Goal: Transaction & Acquisition: Obtain resource

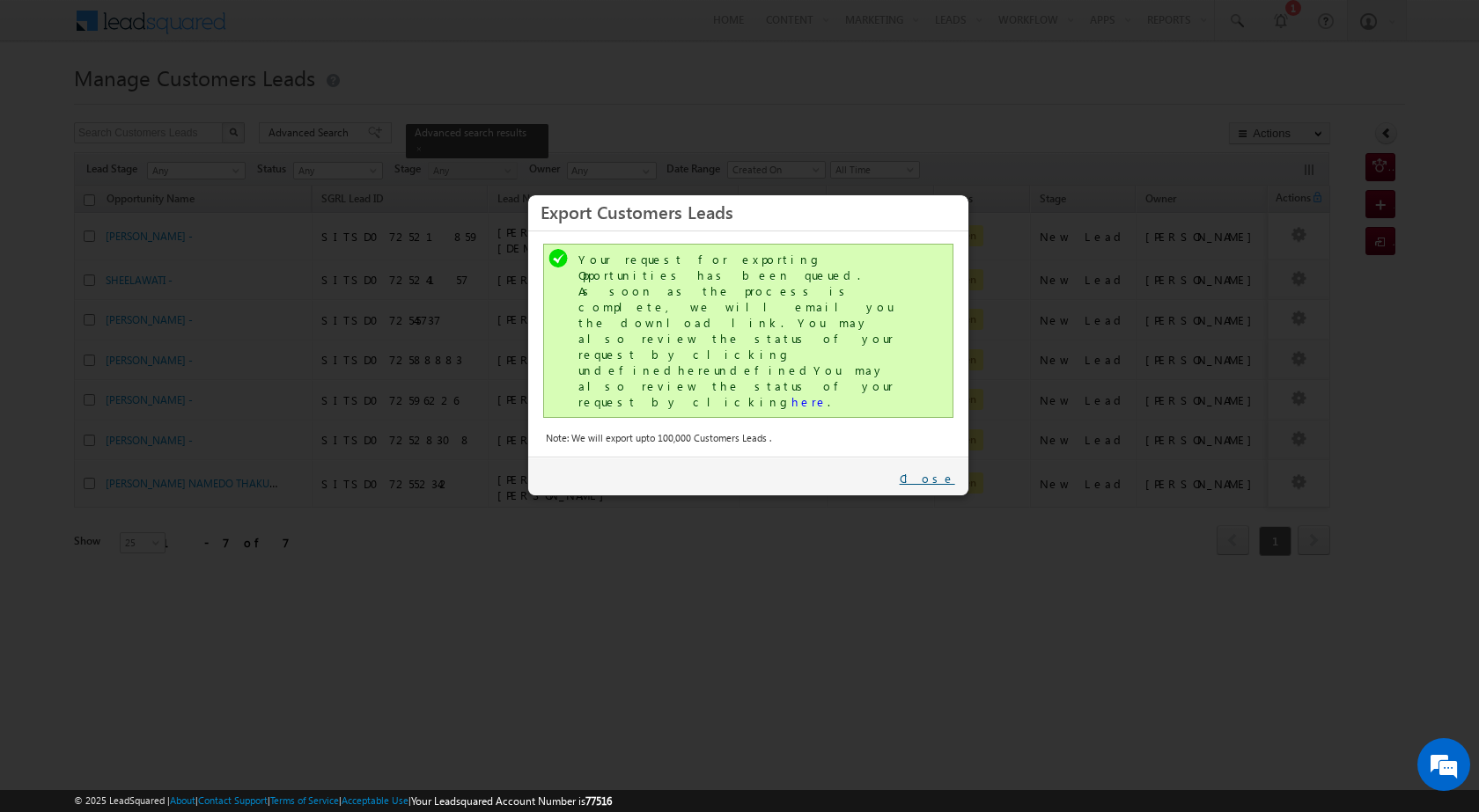
click at [927, 471] on link "Close" at bounding box center [928, 479] width 55 height 16
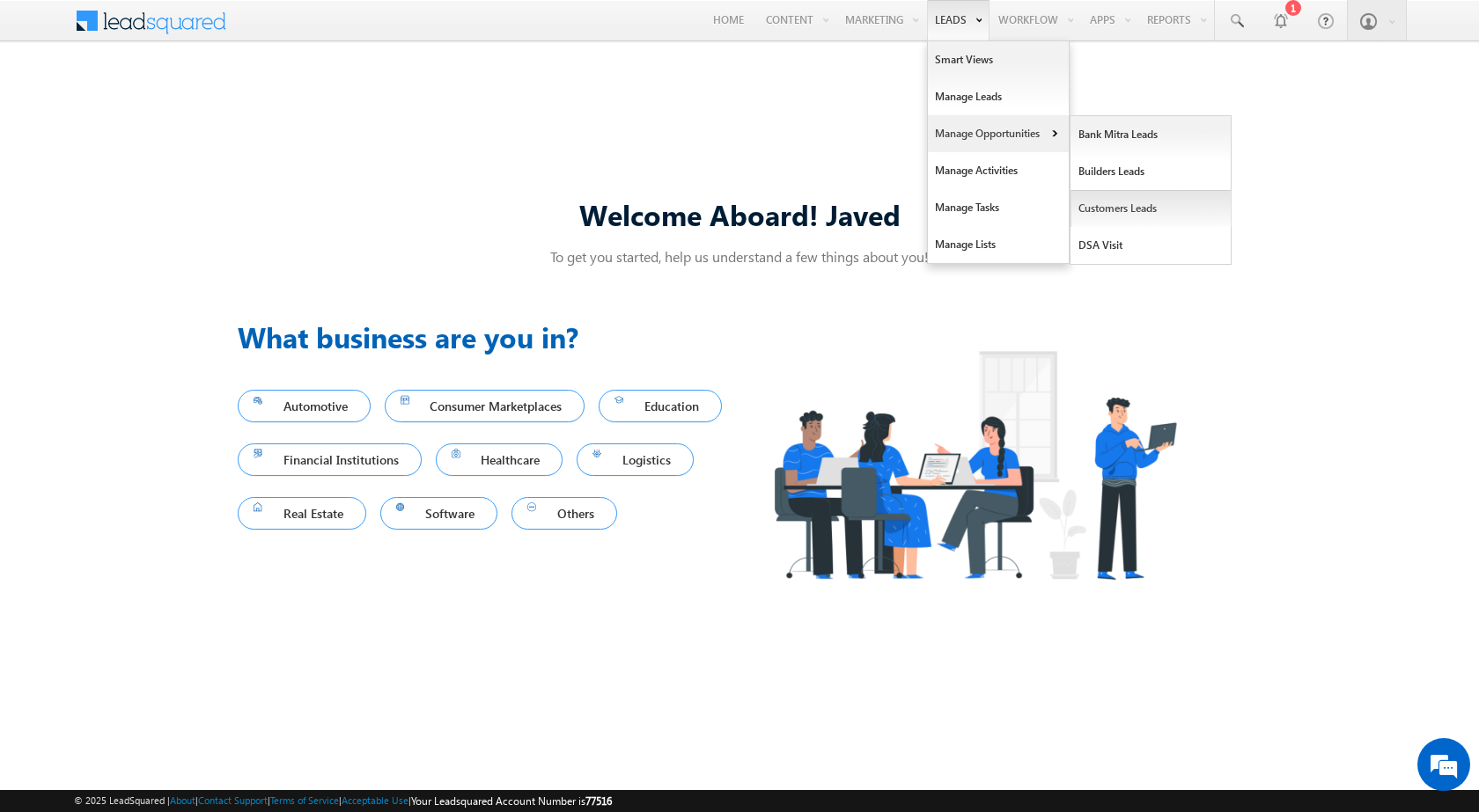
click at [1139, 201] on link "Customers Leads" at bounding box center [1151, 208] width 161 height 37
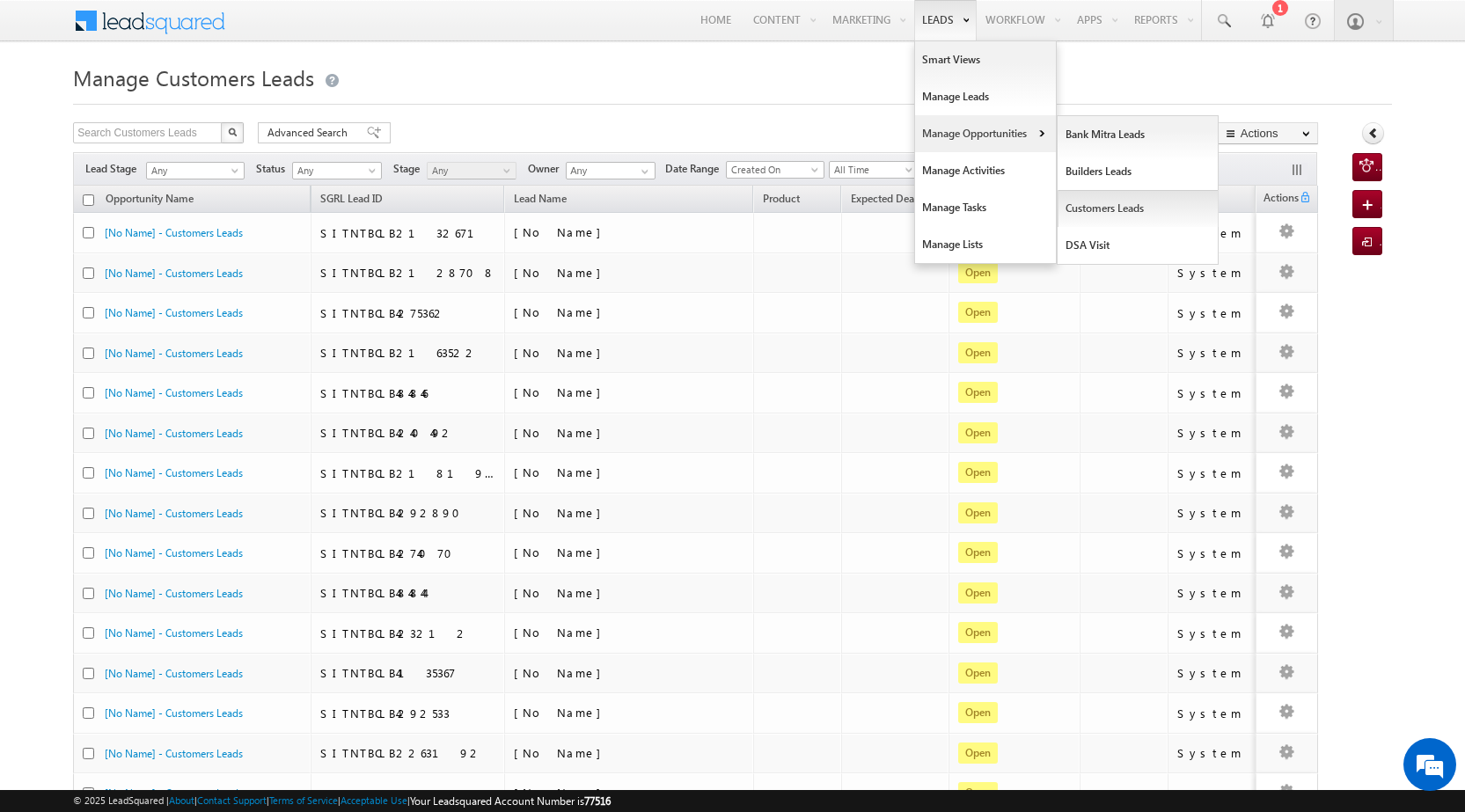
click at [1087, 199] on link "Customers Leads" at bounding box center [1138, 208] width 161 height 37
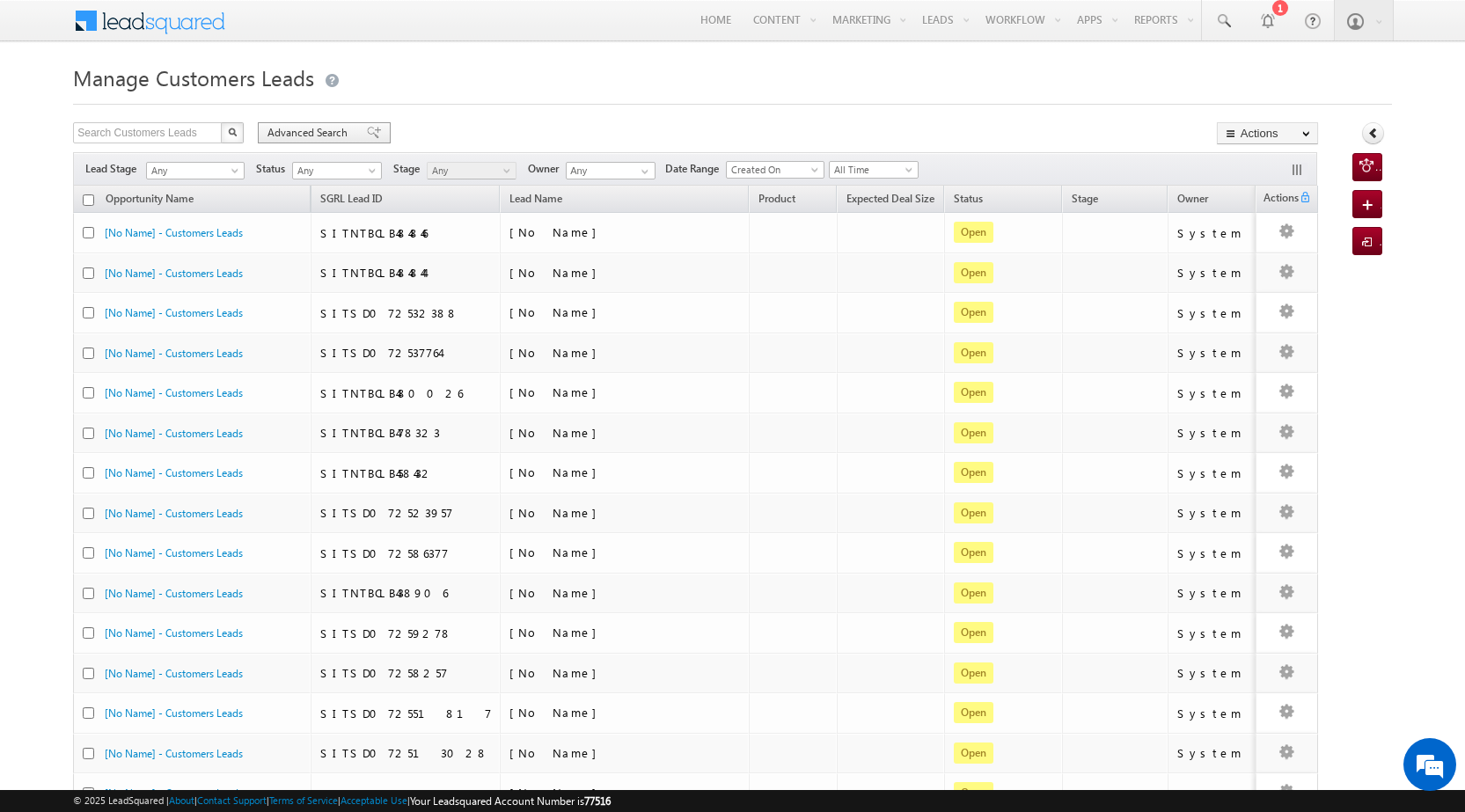
click at [308, 138] on span "Advanced Search" at bounding box center [310, 133] width 86 height 16
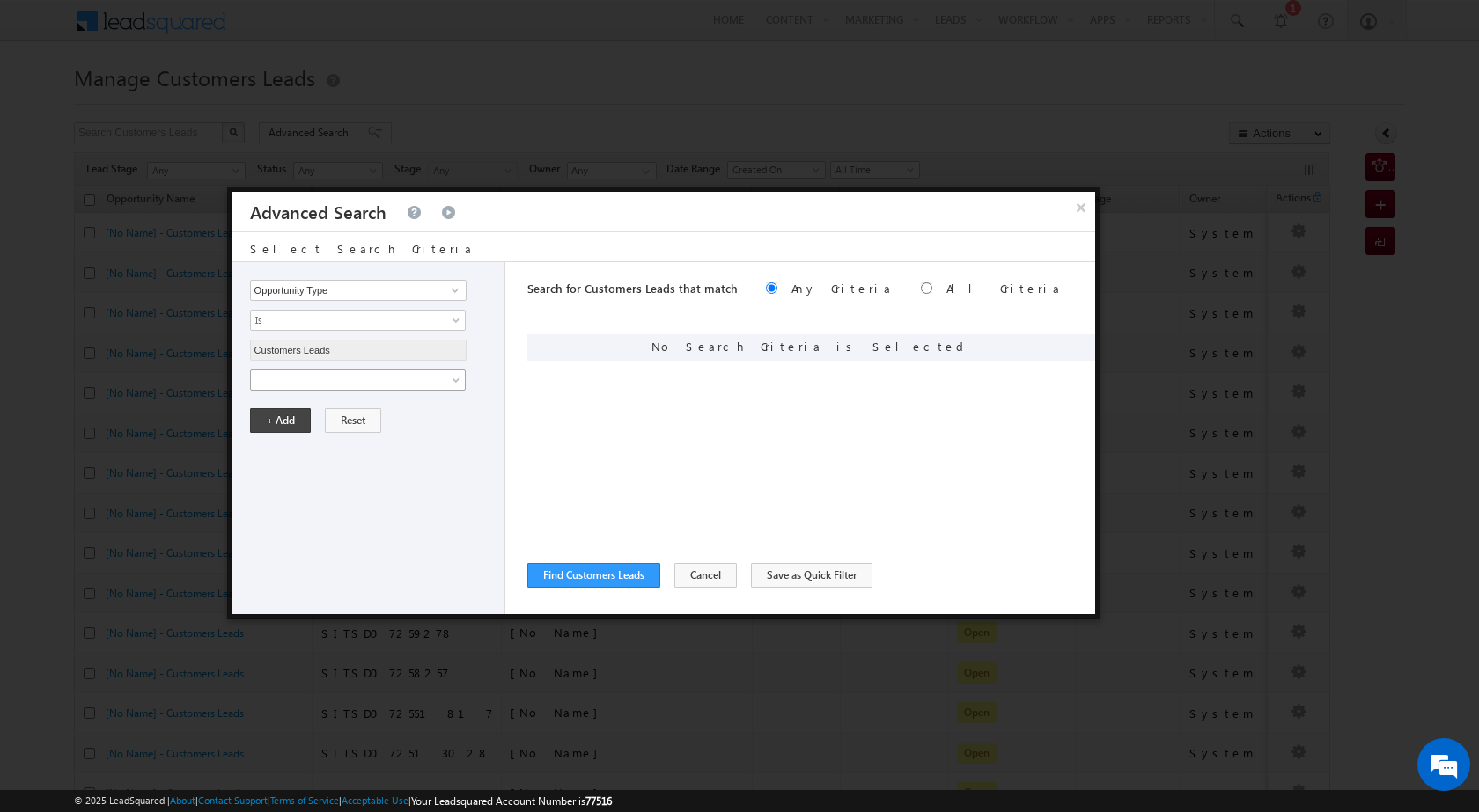
click at [383, 382] on span at bounding box center [347, 381] width 191 height 16
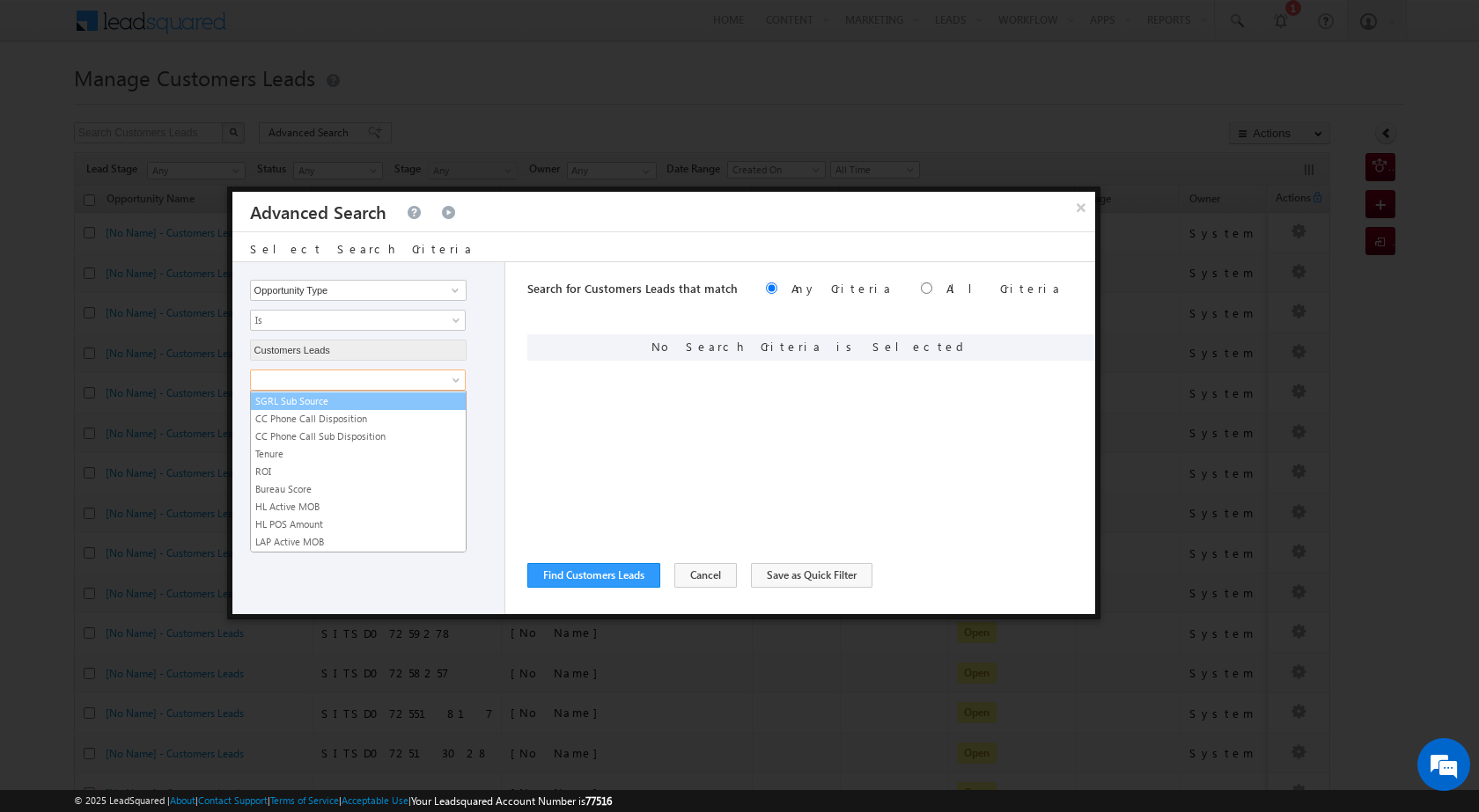
scroll to position [879, 0]
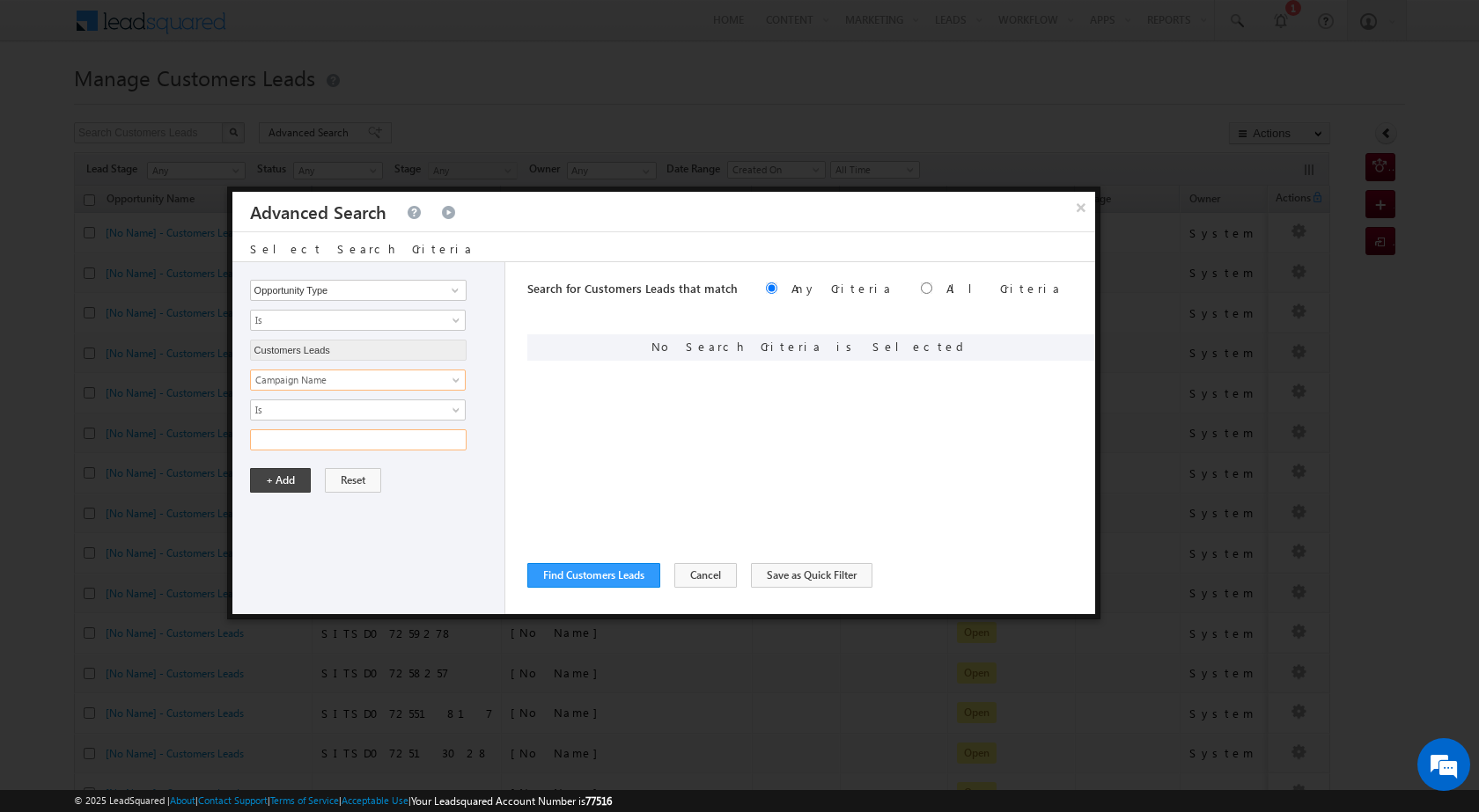
drag, startPoint x: 340, startPoint y: 448, endPoint x: 326, endPoint y: 448, distance: 14.0
click at [340, 448] on input "text" at bounding box center [358, 440] width 216 height 21
paste input "Sitara_Finance"
type input "Sitara_Finance"
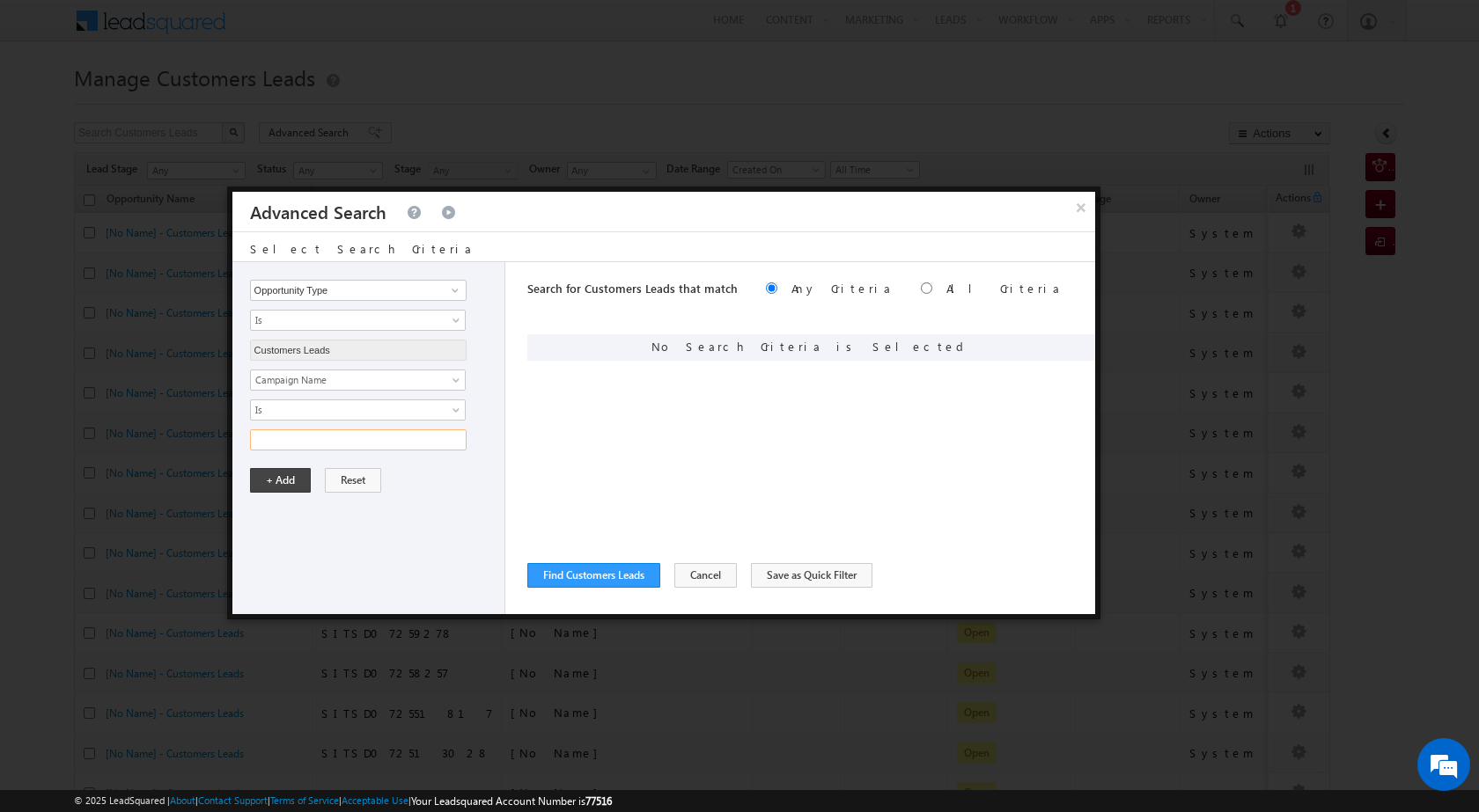
paste input "NTB_HL_FRESH_CL_CC_VB3_20AUG25"
type input "NTB_HL_FRESH_CL_CC_VB3_20AUG25"
click at [270, 477] on button "+ Add" at bounding box center [281, 481] width 61 height 25
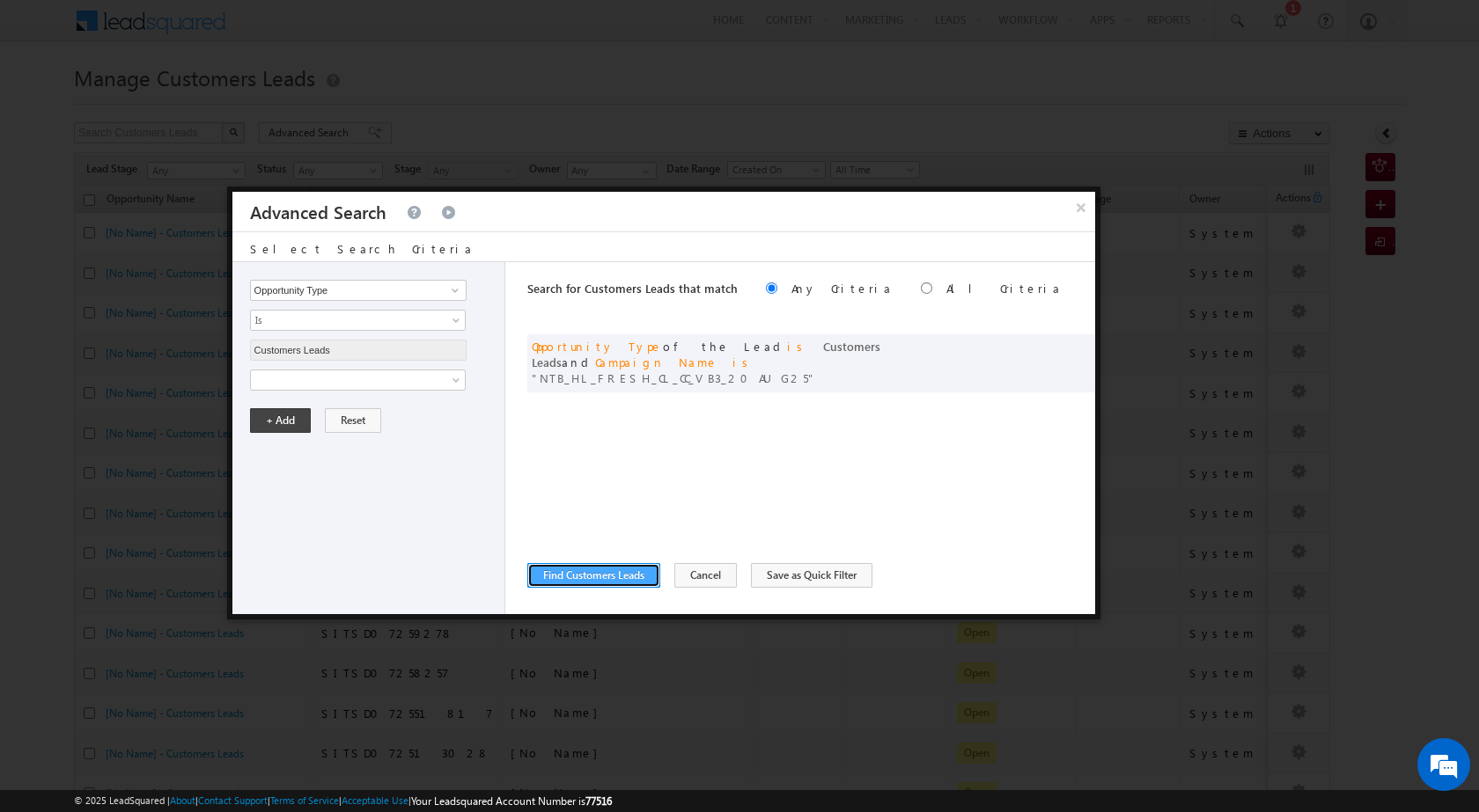
click at [614, 579] on button "Find Customers Leads" at bounding box center [593, 575] width 133 height 25
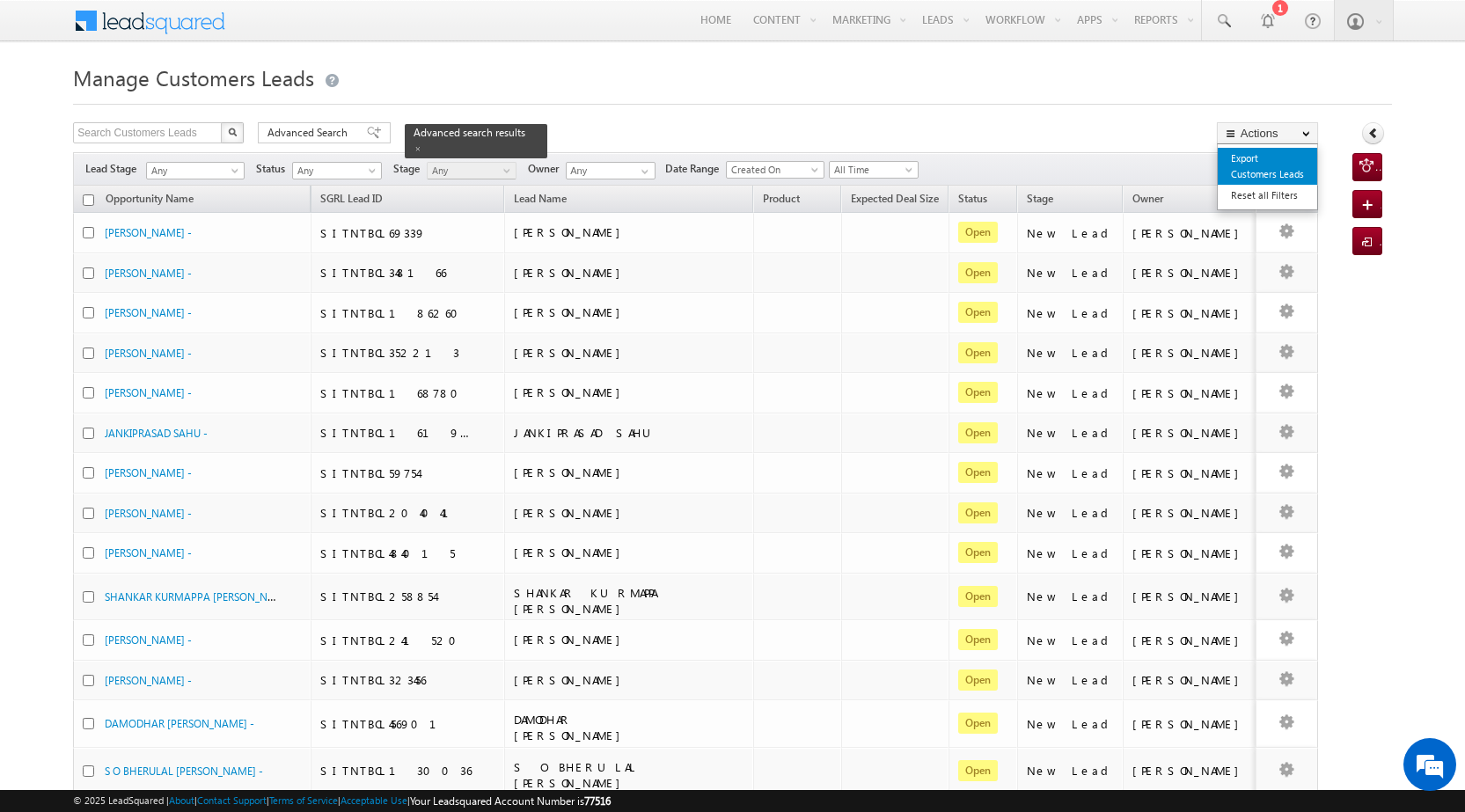
click at [1263, 162] on link "Export Customers Leads" at bounding box center [1267, 165] width 99 height 37
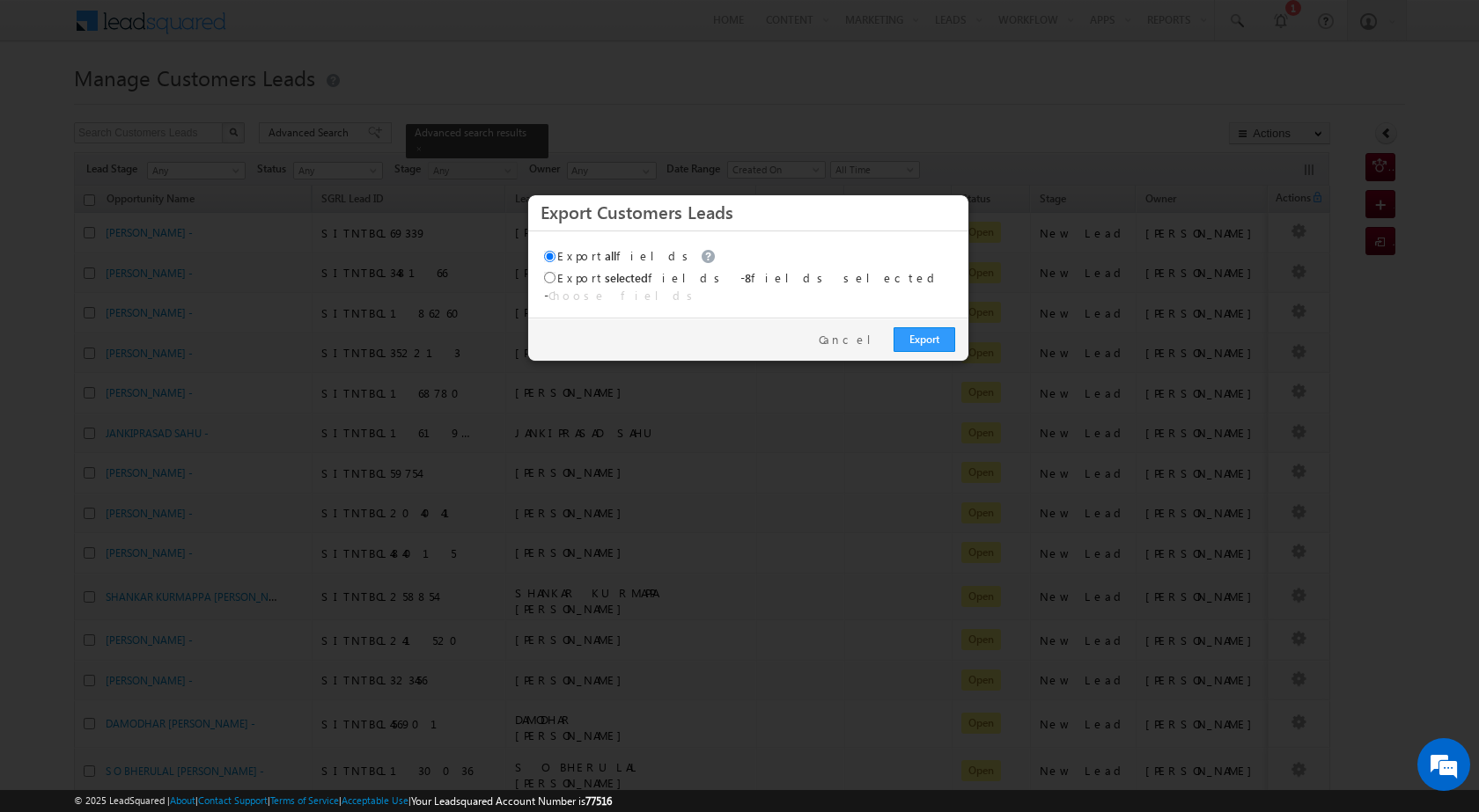
click at [962, 333] on div "Export Cancel" at bounding box center [748, 339] width 440 height 43
click at [931, 332] on link "Export" at bounding box center [924, 339] width 62 height 25
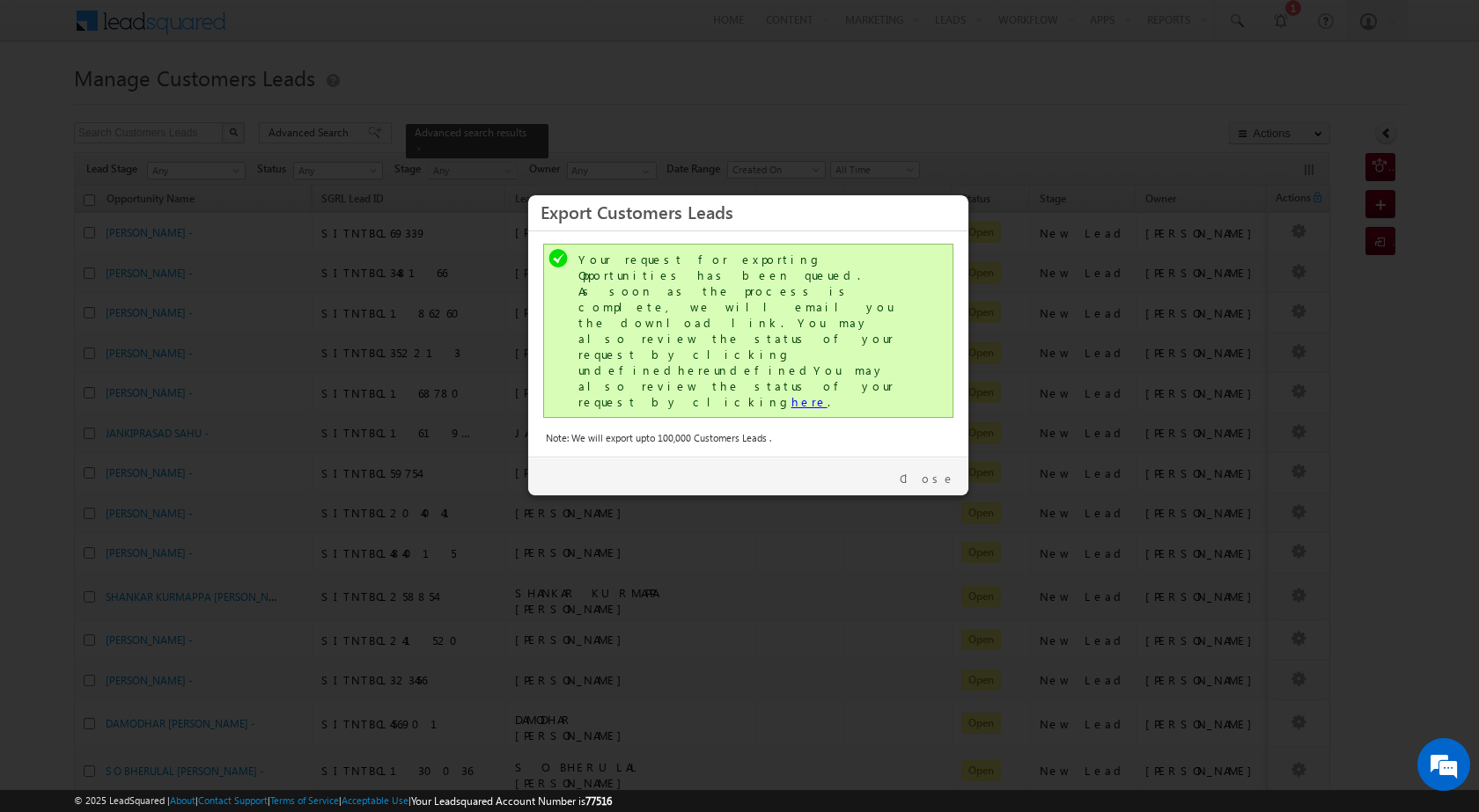
click at [791, 394] on link "here" at bounding box center [809, 401] width 36 height 15
click at [934, 471] on link "Close" at bounding box center [928, 479] width 55 height 16
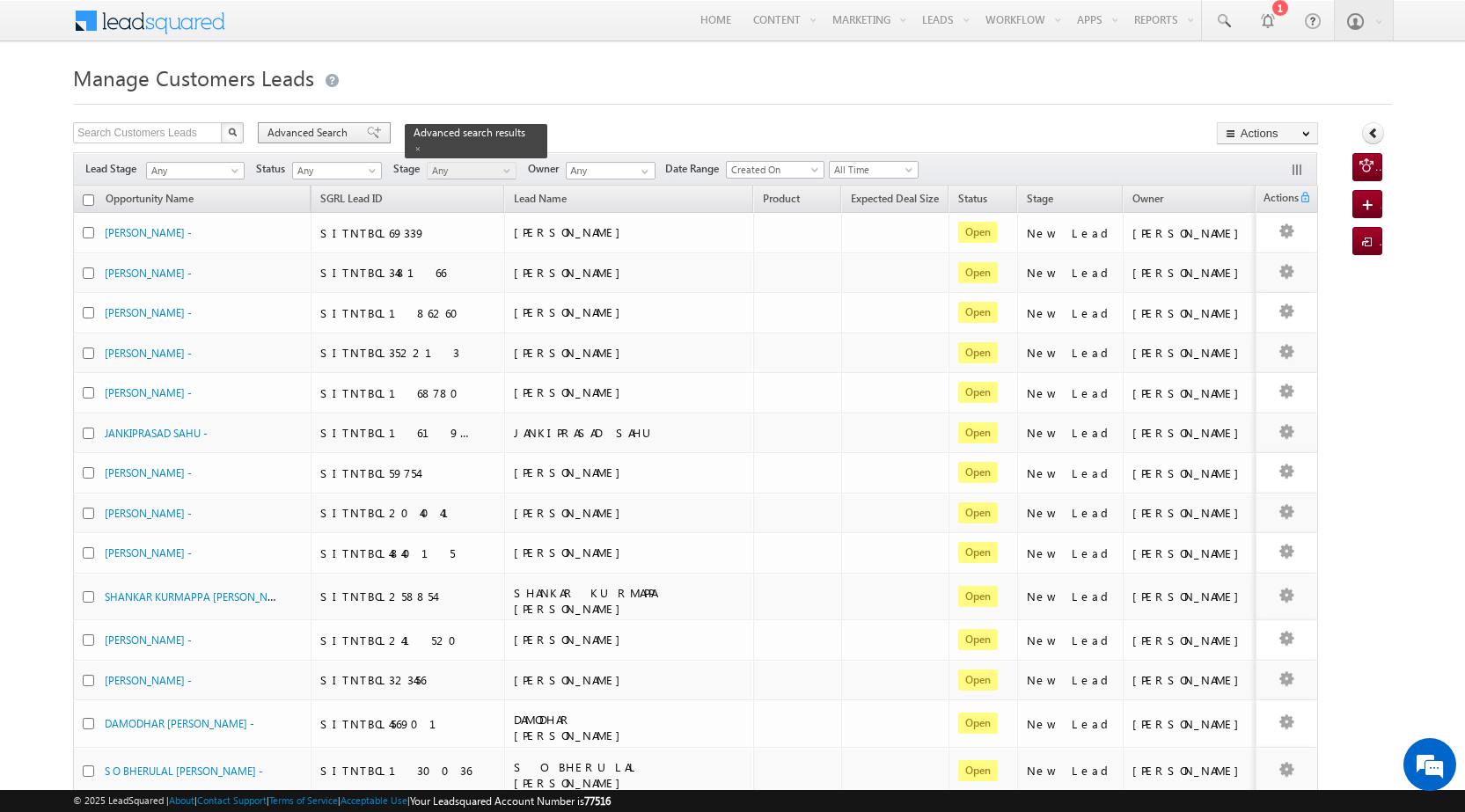
click at [311, 142] on div "Advanced Search" at bounding box center [324, 133] width 133 height 21
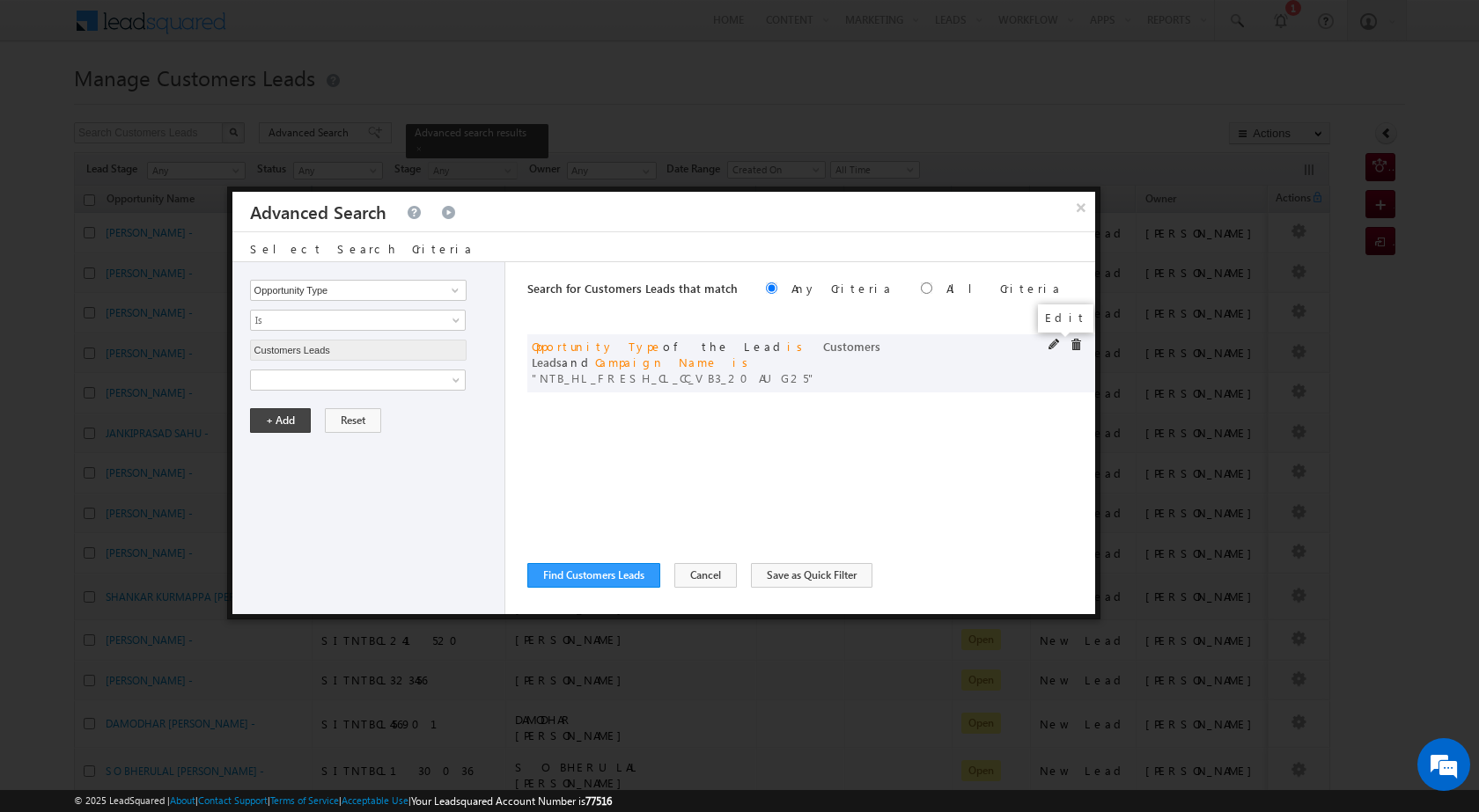
click at [1050, 347] on span at bounding box center [1055, 345] width 13 height 13
click at [374, 440] on input "NTB_HL_FRESH_CL_CC_VB3_20AUG25" at bounding box center [358, 440] width 216 height 21
paste input "SD_CC_VB3_20AUG25"
type input "NTB_HL_FRESH_SD_CC_VB3_20AUG25"
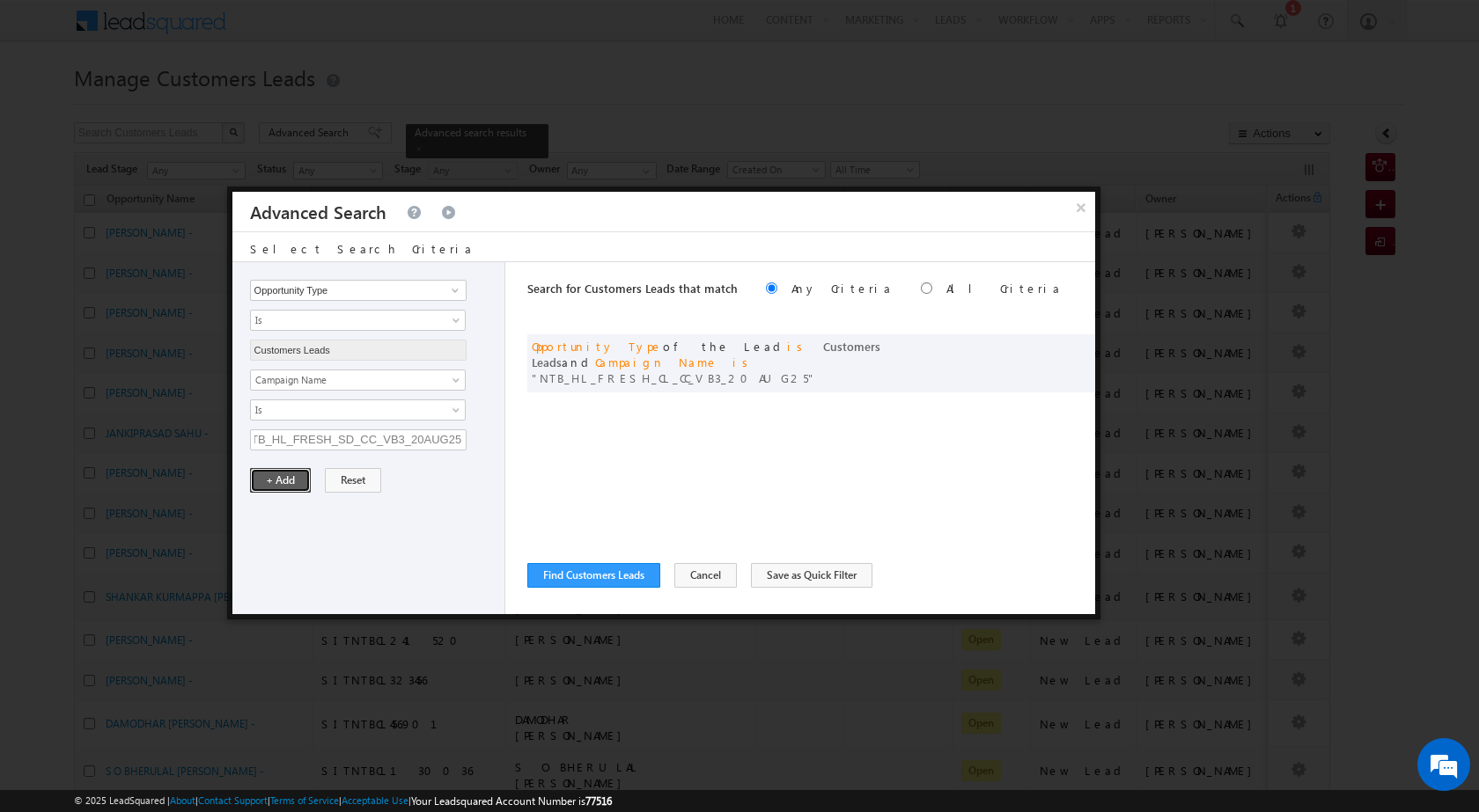
scroll to position [0, 0]
click at [282, 482] on button "+ Add" at bounding box center [281, 481] width 61 height 25
click at [592, 573] on button "Find Customers Leads" at bounding box center [593, 575] width 133 height 25
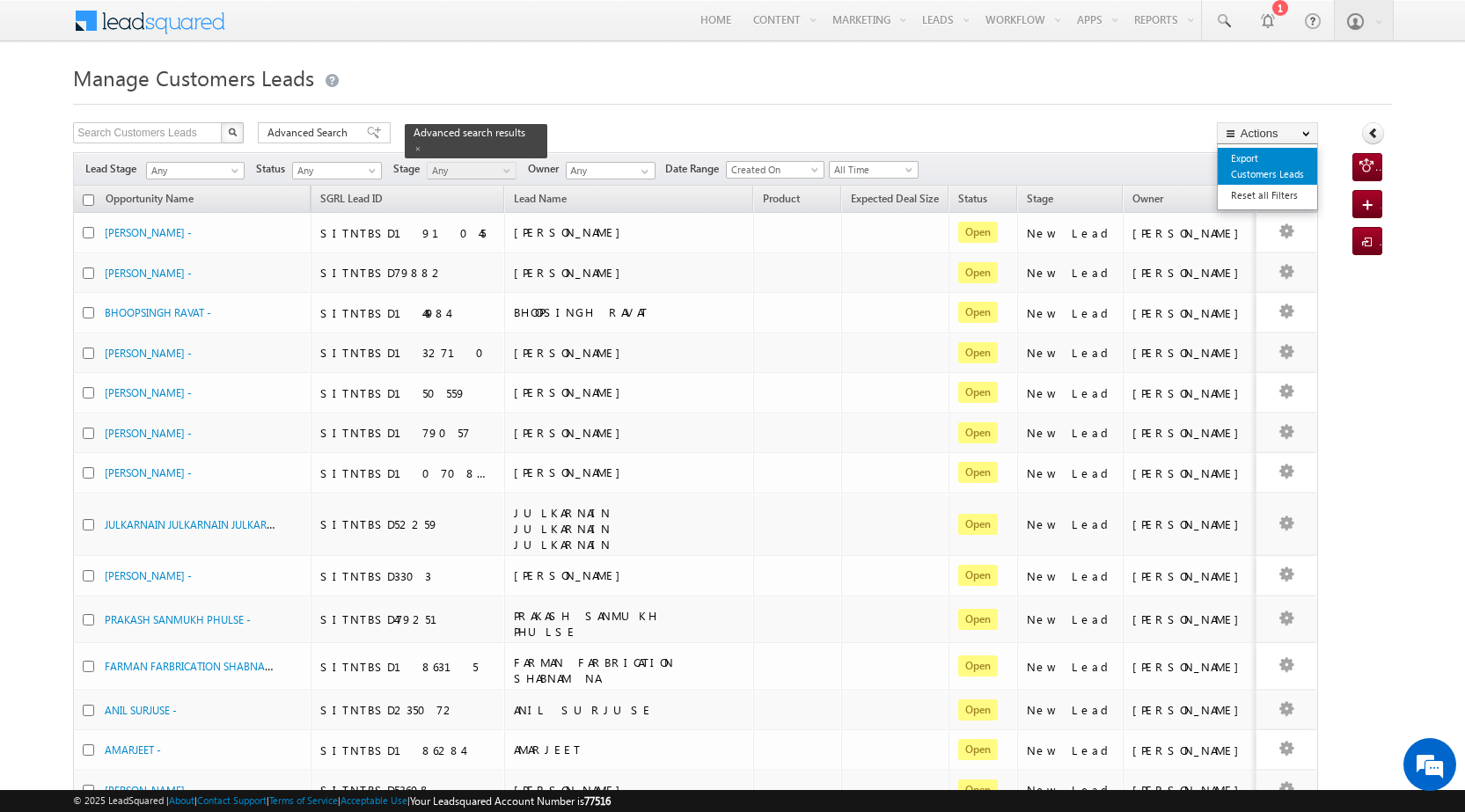
click at [1259, 169] on link "Export Customers Leads" at bounding box center [1267, 165] width 99 height 37
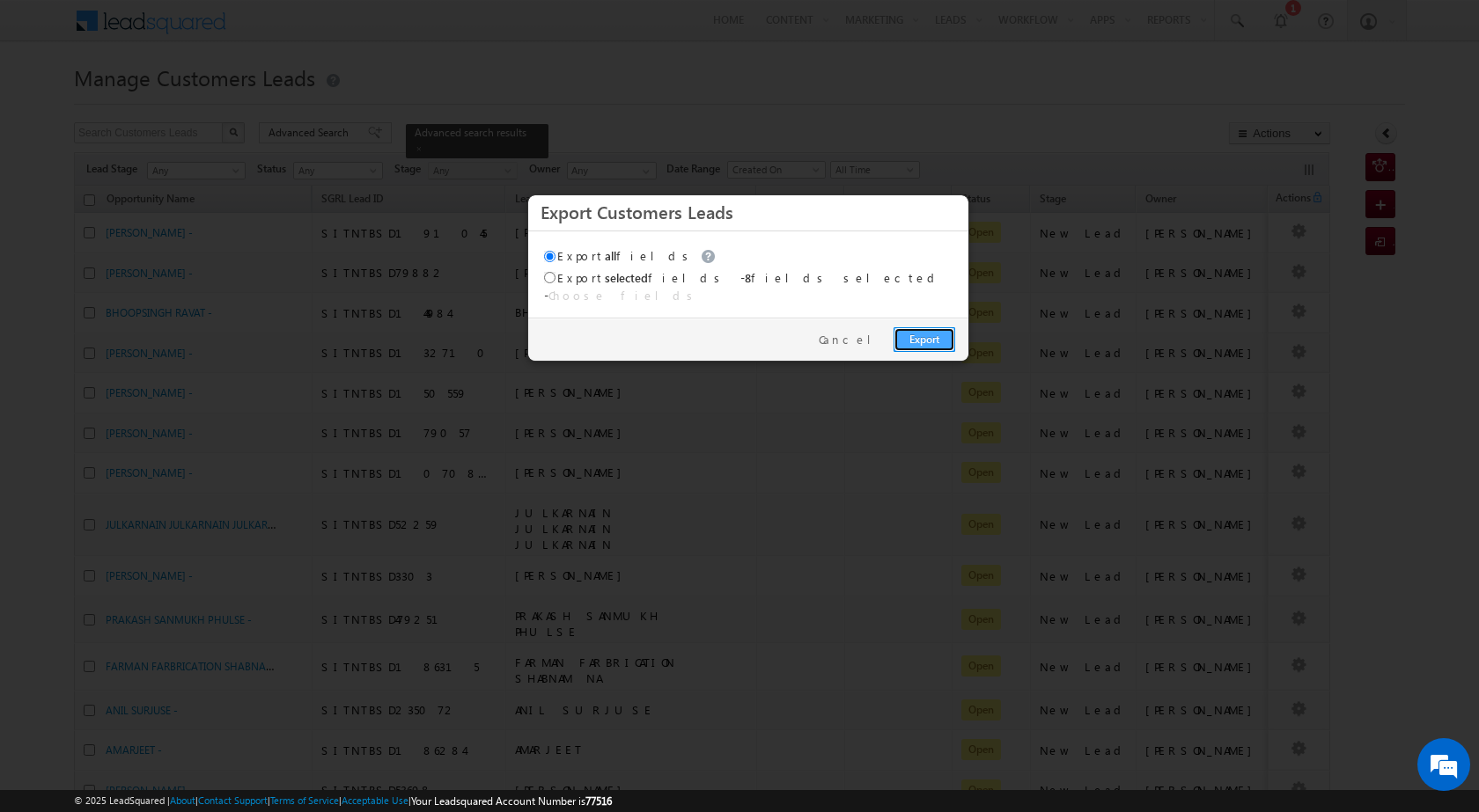
click at [920, 327] on link "Export" at bounding box center [924, 339] width 62 height 25
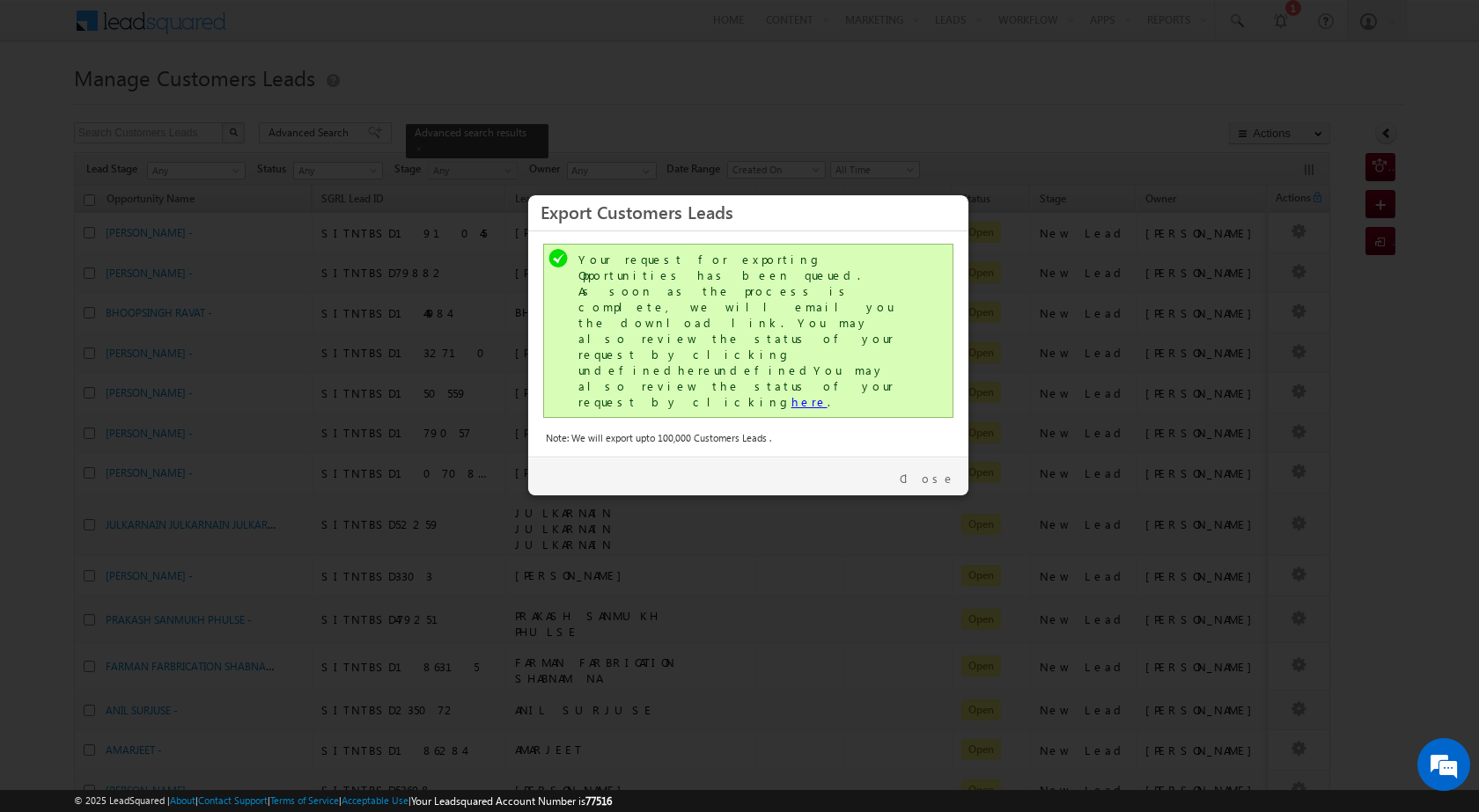
click at [791, 394] on link "here" at bounding box center [809, 401] width 36 height 15
click at [940, 456] on div "Close" at bounding box center [748, 475] width 440 height 38
click at [945, 471] on link "Close" at bounding box center [928, 479] width 55 height 16
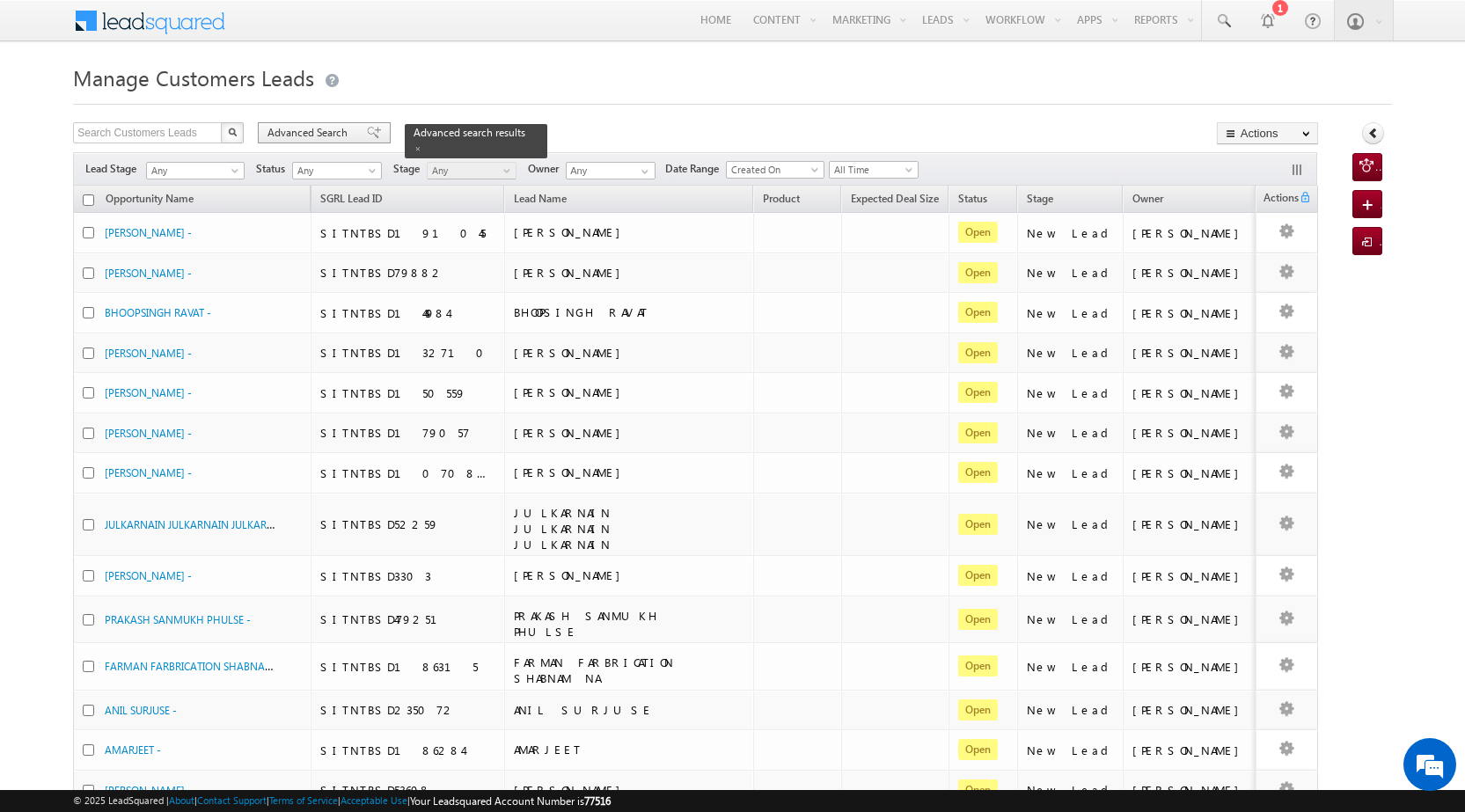
click at [337, 136] on span "Advanced Search" at bounding box center [310, 133] width 86 height 16
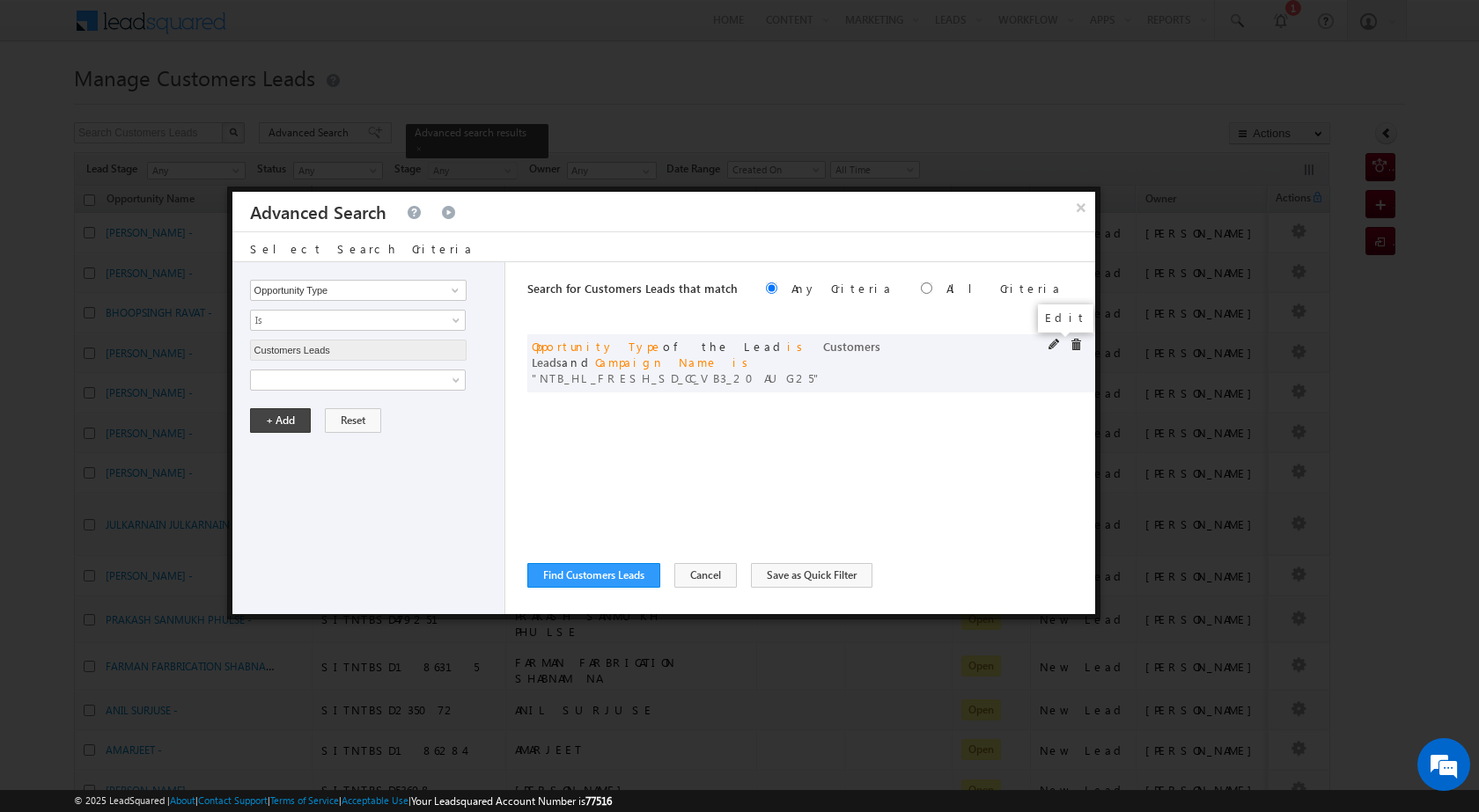
click at [1052, 344] on span at bounding box center [1055, 345] width 13 height 13
click at [327, 438] on input "NTB_HL_FRESH_SD_CC_VB3_20AUG25" at bounding box center [358, 440] width 216 height 21
paste input "CL_CC_VB4"
type input "NTB_HL_FRESH_CL_CC_VB4_20AUG25"
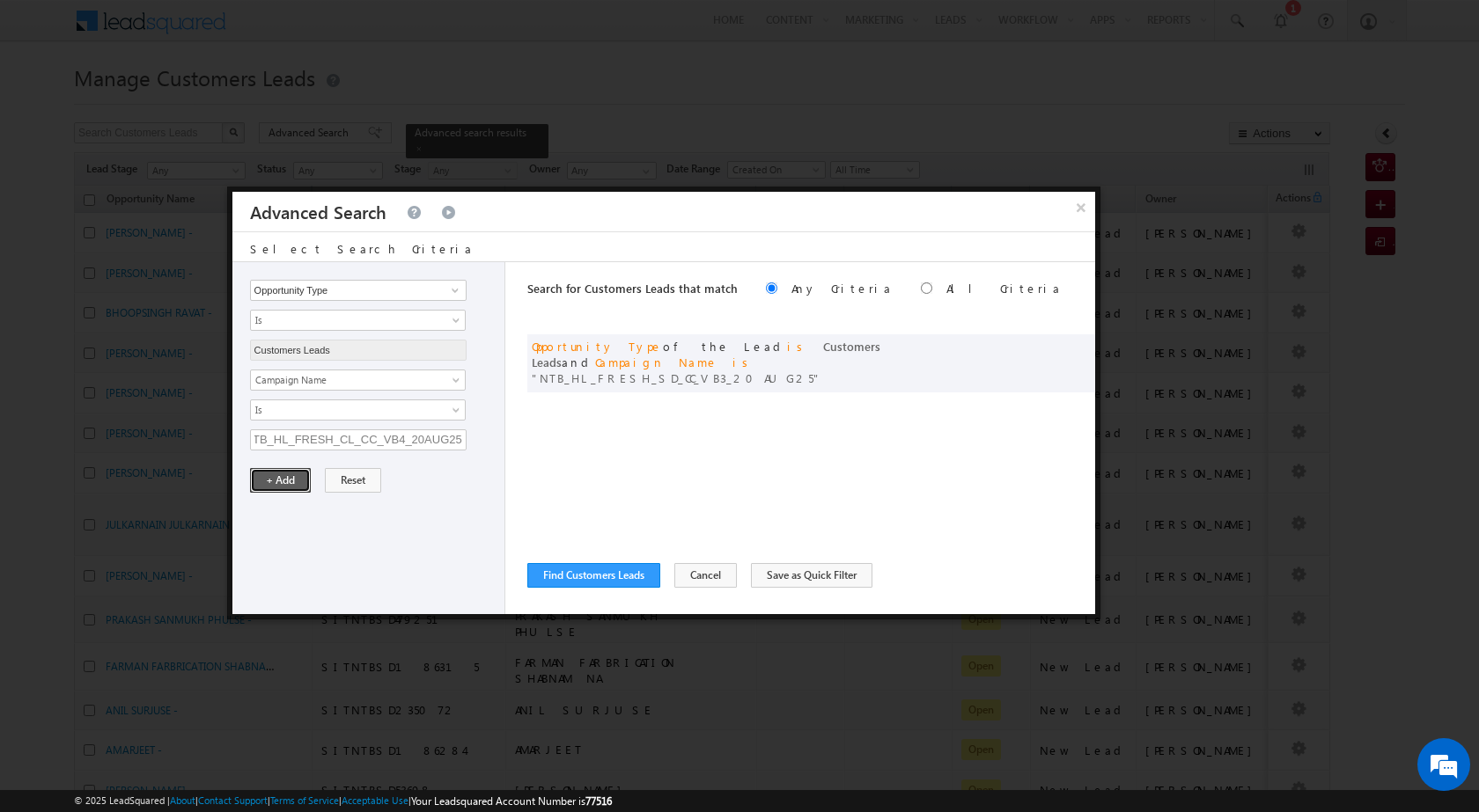
click at [281, 478] on button "+ Add" at bounding box center [281, 481] width 61 height 25
click at [585, 583] on button "Find Customers Leads" at bounding box center [593, 575] width 133 height 25
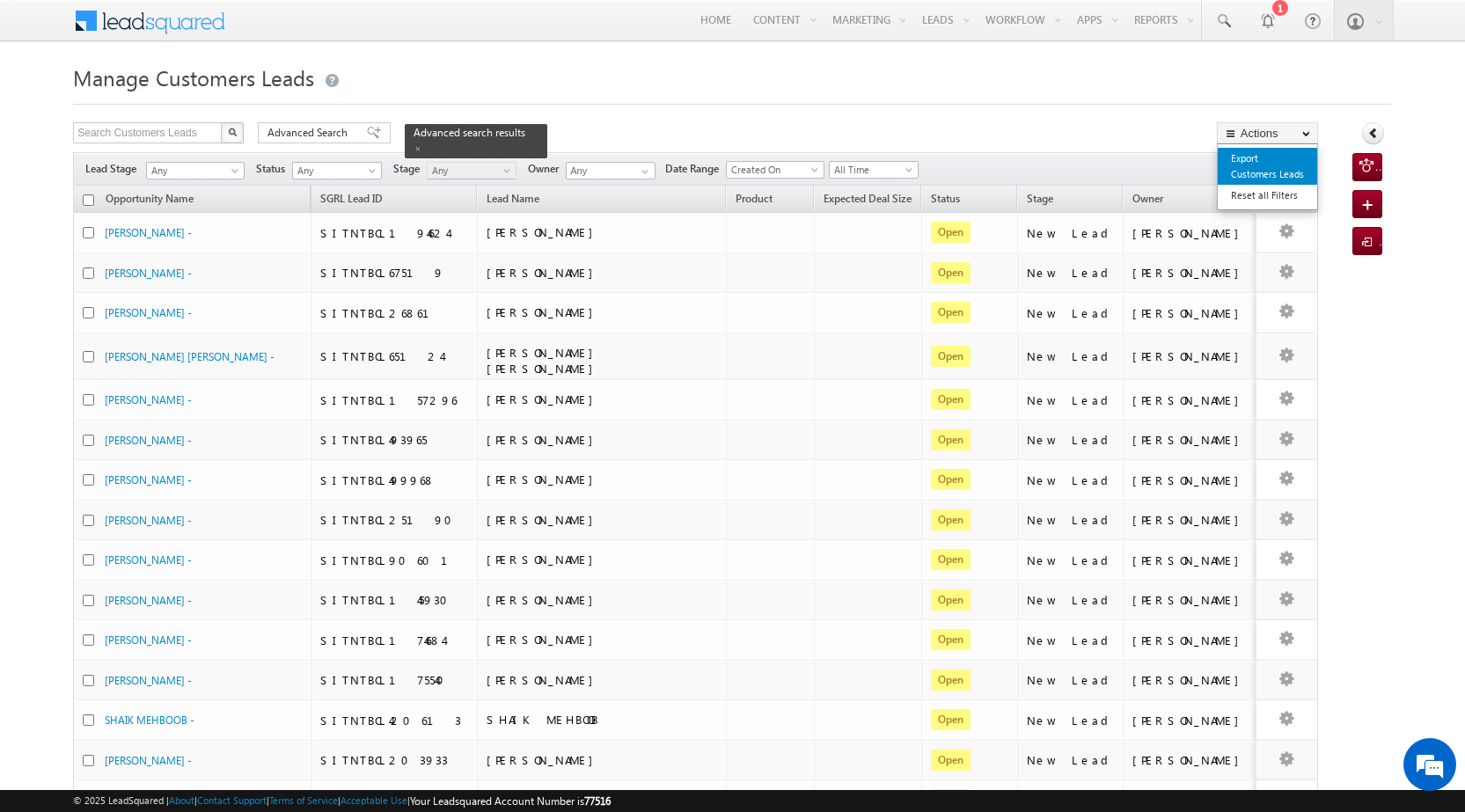
click at [1268, 170] on link "Export Customers Leads" at bounding box center [1267, 165] width 99 height 37
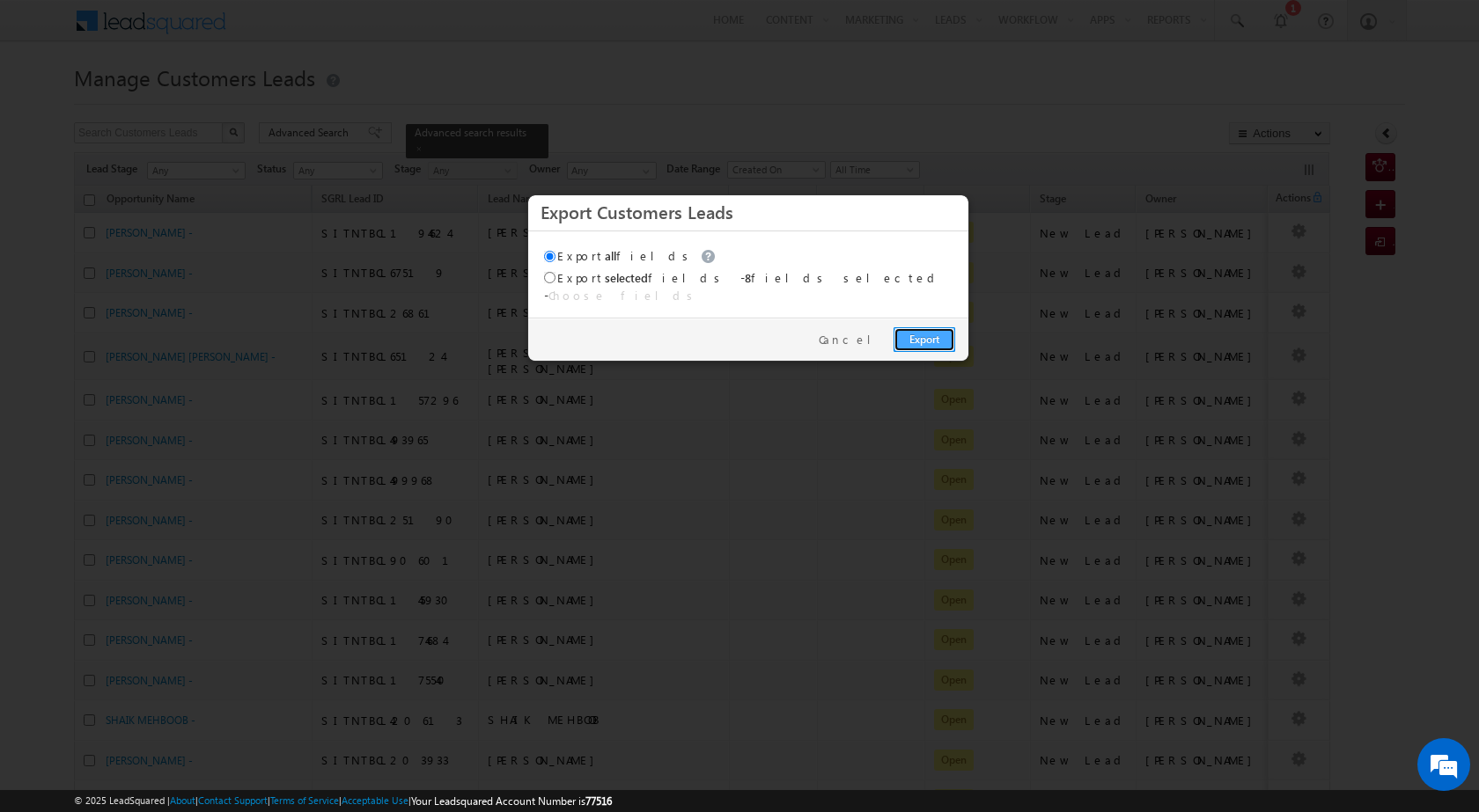
click at [926, 330] on link "Export" at bounding box center [924, 339] width 62 height 25
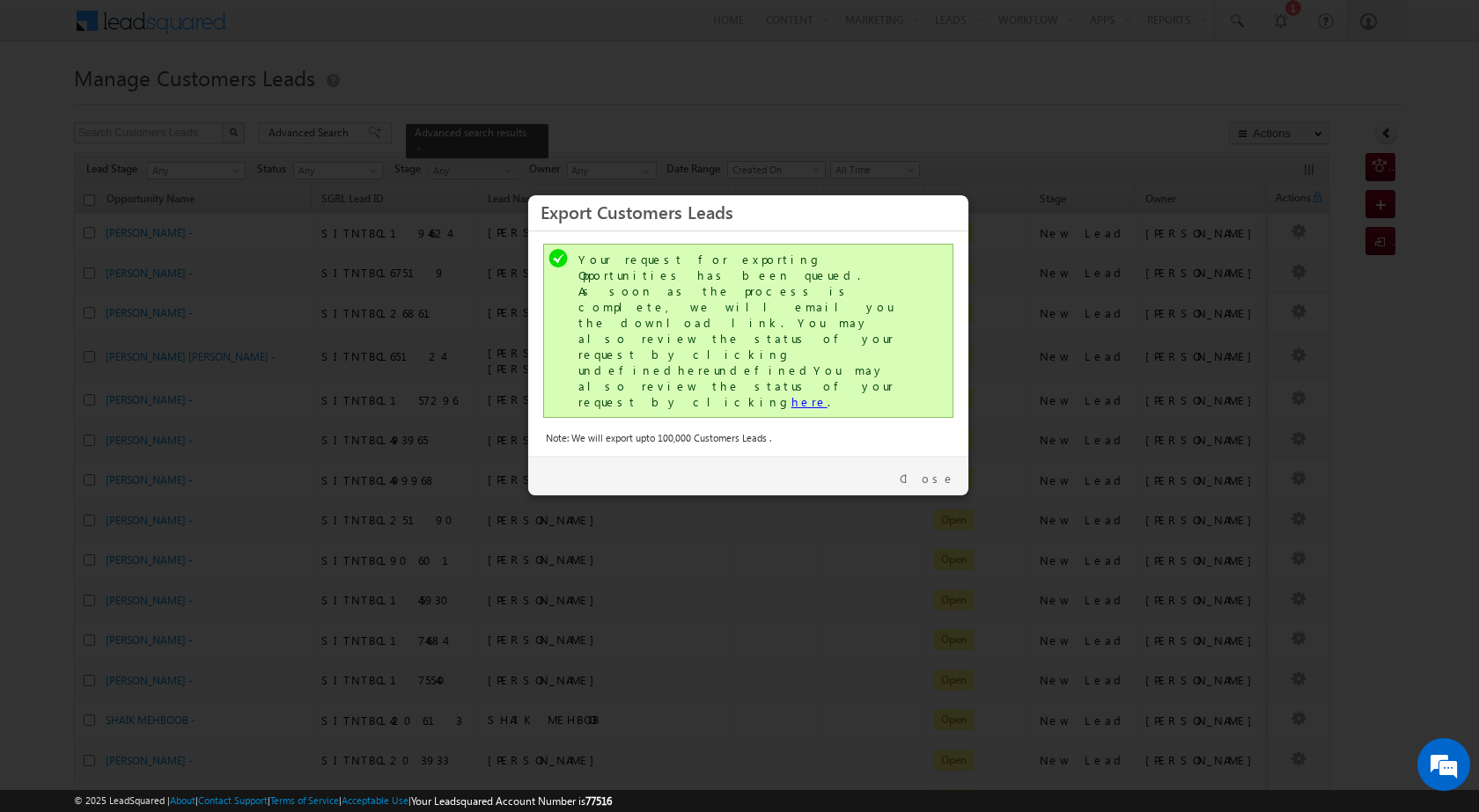
click at [693, 329] on div "Your request for exporting Opportunities has been queued. As soon as the proces…" at bounding box center [750, 331] width 343 height 158
click at [791, 394] on link "here" at bounding box center [809, 401] width 36 height 15
click at [935, 471] on link "Close" at bounding box center [928, 479] width 55 height 16
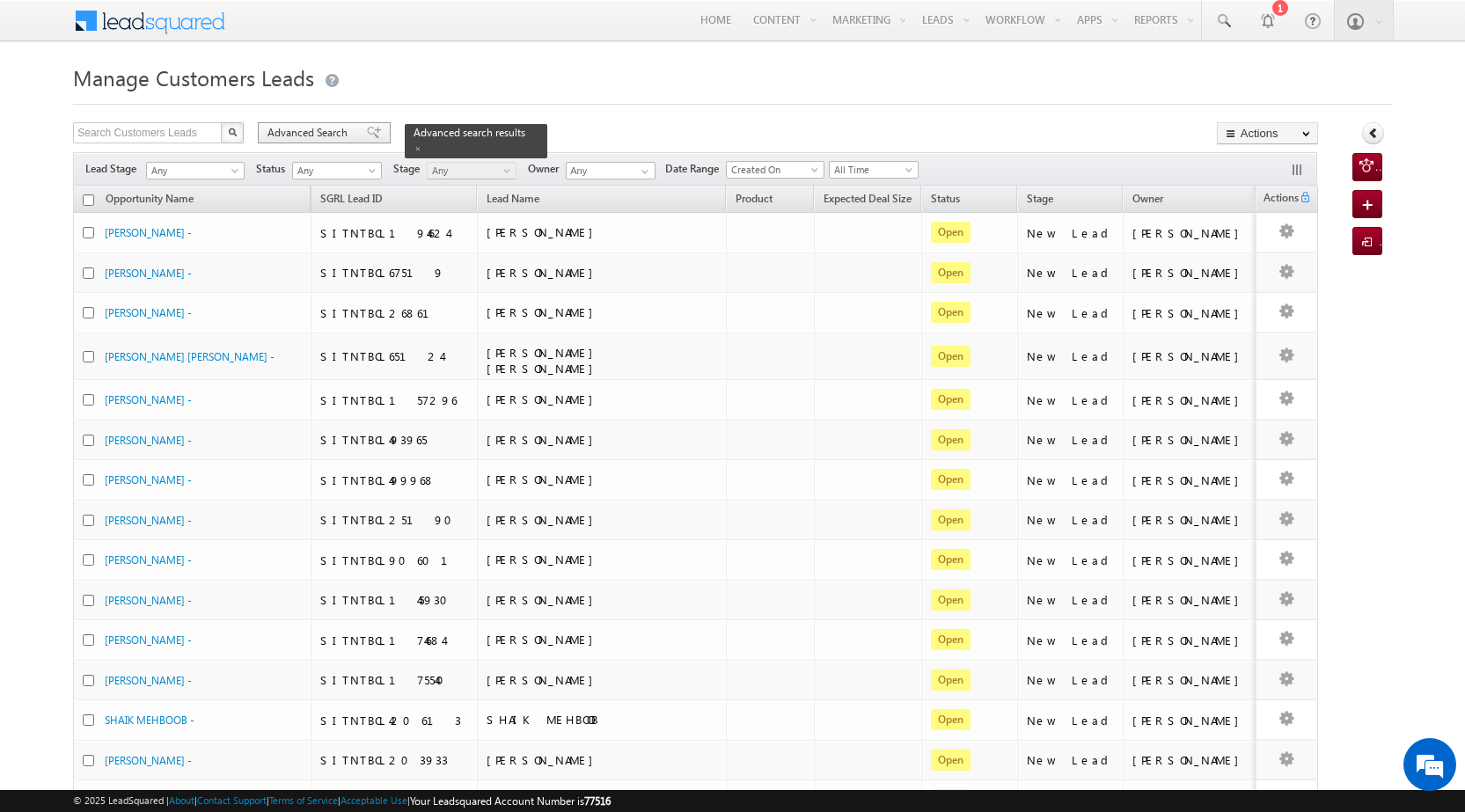
click at [348, 138] on span "Advanced Search" at bounding box center [310, 133] width 86 height 16
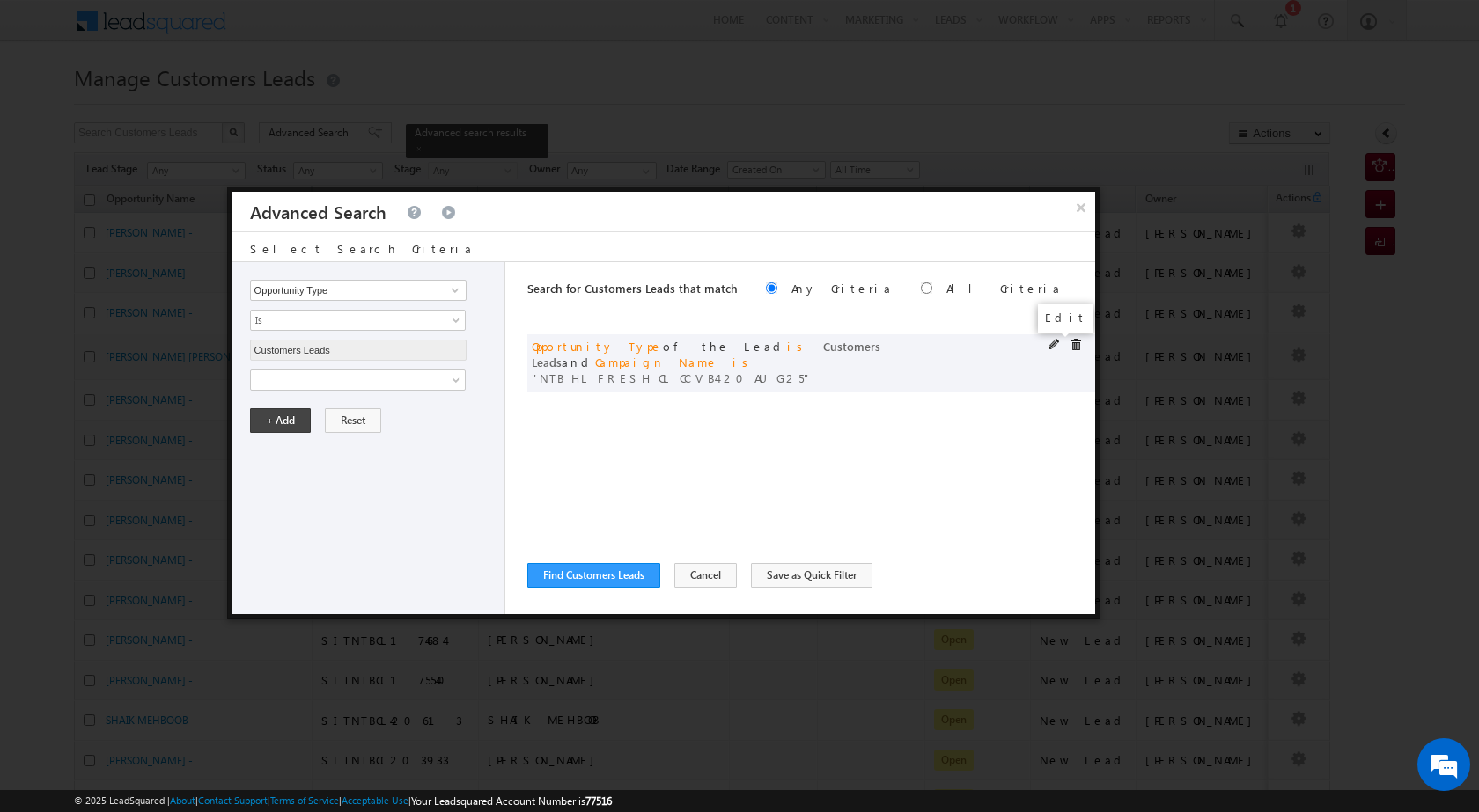
click at [1050, 341] on span at bounding box center [1055, 345] width 13 height 13
click at [321, 448] on input "NTB_HL_FRESH_CL_CC_VB4_20AUG25" at bounding box center [358, 440] width 216 height 21
paste input "SD"
type input "NTB_HL_FRESH_SD_CC_VB4_20AUG25"
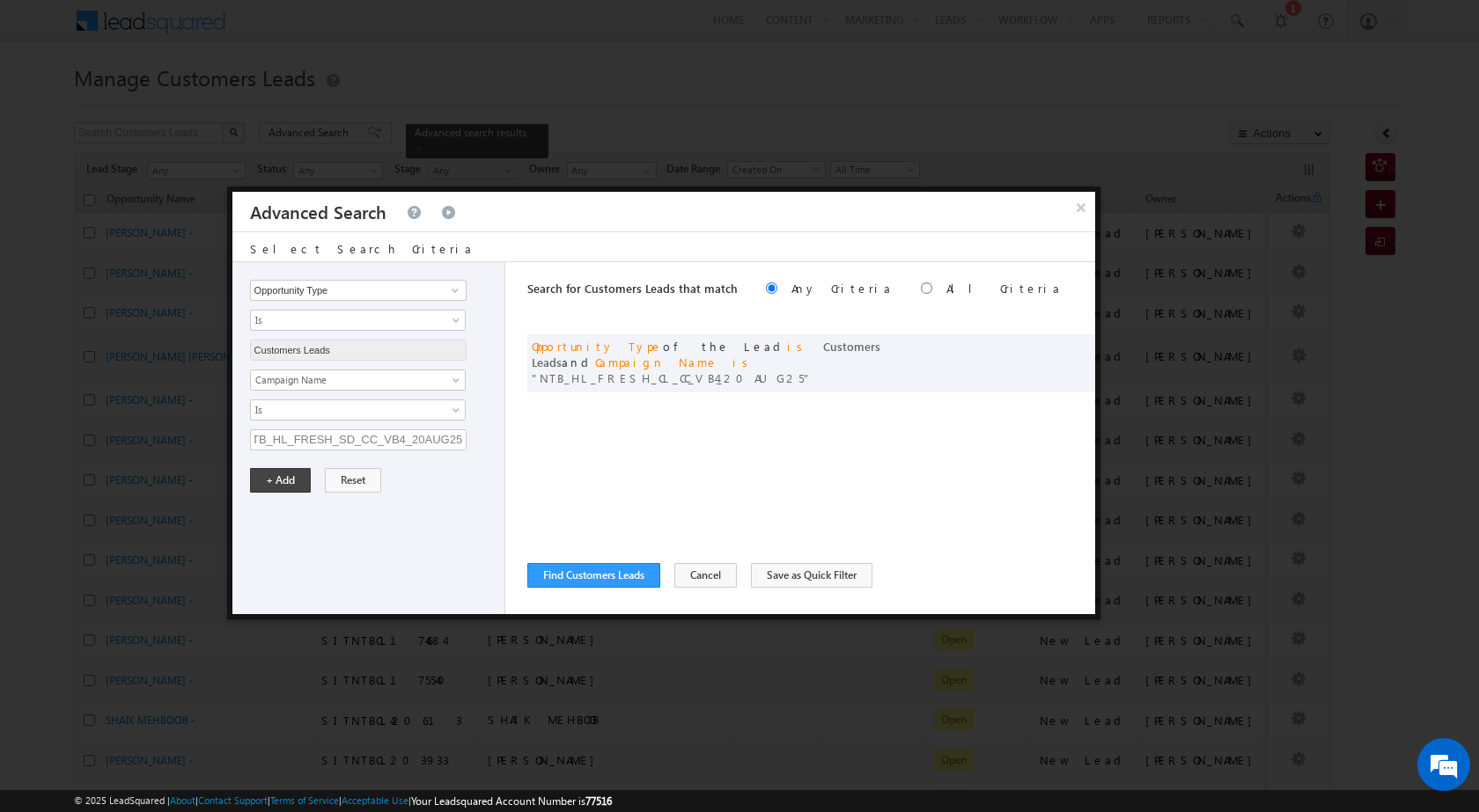
click at [282, 463] on div "Opportunity Type Lead Owner Sales Group Prospect Id Address 1 Address 2 Age Ass…" at bounding box center [368, 438] width 273 height 352
click at [282, 481] on button "+ Add" at bounding box center [281, 481] width 61 height 25
click at [584, 573] on button "Find Customers Leads" at bounding box center [593, 575] width 133 height 25
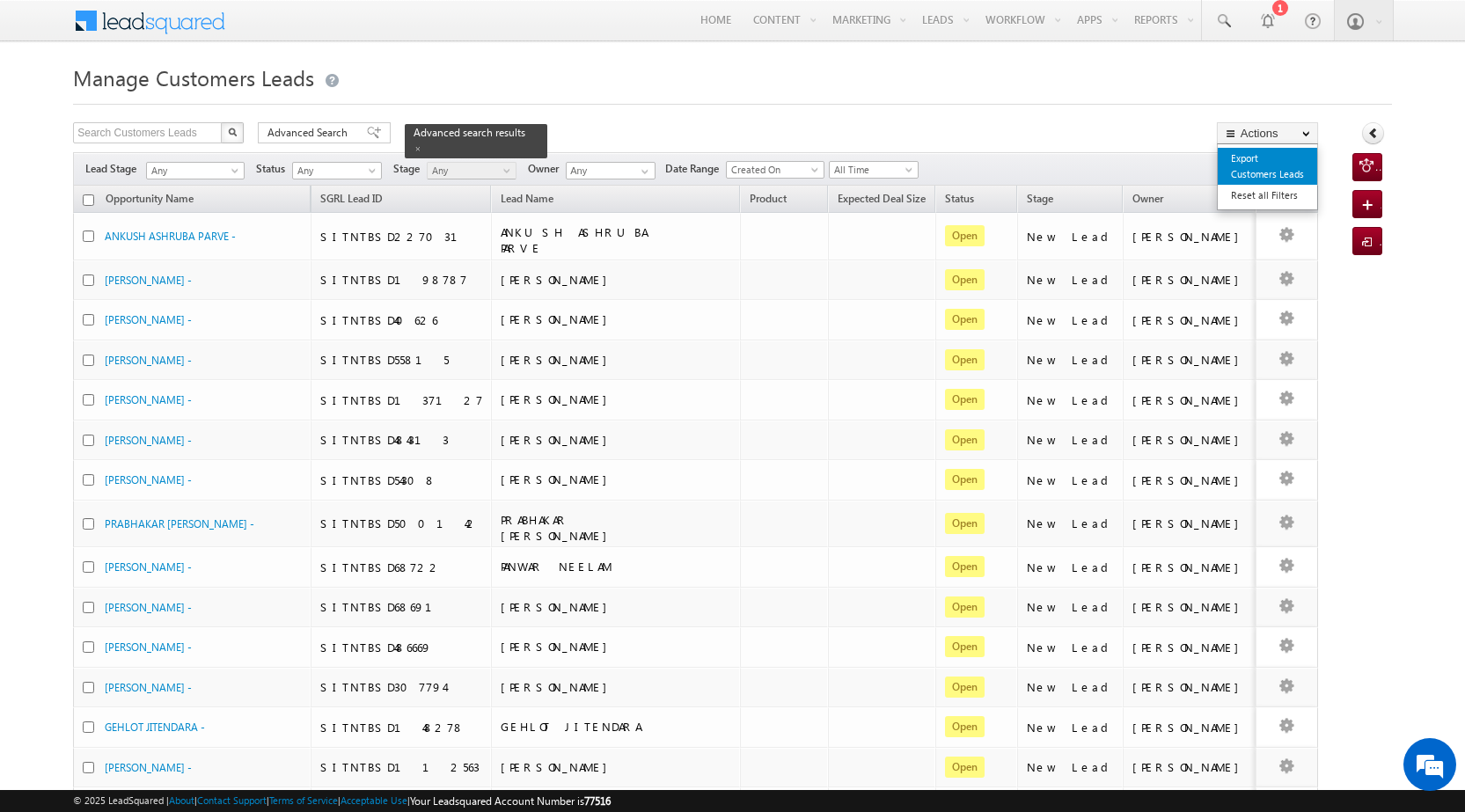
click at [1250, 171] on link "Export Customers Leads" at bounding box center [1267, 165] width 99 height 37
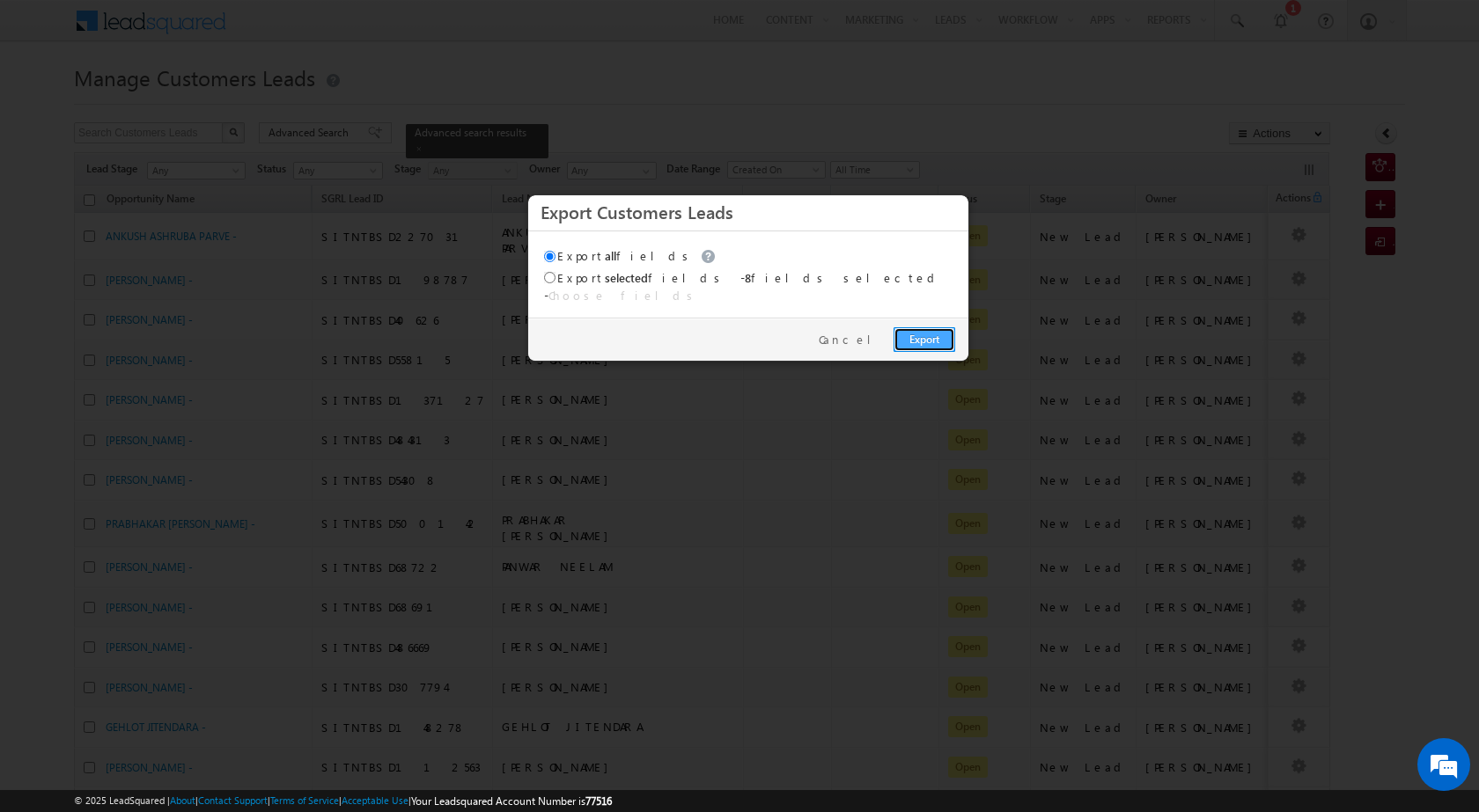
click at [943, 327] on link "Export" at bounding box center [924, 339] width 62 height 25
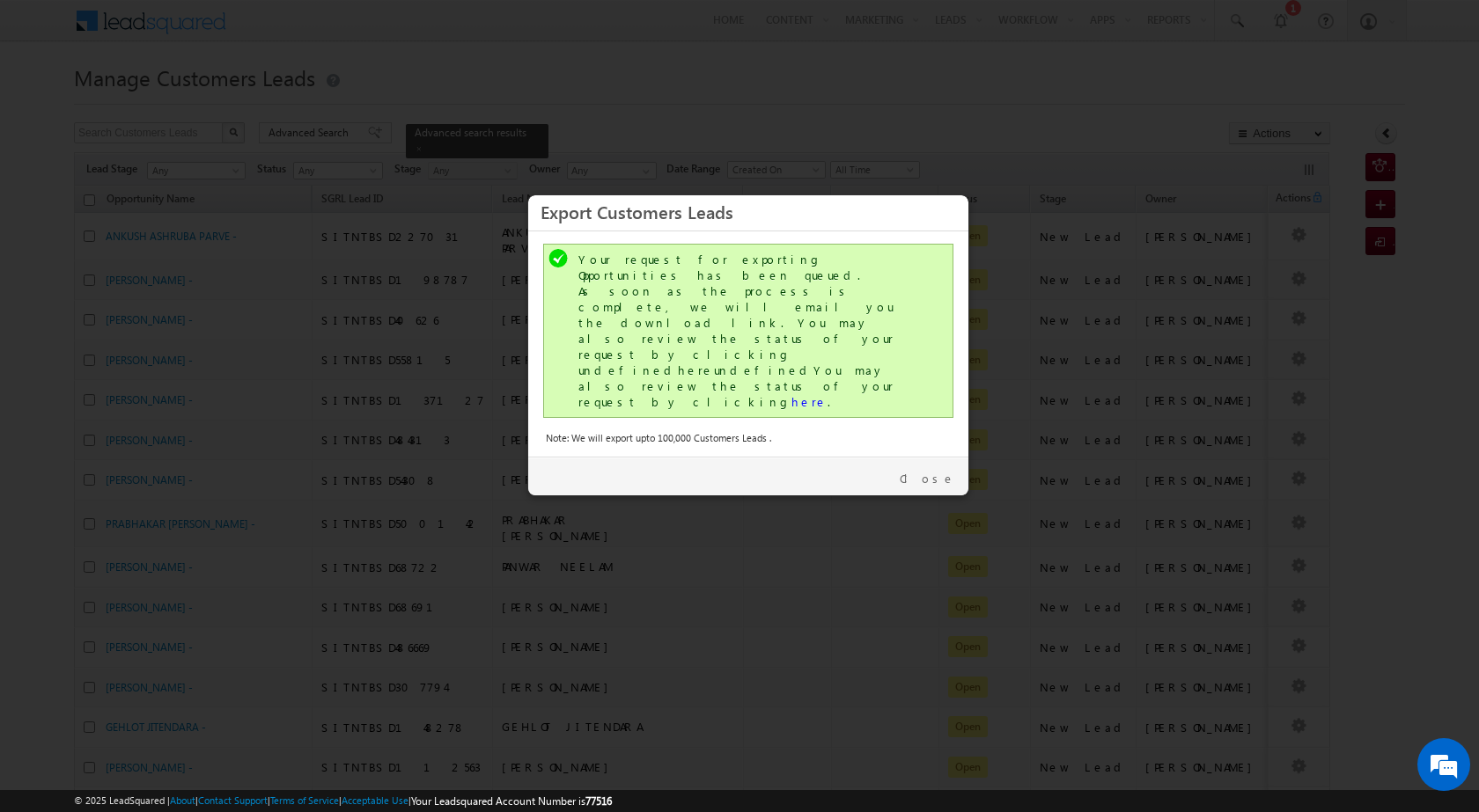
click at [679, 330] on div "Your request for exporting Opportunities has been queued. As soon as the proces…" at bounding box center [750, 331] width 343 height 158
click at [791, 394] on link "here" at bounding box center [809, 401] width 36 height 15
click at [943, 471] on link "Close" at bounding box center [928, 479] width 55 height 16
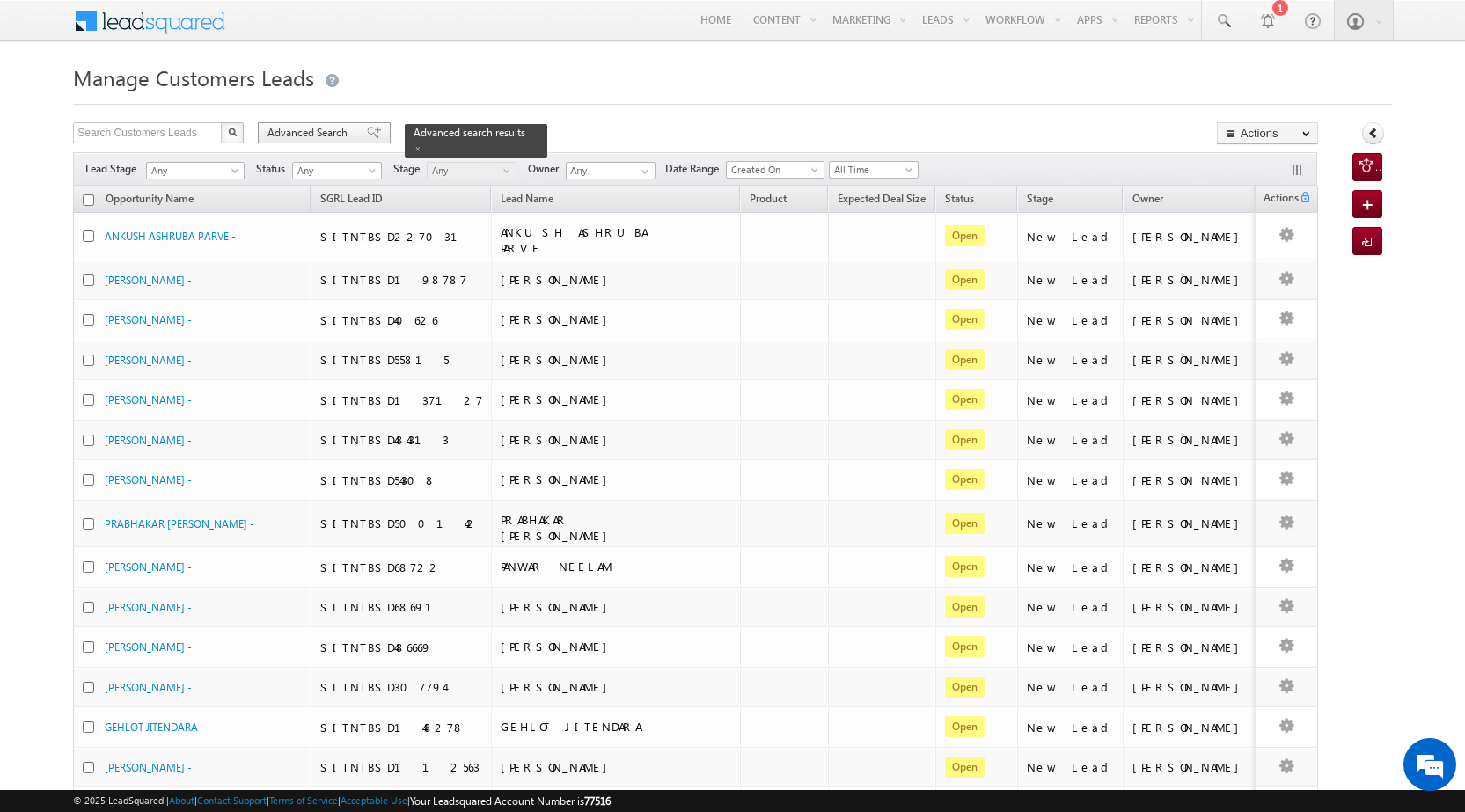
click at [269, 143] on div "Advanced Search" at bounding box center [324, 133] width 133 height 21
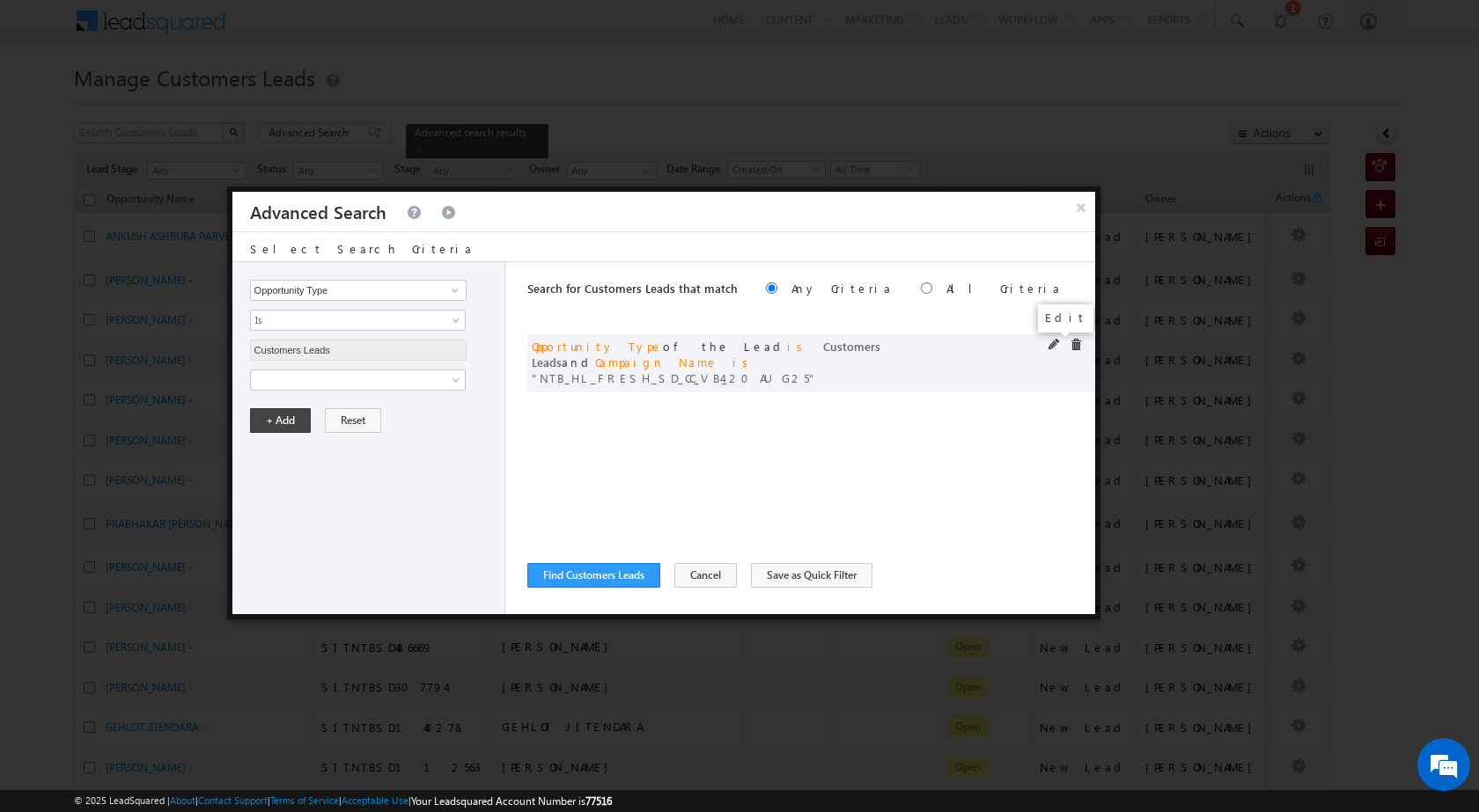
click at [1054, 341] on span at bounding box center [1055, 345] width 13 height 13
click at [366, 449] on input "NTB_HL_FRESH_SD_CC_VB4_20AUG25" at bounding box center [358, 440] width 216 height 21
paste input "CL_CC_VB2"
type input "NTB_HL_FRESH_CL_CC_VB2_20AUG25"
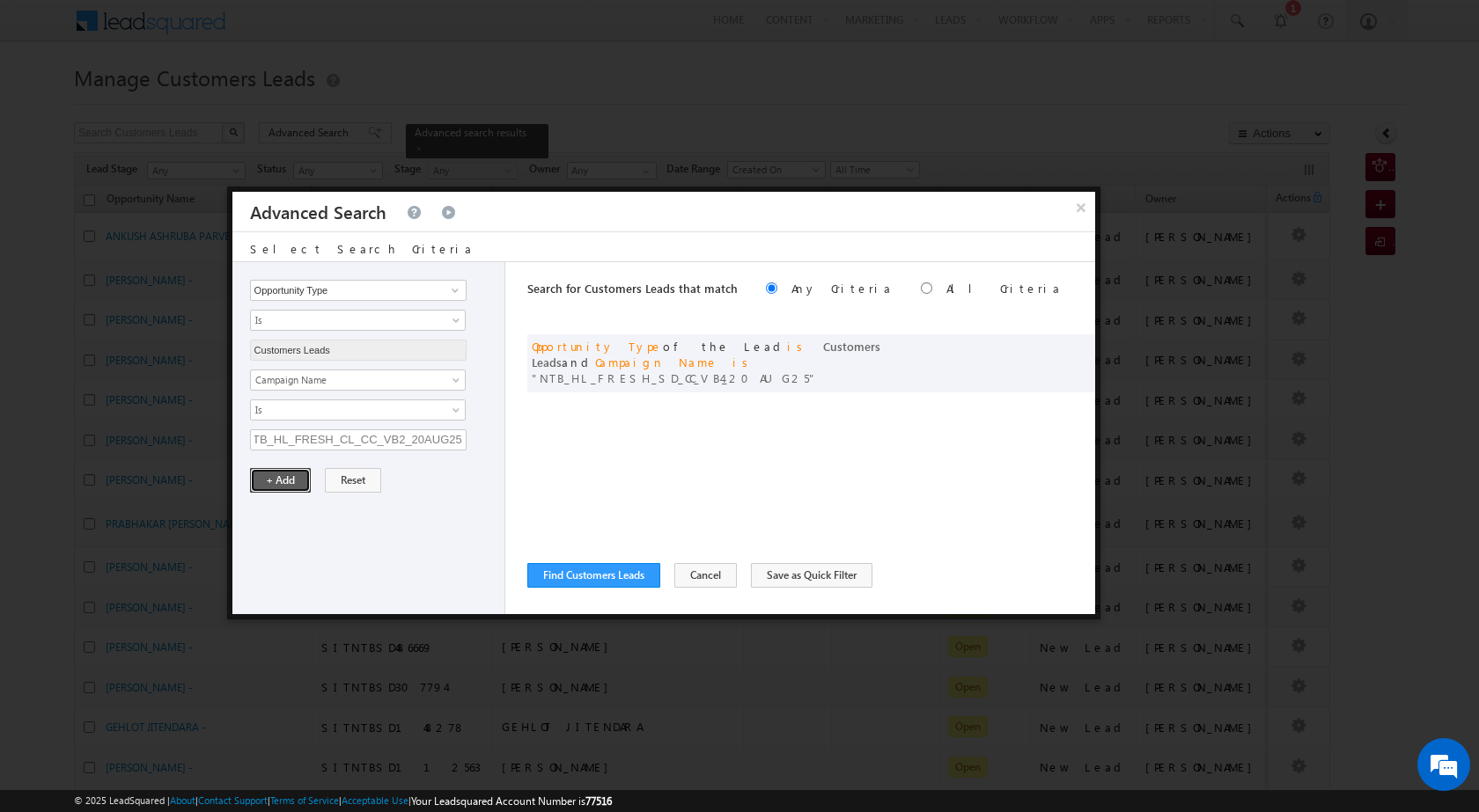
click at [284, 481] on button "+ Add" at bounding box center [281, 481] width 61 height 25
click at [565, 573] on button "Find Customers Leads" at bounding box center [593, 575] width 133 height 25
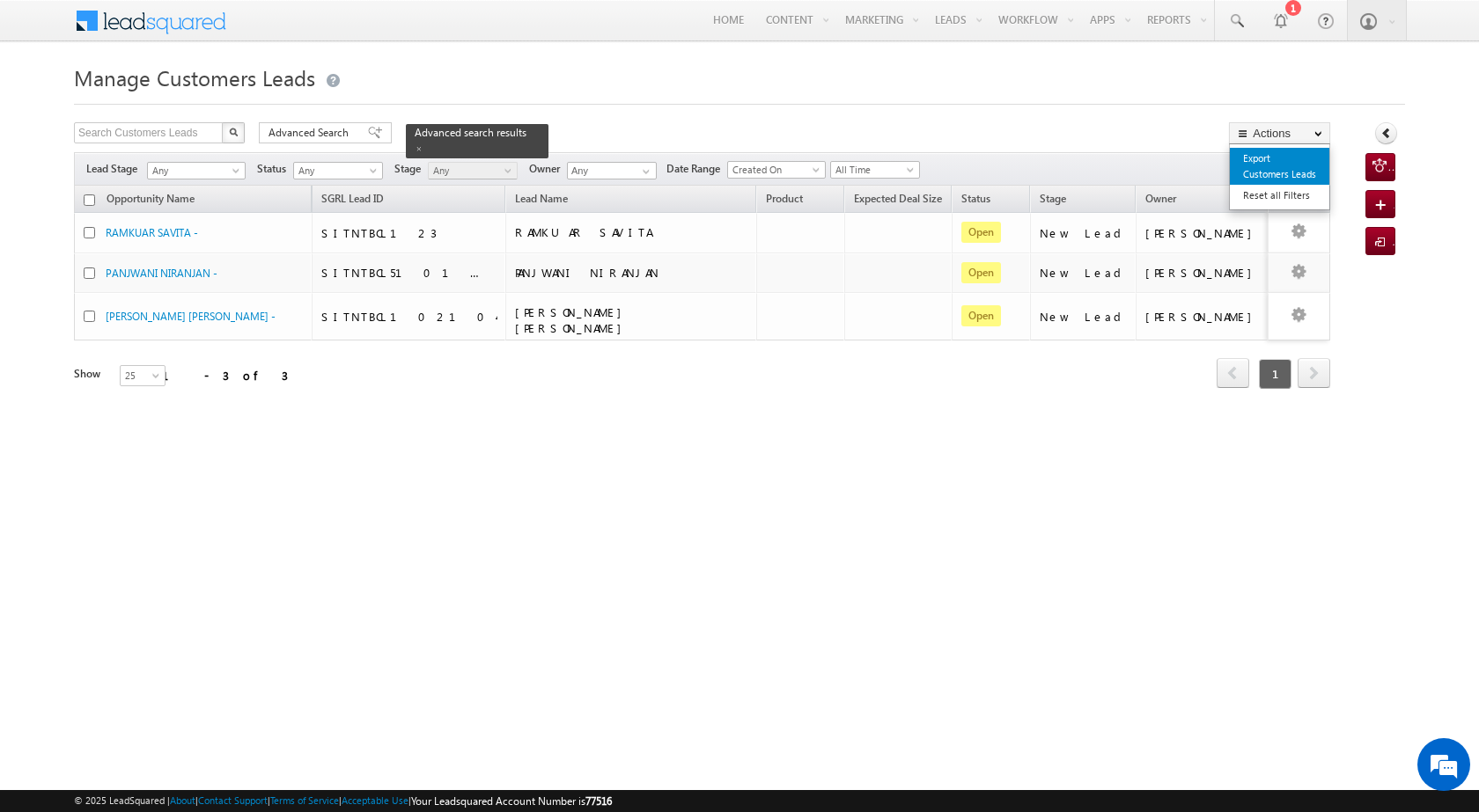
click at [1255, 166] on link "Export Customers Leads" at bounding box center [1279, 165] width 99 height 37
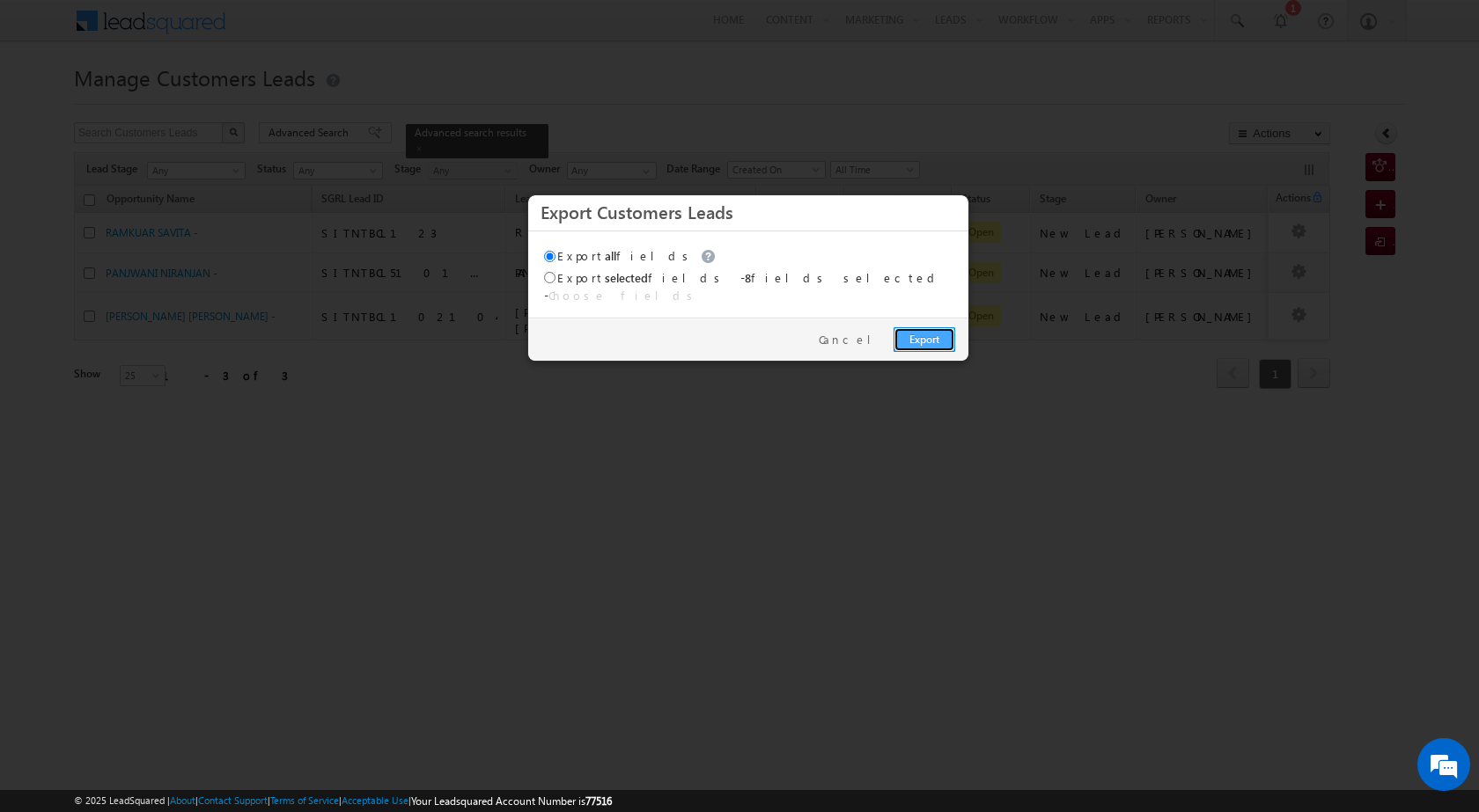
click at [912, 327] on link "Export" at bounding box center [924, 339] width 62 height 25
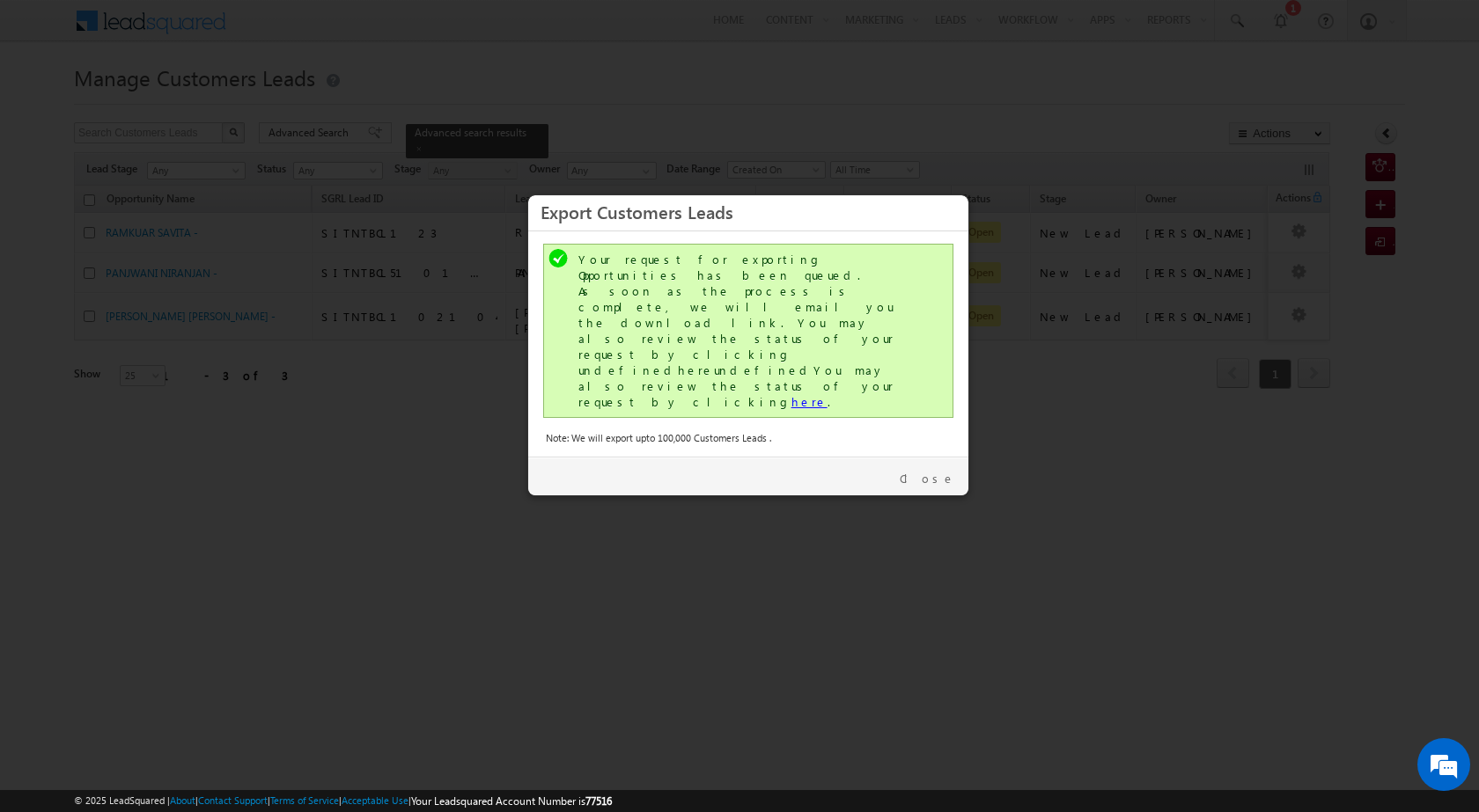
click at [791, 394] on link "here" at bounding box center [809, 401] width 36 height 15
click at [937, 471] on link "Close" at bounding box center [928, 479] width 55 height 16
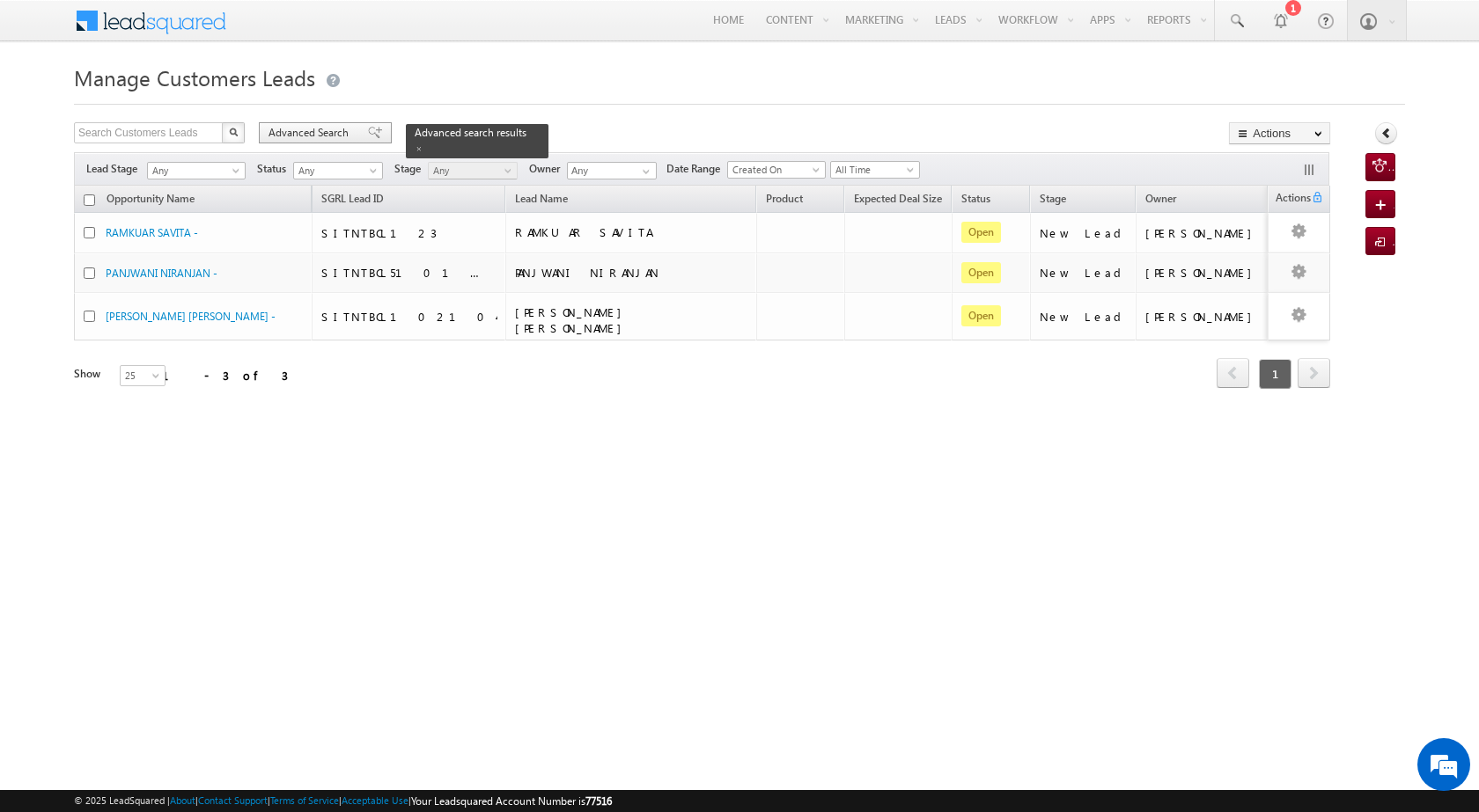
click at [308, 123] on div "Advanced Search" at bounding box center [325, 133] width 133 height 21
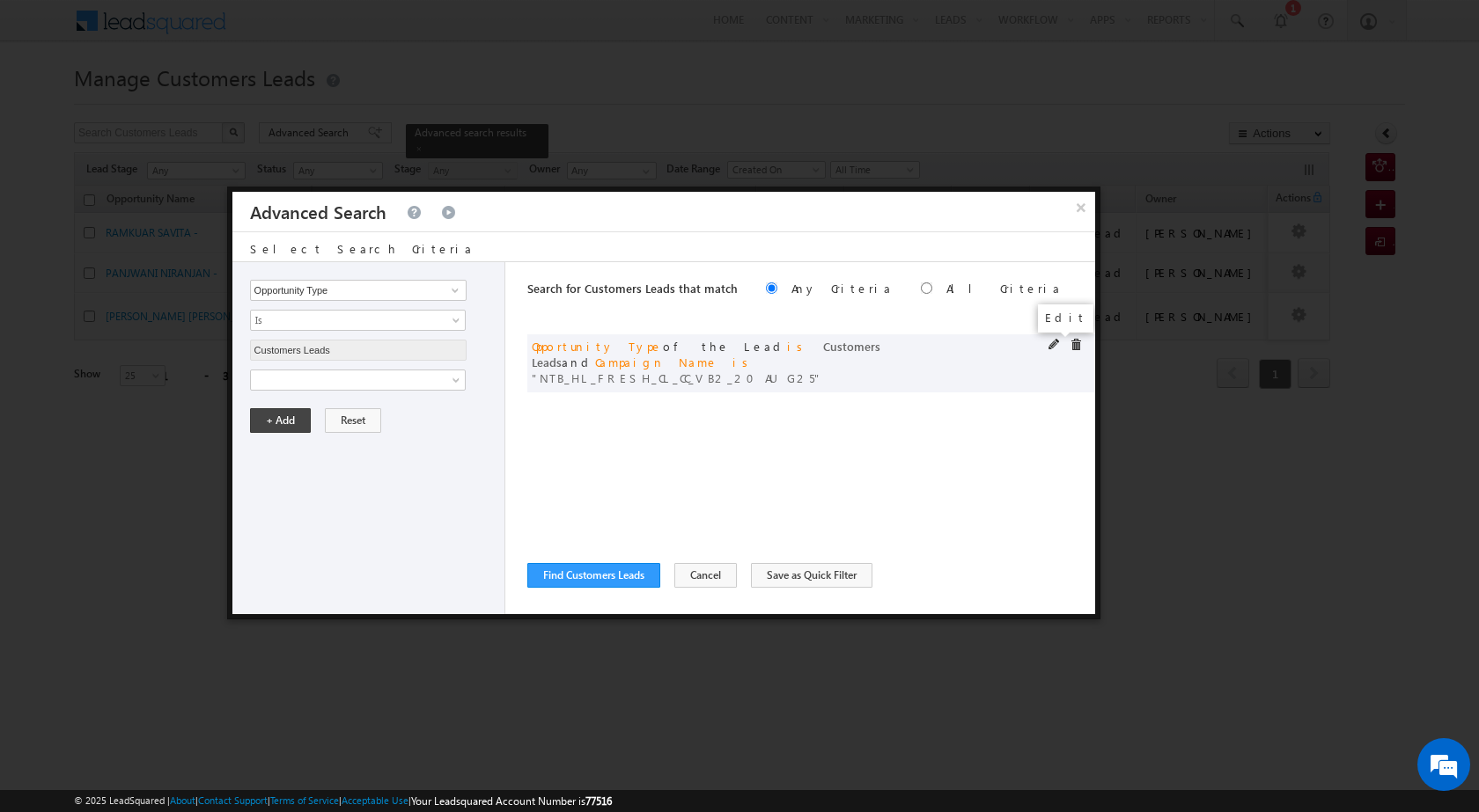
click at [1052, 348] on span at bounding box center [1055, 345] width 13 height 13
click at [356, 432] on input "NTB_HL_FRESH_CL_CC_VB2_20AUG25" at bounding box center [358, 440] width 216 height 21
paste input "3"
type input "NTB_HL_FRESH_CL_CC_VB3_20AUG25"
click at [286, 481] on button "+ Add" at bounding box center [281, 481] width 61 height 25
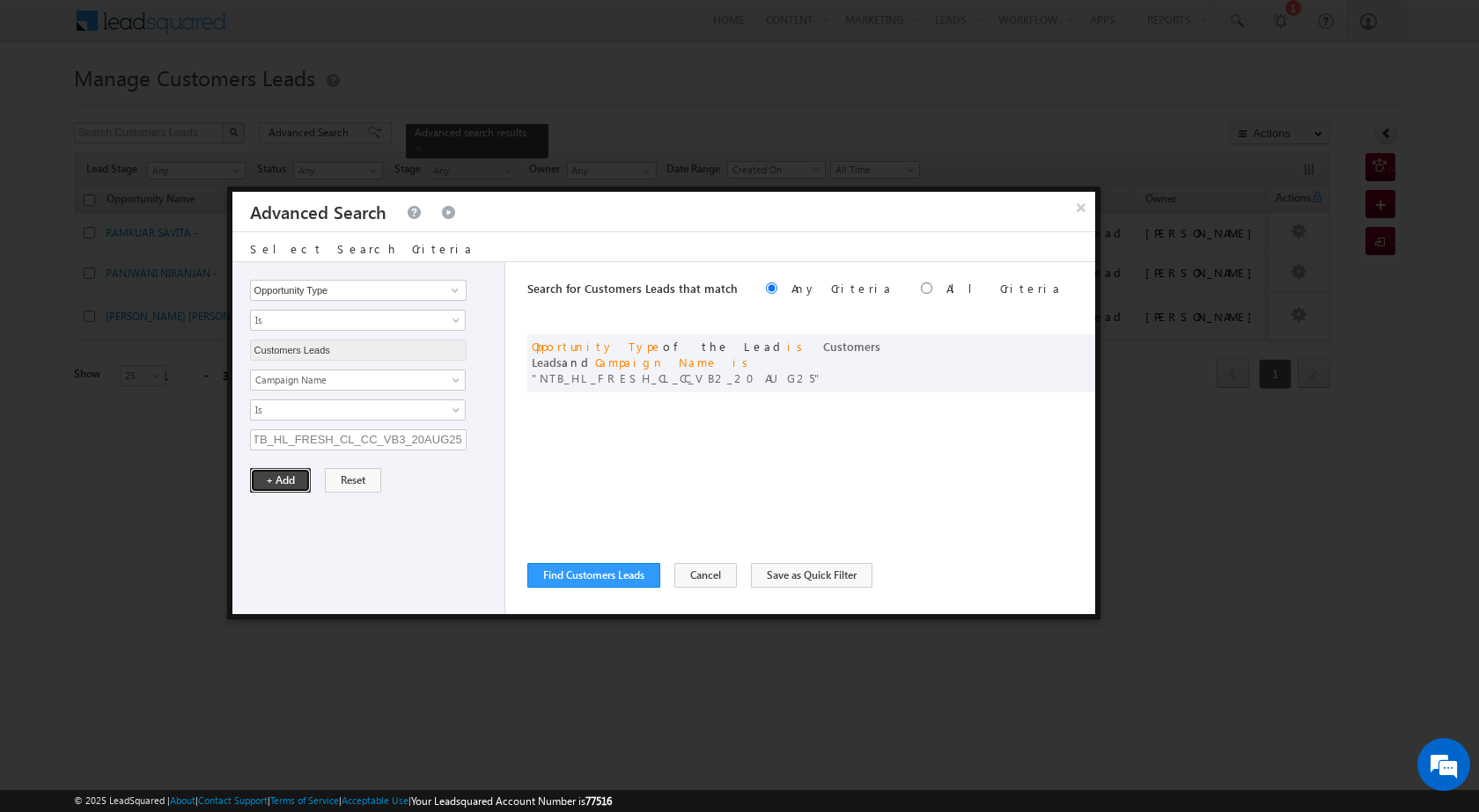
scroll to position [0, 0]
click at [614, 573] on button "Find Customers Leads" at bounding box center [593, 575] width 133 height 25
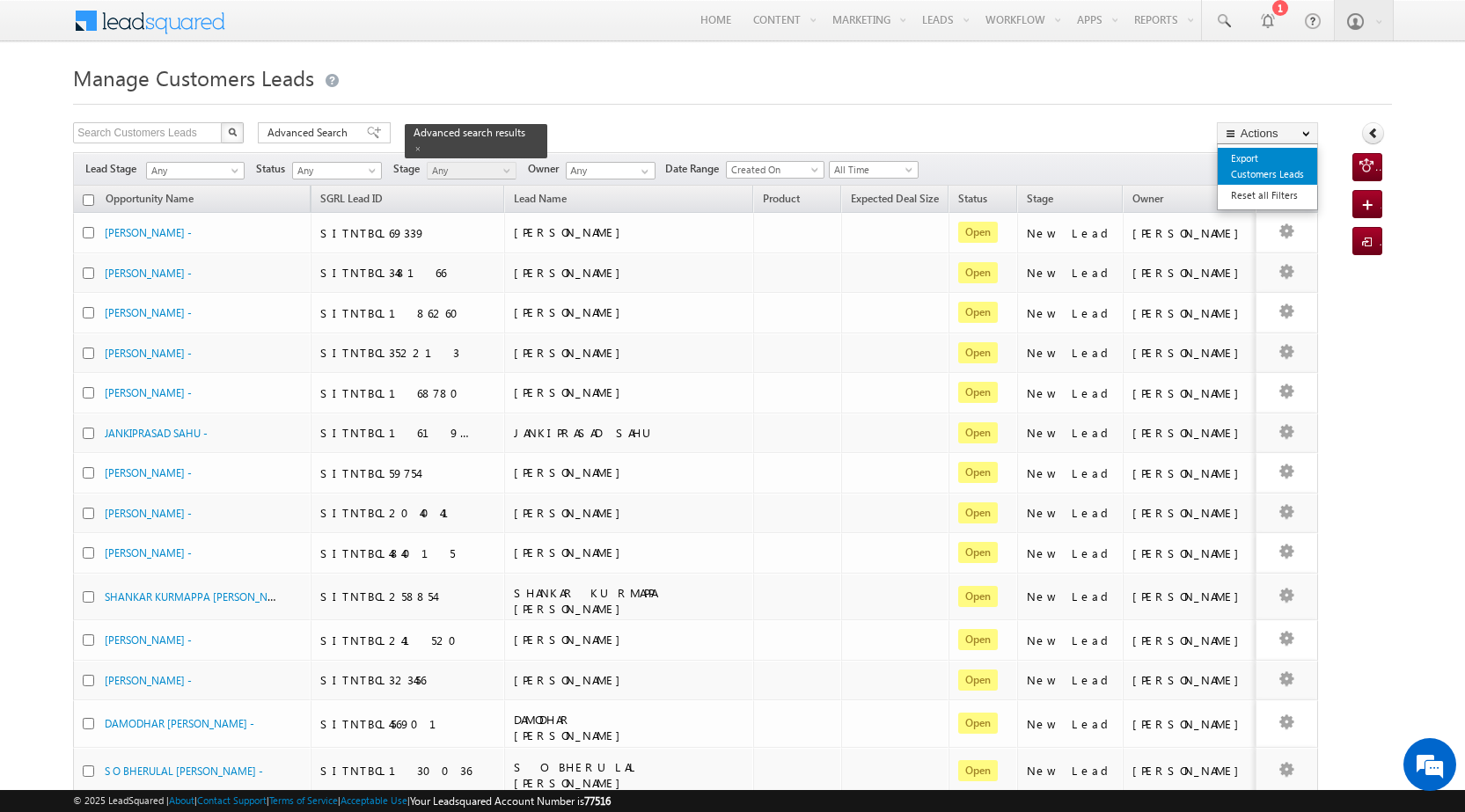
click at [1299, 159] on link "Export Customers Leads" at bounding box center [1267, 165] width 99 height 37
click at [1276, 174] on link "Export Customers Leads" at bounding box center [1267, 165] width 99 height 37
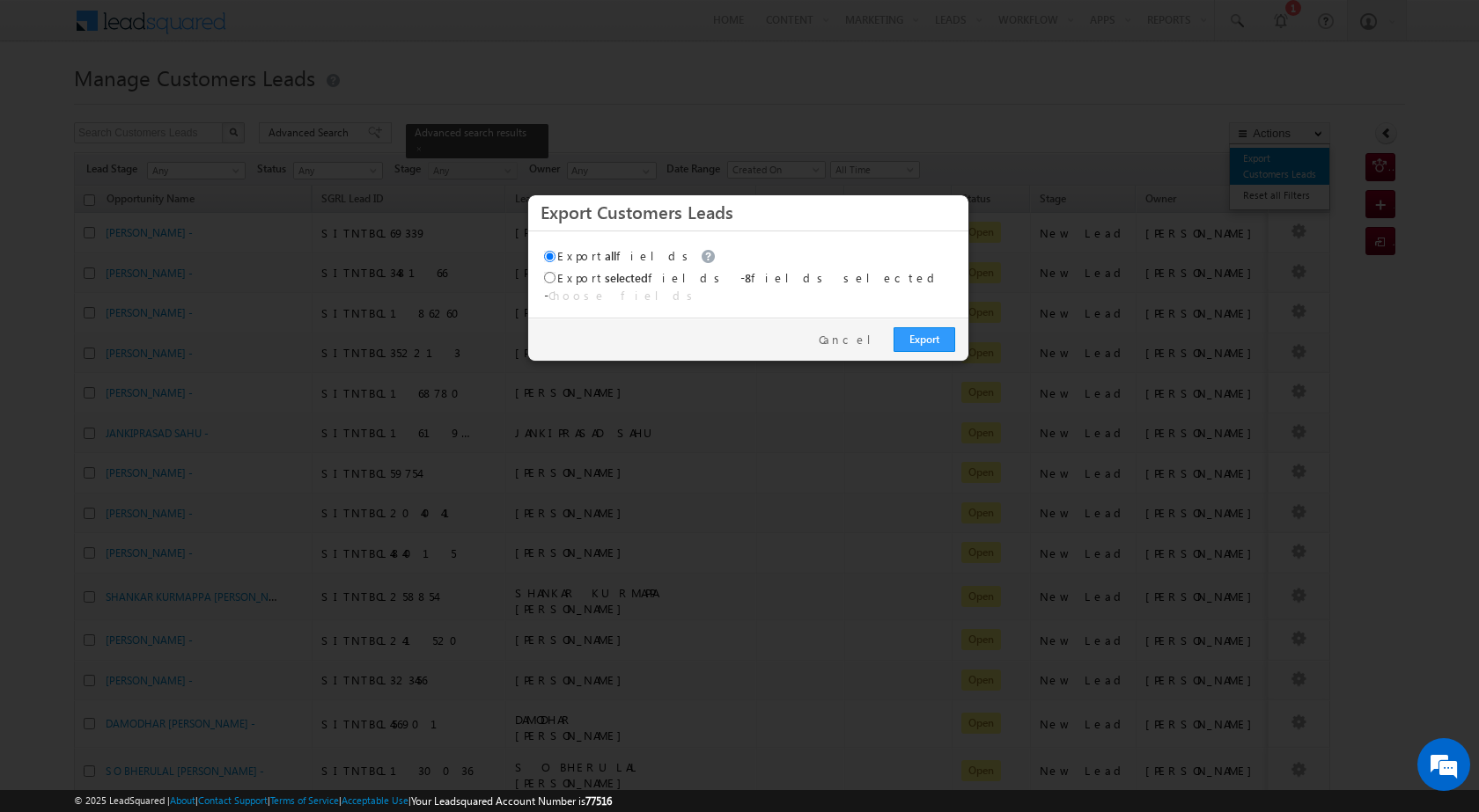
click at [1276, 174] on div at bounding box center [739, 406] width 1479 height 812
click at [929, 327] on link "Export" at bounding box center [924, 339] width 62 height 25
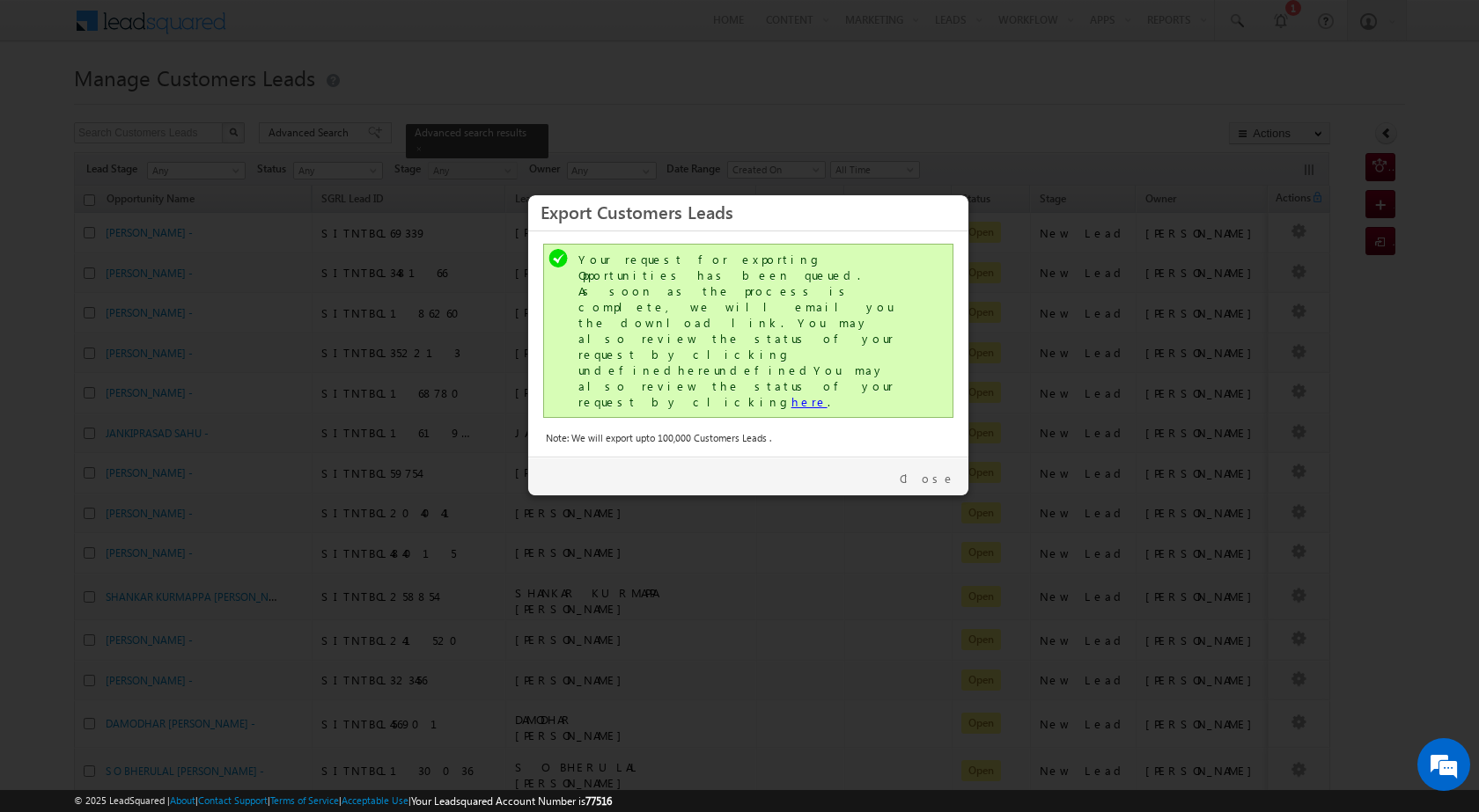
click at [791, 394] on link "here" at bounding box center [809, 401] width 36 height 15
click at [935, 471] on link "Close" at bounding box center [928, 479] width 55 height 16
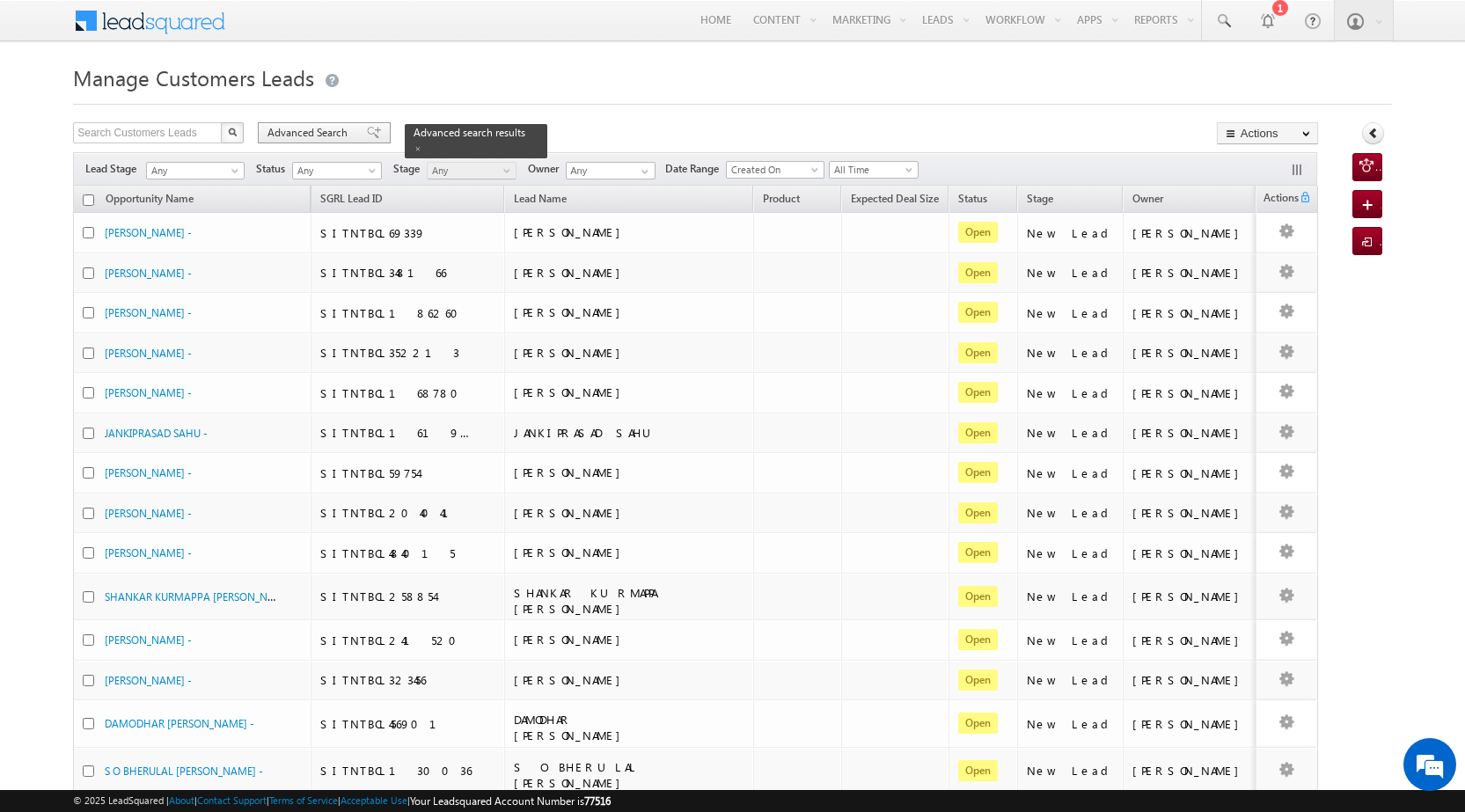
click at [304, 129] on span "Advanced Search" at bounding box center [310, 133] width 86 height 16
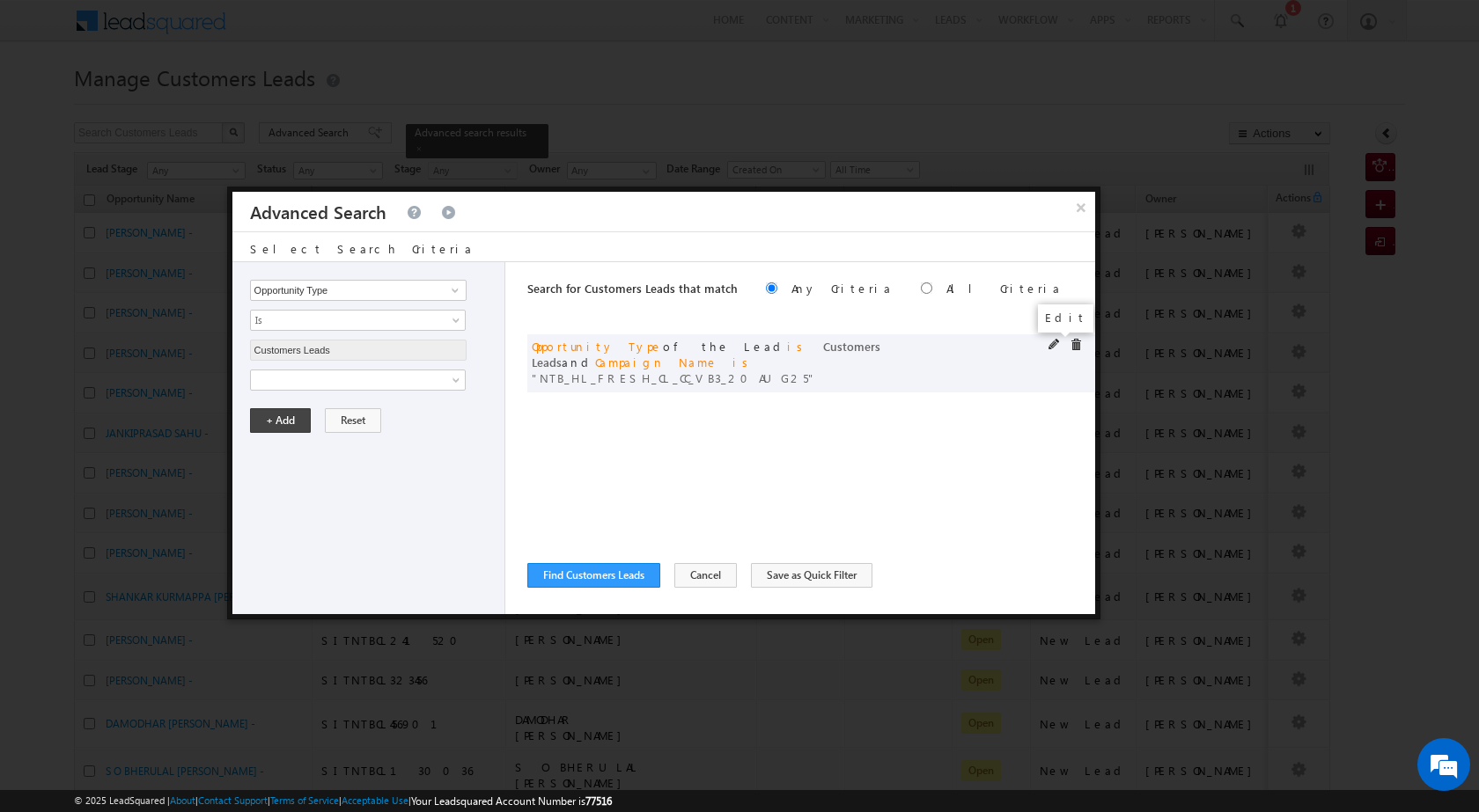
click at [1056, 346] on span at bounding box center [1055, 345] width 13 height 13
click at [341, 437] on input "NTB_HL_FRESH_CL_CC_VB3_20AUG25" at bounding box center [358, 440] width 216 height 21
paste input "SD_CC_VB3_20AUG25"
type input "NTB_HL_FRESH_SD_CC_VB3_20AUG25"
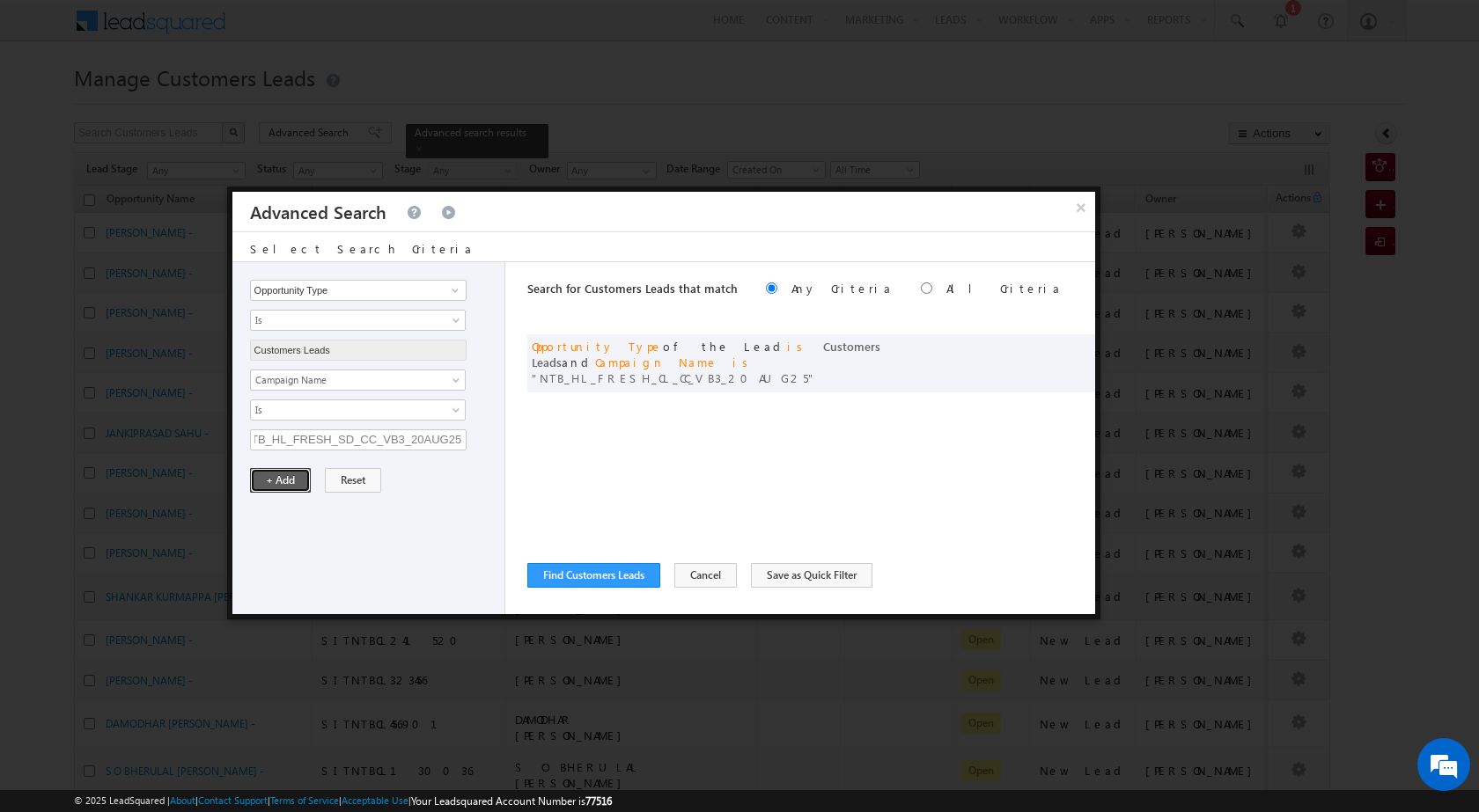
click at [275, 479] on button "+ Add" at bounding box center [281, 481] width 61 height 25
click at [626, 571] on button "Find Customers Leads" at bounding box center [593, 575] width 133 height 25
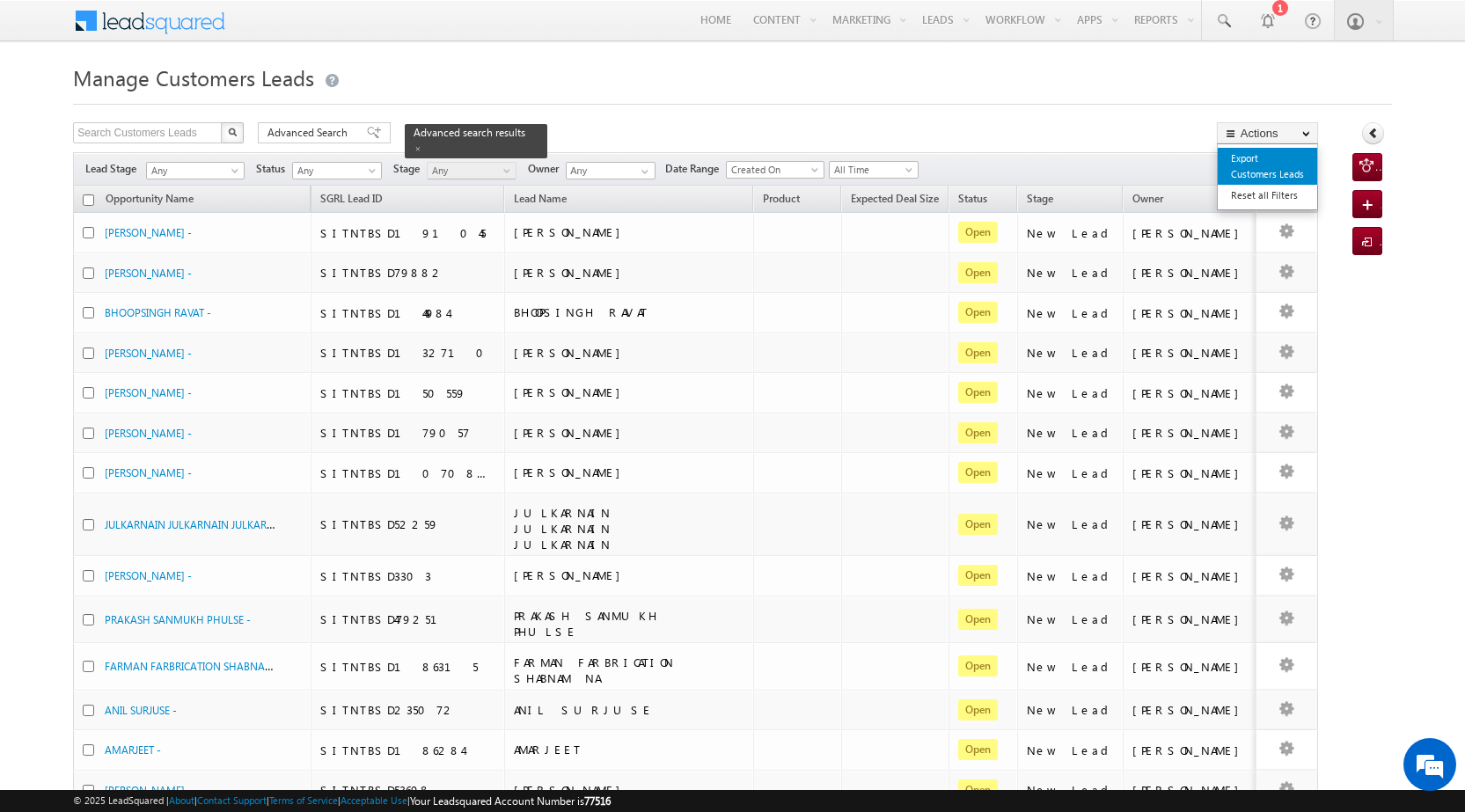
click at [1265, 180] on link "Export Customers Leads" at bounding box center [1267, 165] width 99 height 37
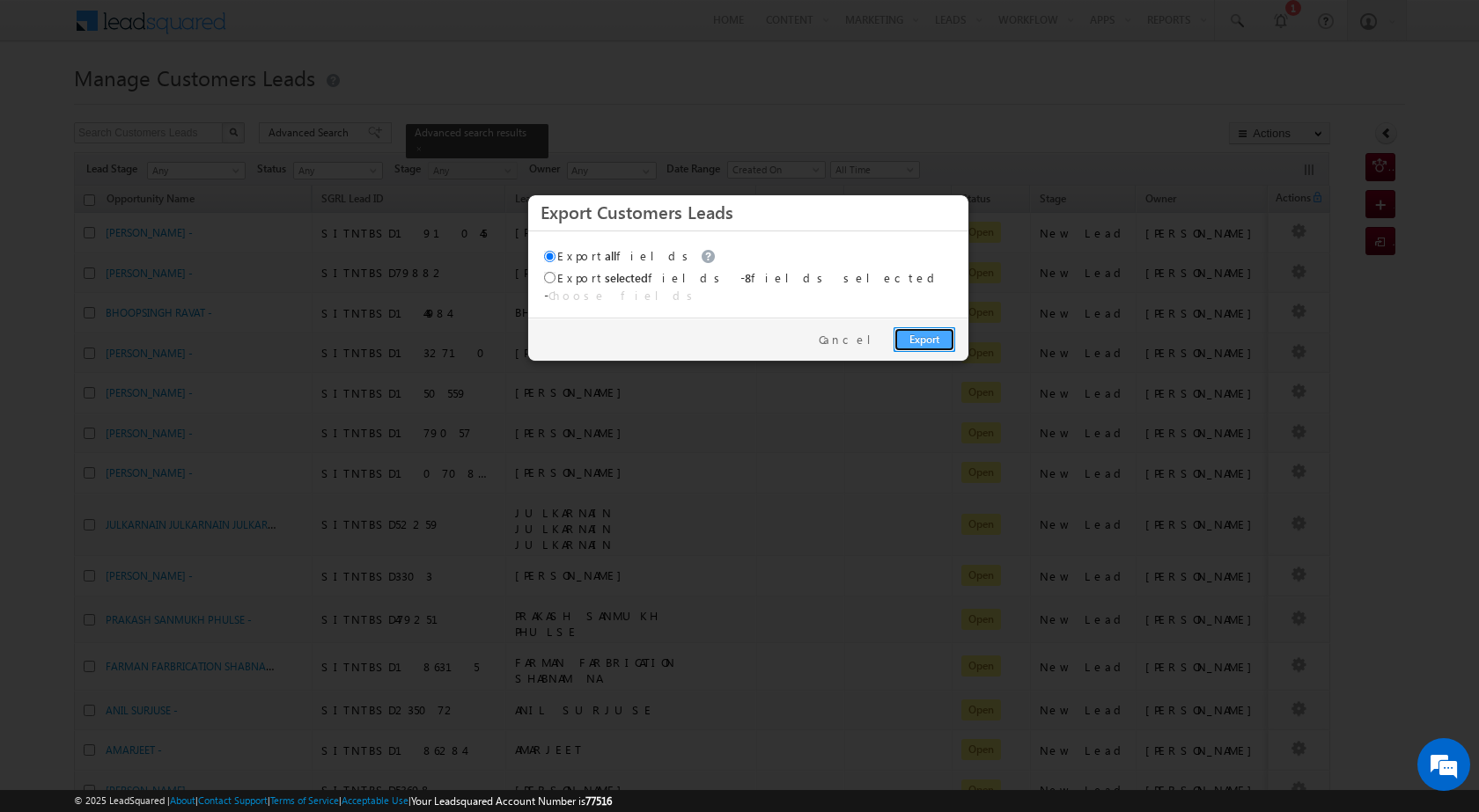
click at [922, 332] on link "Export" at bounding box center [924, 339] width 62 height 25
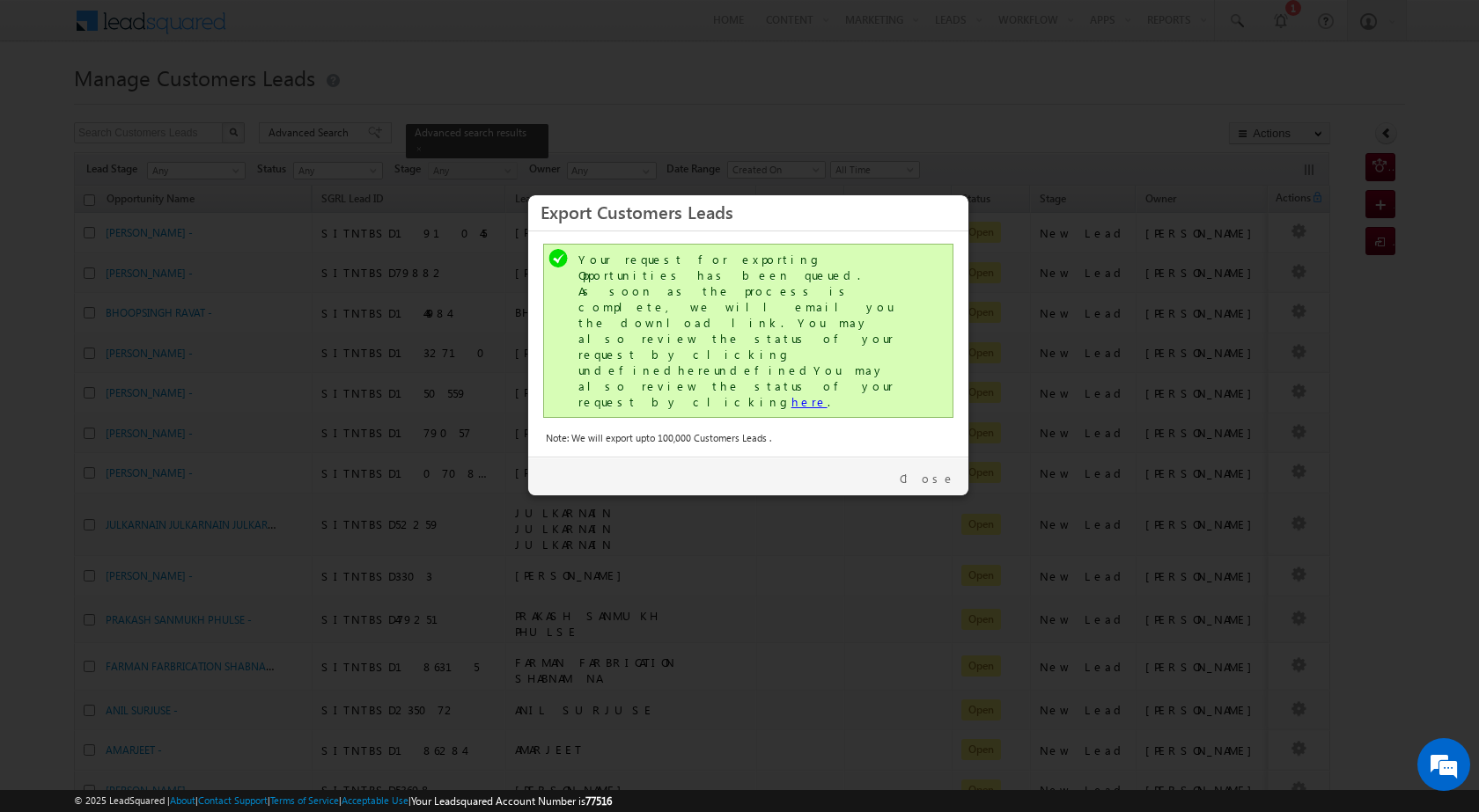
click at [791, 394] on link "here" at bounding box center [809, 401] width 36 height 15
click at [943, 471] on link "Close" at bounding box center [928, 479] width 55 height 16
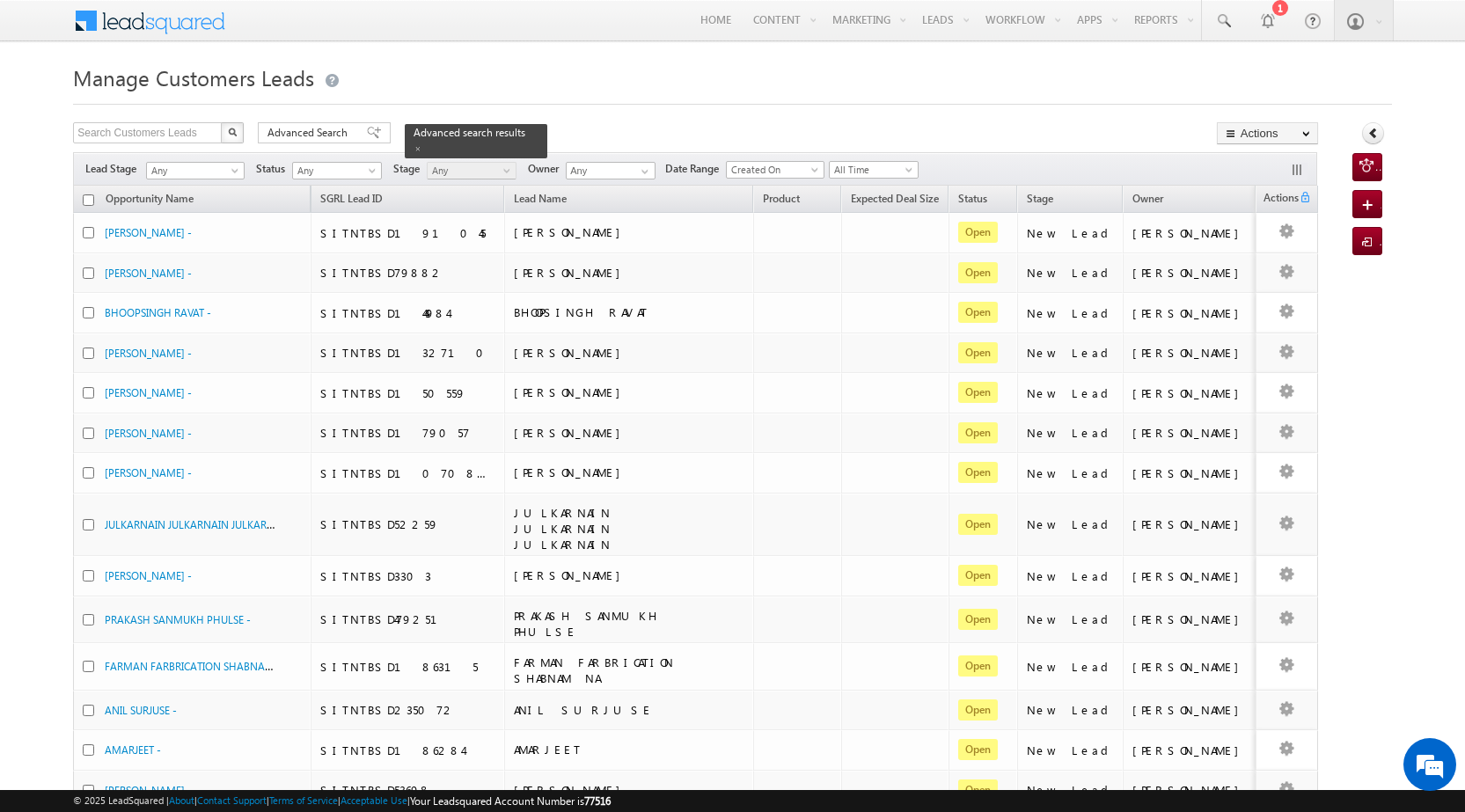
click at [292, 120] on div "Manage Customers Leads Search Customers Leads X 16 results found Advanced Searc…" at bounding box center [732, 523] width 1318 height 928
click at [301, 128] on span "Advanced Search" at bounding box center [310, 133] width 86 height 16
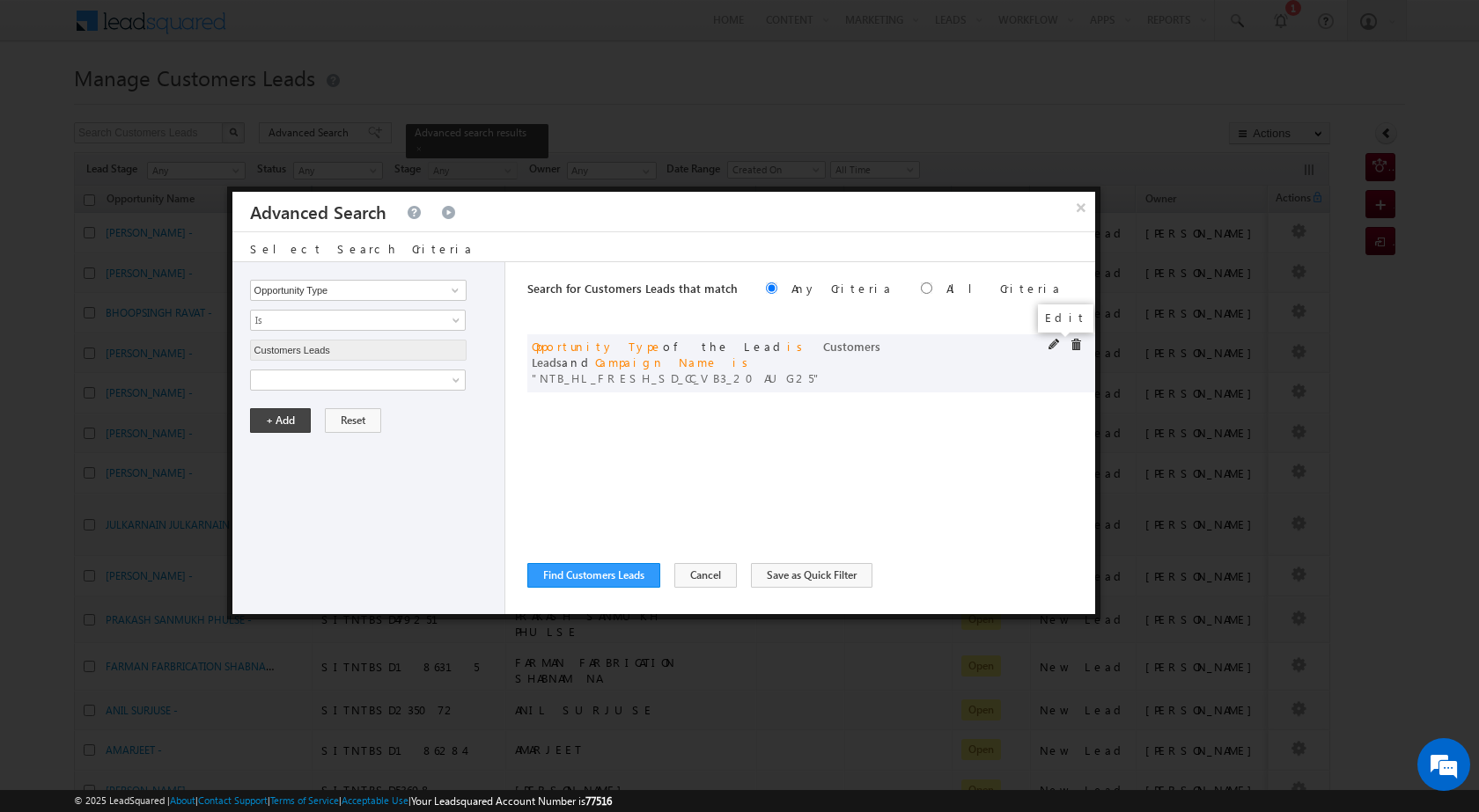
click at [1053, 344] on span at bounding box center [1055, 345] width 13 height 13
click at [322, 438] on input "NTB_HL_FRESH_SD_CC_VB3_20AUG25" at bounding box center [358, 440] width 216 height 21
paste input "CL_CC_VB4"
type input "NTB_HL_FRESH_CL_CC_VB4_20AUG25"
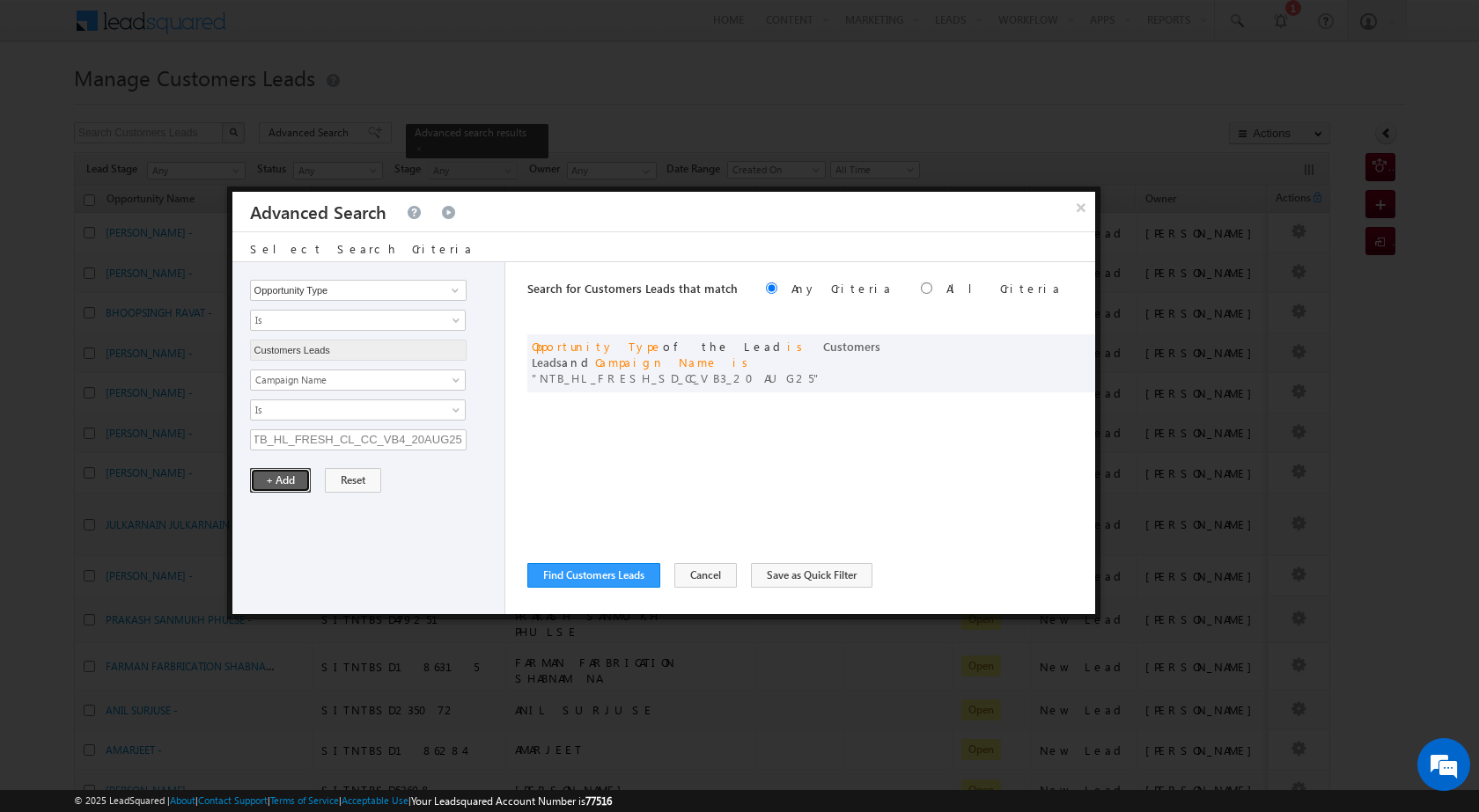
click at [300, 482] on button "+ Add" at bounding box center [281, 481] width 61 height 25
click at [585, 568] on button "Find Customers Leads" at bounding box center [593, 575] width 133 height 25
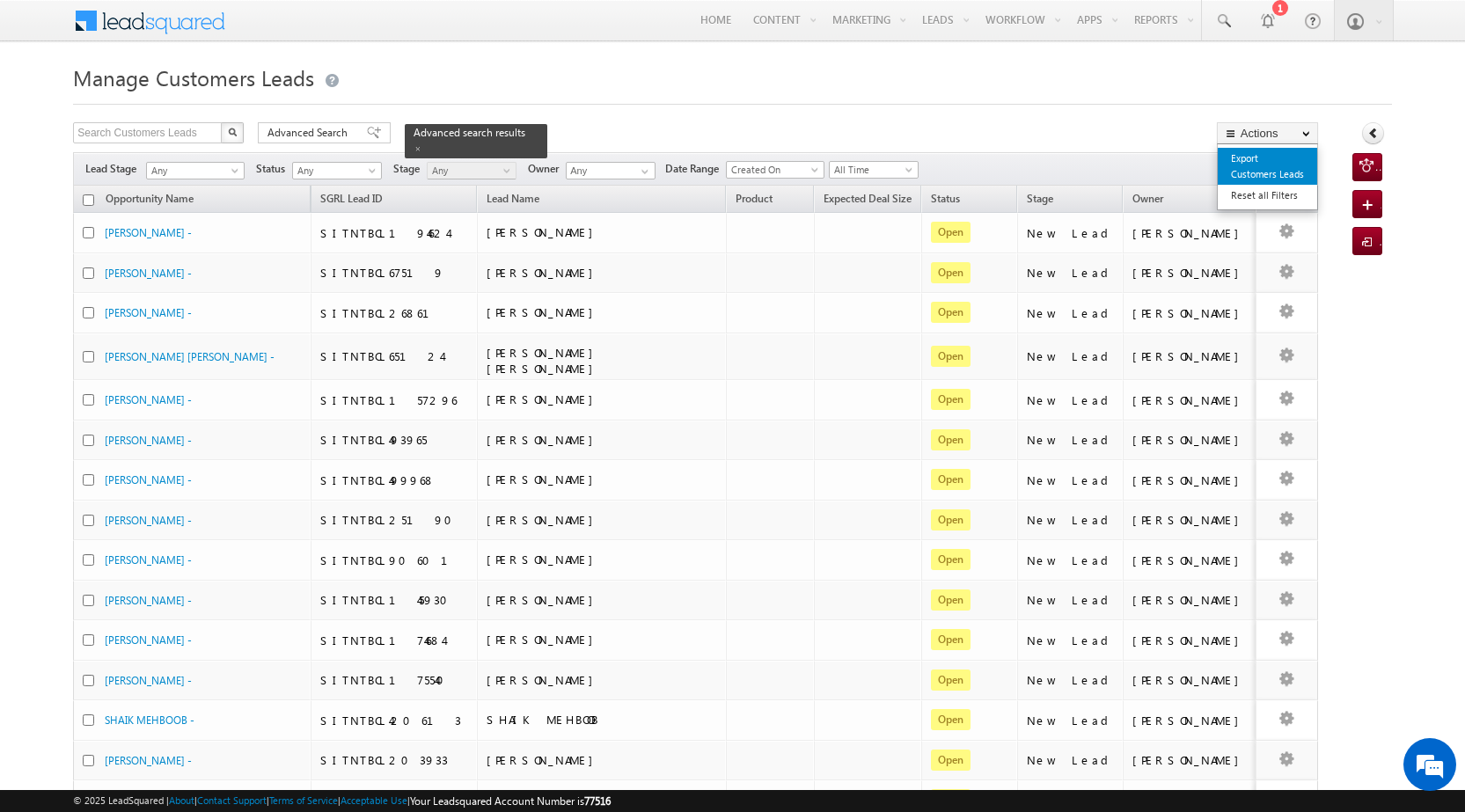
click at [1275, 161] on link "Export Customers Leads" at bounding box center [1267, 165] width 99 height 37
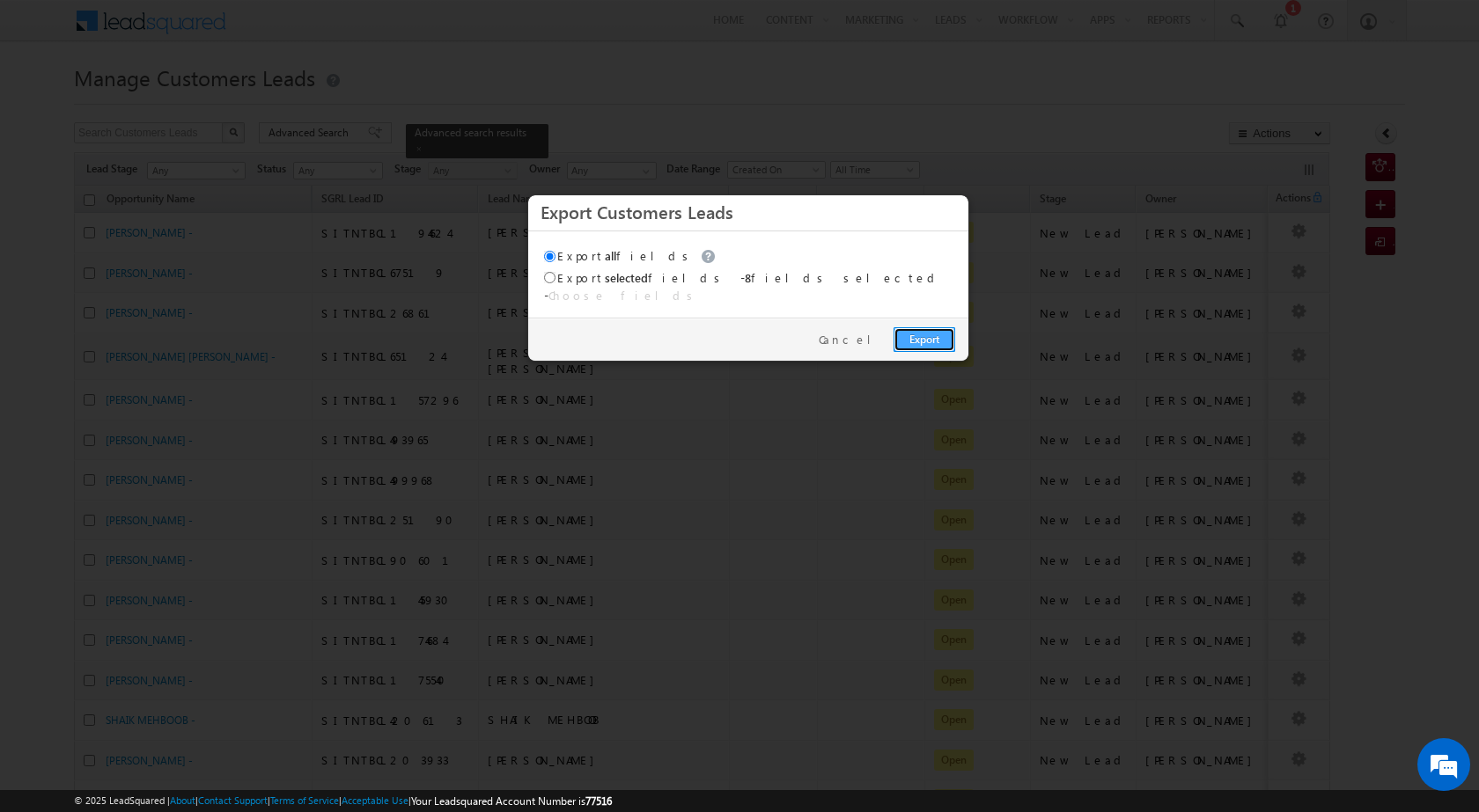
click at [937, 333] on link "Export" at bounding box center [924, 339] width 62 height 25
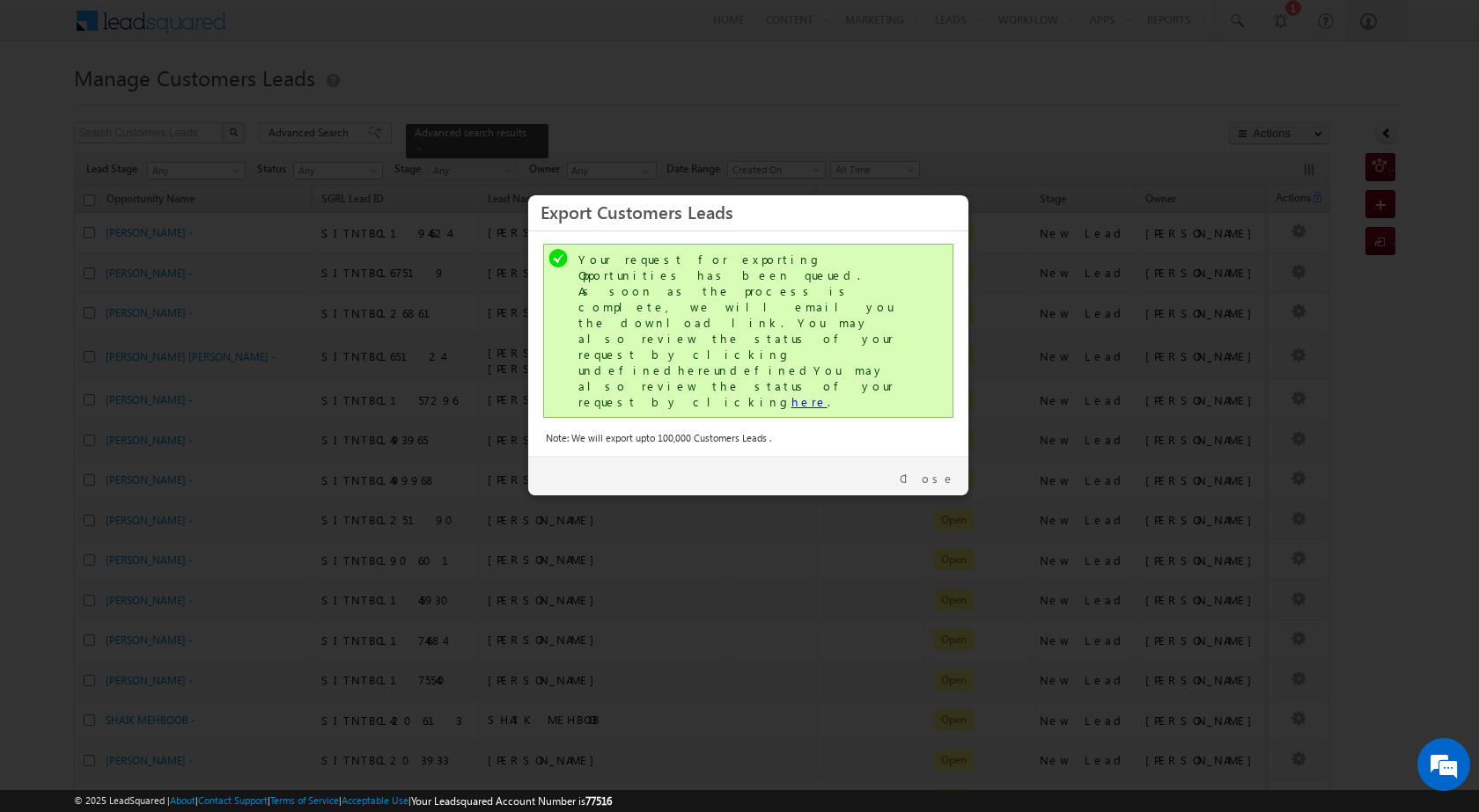
click at [791, 394] on link "here" at bounding box center [809, 401] width 36 height 15
click at [948, 471] on link "Close" at bounding box center [928, 479] width 55 height 16
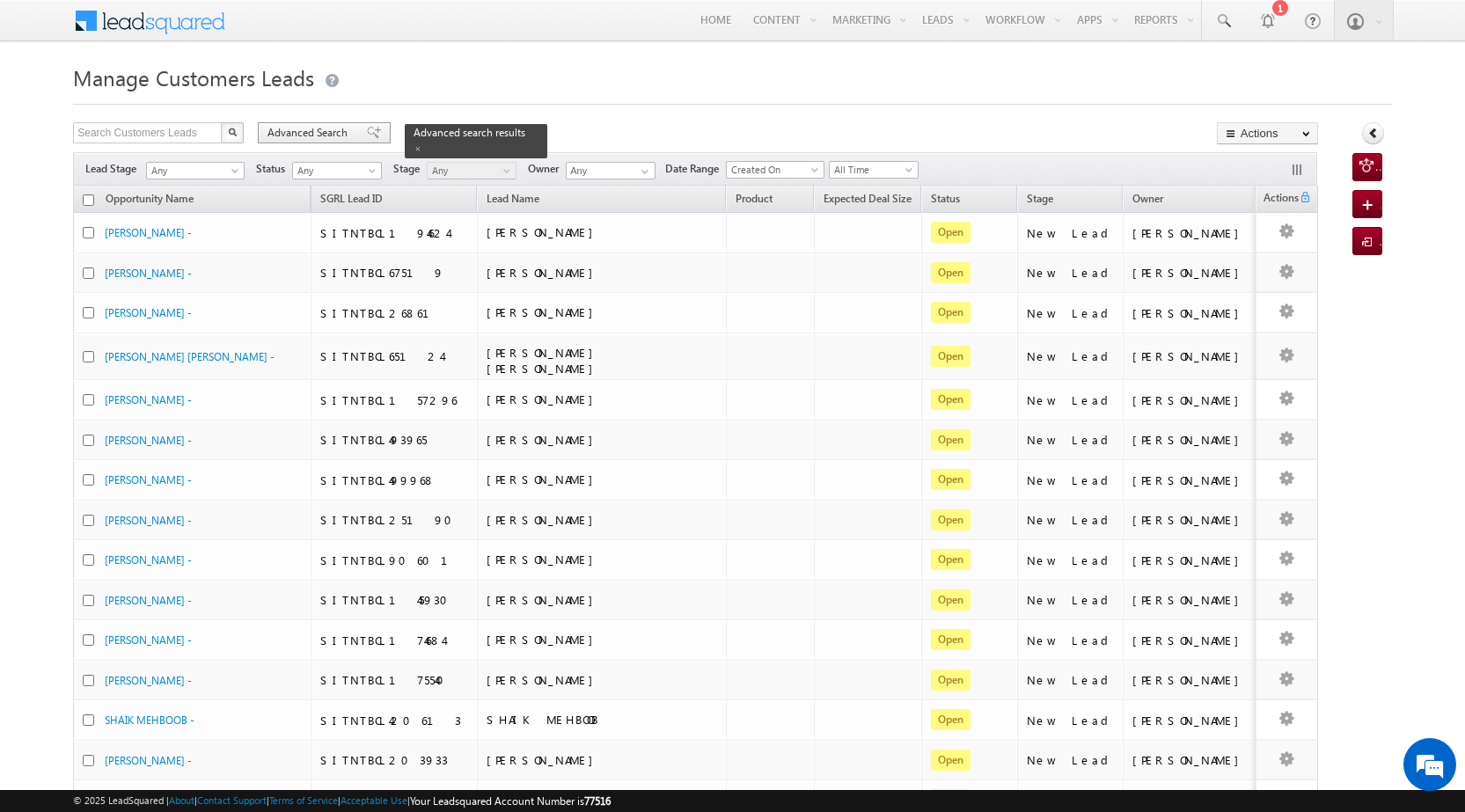
click at [269, 133] on span "Advanced Search" at bounding box center [310, 133] width 86 height 16
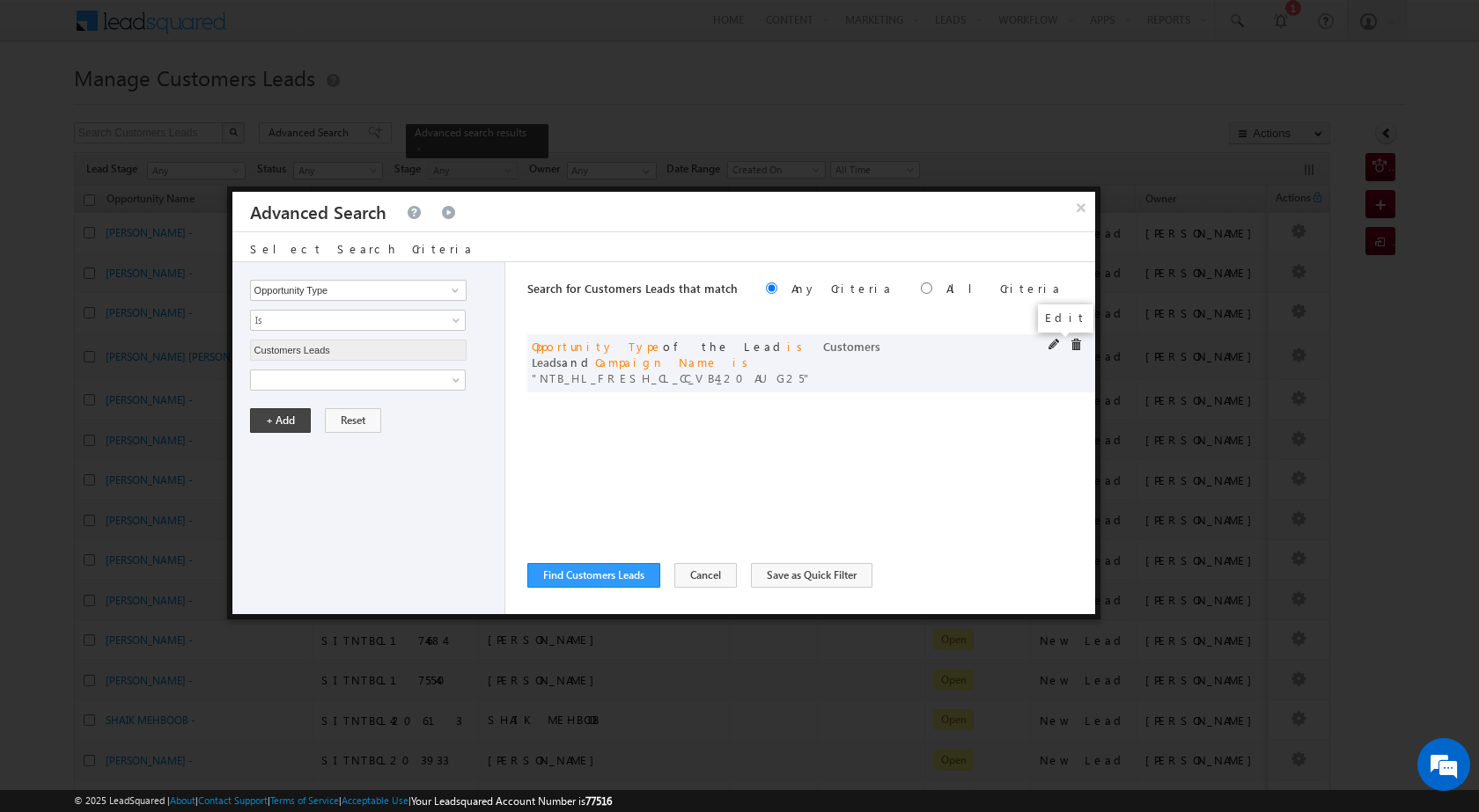
click at [1050, 344] on span at bounding box center [1055, 345] width 13 height 13
click at [408, 440] on input "NTB_HL_FRESH_CL_CC_VB4_20AUG25" at bounding box center [358, 440] width 216 height 21
paste input "SD"
type input "NTB_HL_FRESH_SD_CC_VB4_20AUG25"
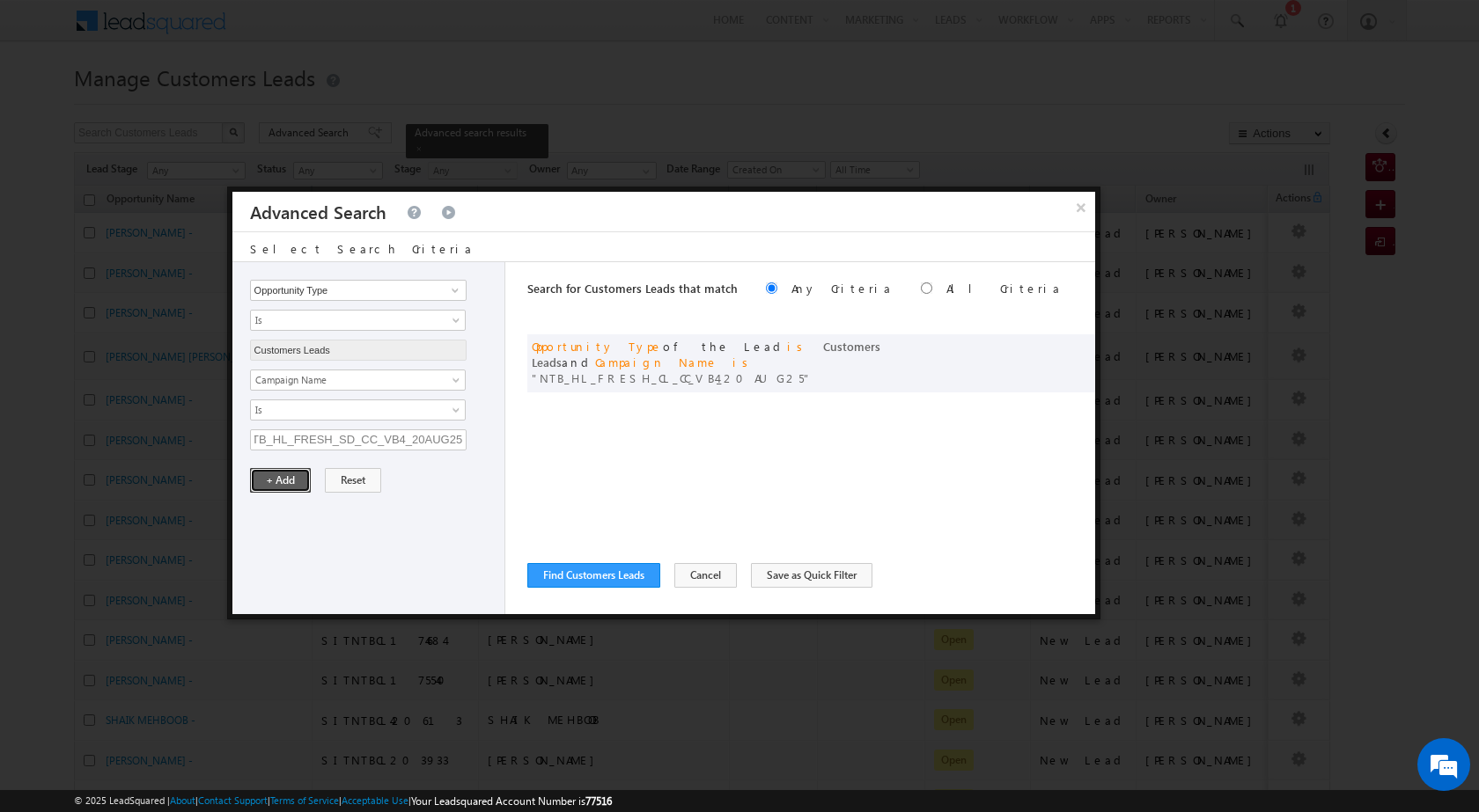
scroll to position [0, 0]
click at [271, 483] on button "+ Add" at bounding box center [281, 481] width 61 height 25
click at [593, 571] on button "Find Customers Leads" at bounding box center [593, 575] width 133 height 25
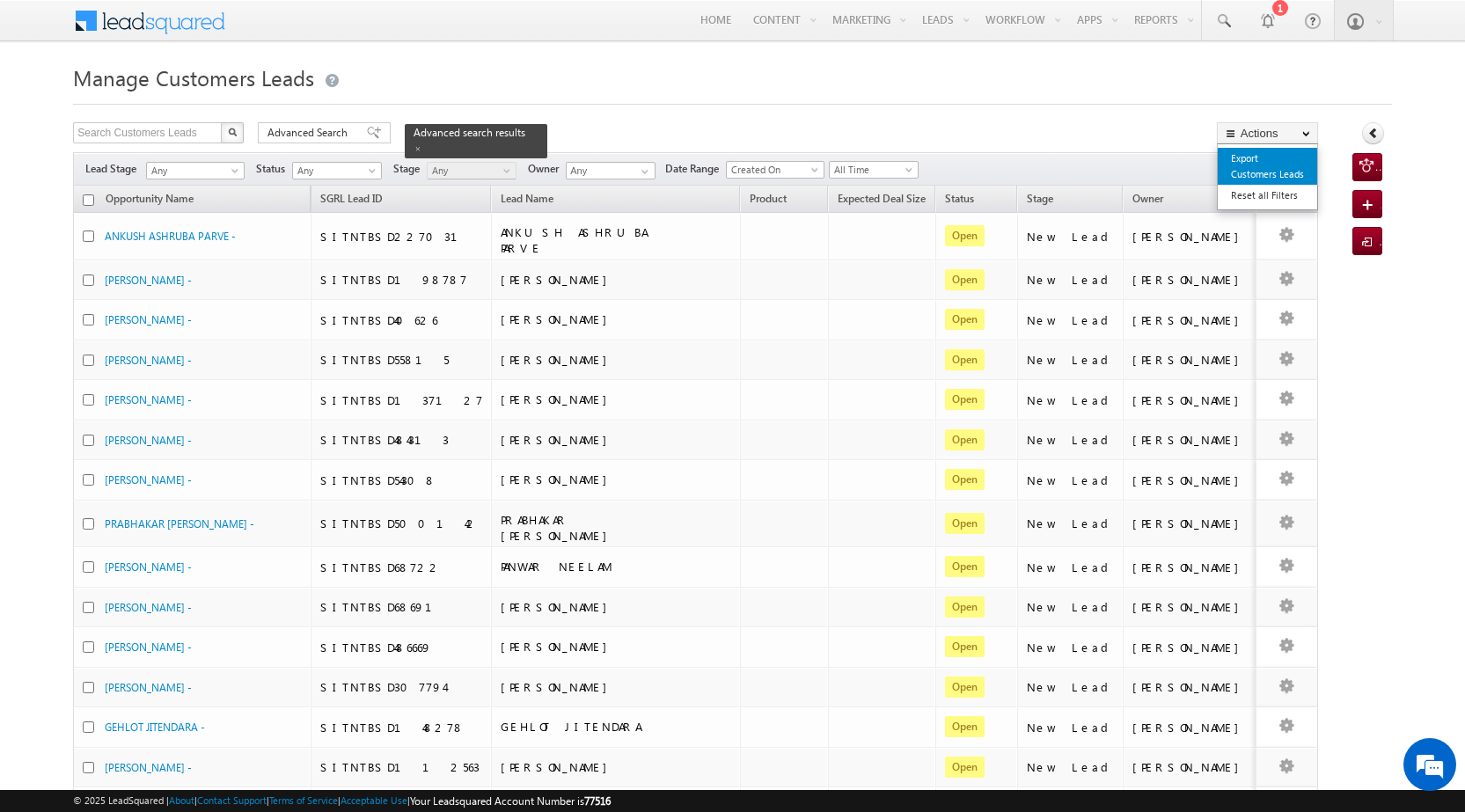
click at [1263, 170] on link "Export Customers Leads" at bounding box center [1267, 165] width 99 height 37
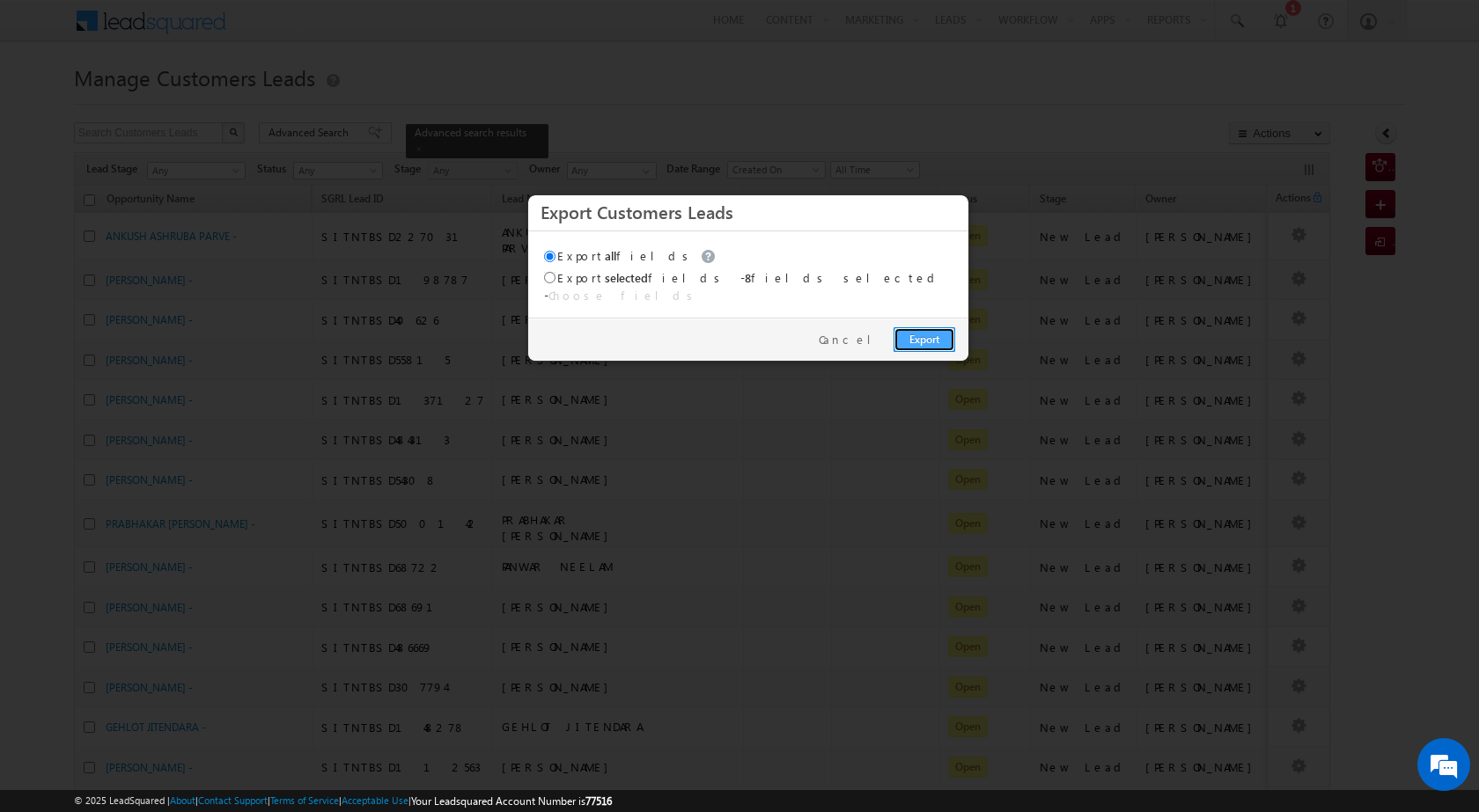
click at [929, 327] on link "Export" at bounding box center [924, 339] width 62 height 25
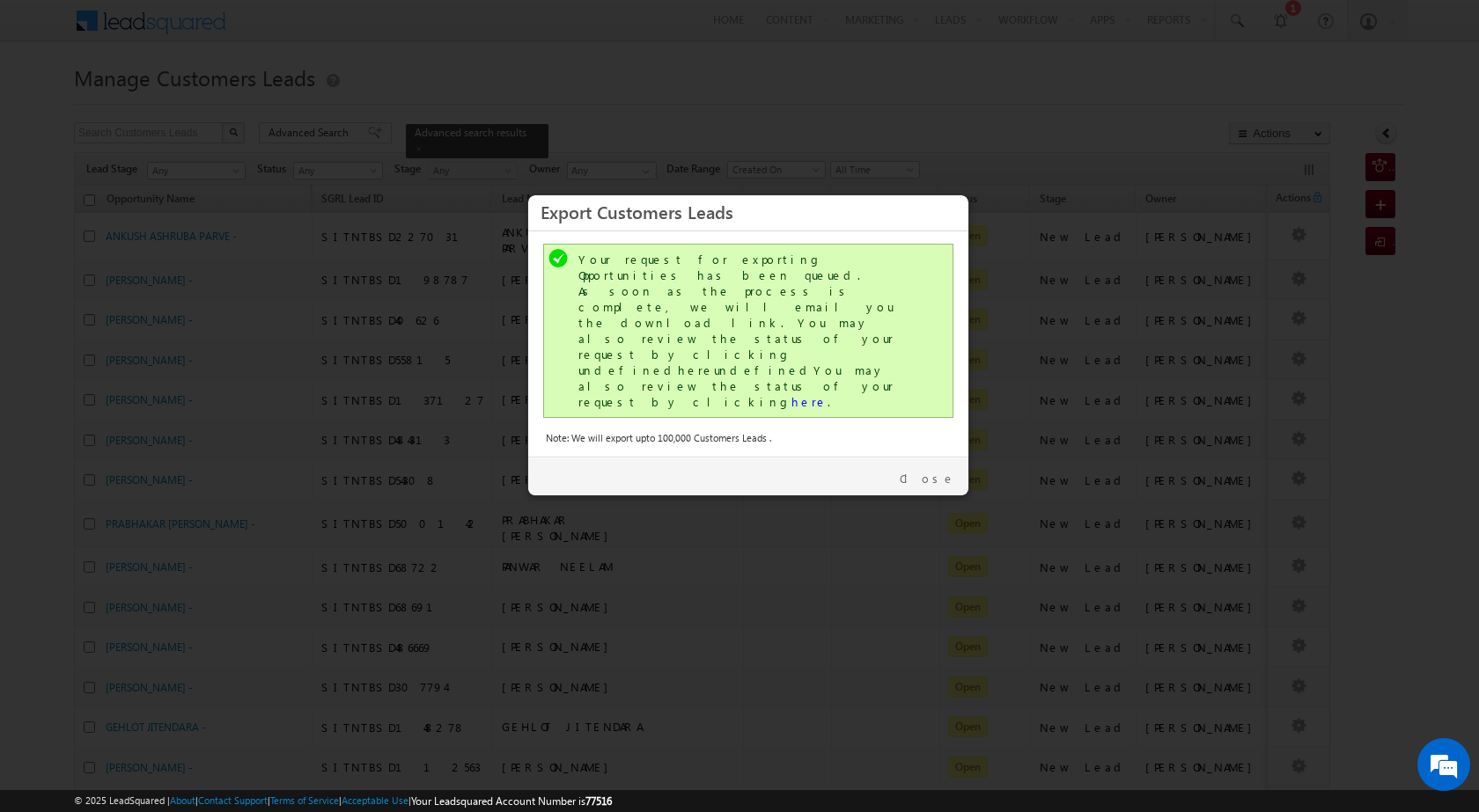
click at [702, 332] on div "Your request for exporting Opportunities has been queued. As soon as the proces…" at bounding box center [748, 331] width 410 height 174
click at [791, 394] on link "here" at bounding box center [809, 401] width 36 height 15
click at [936, 471] on link "Close" at bounding box center [928, 479] width 55 height 16
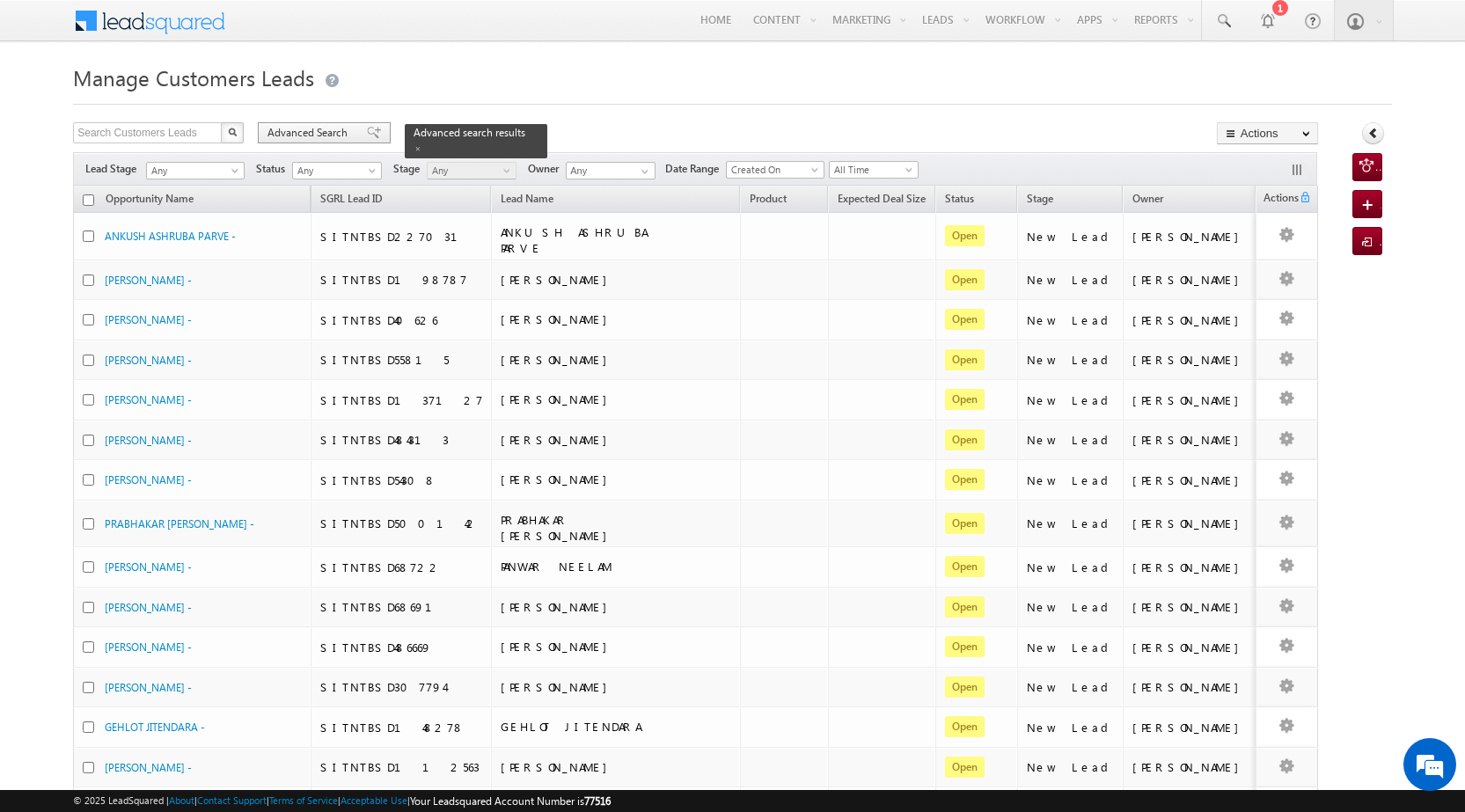
click at [311, 137] on span "Advanced Search" at bounding box center [310, 133] width 86 height 16
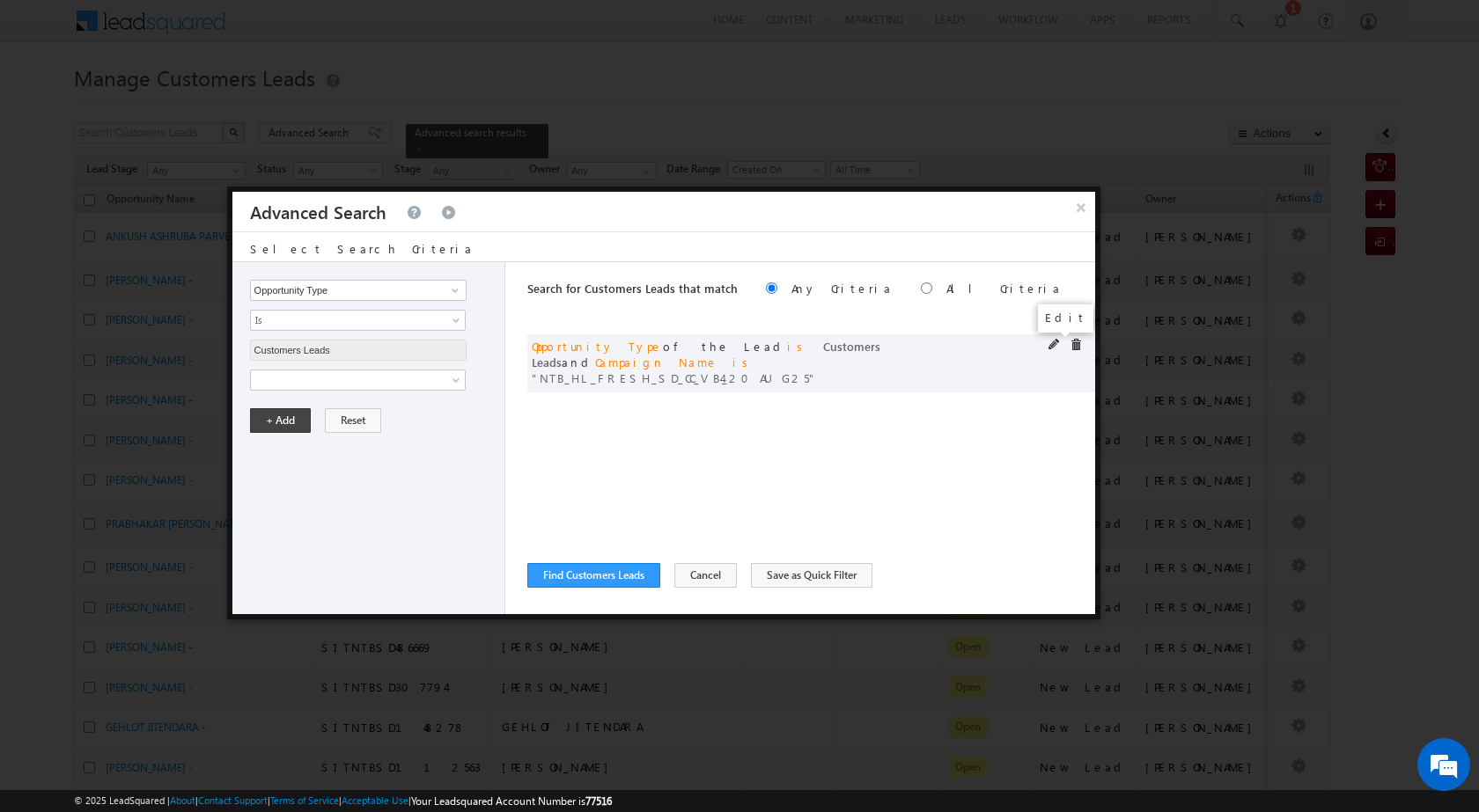
click at [1050, 341] on span at bounding box center [1055, 345] width 13 height 13
click at [344, 436] on input "NTB_HL_FRESH_SD_CC_VB4_20AUG25" at bounding box center [358, 440] width 216 height 21
paste input "CL_CC_VB2"
type input "NTB_HL_FRESH_CL_CC_VB2_20AUG25"
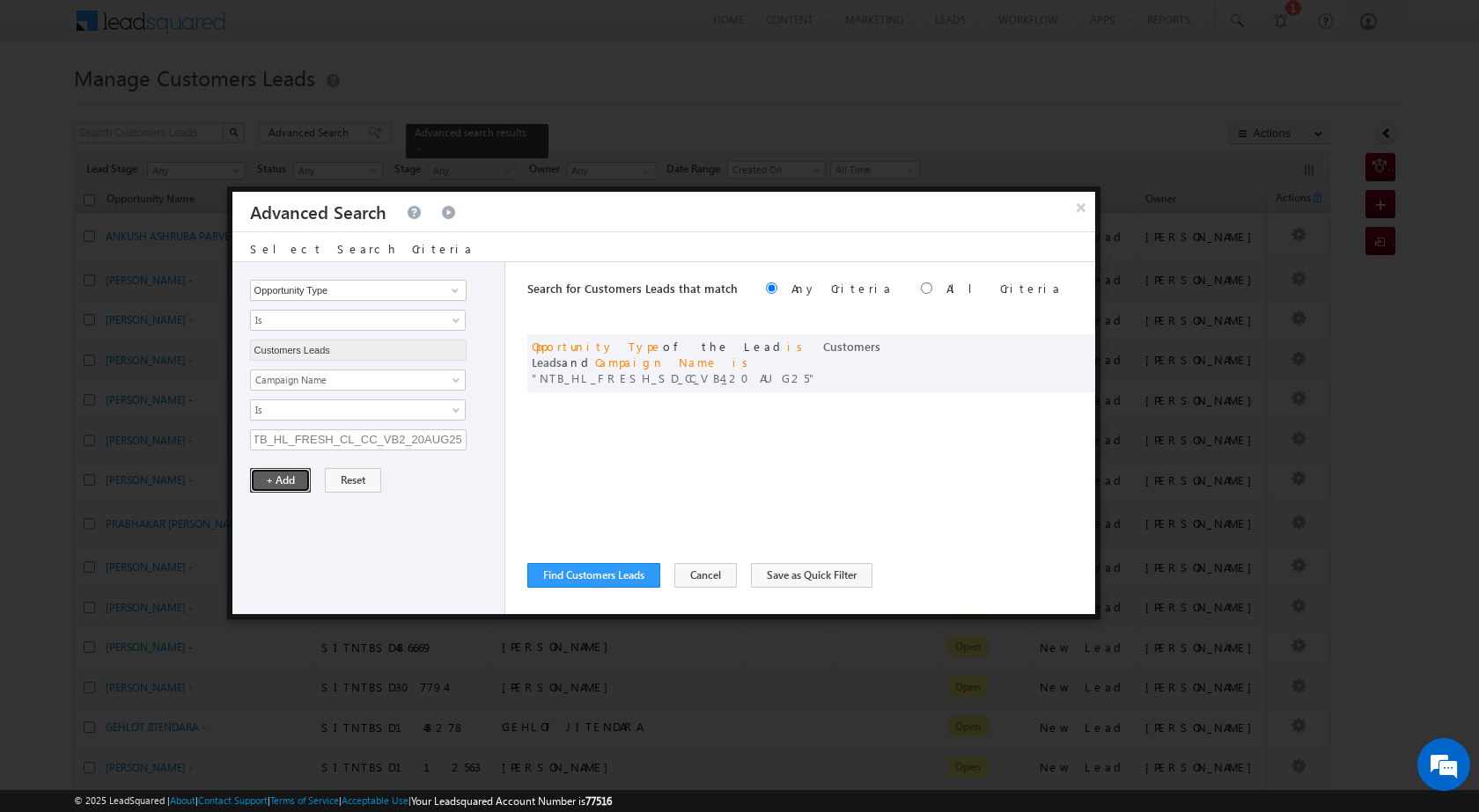
click at [272, 484] on button "+ Add" at bounding box center [281, 481] width 61 height 25
click at [583, 587] on button "Find Customers Leads" at bounding box center [593, 575] width 133 height 25
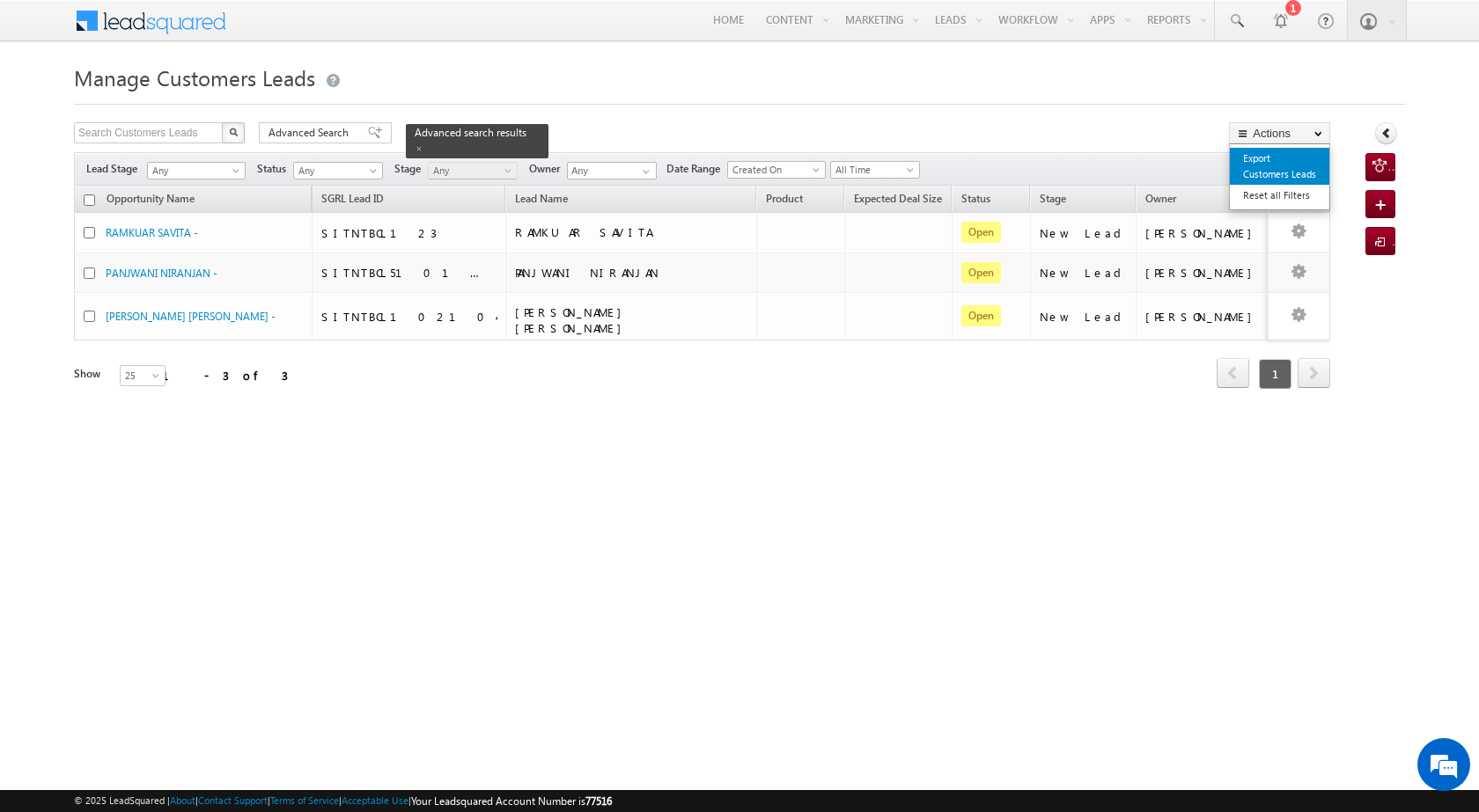
click at [1282, 163] on link "Export Customers Leads" at bounding box center [1279, 165] width 99 height 37
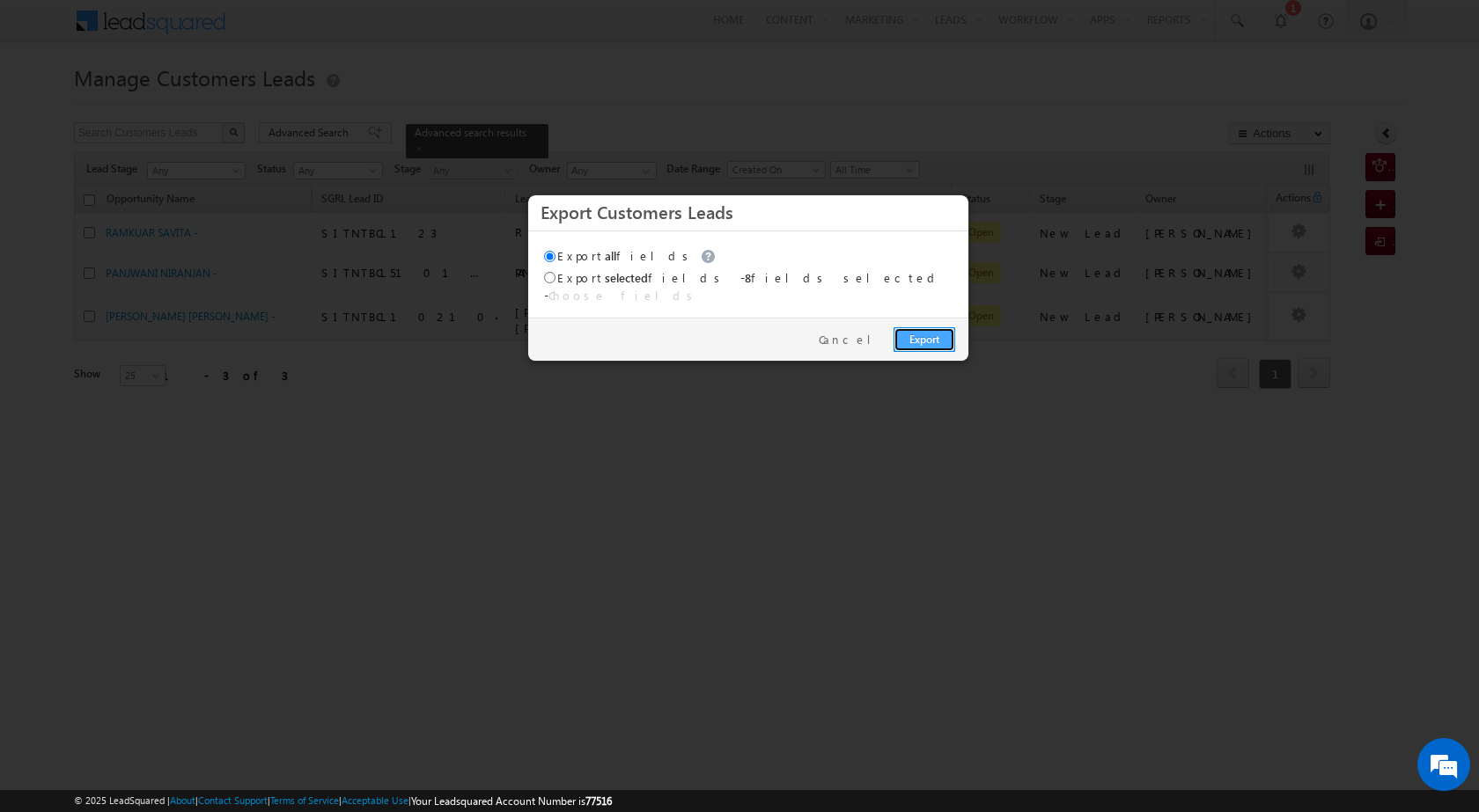
click at [924, 327] on link "Export" at bounding box center [924, 339] width 62 height 25
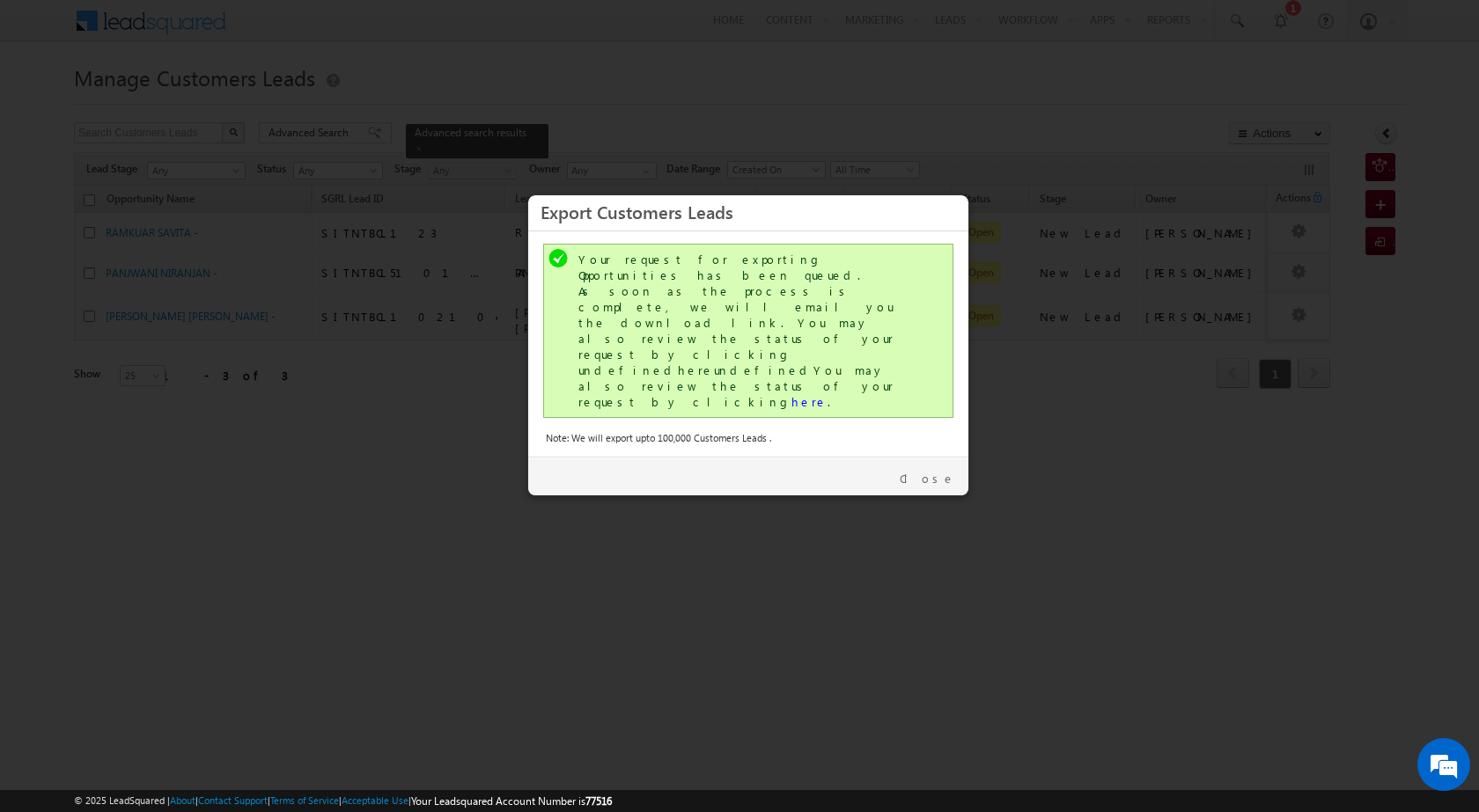
click at [669, 324] on div "Your request for exporting Opportunities has been queued. As soon as the proces…" at bounding box center [750, 331] width 343 height 158
click at [791, 394] on link "here" at bounding box center [809, 401] width 36 height 15
click at [936, 456] on div "Close" at bounding box center [748, 475] width 440 height 38
click at [946, 471] on link "Close" at bounding box center [928, 479] width 55 height 16
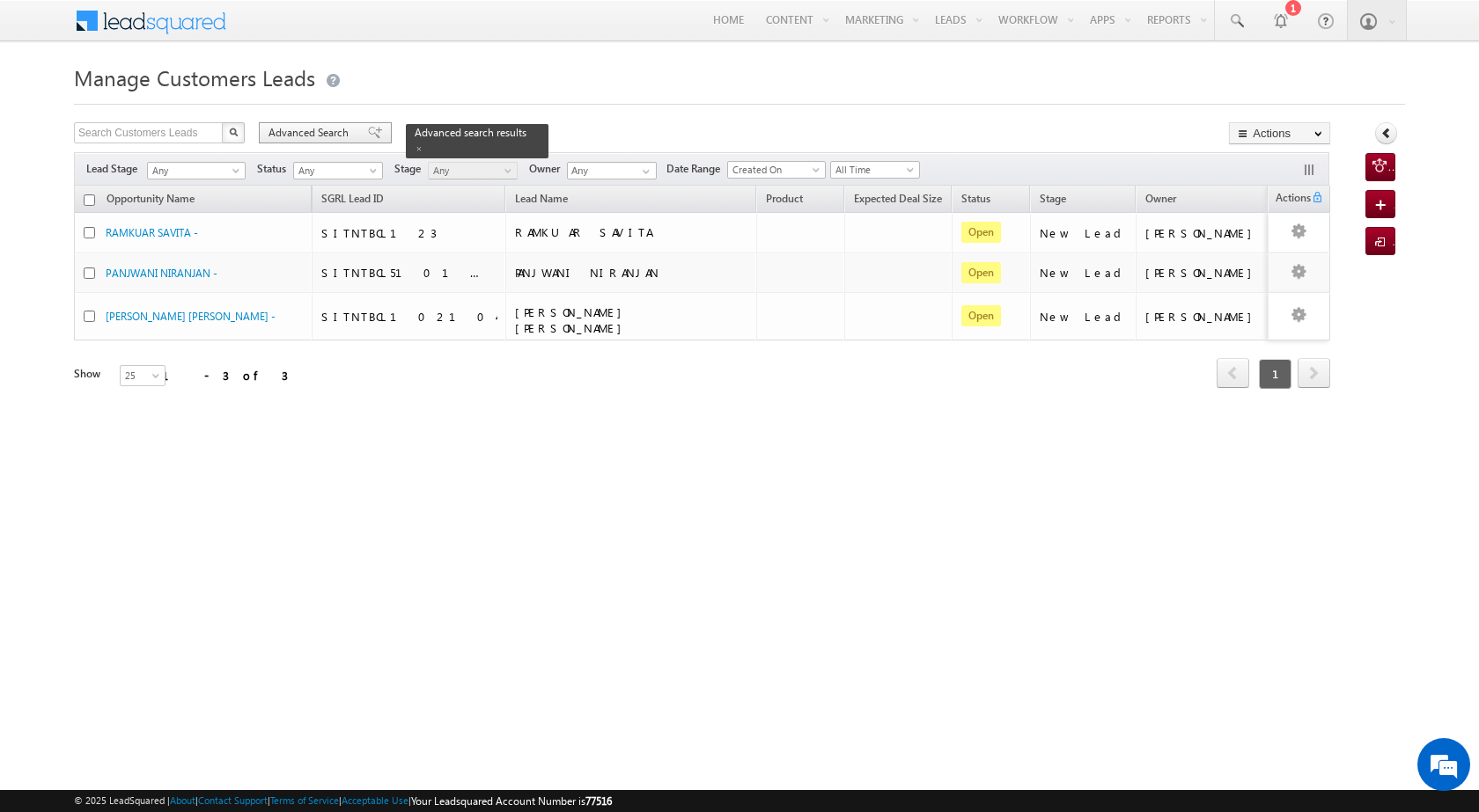
click at [352, 138] on span "Advanced Search" at bounding box center [311, 133] width 86 height 16
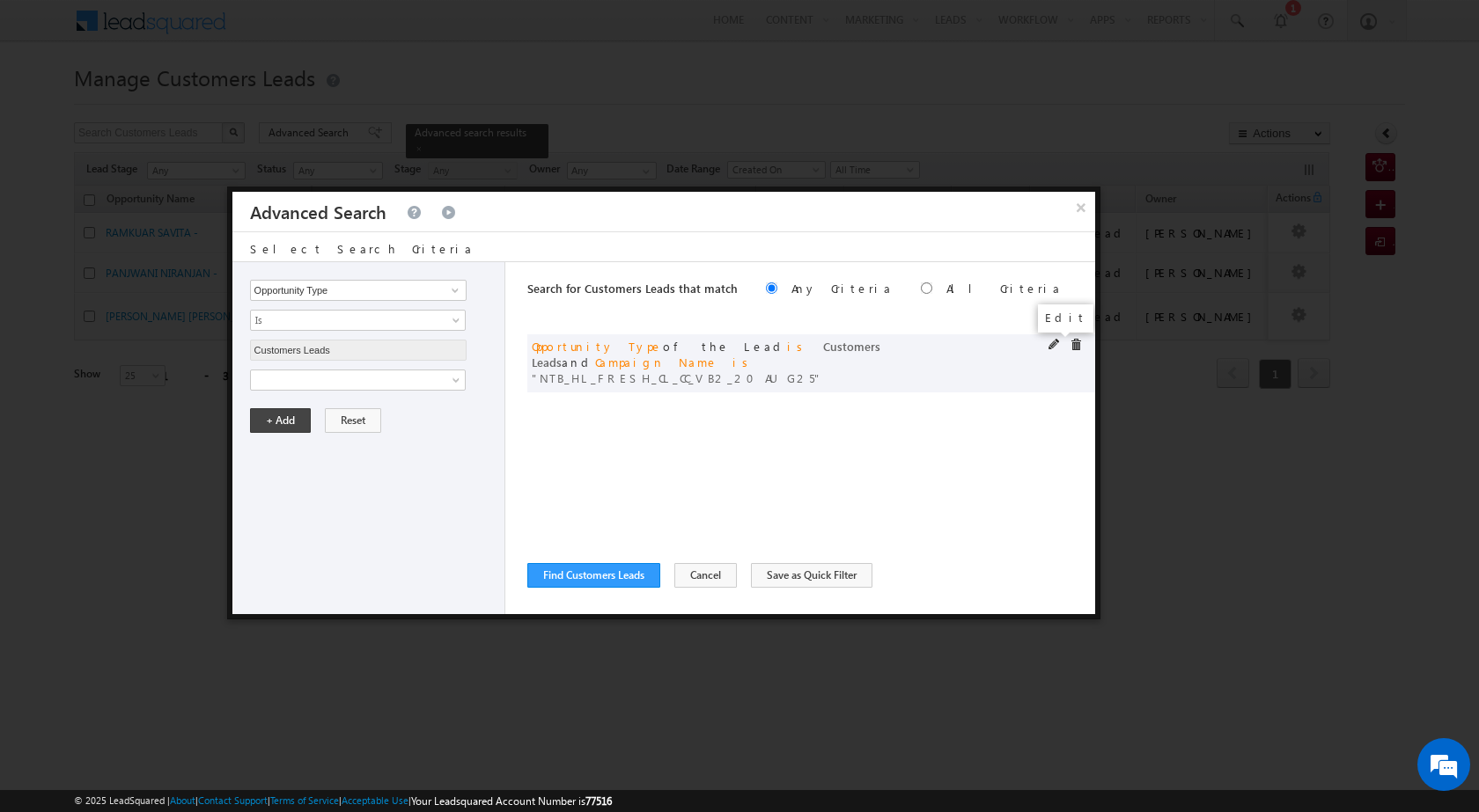
click at [1054, 341] on span at bounding box center [1055, 345] width 13 height 13
click at [320, 435] on input "NTB_HL_FRESH_CL_CC_VB2_20AUG25" at bounding box center [358, 440] width 216 height 21
paste input "PA_HL_FRESH_CLB2_CC_VB3"
type input "NTB_PA_HL_FRESH_CLB2_CC_VB3_20AUG25"
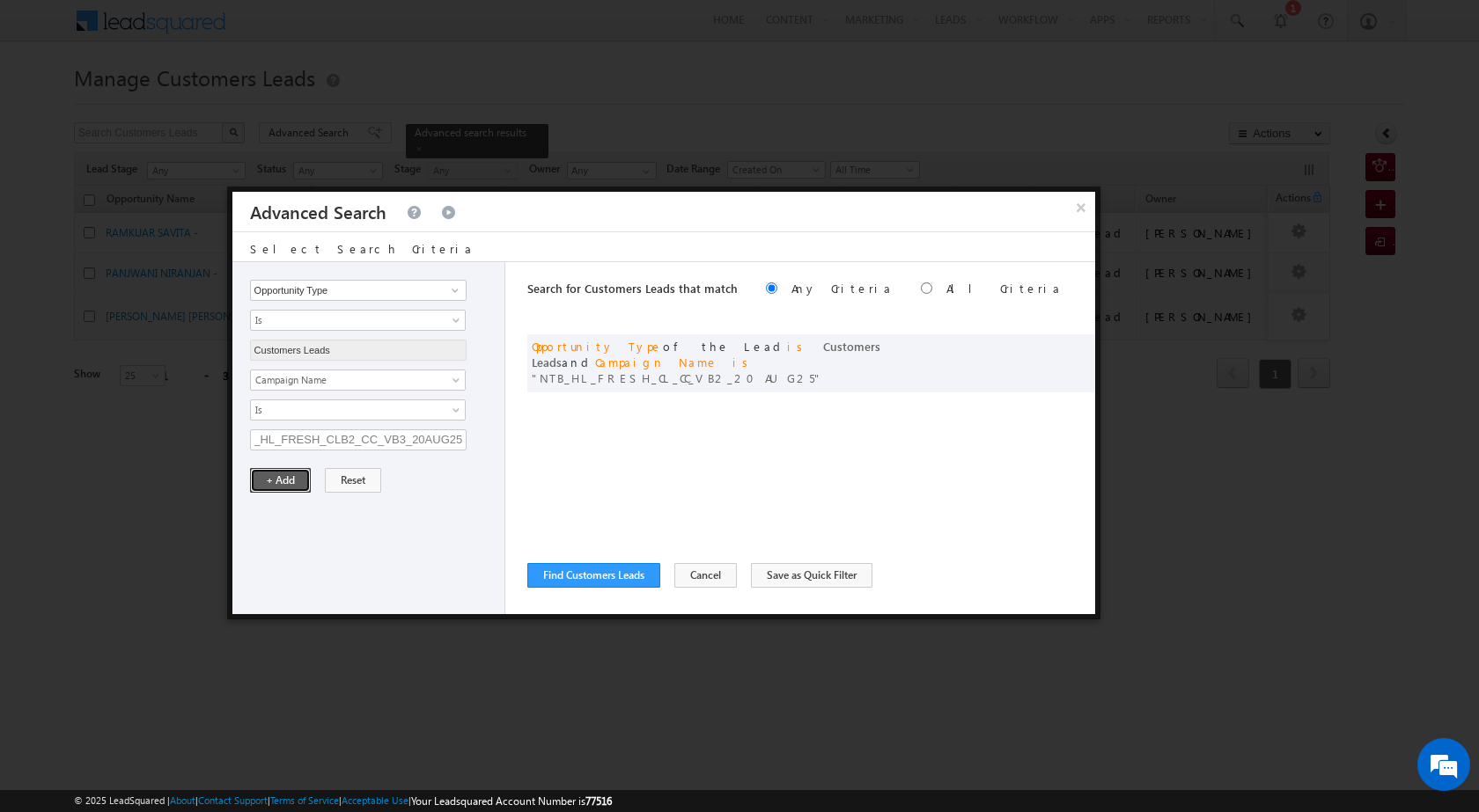
click at [285, 475] on button "+ Add" at bounding box center [281, 481] width 61 height 25
click at [590, 585] on button "Find Customers Leads" at bounding box center [593, 575] width 133 height 25
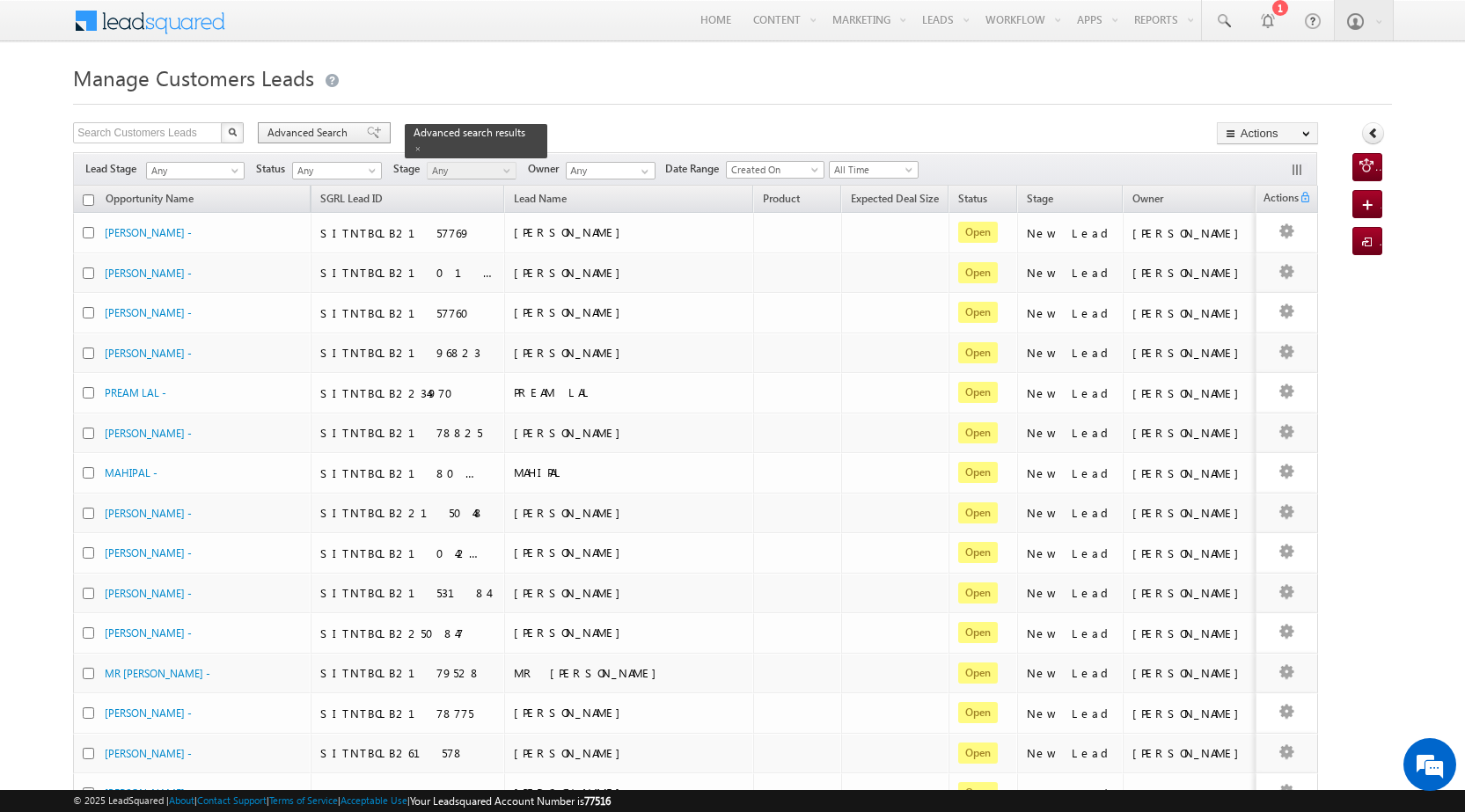
click at [308, 132] on span "Advanced Search" at bounding box center [310, 133] width 86 height 16
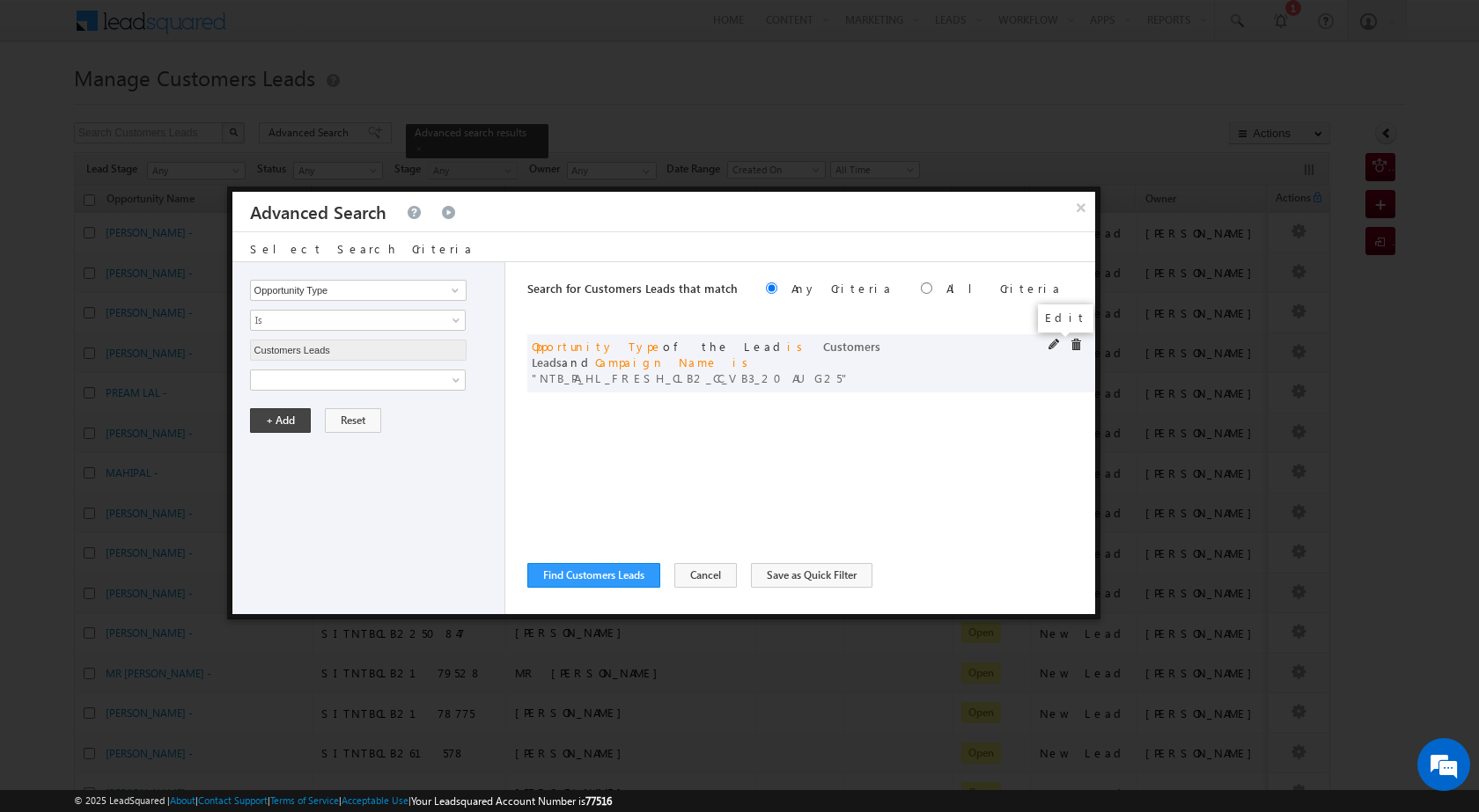
click at [1055, 344] on span at bounding box center [1055, 345] width 13 height 13
click at [367, 439] on input "NTB_PA_HL_FRESH_CLB2_CC_VB3_20AUG25" at bounding box center [358, 440] width 216 height 21
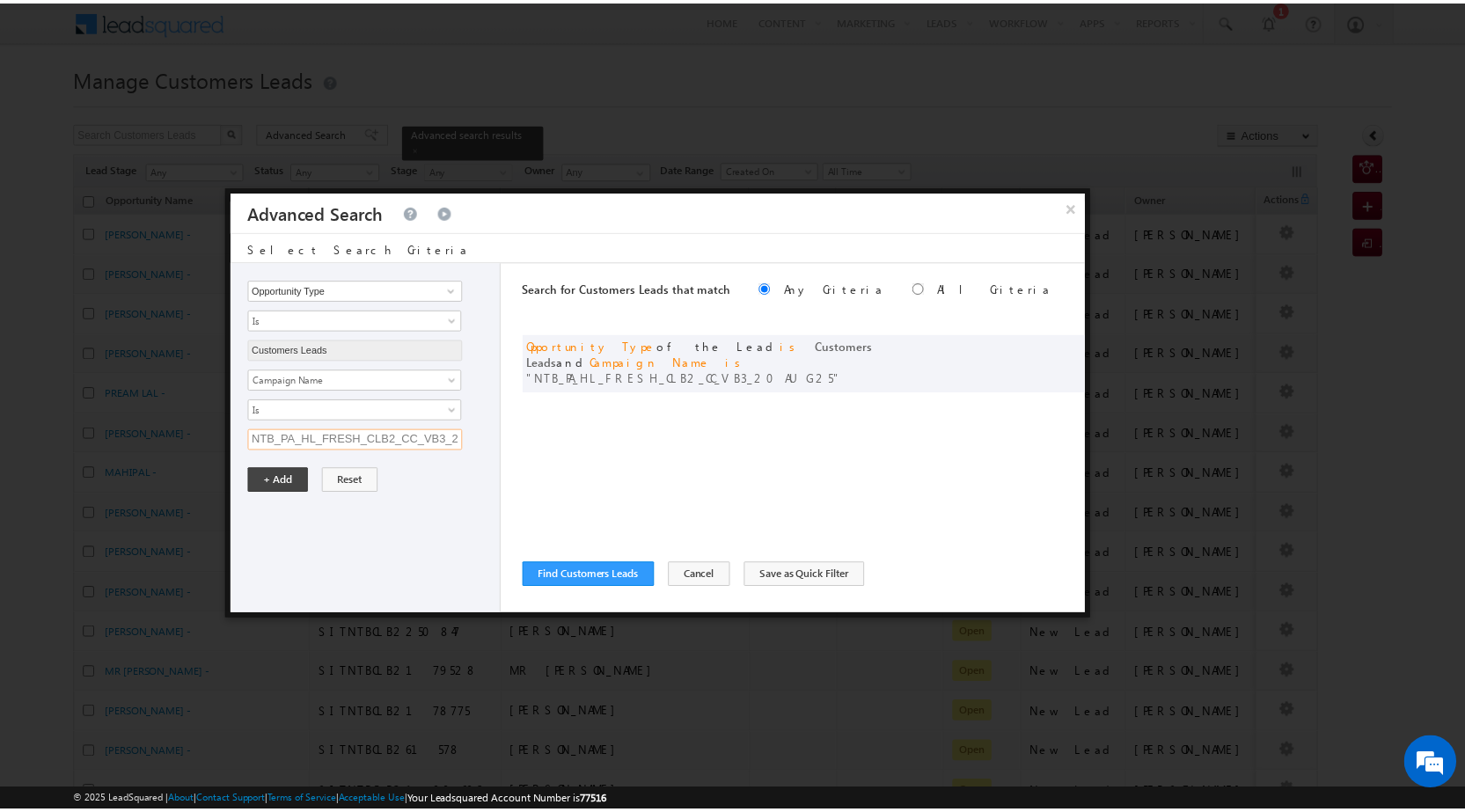
scroll to position [0, 44]
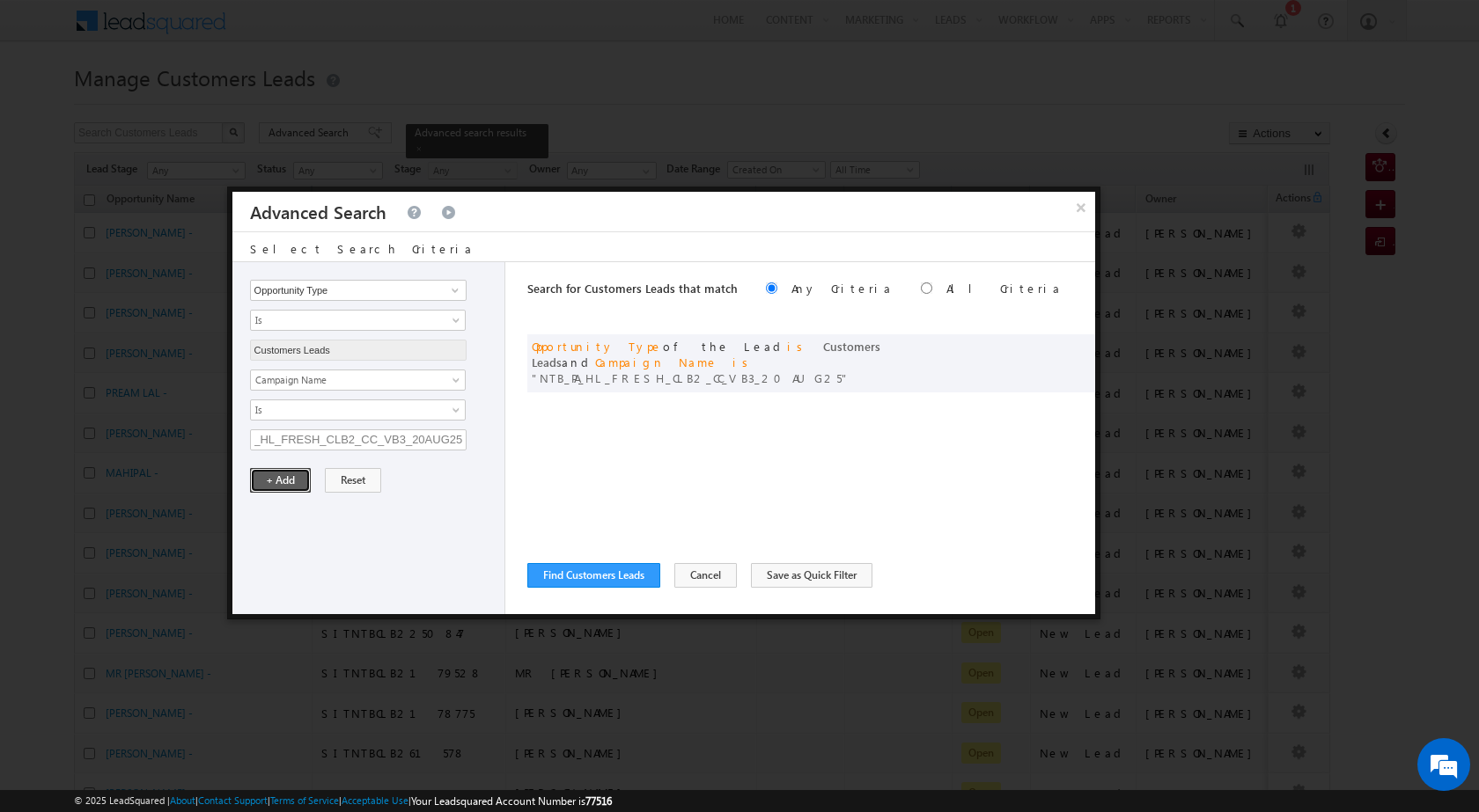
click at [278, 481] on button "+ Add" at bounding box center [281, 481] width 61 height 25
click at [544, 572] on button "Find Customers Leads" at bounding box center [593, 575] width 133 height 25
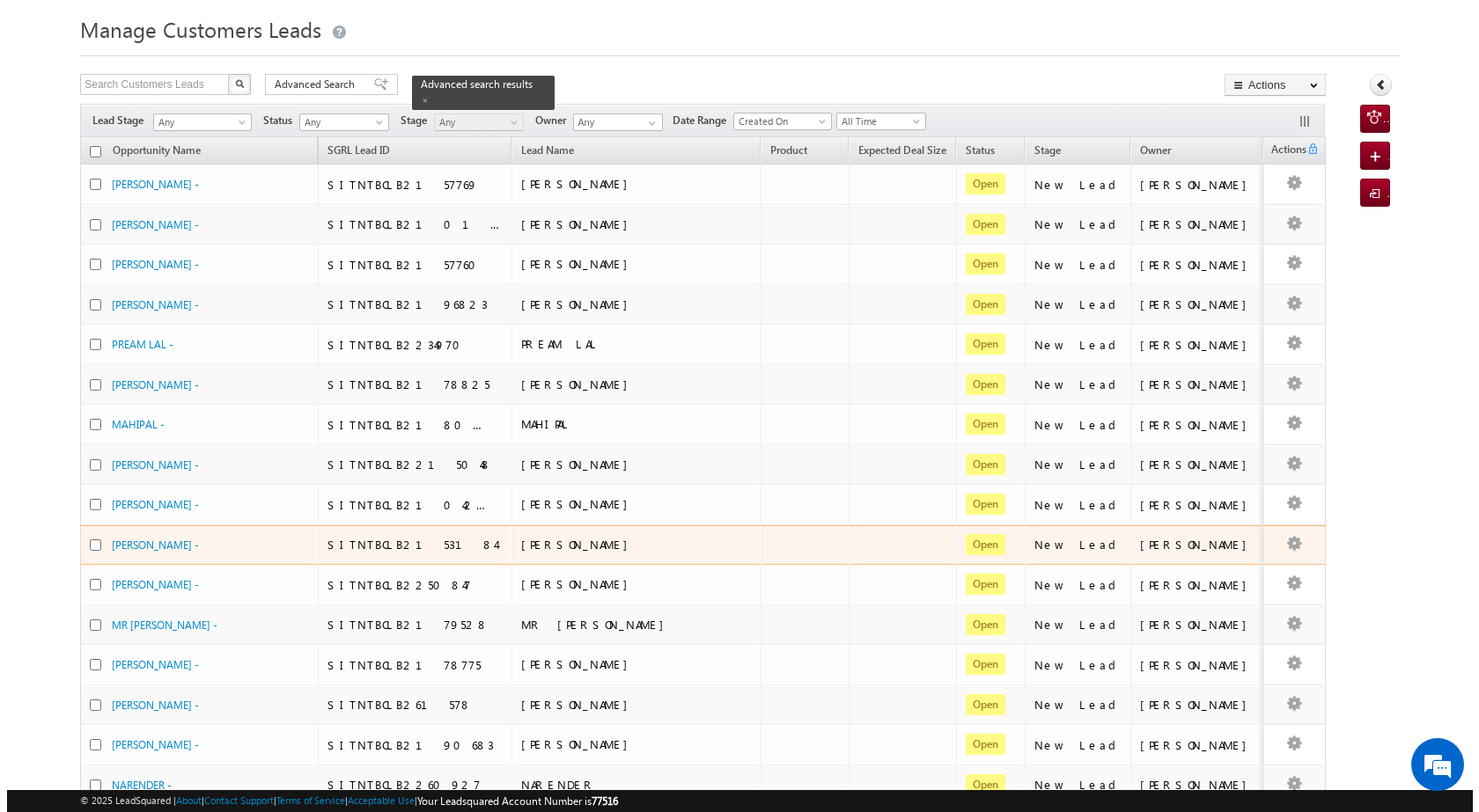
scroll to position [0, 0]
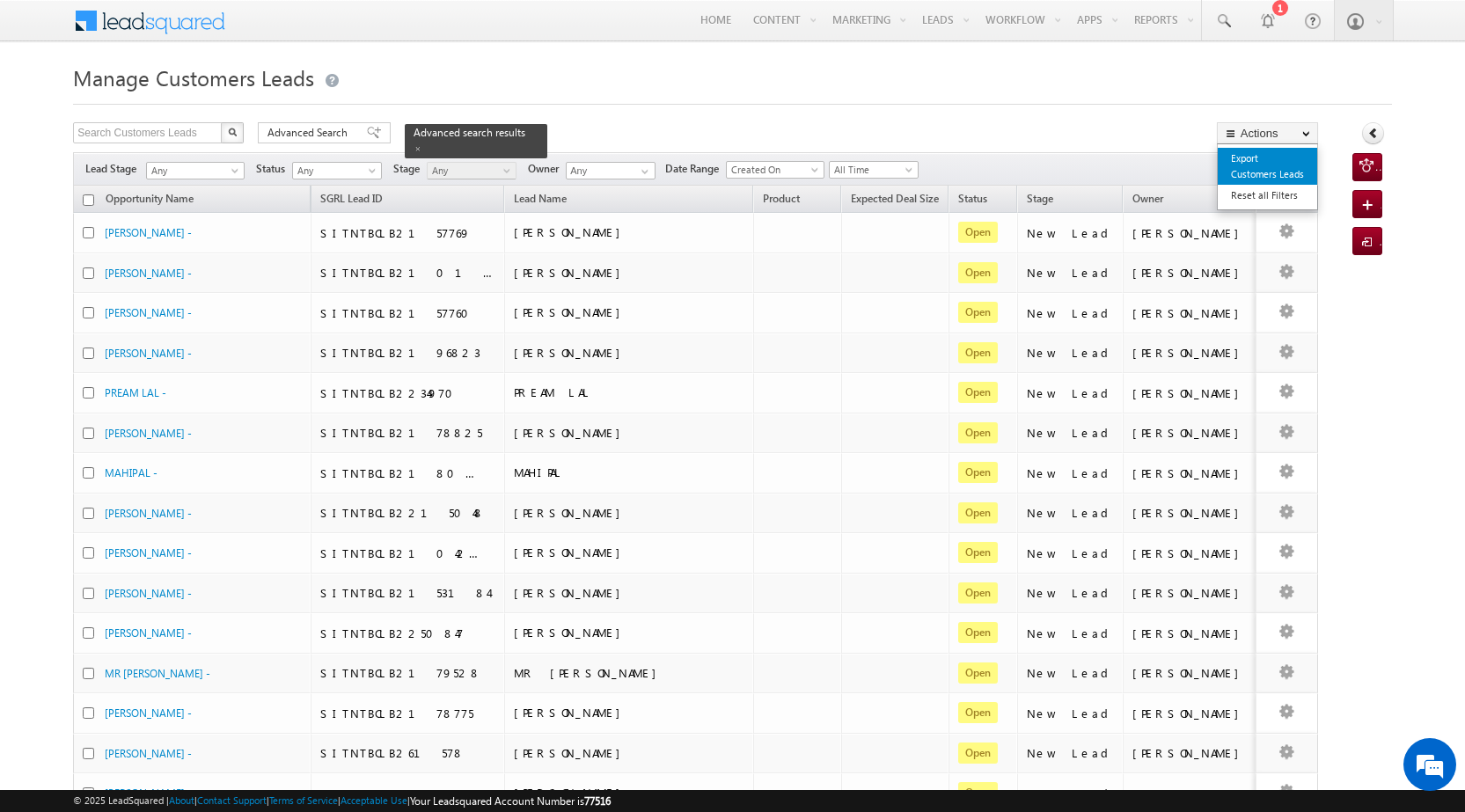
click at [1277, 154] on link "Export Customers Leads" at bounding box center [1267, 165] width 99 height 37
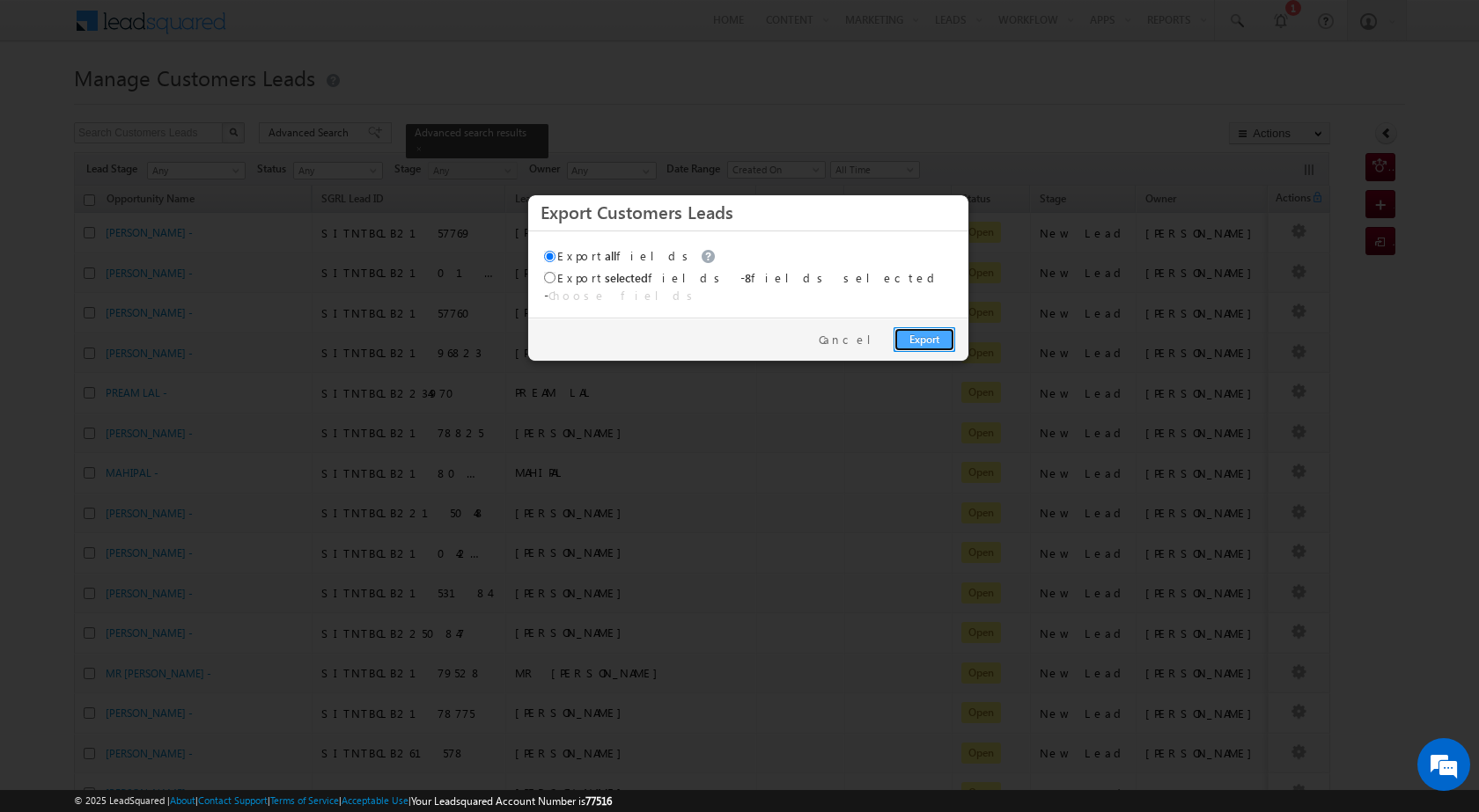
click at [916, 332] on link "Export" at bounding box center [924, 339] width 62 height 25
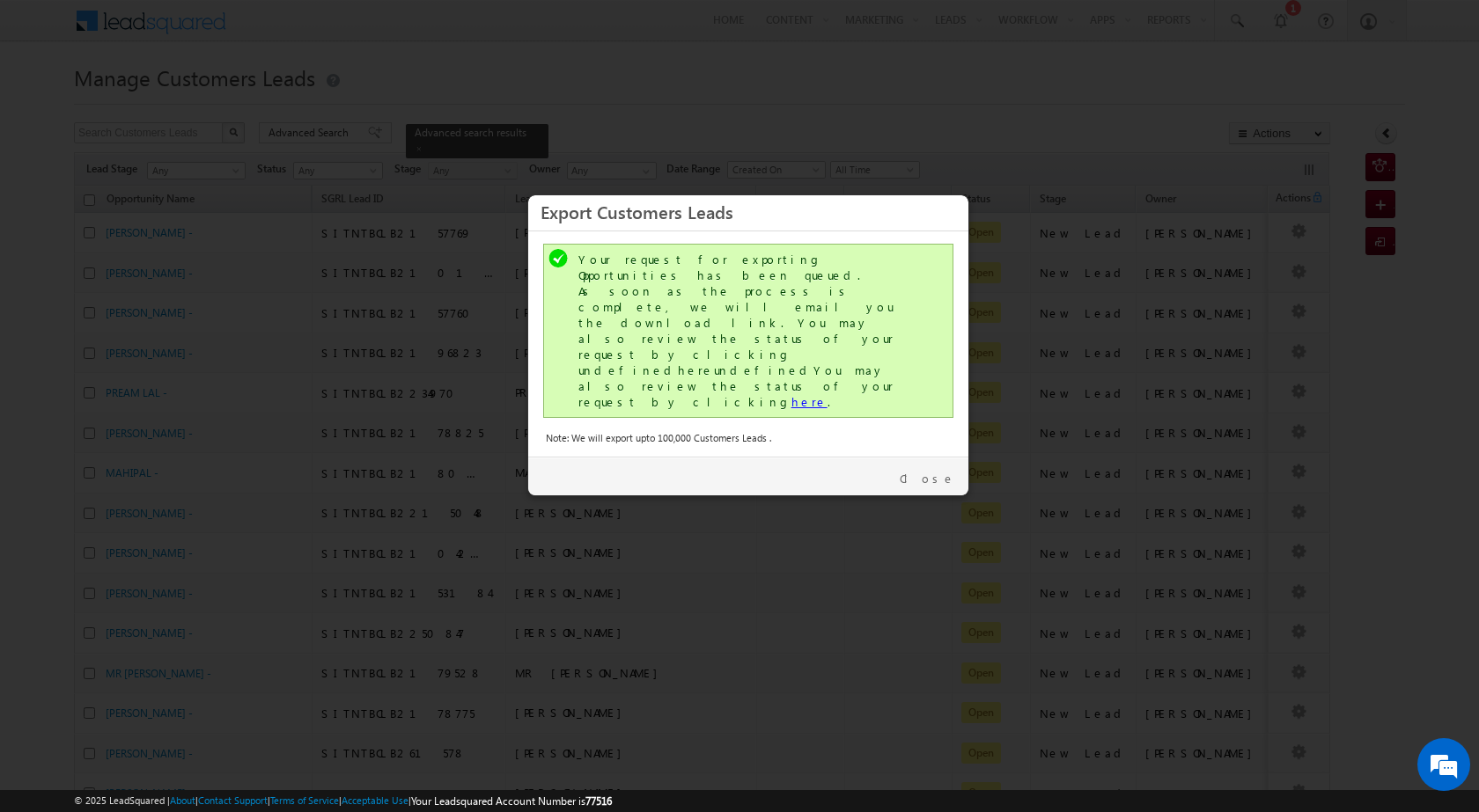
click at [791, 394] on link "here" at bounding box center [809, 401] width 36 height 15
click at [949, 471] on link "Close" at bounding box center [928, 479] width 55 height 16
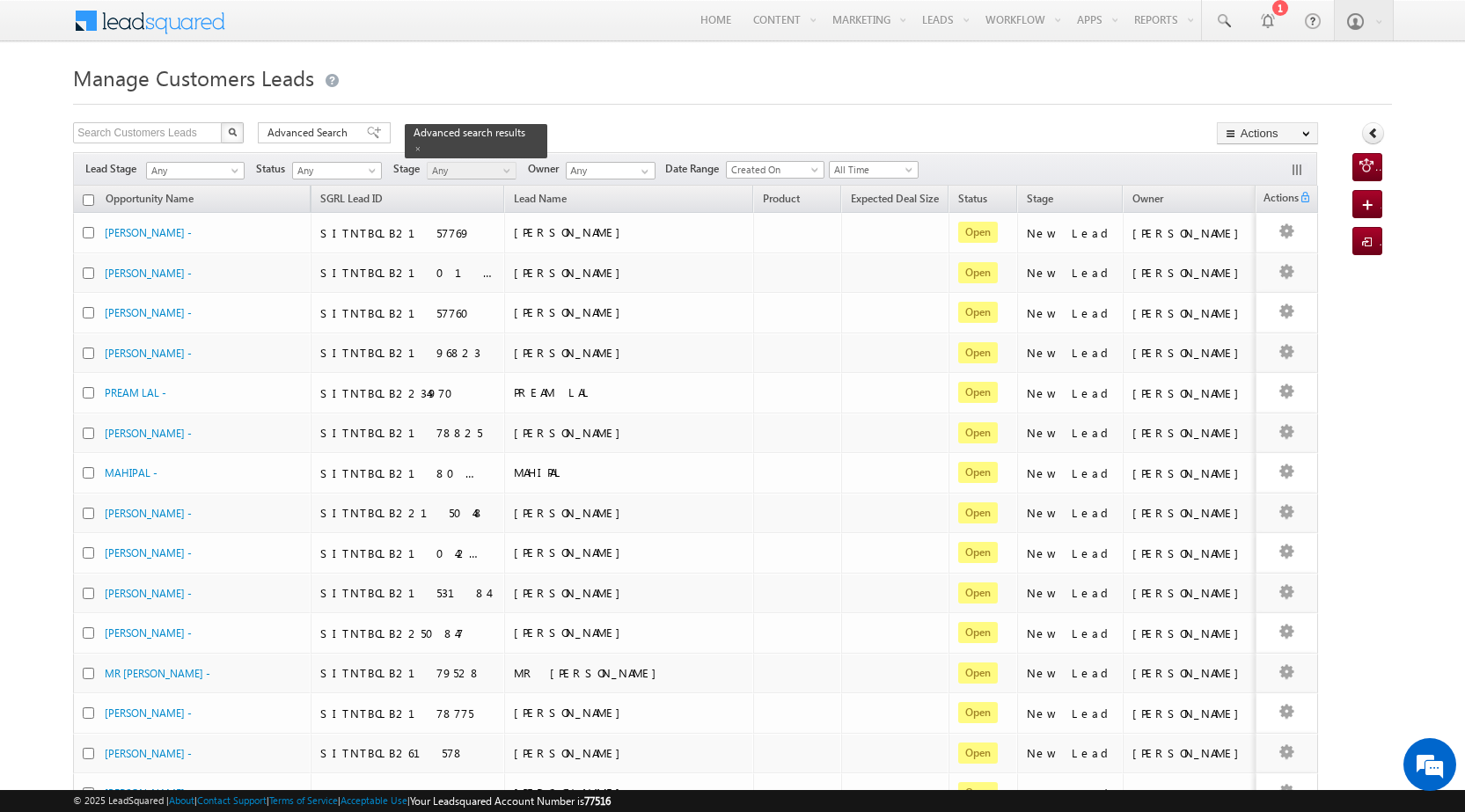
click at [329, 130] on span "Advanced Search" at bounding box center [310, 133] width 86 height 16
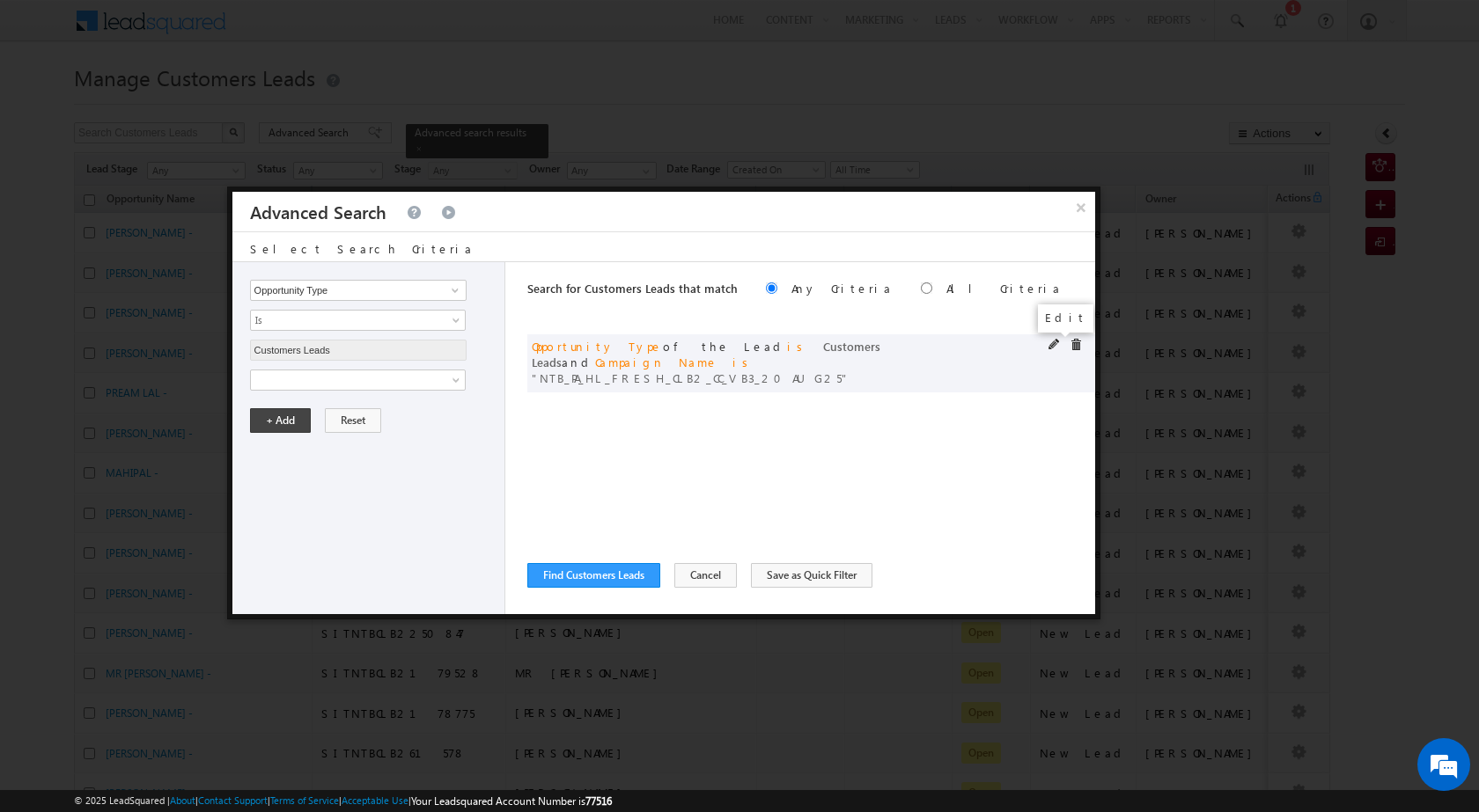
click at [1056, 339] on span at bounding box center [1055, 345] width 13 height 13
click at [394, 441] on input "NTB_PA_HL_FRESH_CLB2_CC_VB3_20AUG25" at bounding box center [358, 440] width 216 height 21
paste input "4"
type input "NTB_PA_HL_FRESH_CLB4_CC_VB3_20AUG25"
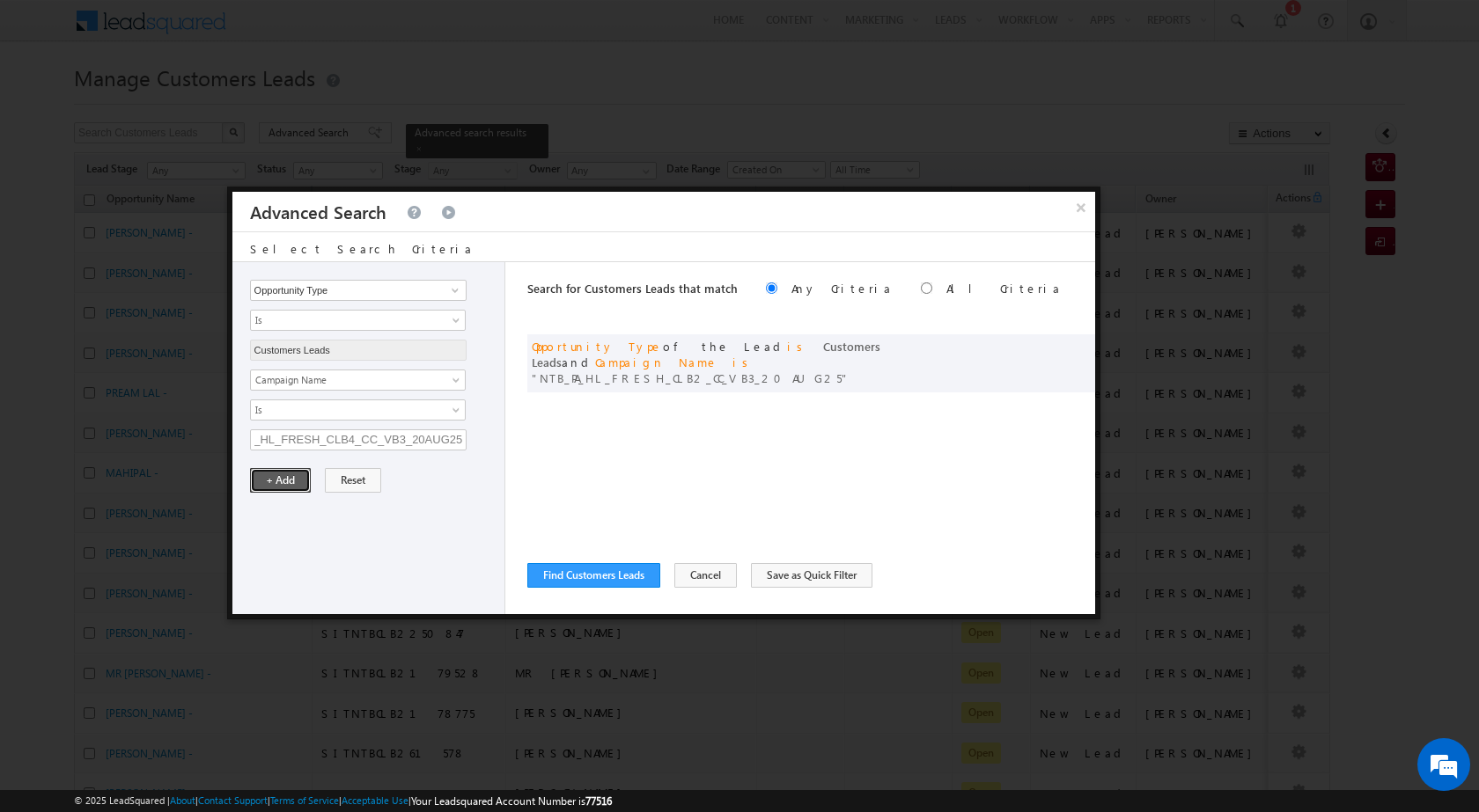
click at [270, 478] on button "+ Add" at bounding box center [281, 481] width 61 height 25
click at [639, 567] on button "Find Customers Leads" at bounding box center [593, 575] width 133 height 25
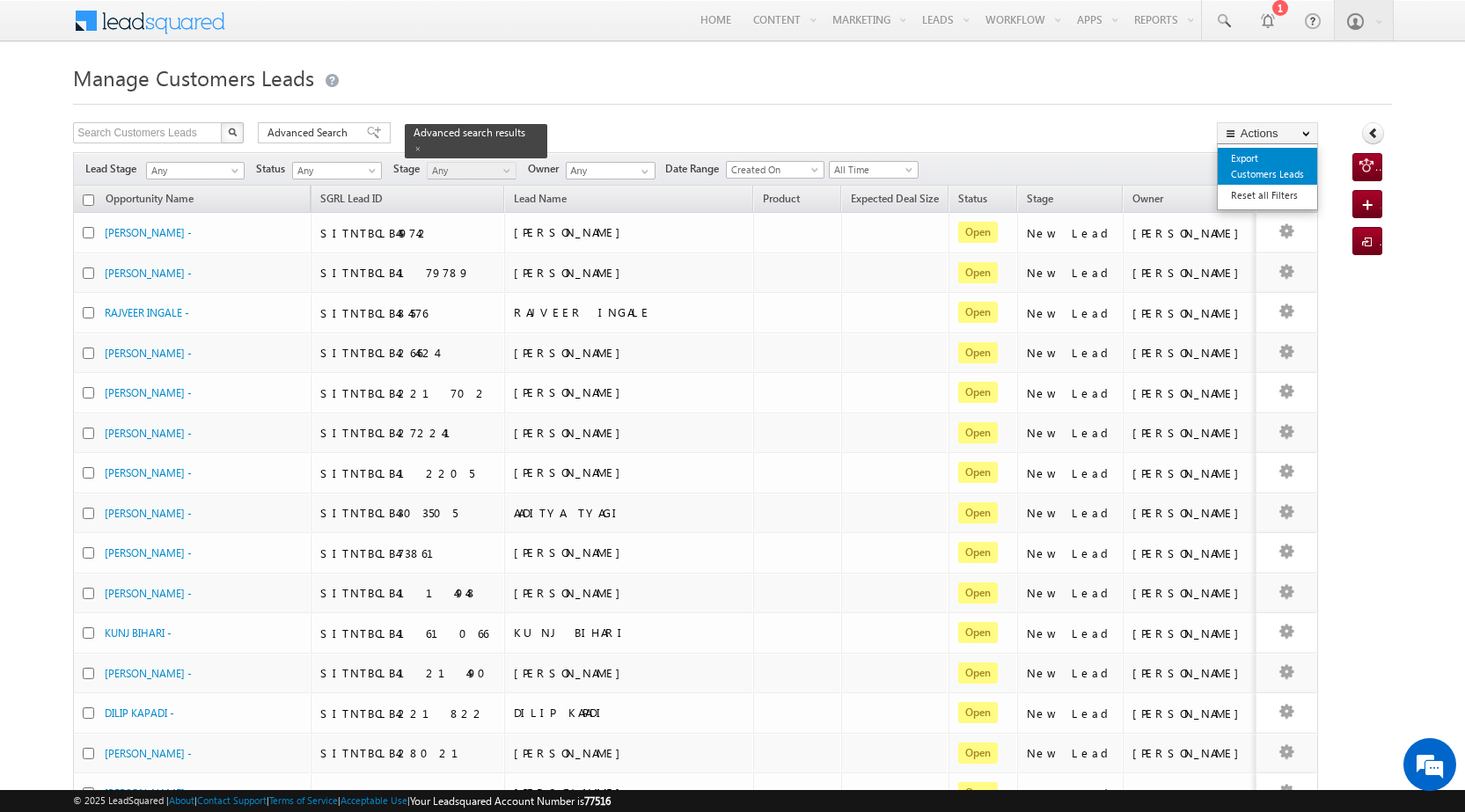
click at [1273, 165] on link "Export Customers Leads" at bounding box center [1267, 165] width 99 height 37
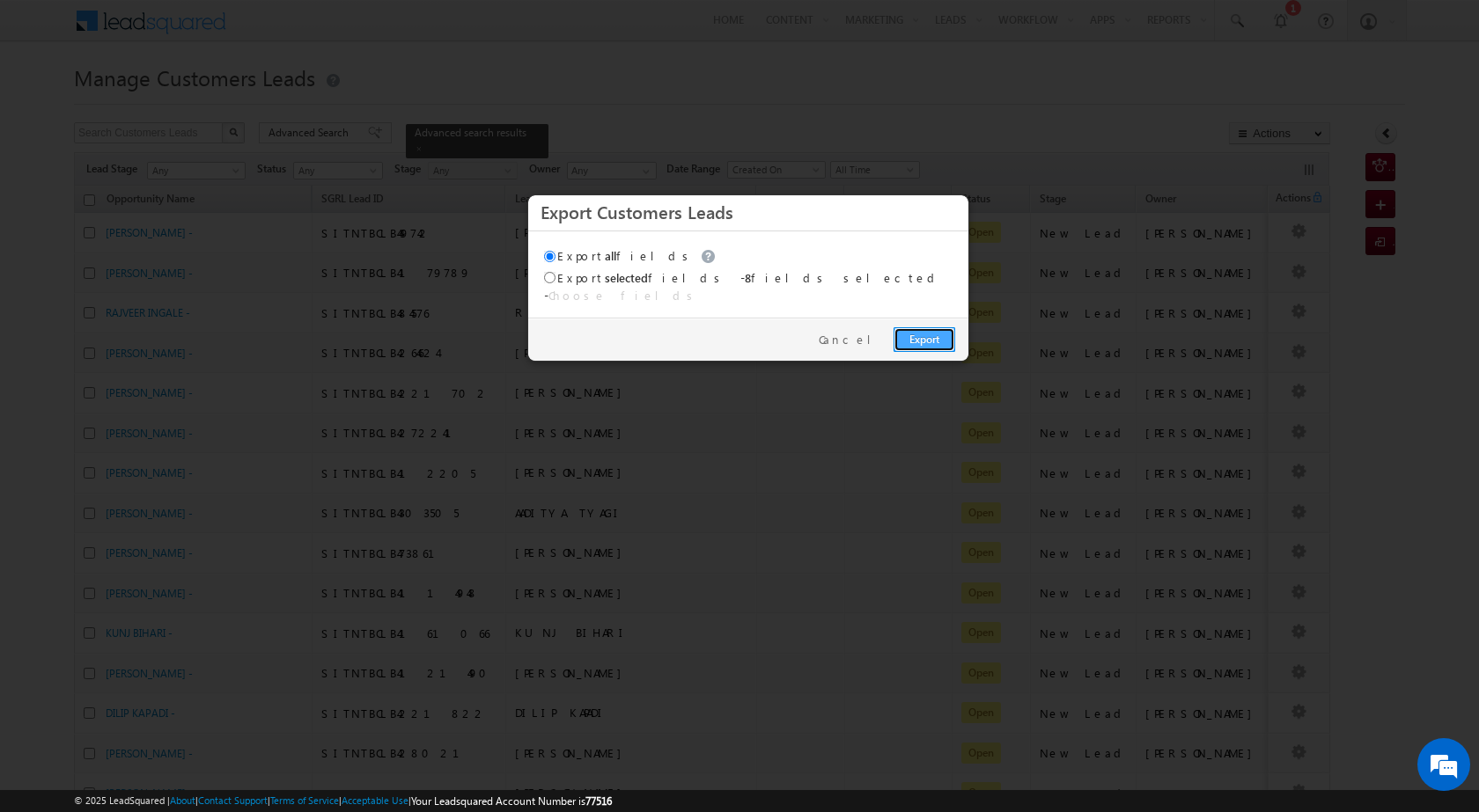
click at [927, 327] on link "Export" at bounding box center [924, 339] width 62 height 25
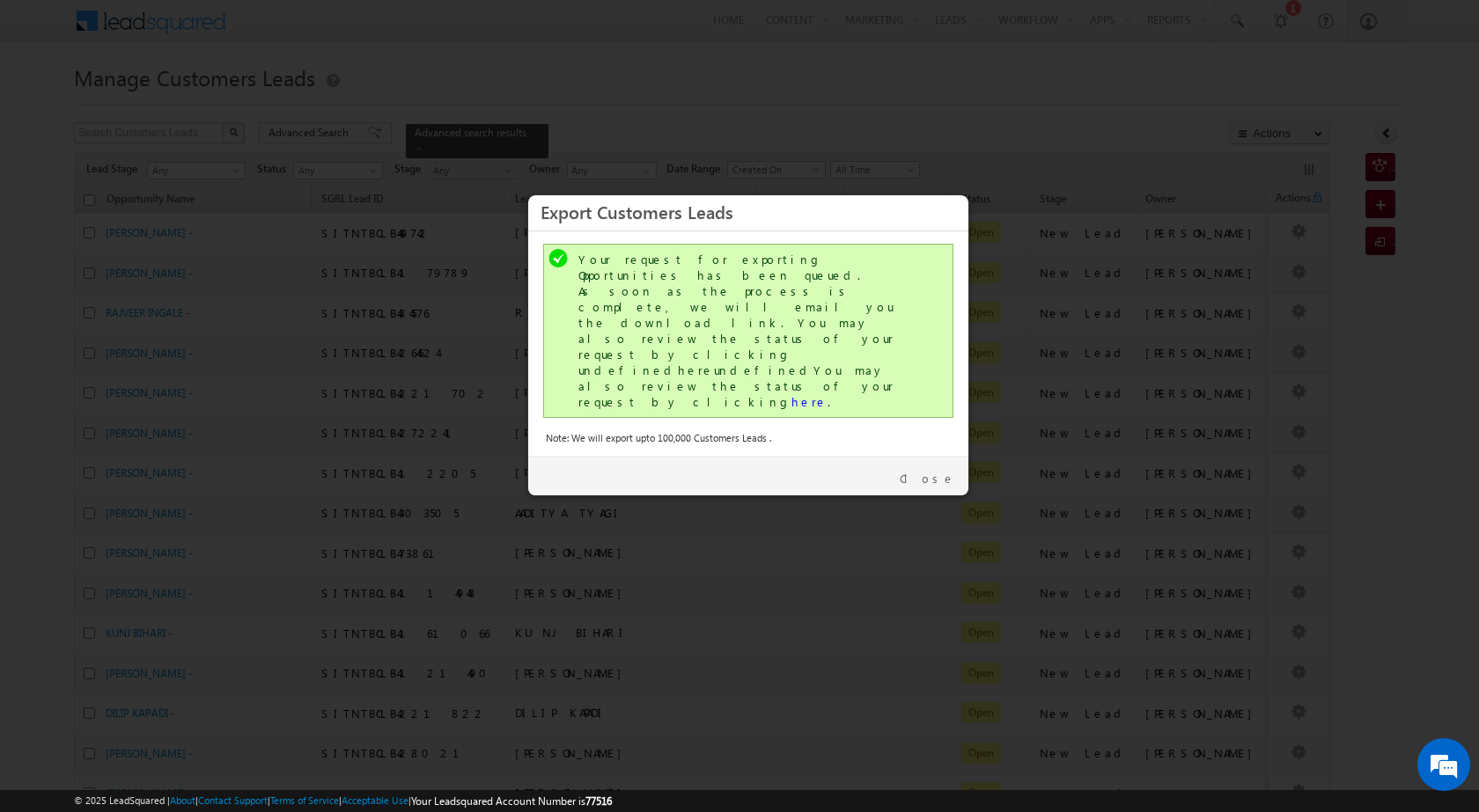
click at [685, 336] on div "Your request for exporting Opportunities has been queued. As soon as the proces…" at bounding box center [748, 331] width 410 height 174
click at [791, 394] on link "here" at bounding box center [809, 401] width 36 height 15
click at [937, 471] on link "Close" at bounding box center [928, 479] width 55 height 16
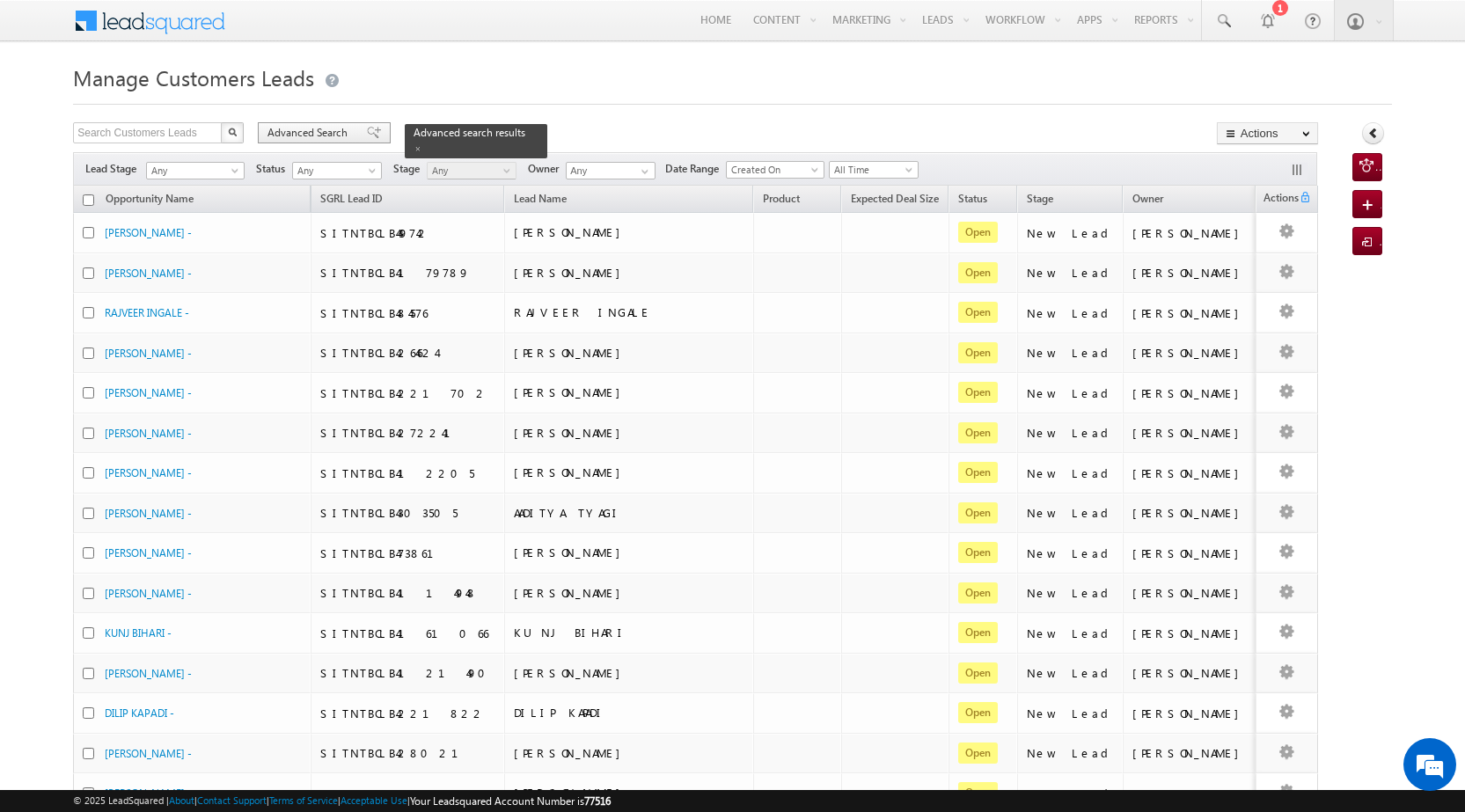
click at [332, 122] on div "Advanced Search" at bounding box center [324, 133] width 133 height 21
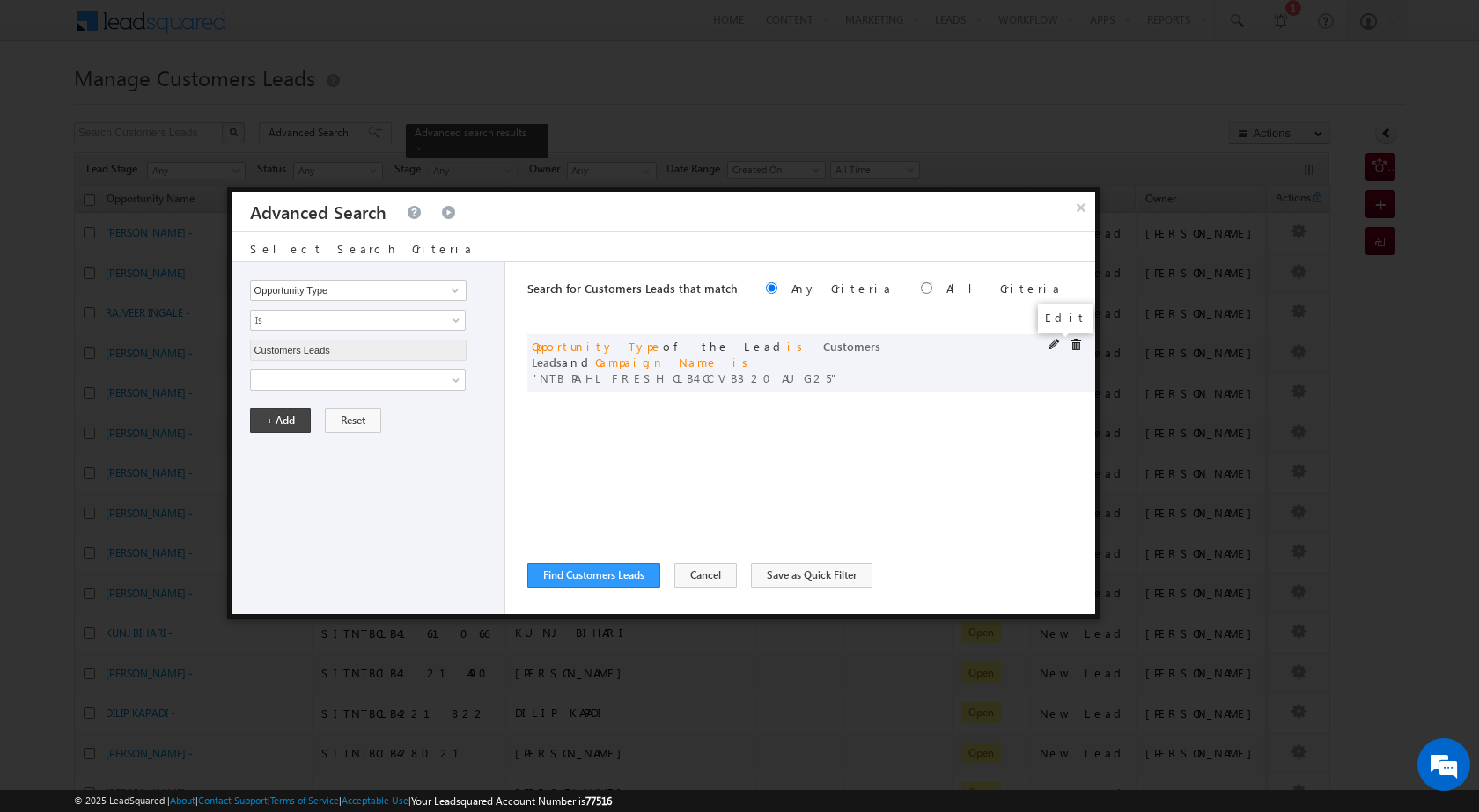
click at [1050, 342] on span at bounding box center [1055, 345] width 13 height 13
click at [395, 437] on input "NTB_PA_HL_FRESH_CLB4_CC_VB3_20AUG25" at bounding box center [358, 440] width 216 height 21
paste input "SDB2"
type input "NTB_PA_HL_FRESH_SDB2_CC_VB3_20AUG25"
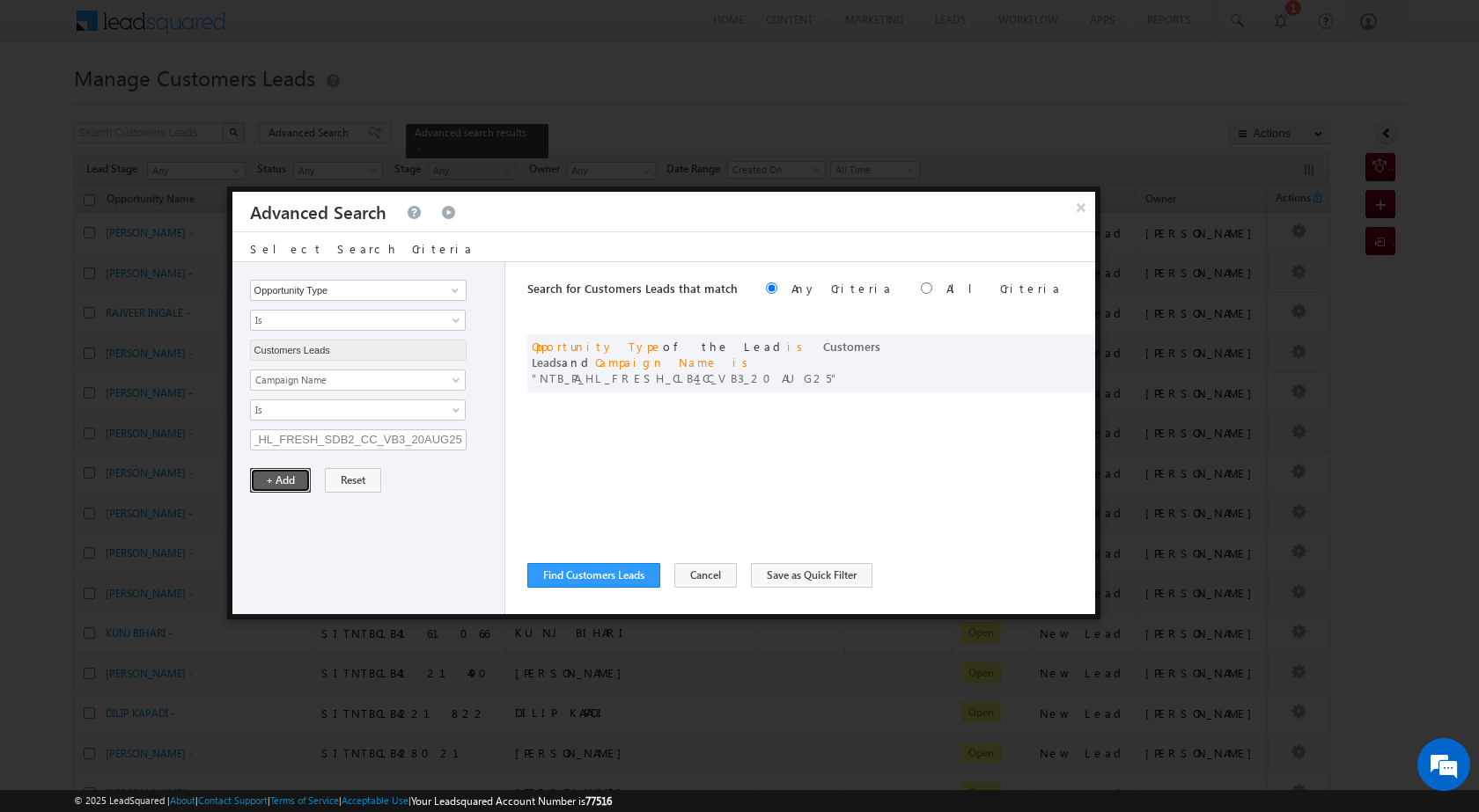
scroll to position [0, 0]
click at [272, 485] on button "+ Add" at bounding box center [281, 481] width 61 height 25
click at [567, 577] on button "Find Customers Leads" at bounding box center [593, 575] width 133 height 25
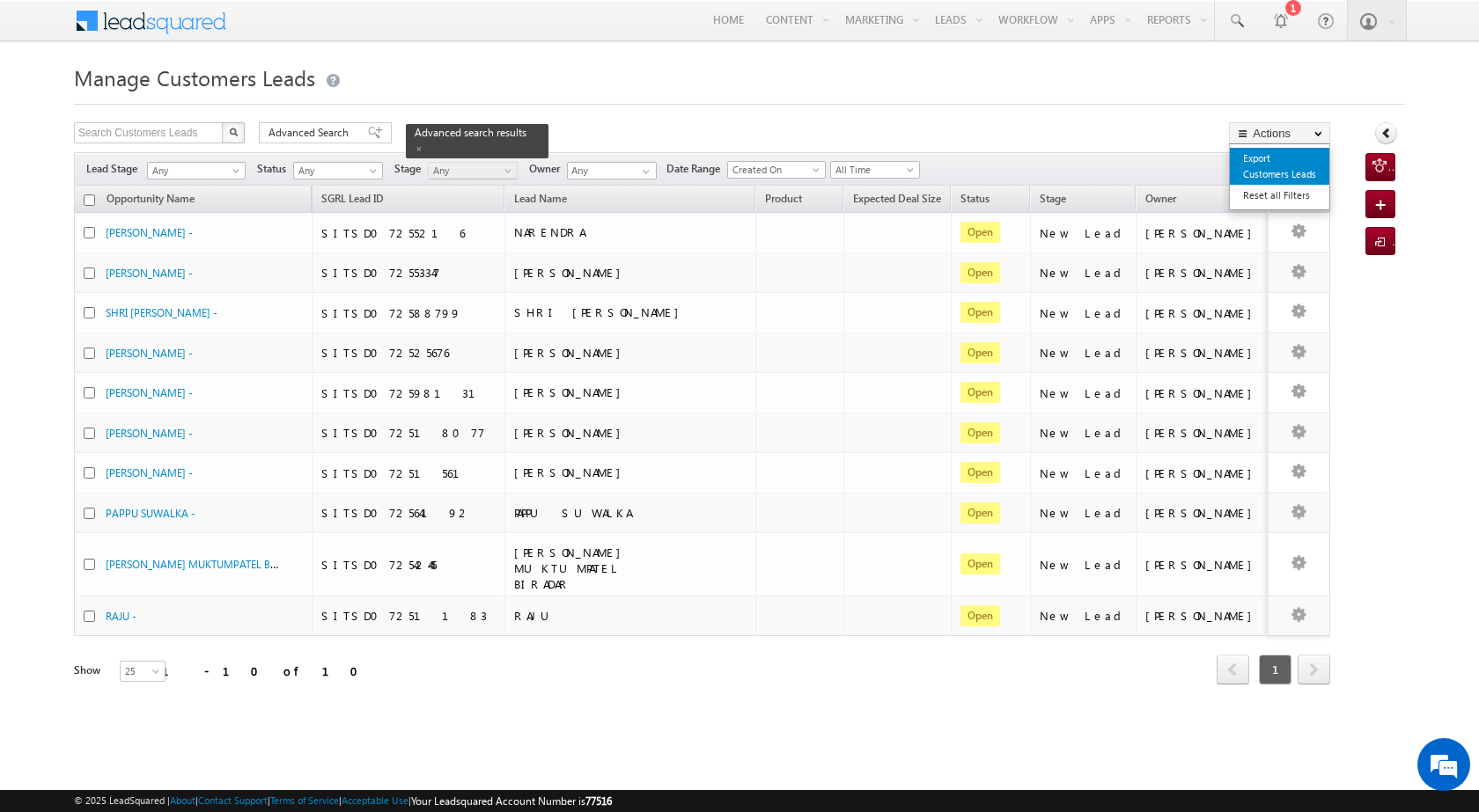
click at [1284, 168] on link "Export Customers Leads" at bounding box center [1279, 165] width 99 height 37
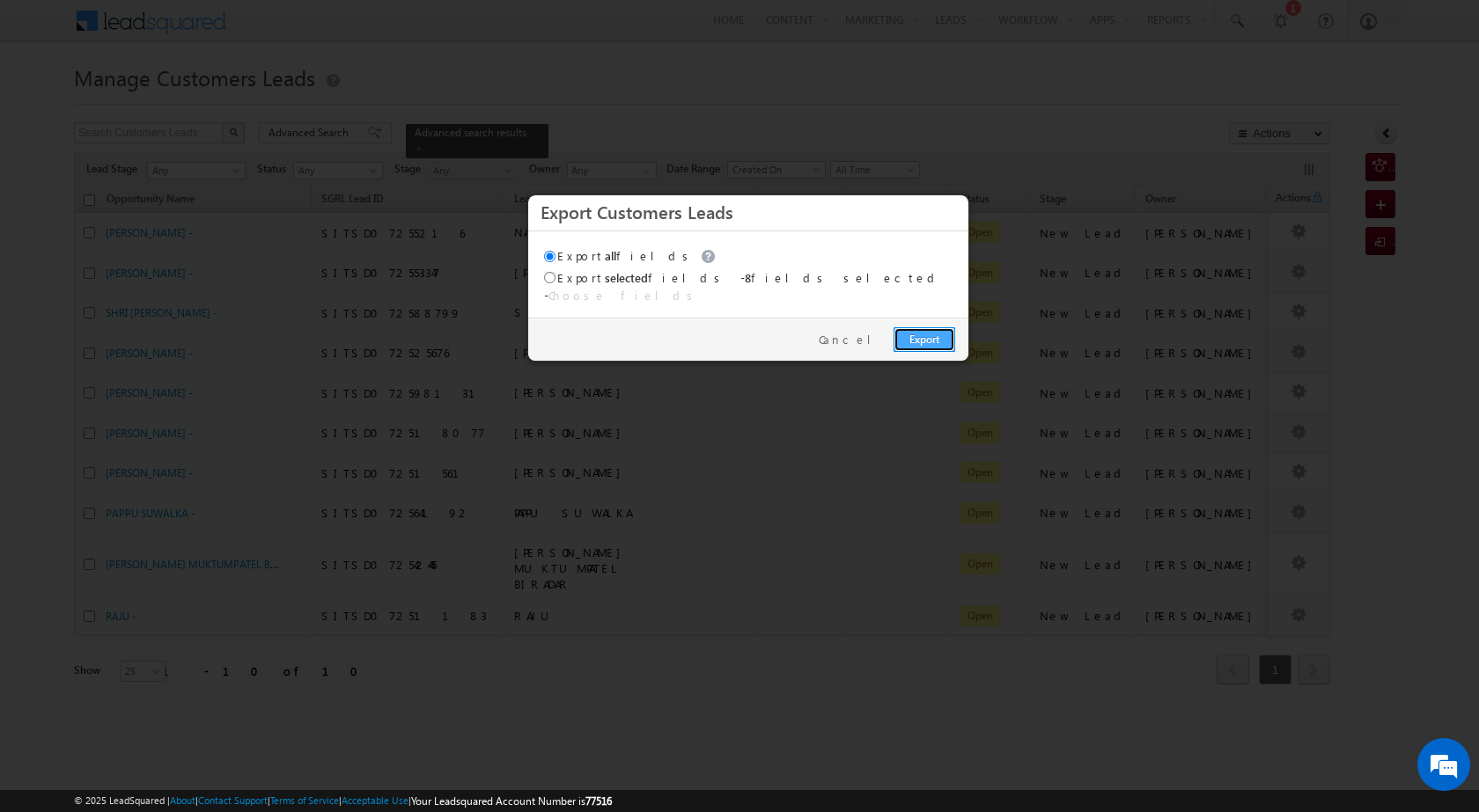
click at [906, 332] on link "Export" at bounding box center [924, 339] width 62 height 25
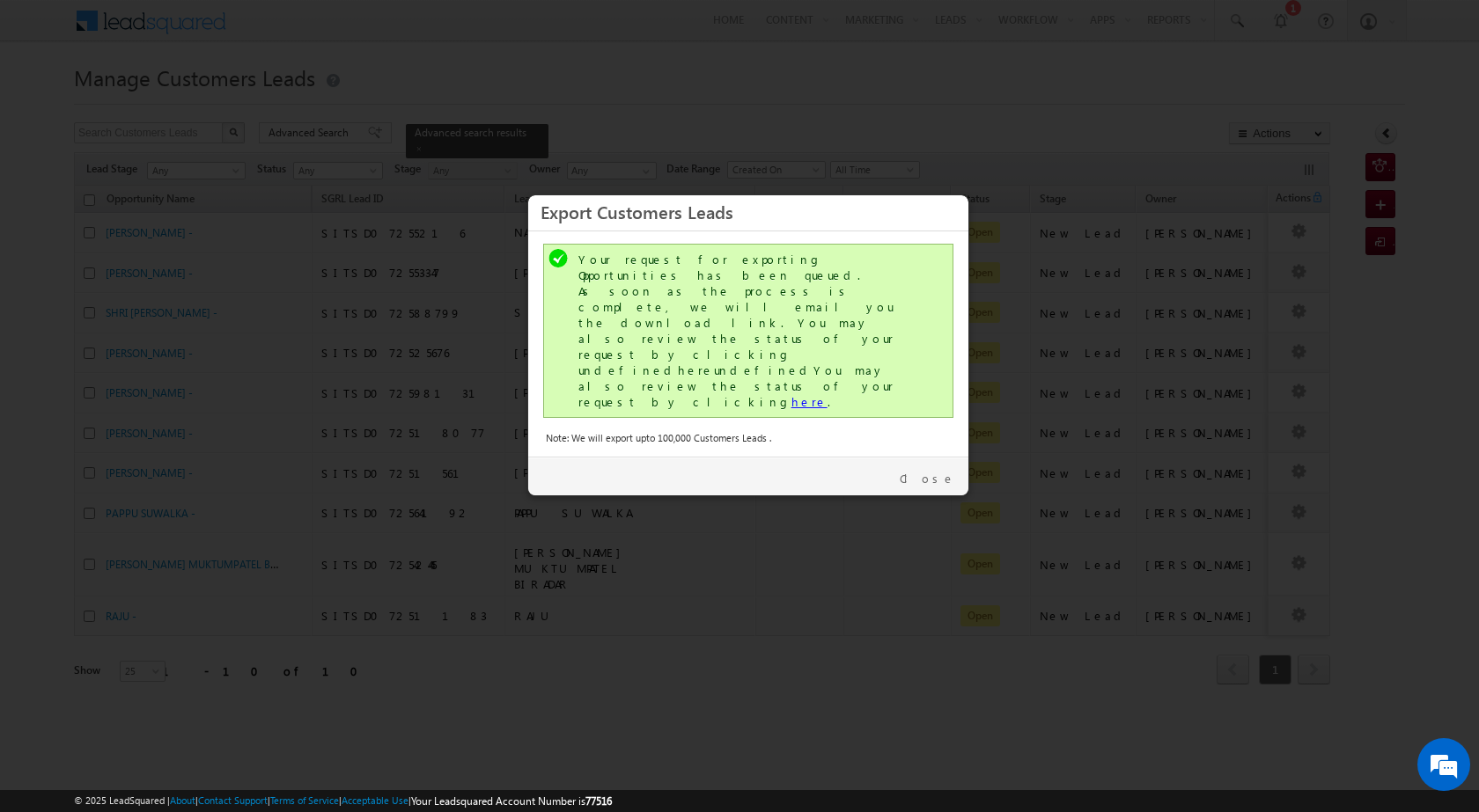
click at [791, 394] on link "here" at bounding box center [809, 401] width 36 height 15
click at [942, 471] on link "Close" at bounding box center [928, 479] width 55 height 16
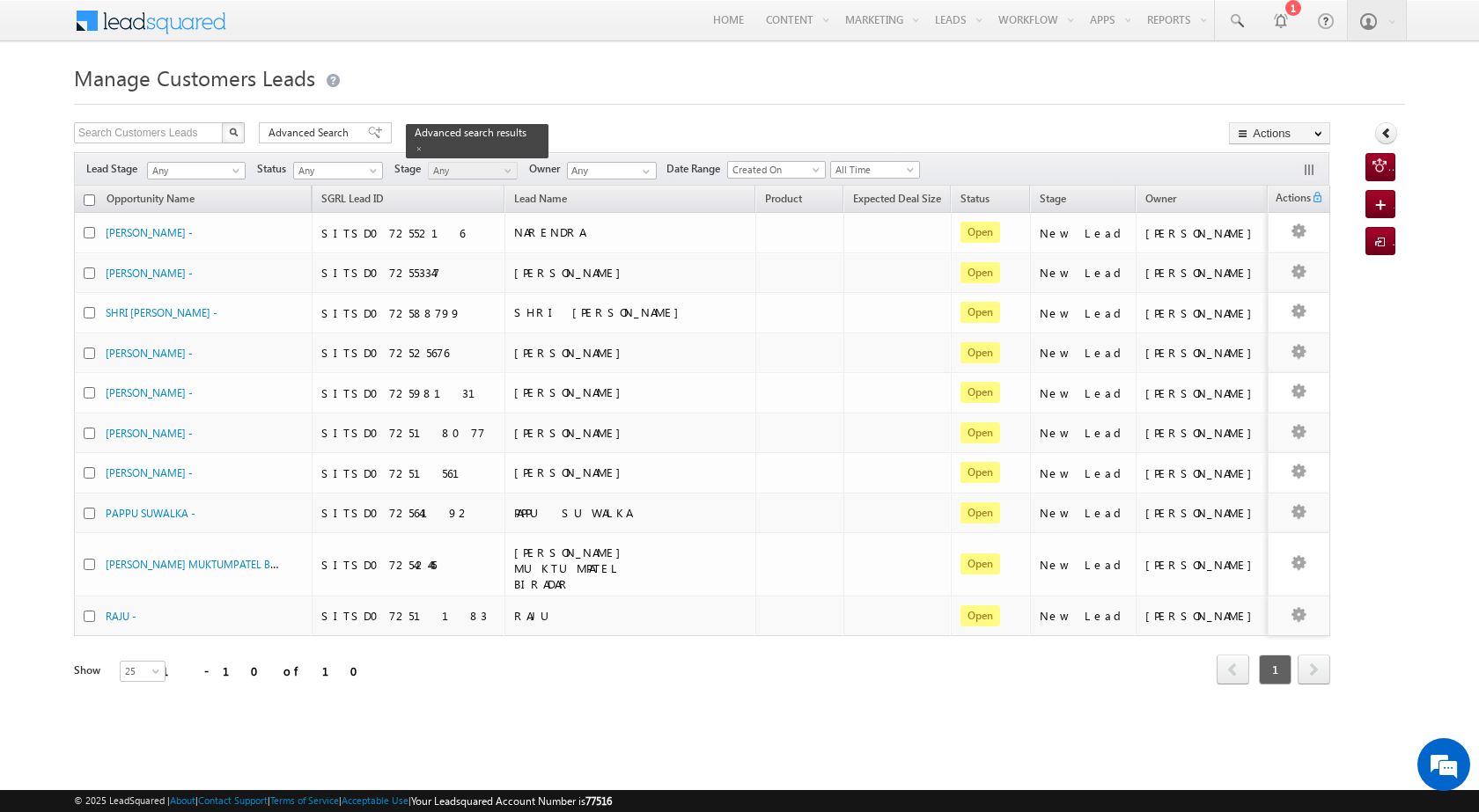
drag, startPoint x: 270, startPoint y: 131, endPoint x: 786, endPoint y: 256, distance: 530.9
click at [270, 131] on span "Advanced Search" at bounding box center [311, 133] width 86 height 16
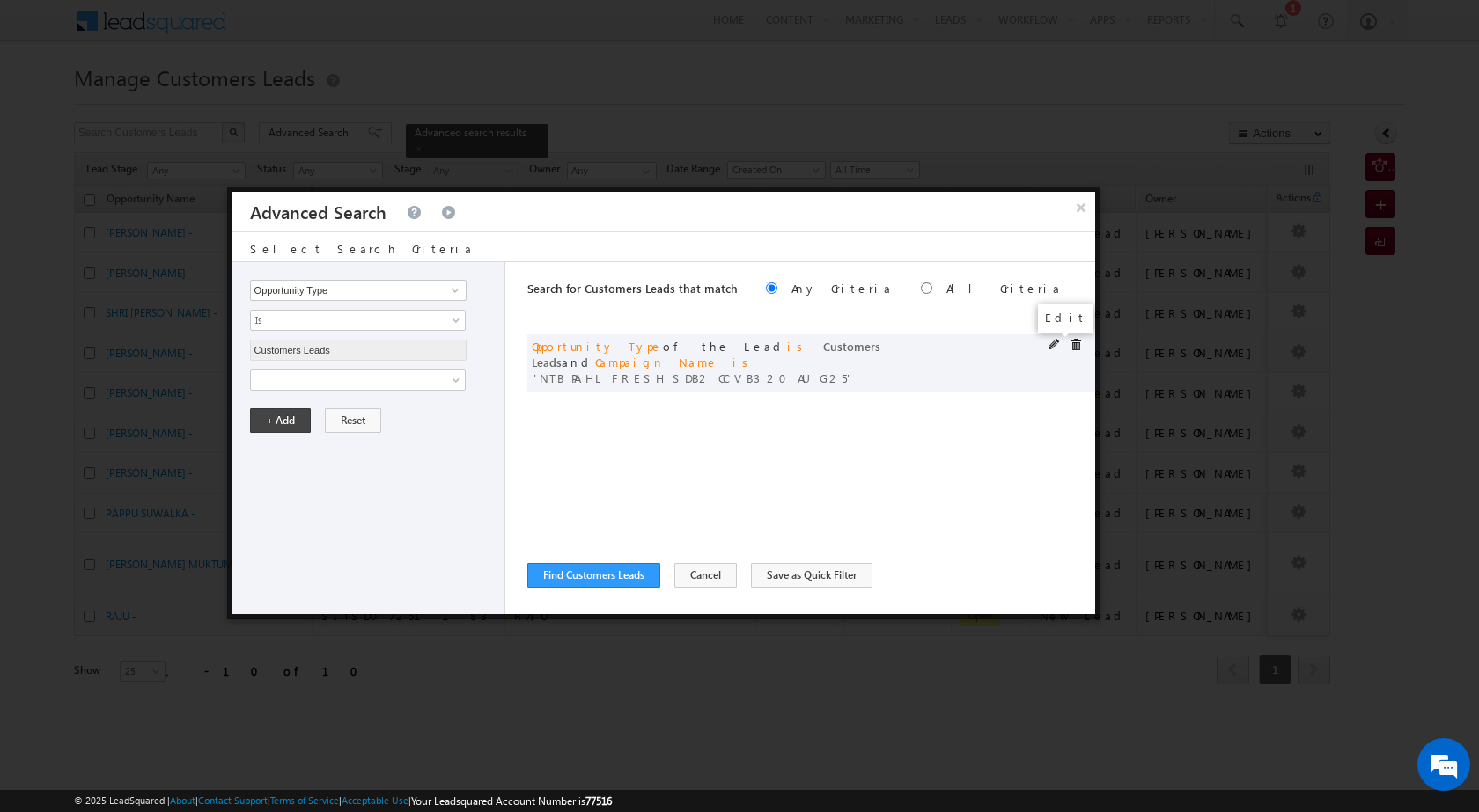
click at [1055, 339] on span at bounding box center [1055, 345] width 13 height 13
click at [378, 436] on input "NTB_PA_HL_FRESH_SDB2_CC_VB3_20AUG25" at bounding box center [358, 440] width 216 height 21
paste input "CLB2_CC_VB4"
type input "NTB_PA_HL_FRESH_CLB2_CC_VB4_20AUG25"
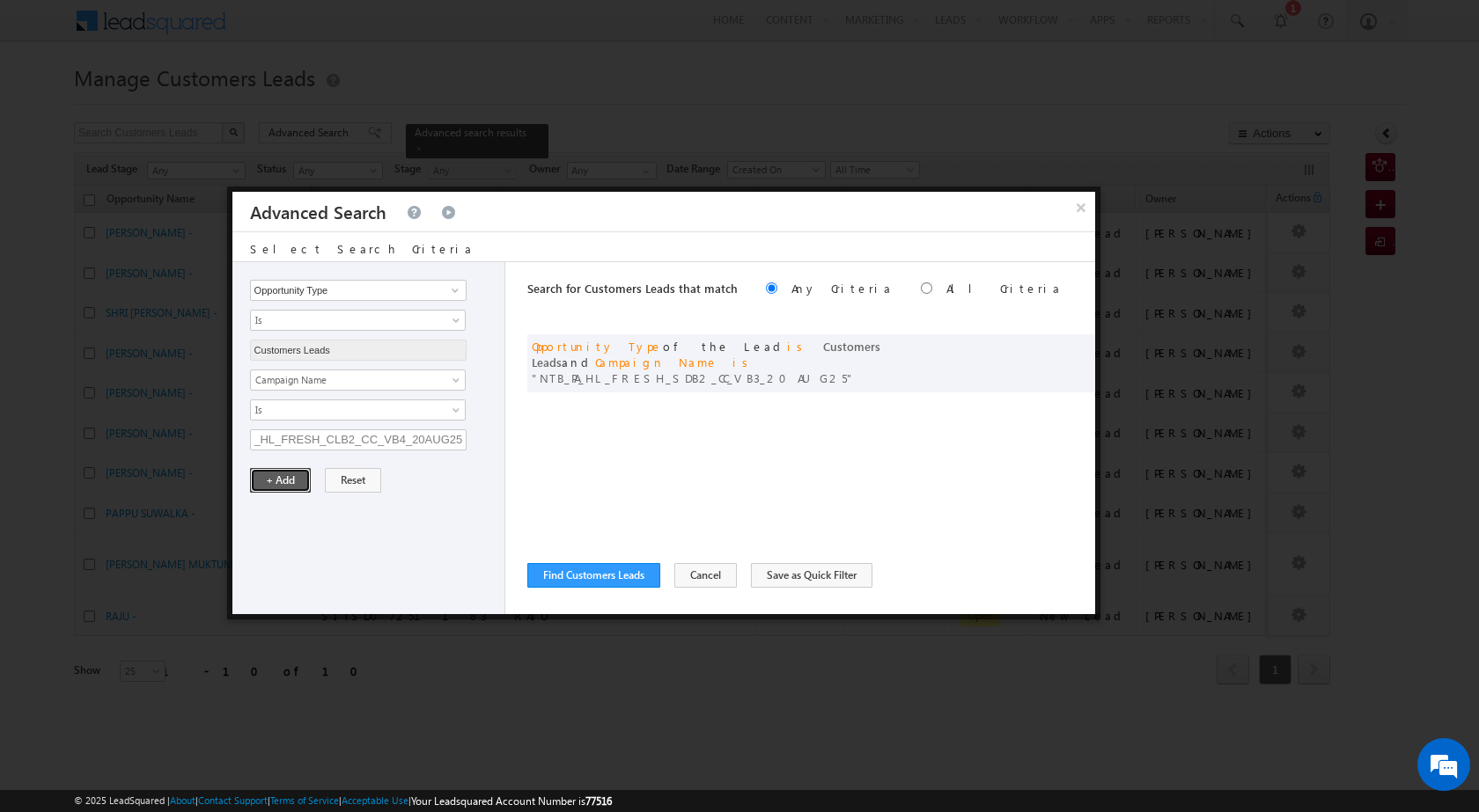
click at [286, 481] on button "+ Add" at bounding box center [281, 481] width 61 height 25
click at [576, 566] on button "Find Customers Leads" at bounding box center [593, 575] width 133 height 25
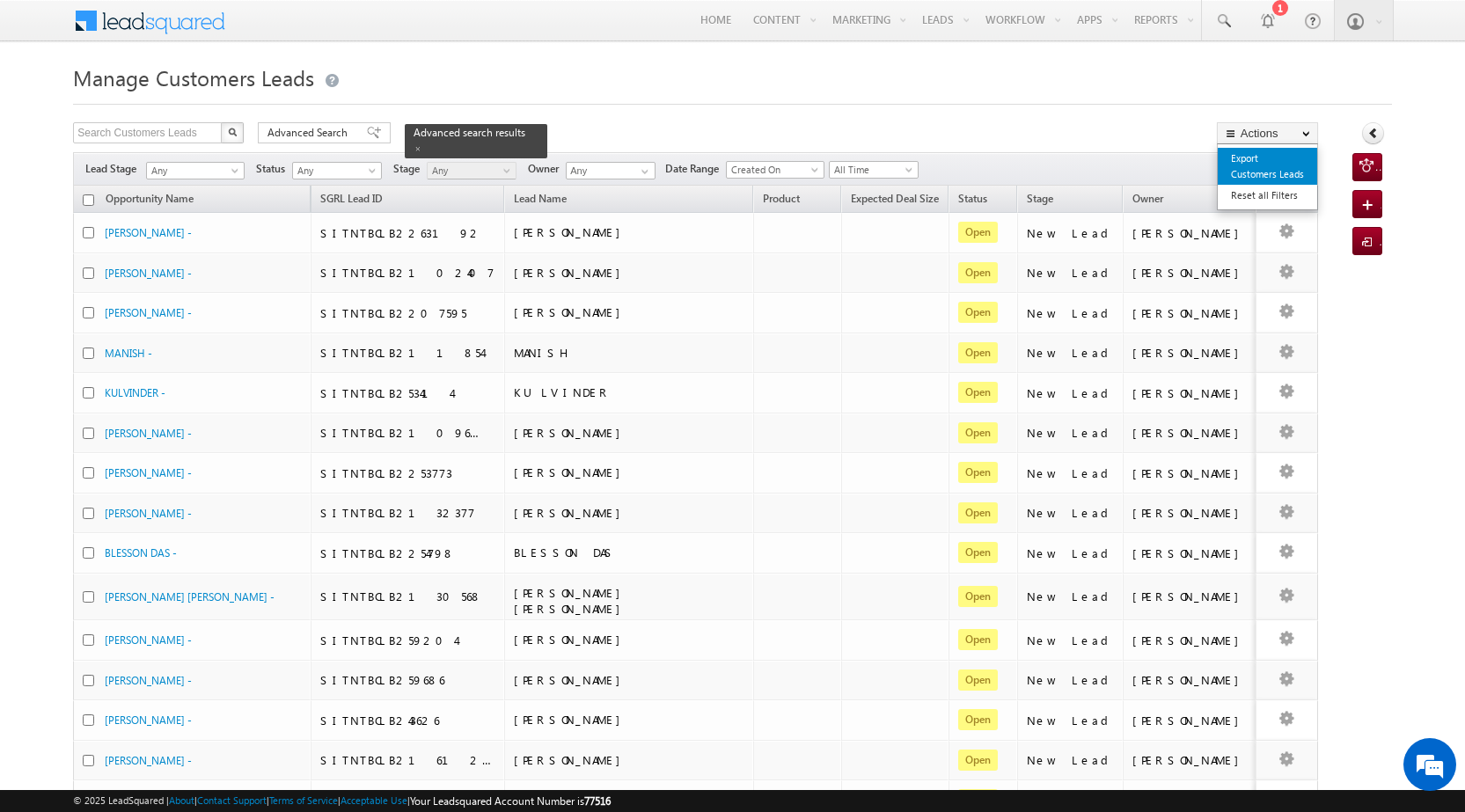
click at [1264, 176] on link "Export Customers Leads" at bounding box center [1267, 165] width 99 height 37
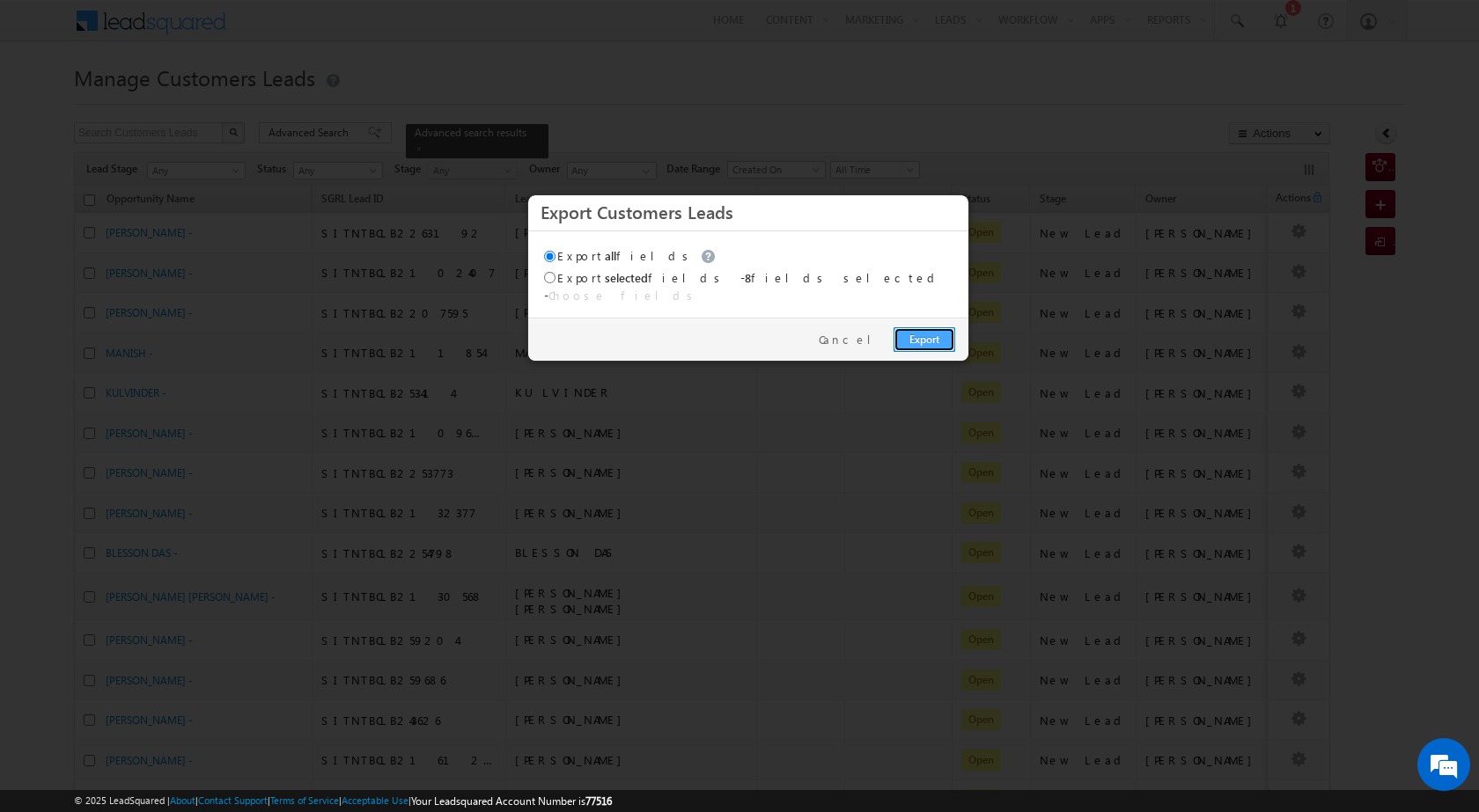
click at [907, 331] on link "Export" at bounding box center [924, 339] width 62 height 25
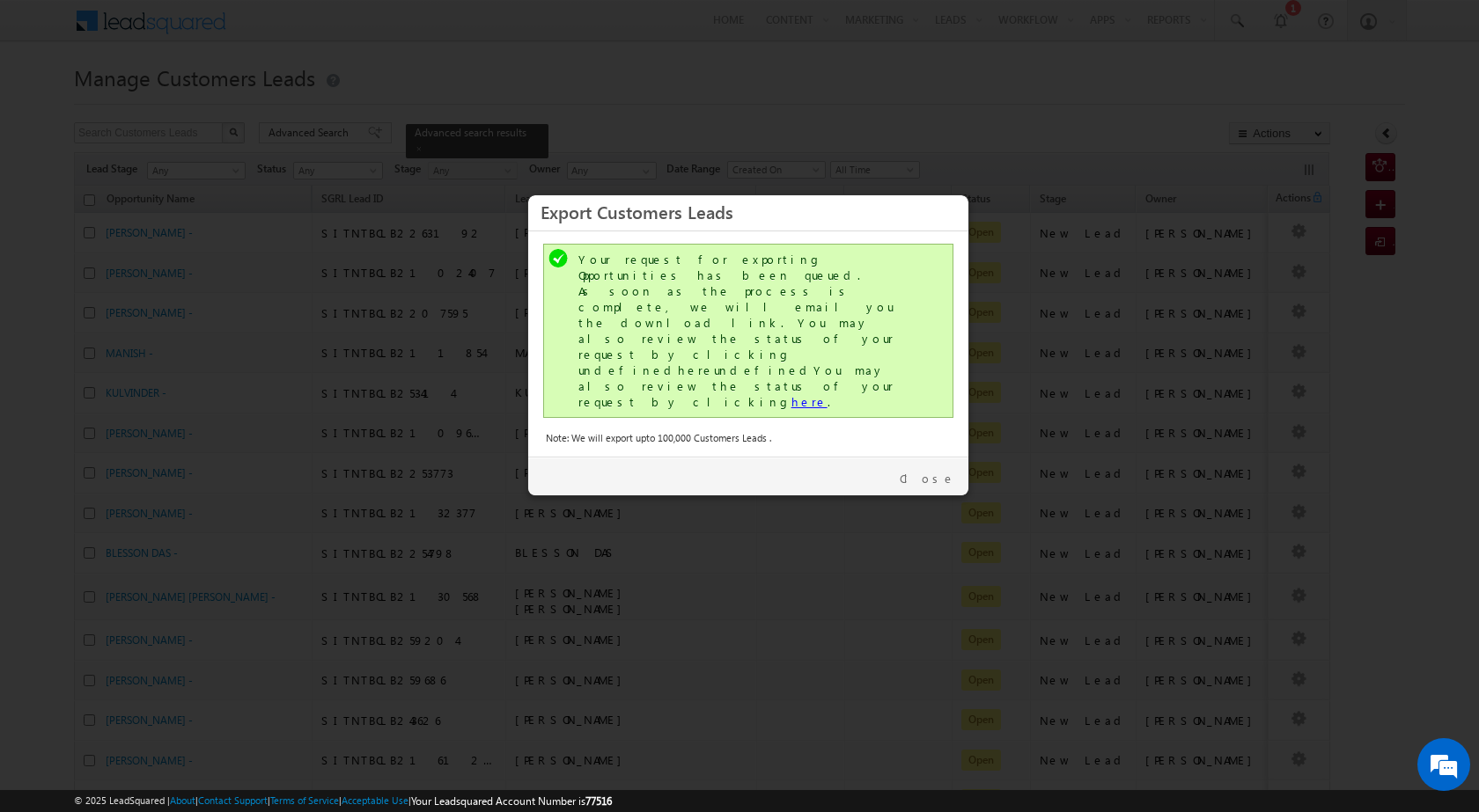
click at [791, 394] on link "here" at bounding box center [809, 401] width 36 height 15
click at [946, 471] on link "Close" at bounding box center [928, 479] width 55 height 16
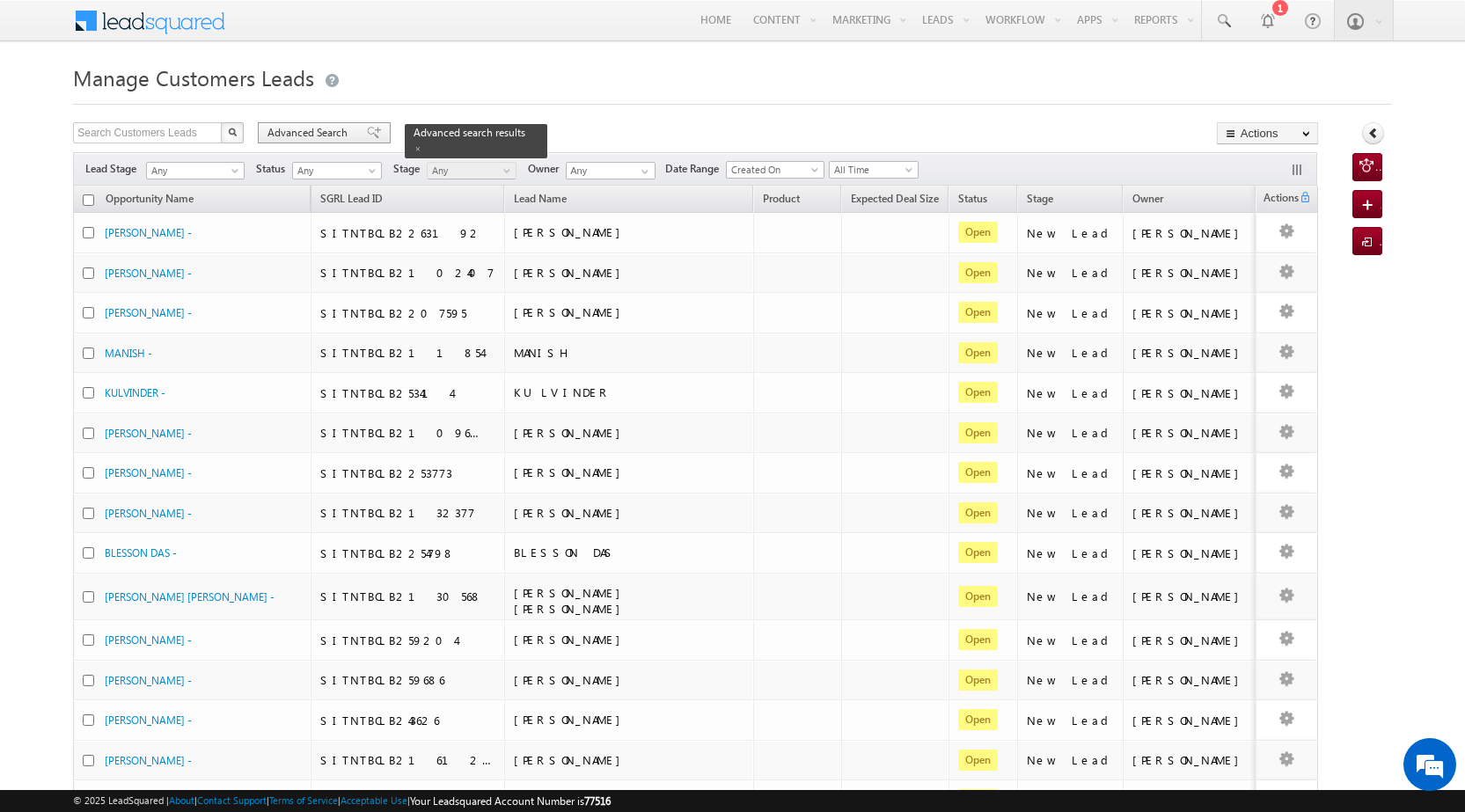
click at [339, 142] on div "Advanced Search" at bounding box center [324, 133] width 133 height 21
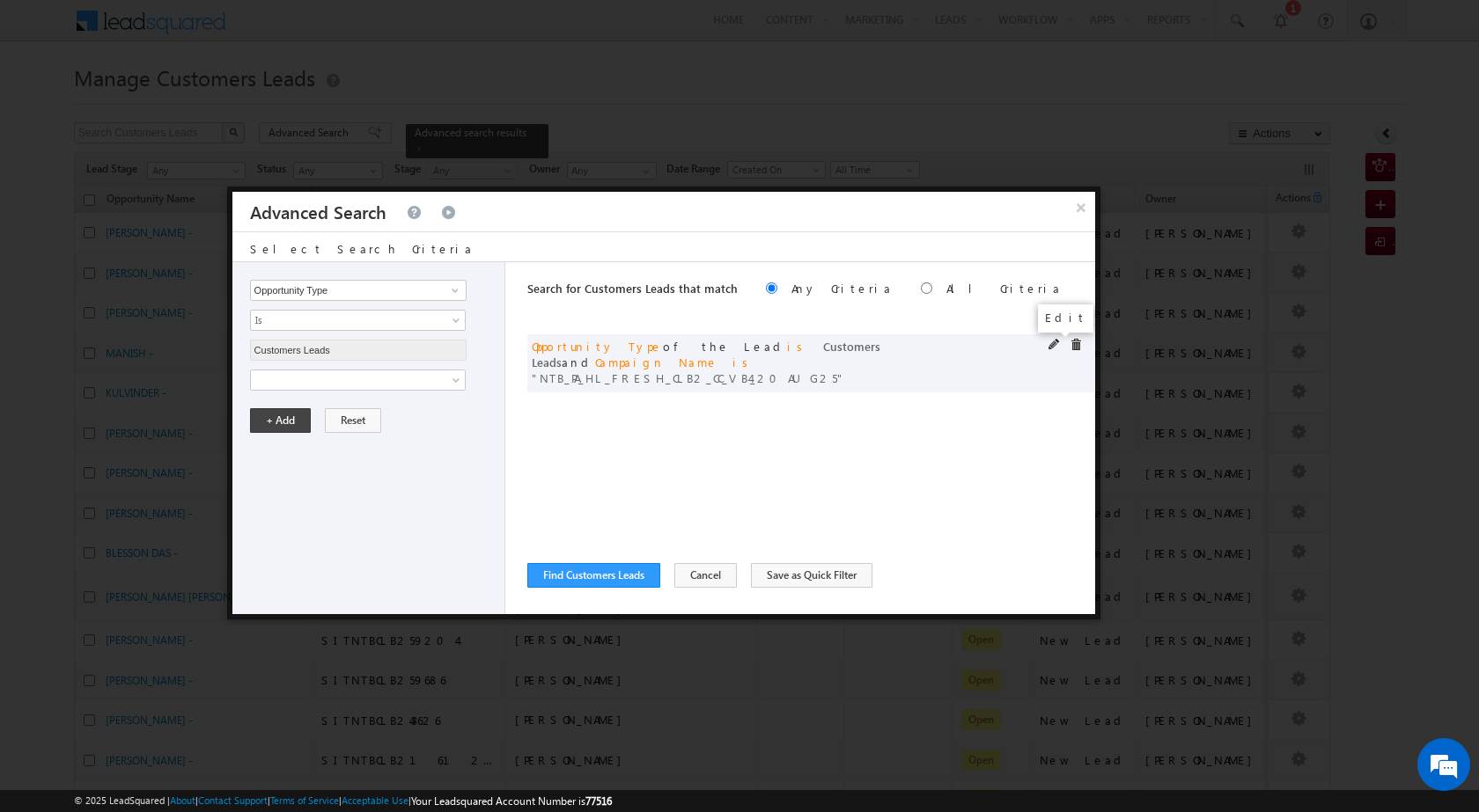
click at [1049, 340] on span at bounding box center [1055, 345] width 13 height 13
click at [414, 433] on input "NTB_PA_HL_FRESH_CLB2_CC_VB4_20AUG25" at bounding box center [358, 440] width 216 height 21
paste input "4"
type input "NTB_PA_HL_FRESH_CLB4_CC_VB4_20AUG25"
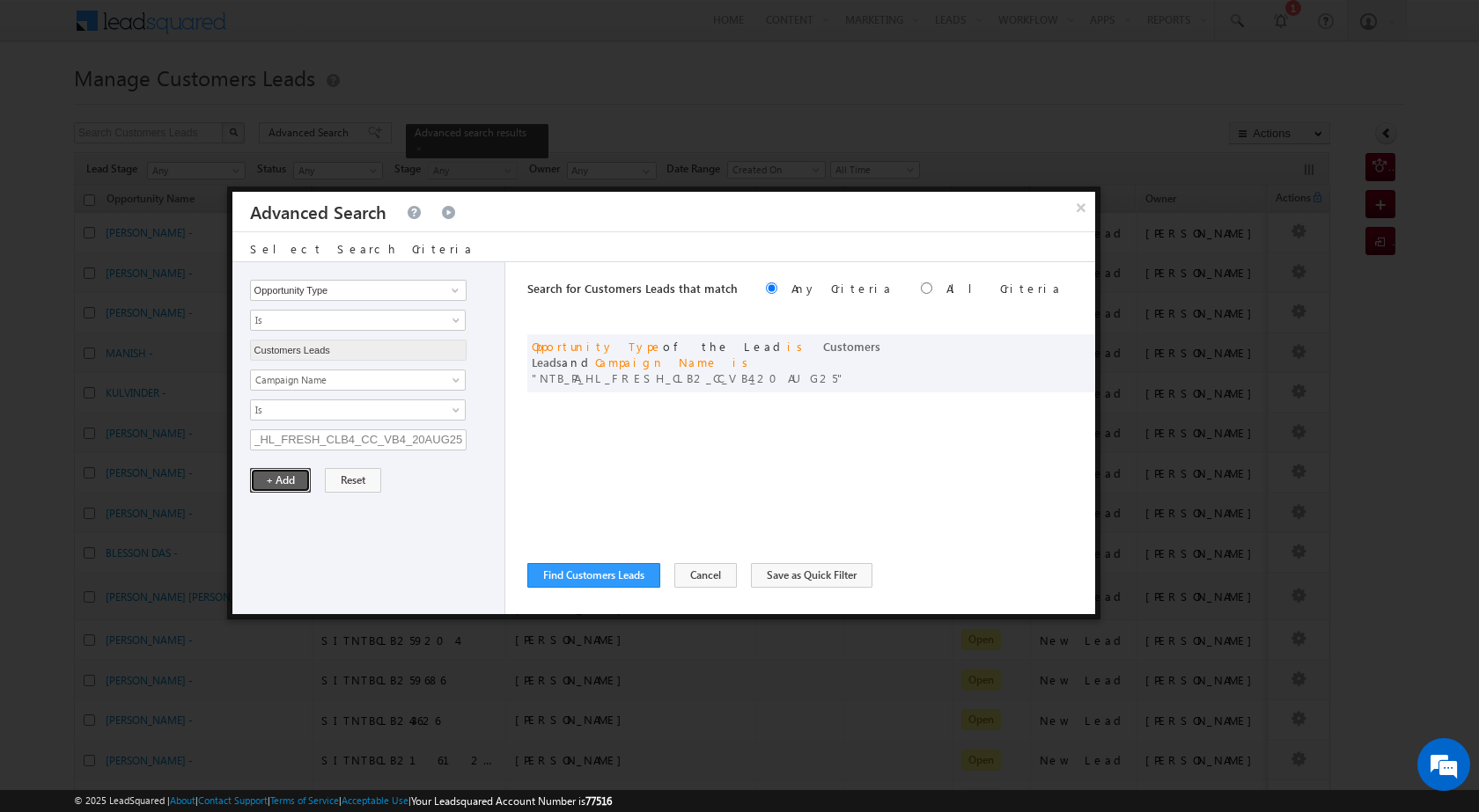
click at [295, 478] on button "+ Add" at bounding box center [281, 481] width 61 height 25
click at [566, 567] on button "Find Customers Leads" at bounding box center [593, 575] width 133 height 25
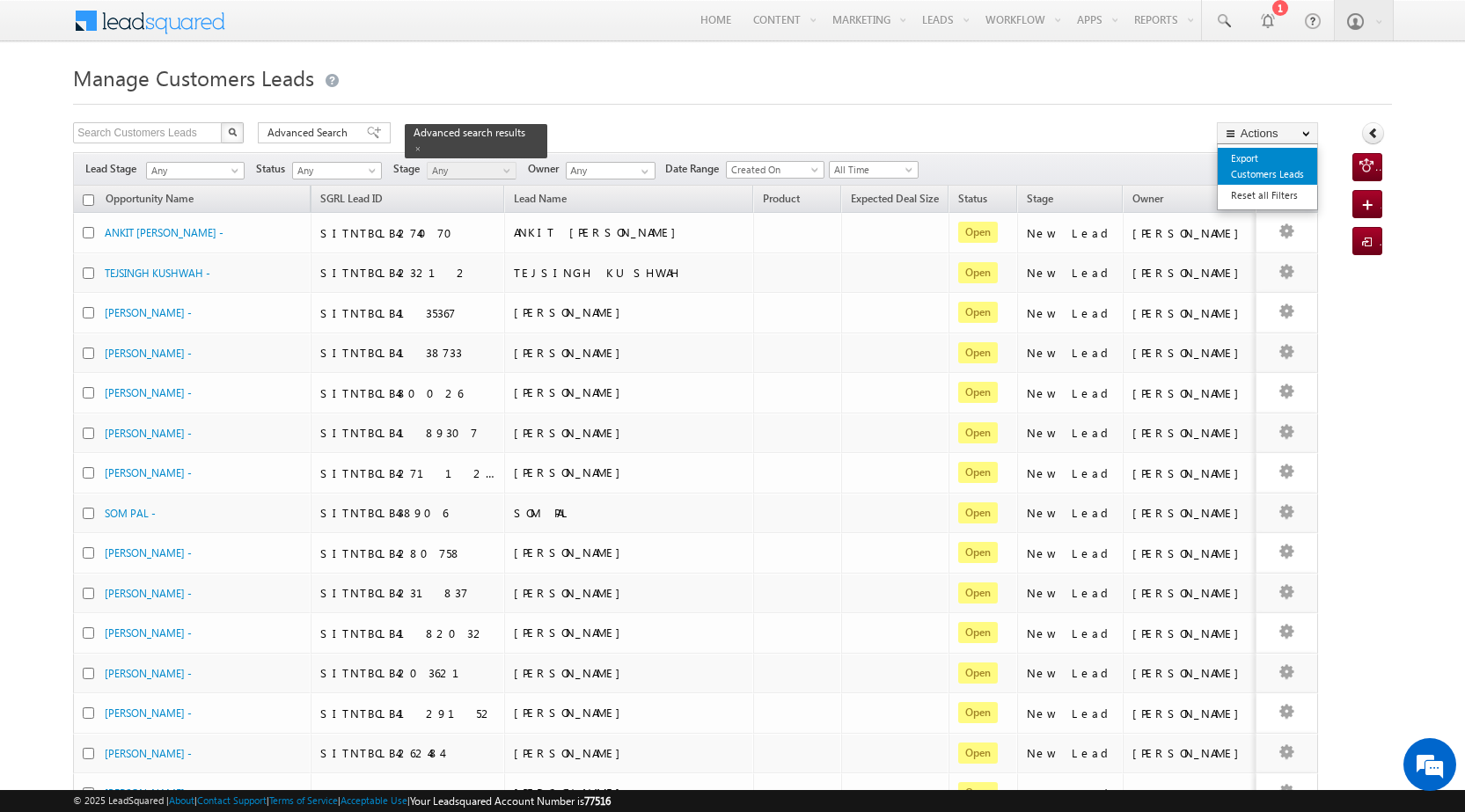
click at [1276, 165] on link "Export Customers Leads" at bounding box center [1267, 165] width 99 height 37
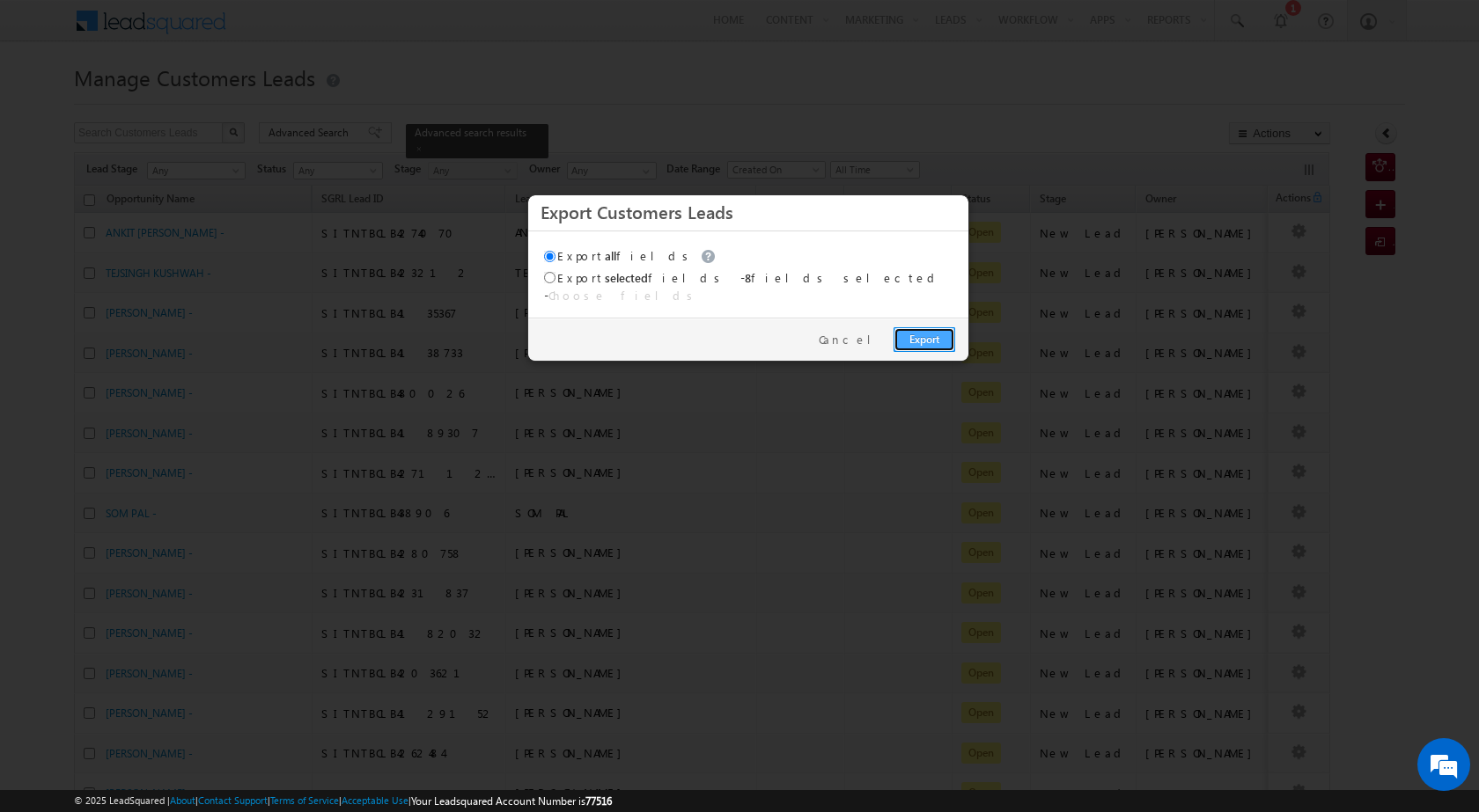
click at [932, 327] on link "Export" at bounding box center [924, 339] width 62 height 25
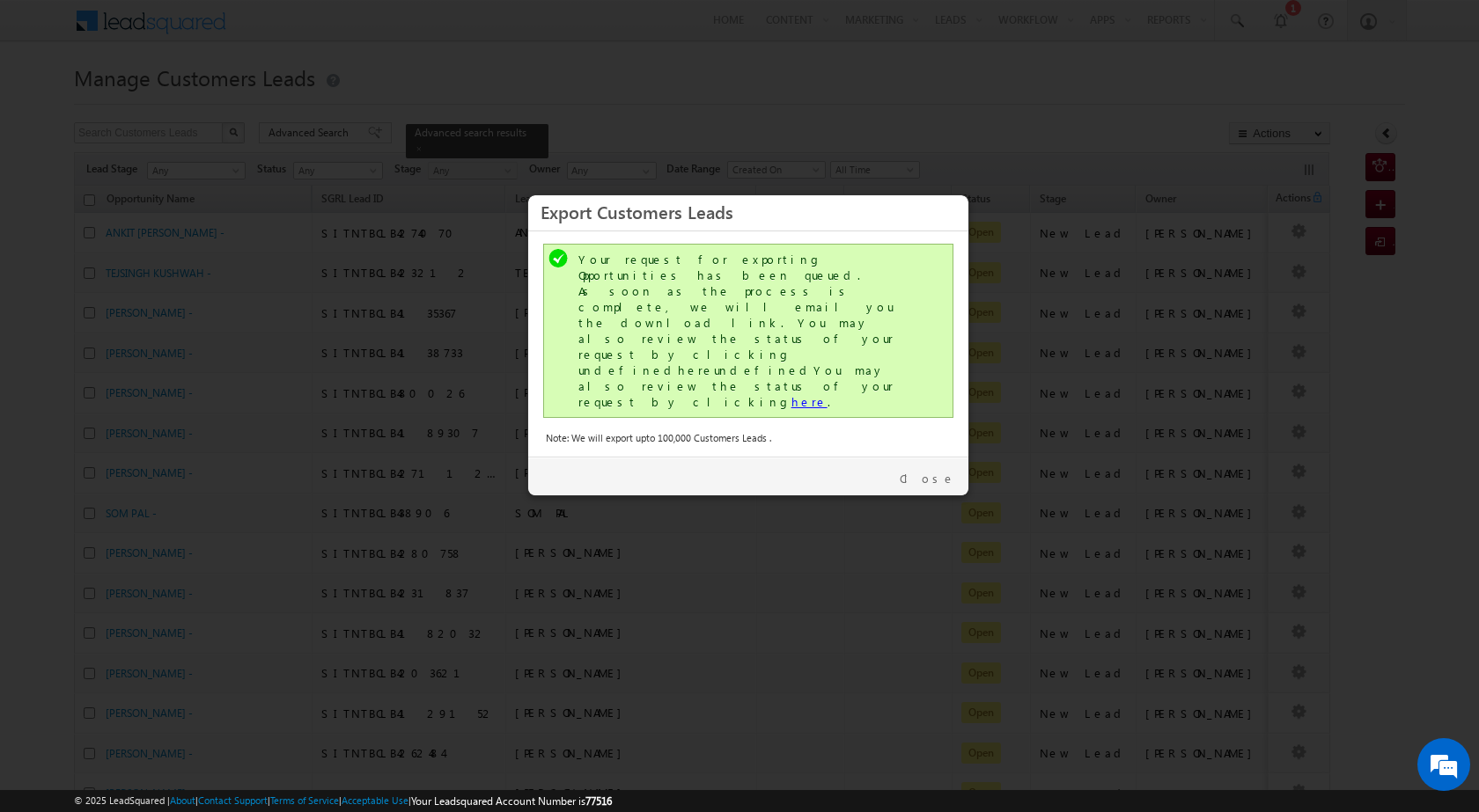
click at [791, 394] on link "here" at bounding box center [809, 401] width 36 height 15
click at [936, 471] on link "Close" at bounding box center [928, 479] width 55 height 16
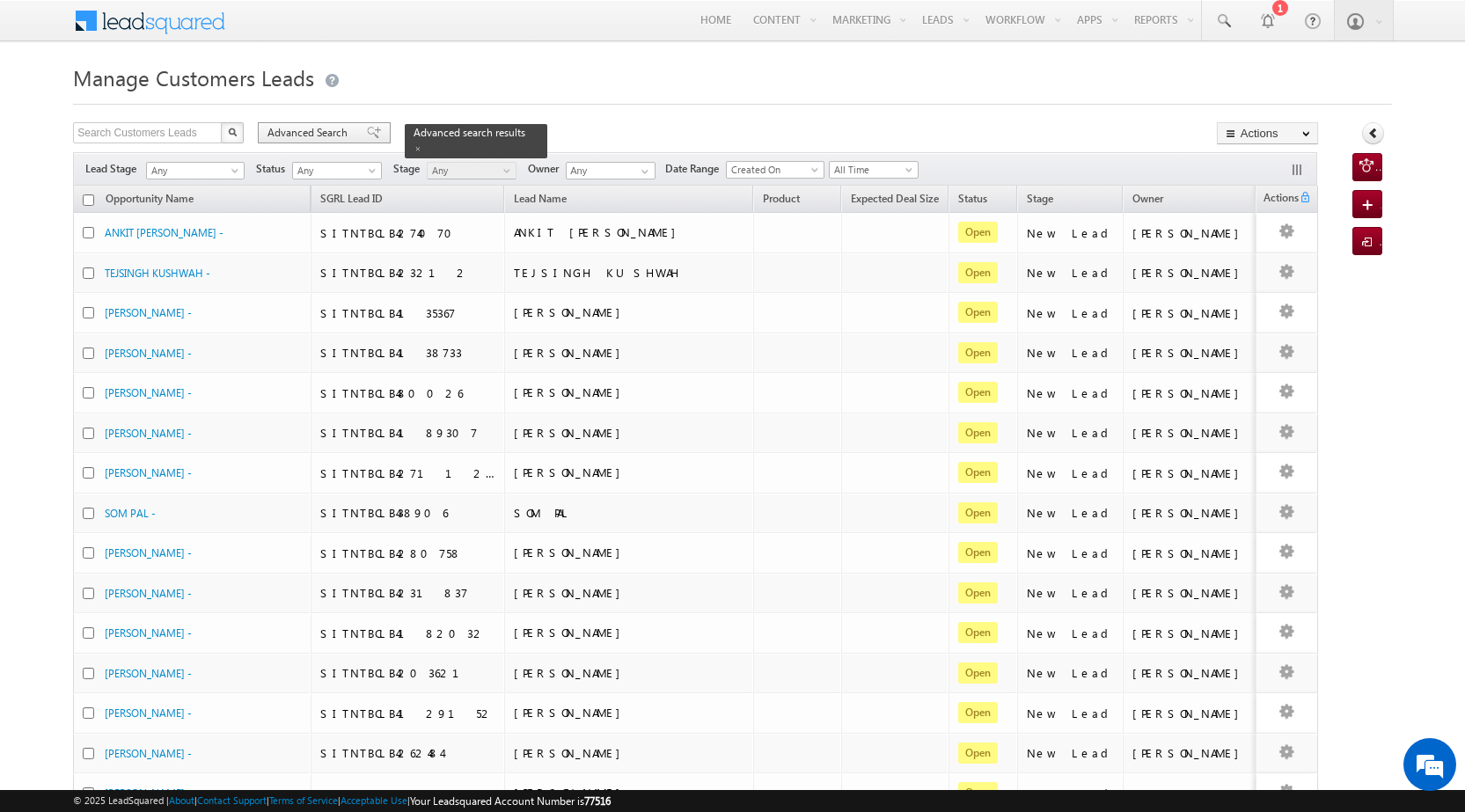
click at [310, 128] on span "Advanced Search" at bounding box center [310, 133] width 86 height 16
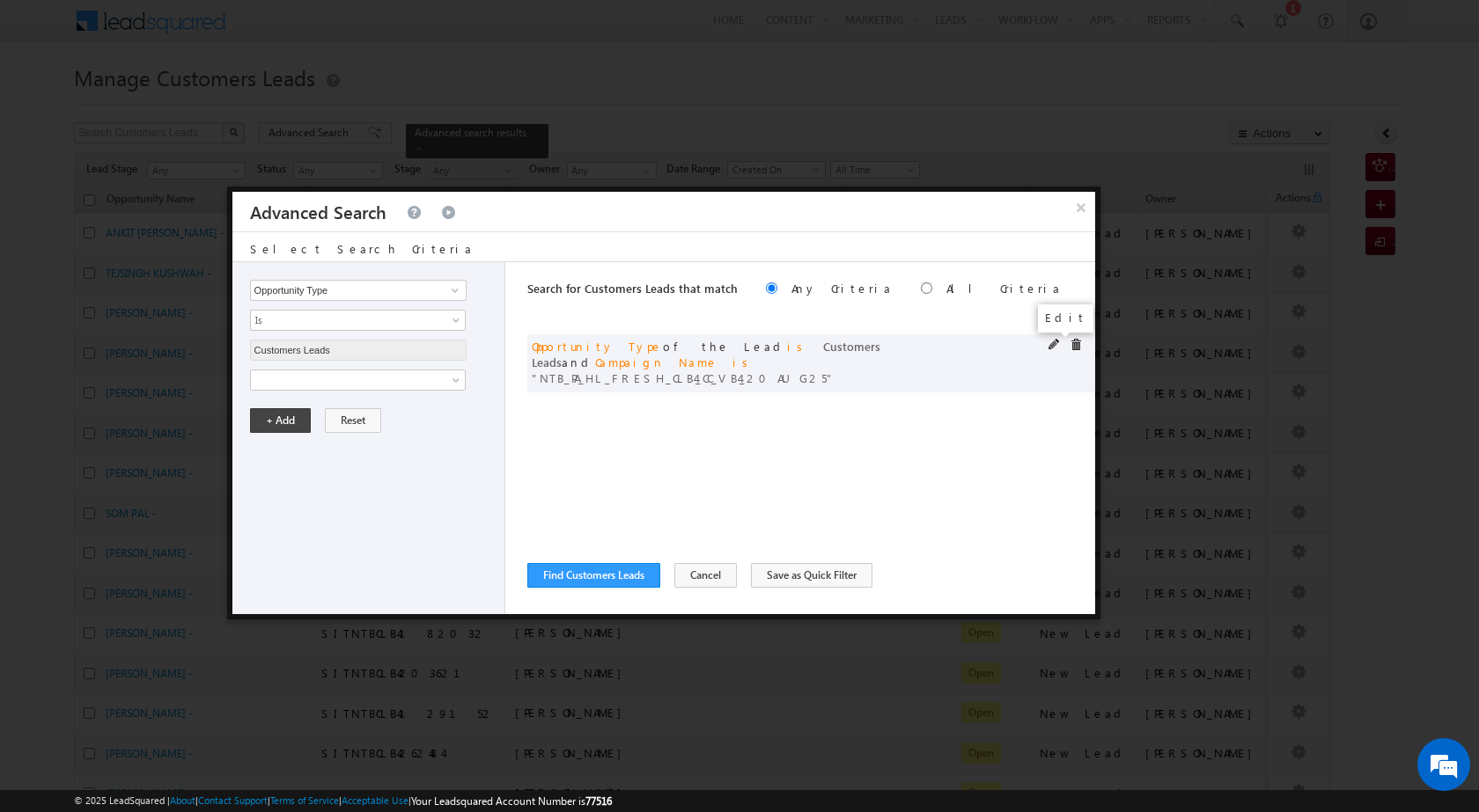
click at [1048, 346] on span at bounding box center [1055, 345] width 13 height 13
click at [374, 438] on input "NTB_PA_HL_FRESH_CLB4_CC_VB4_20AUG25" at bounding box center [358, 440] width 216 height 21
paste input "SDB2"
type input "NTB_PA_HL_FRESH_SDB2_CC_VB4_20AUG25"
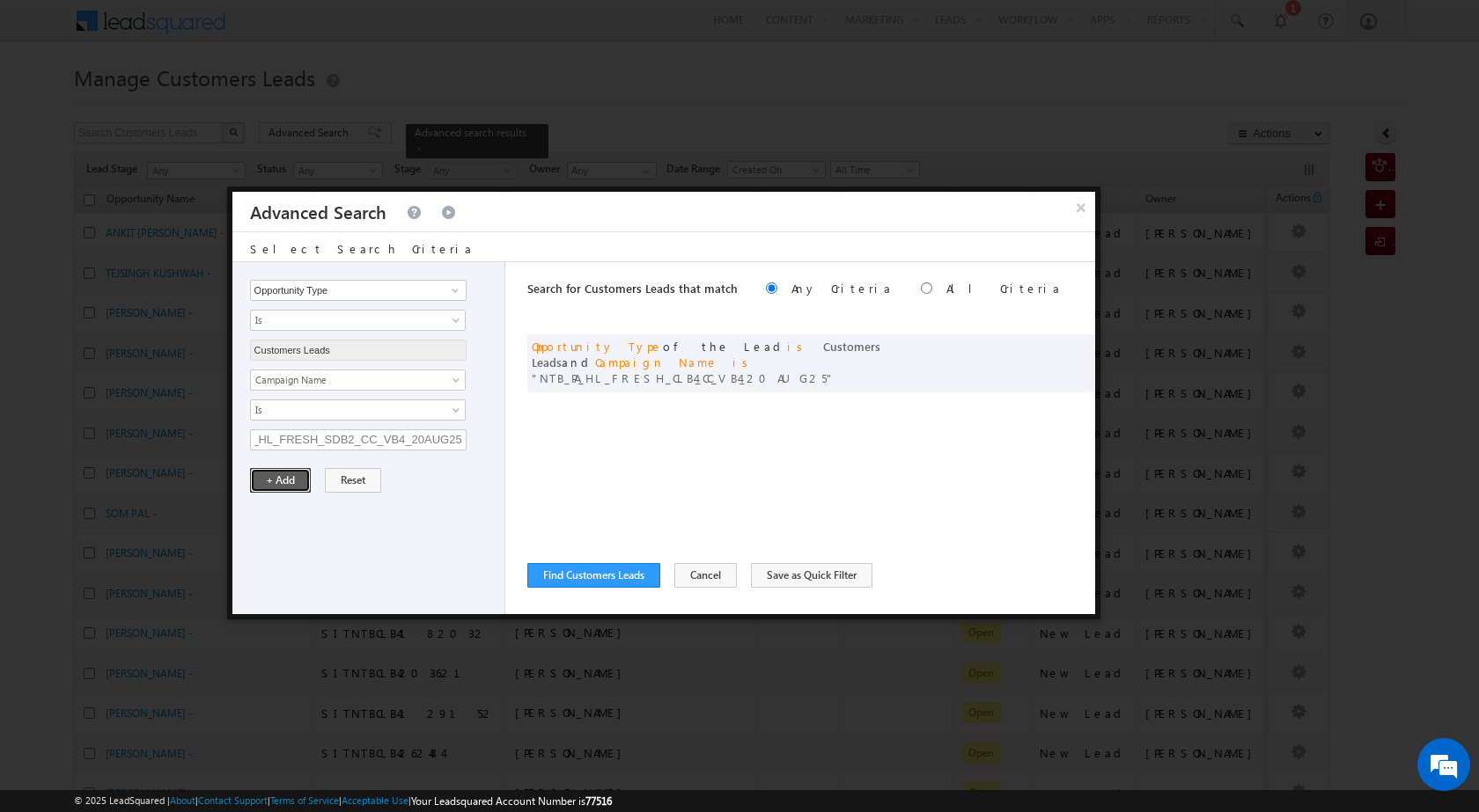
click at [267, 474] on button "+ Add" at bounding box center [281, 481] width 61 height 25
click at [567, 585] on button "Find Customers Leads" at bounding box center [593, 575] width 133 height 25
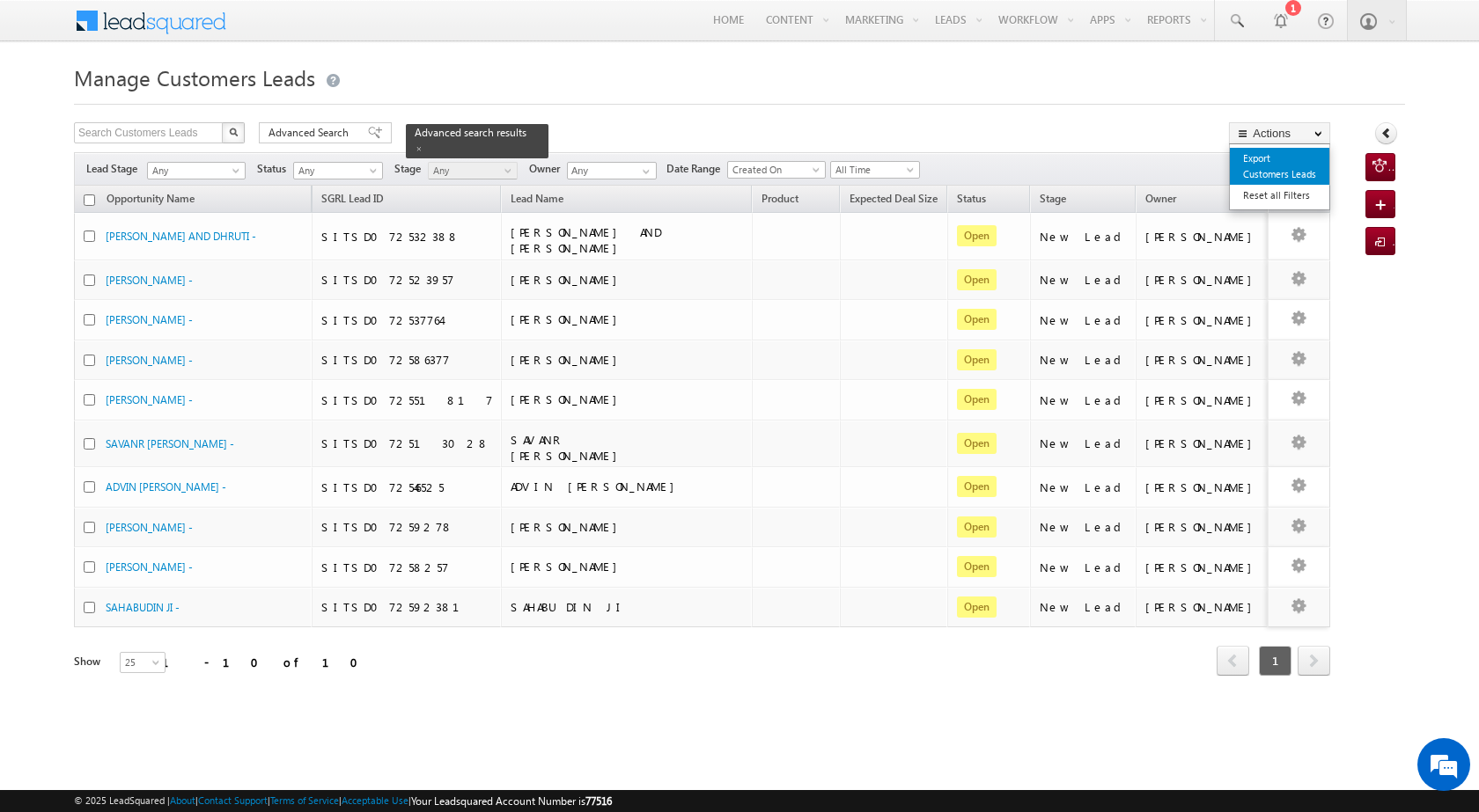
click at [1276, 168] on link "Export Customers Leads" at bounding box center [1279, 165] width 99 height 37
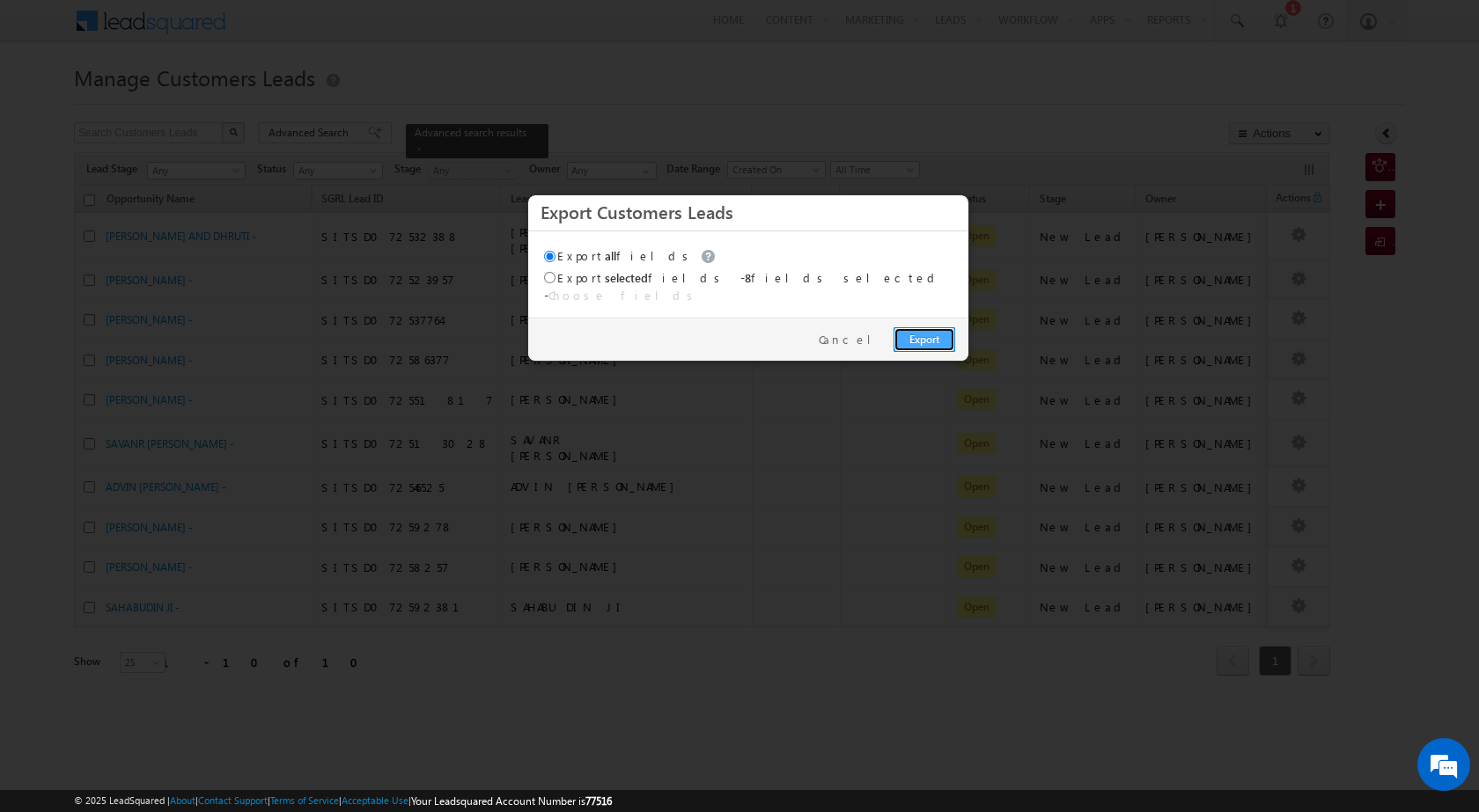
click at [930, 327] on link "Export" at bounding box center [924, 339] width 62 height 25
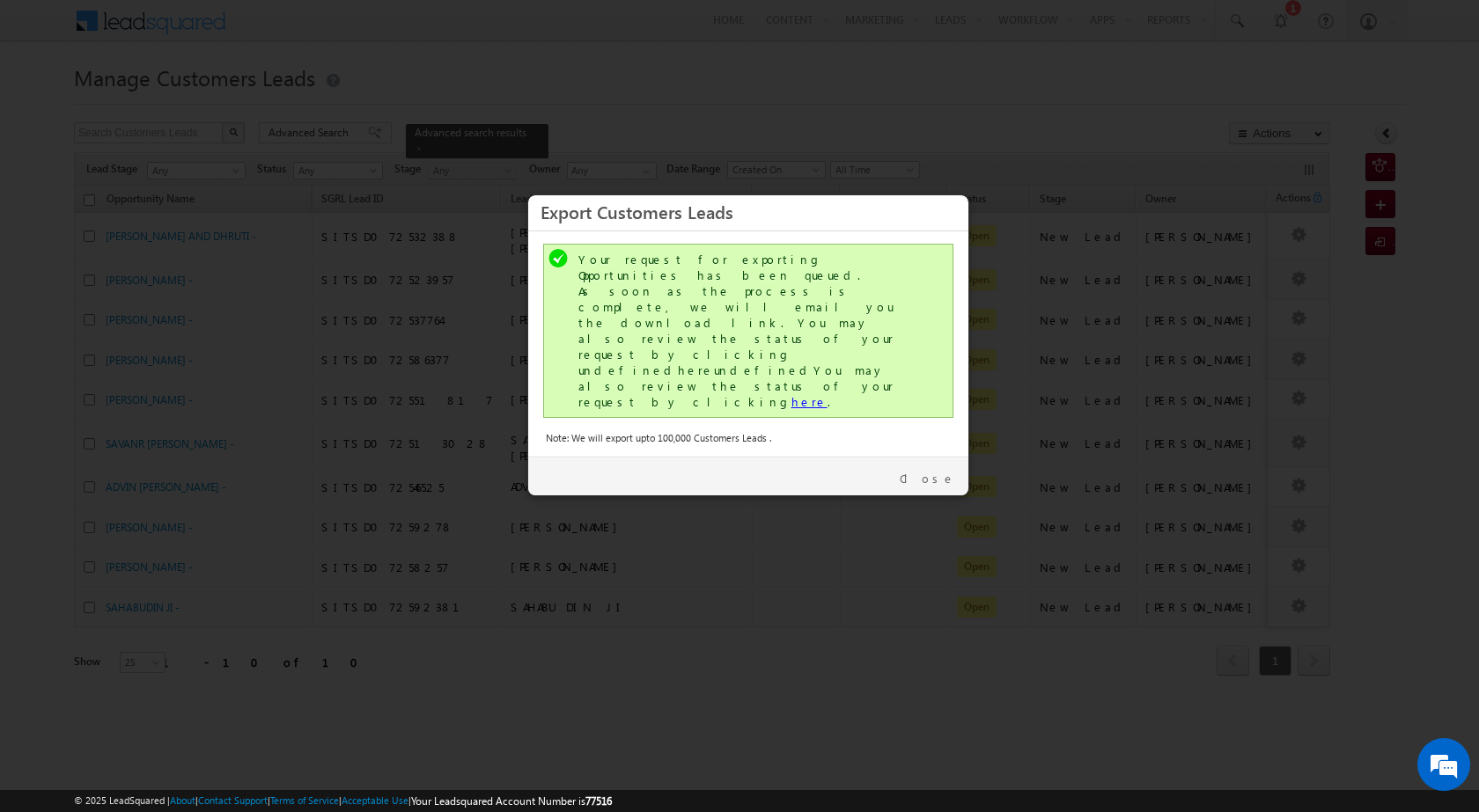
click at [791, 394] on link "here" at bounding box center [809, 401] width 36 height 15
click at [941, 471] on link "Close" at bounding box center [928, 479] width 55 height 16
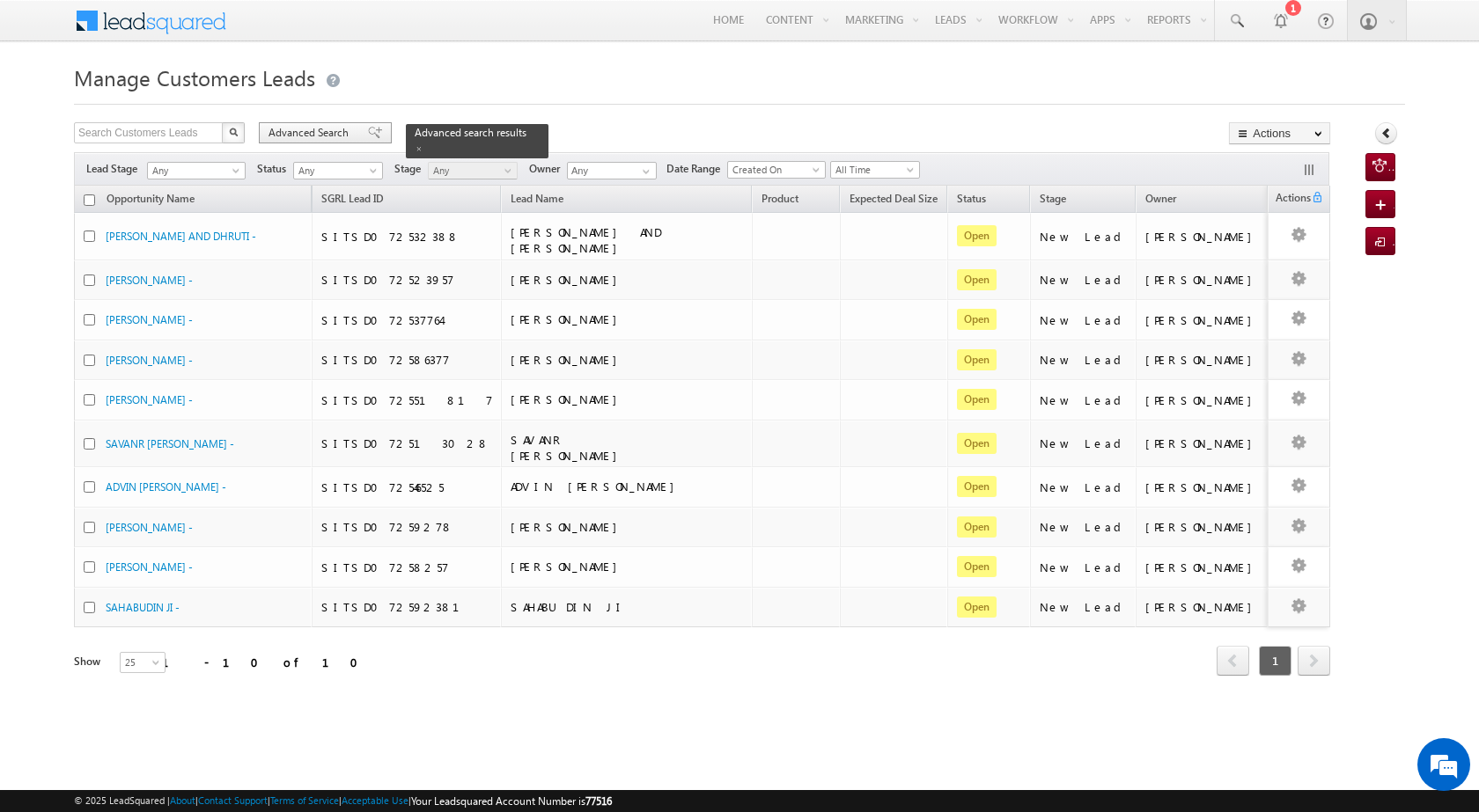
click at [324, 130] on span "Advanced Search" at bounding box center [311, 133] width 86 height 16
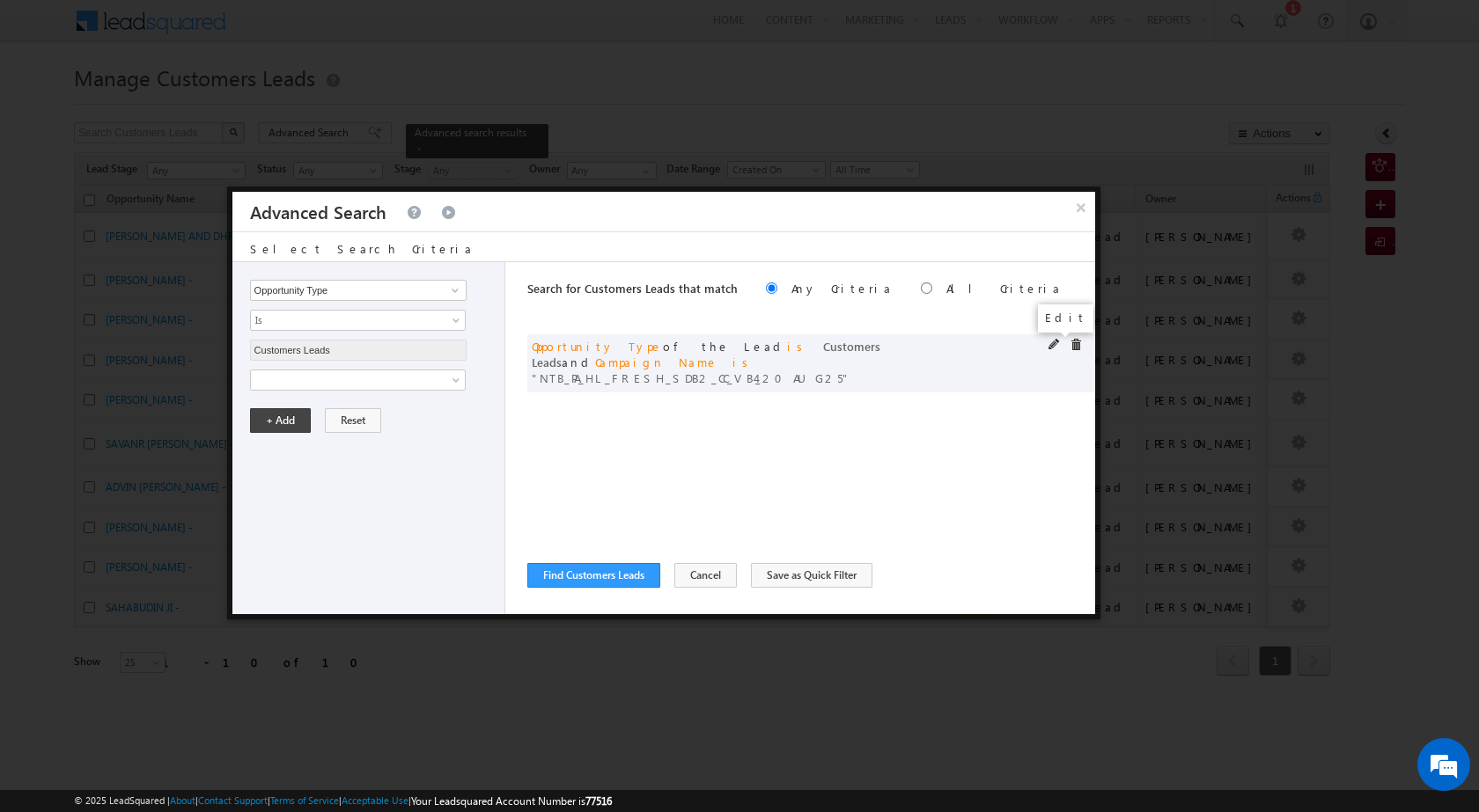
click at [1054, 339] on span at bounding box center [1055, 345] width 13 height 13
click at [354, 437] on input "NTB_PA_HL_FRESH_SDB2_CC_VB4_20AUG25" at bounding box center [358, 440] width 216 height 21
paste input "CLB2_CC_VB2"
type input "NTB_PA_HL_FRESH_CLB2_CC_VB2_20AUG25"
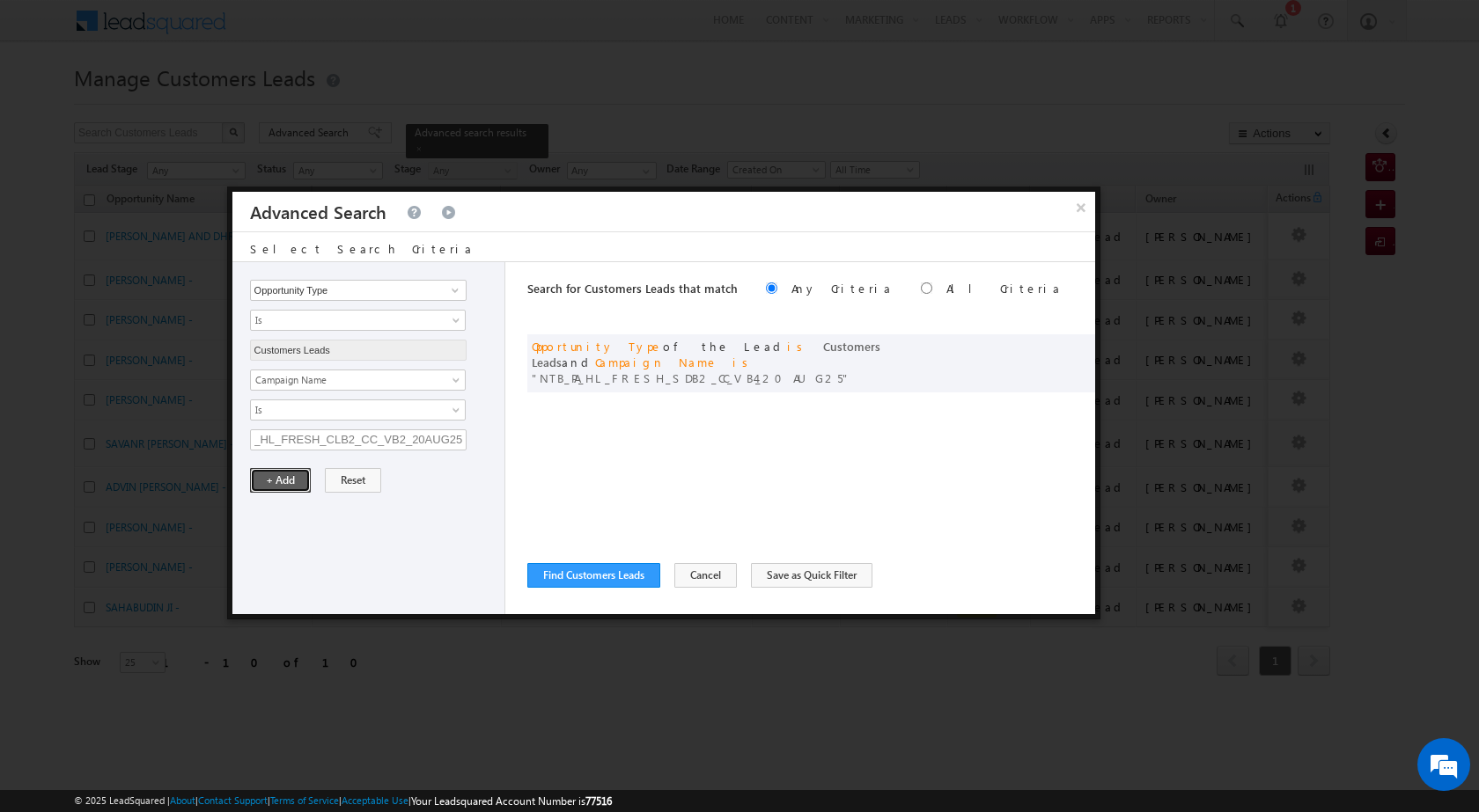
click at [298, 480] on button "+ Add" at bounding box center [281, 481] width 61 height 25
click at [605, 568] on button "Find Customers Leads" at bounding box center [593, 575] width 133 height 25
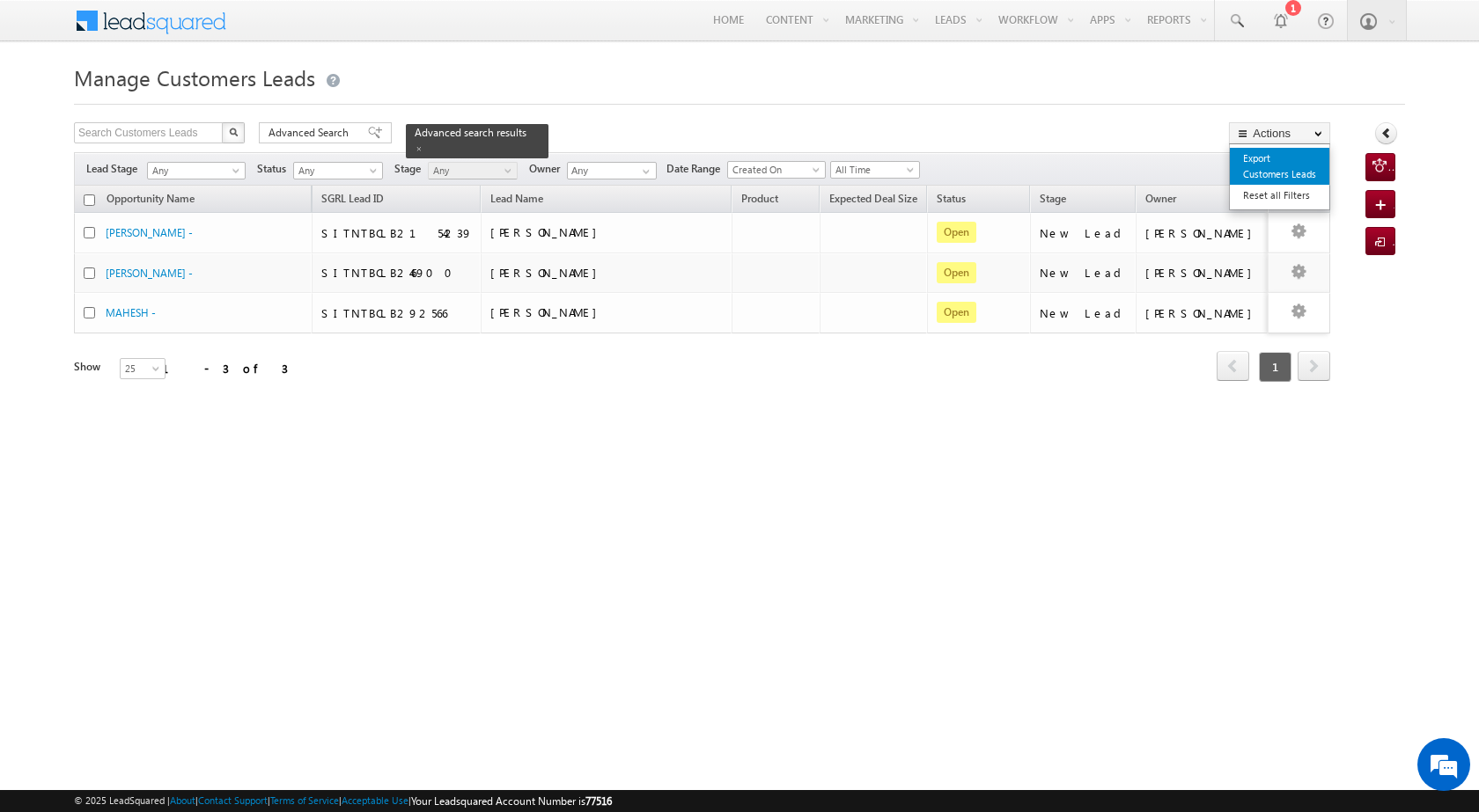
click at [1267, 162] on link "Export Customers Leads" at bounding box center [1279, 165] width 99 height 37
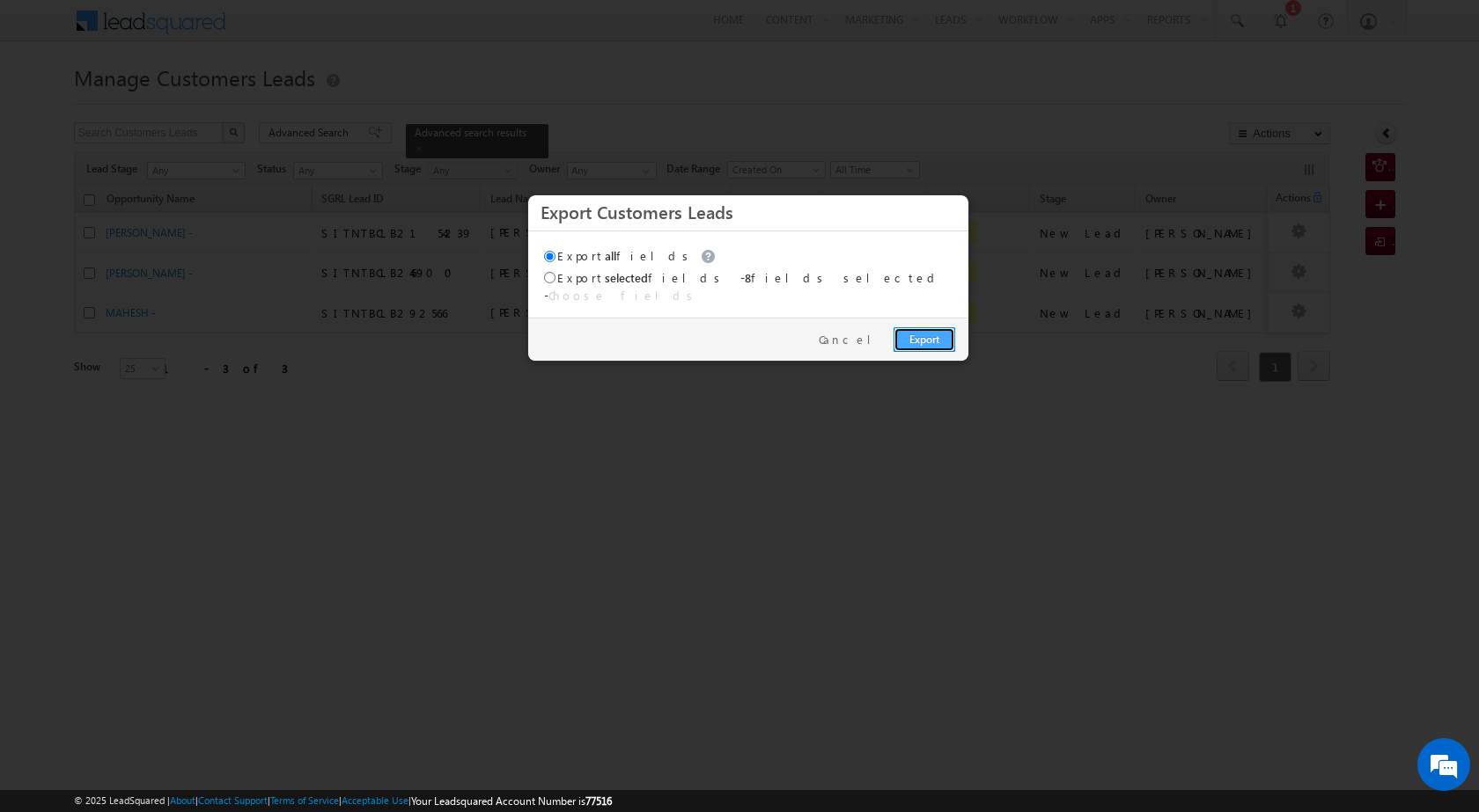
click at [906, 327] on link "Export" at bounding box center [924, 339] width 62 height 25
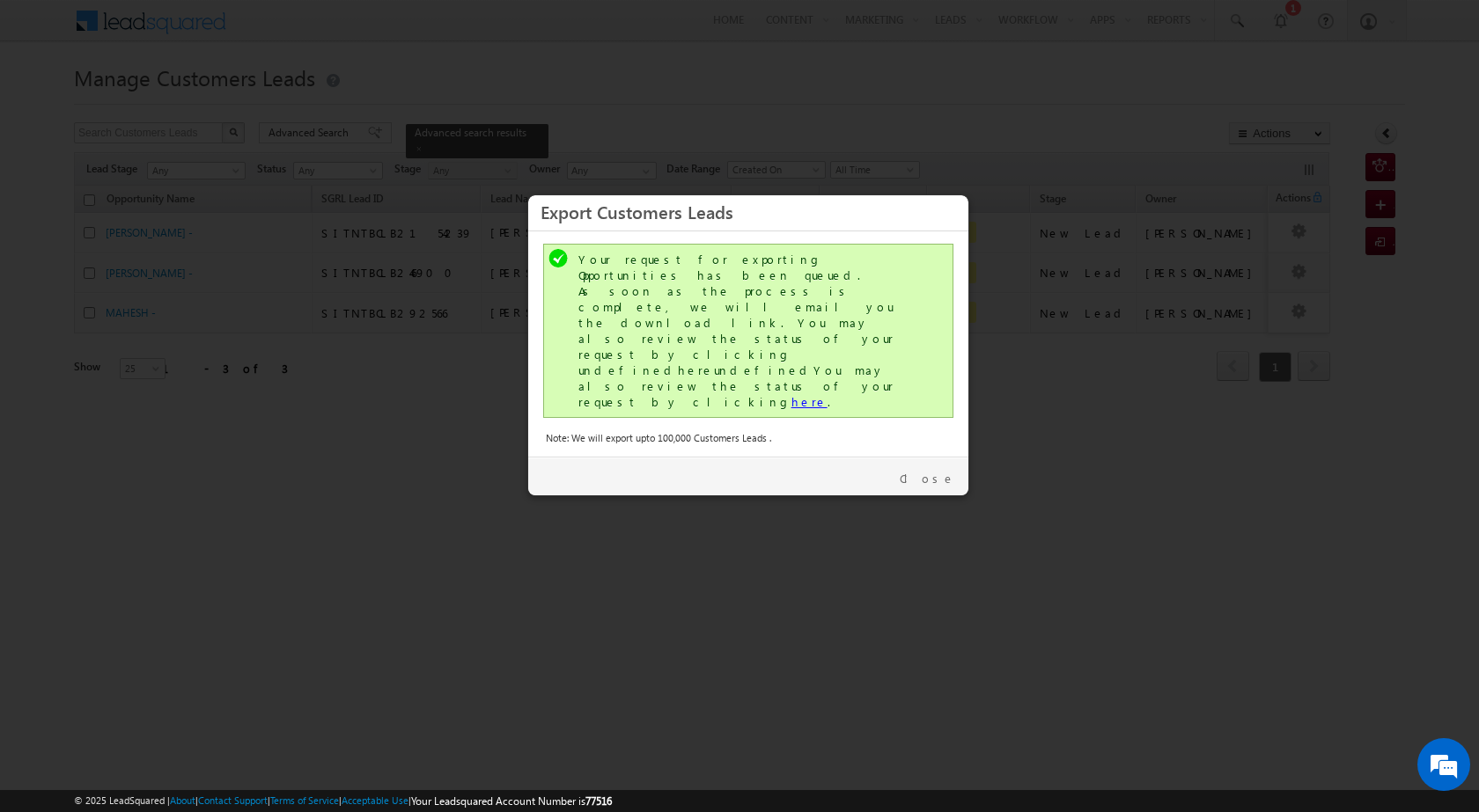
click at [791, 394] on link "here" at bounding box center [809, 401] width 36 height 15
click at [952, 456] on div "Close" at bounding box center [748, 475] width 440 height 38
click at [939, 471] on link "Close" at bounding box center [928, 479] width 55 height 16
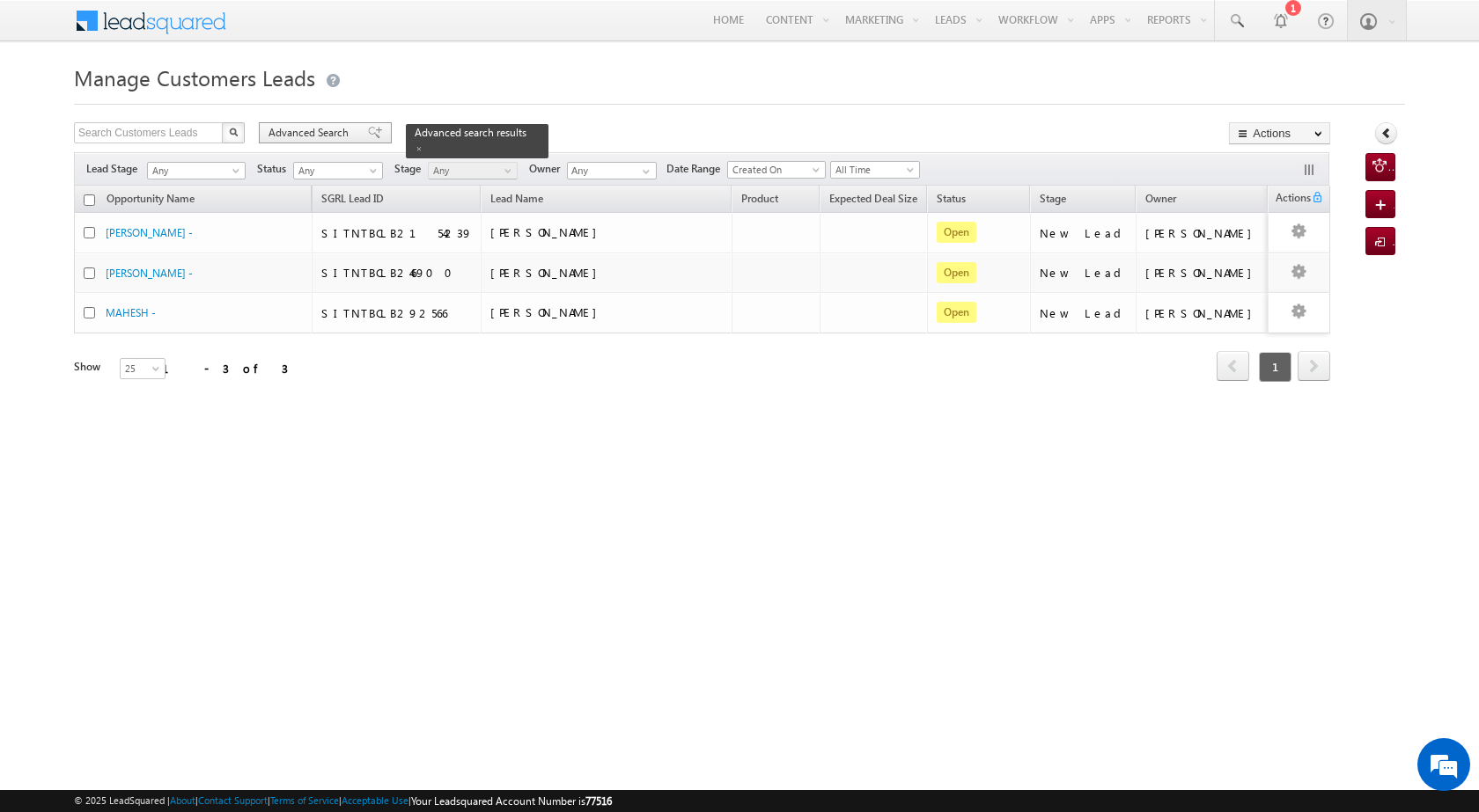
click at [325, 122] on div "Advanced Search" at bounding box center [325, 133] width 133 height 21
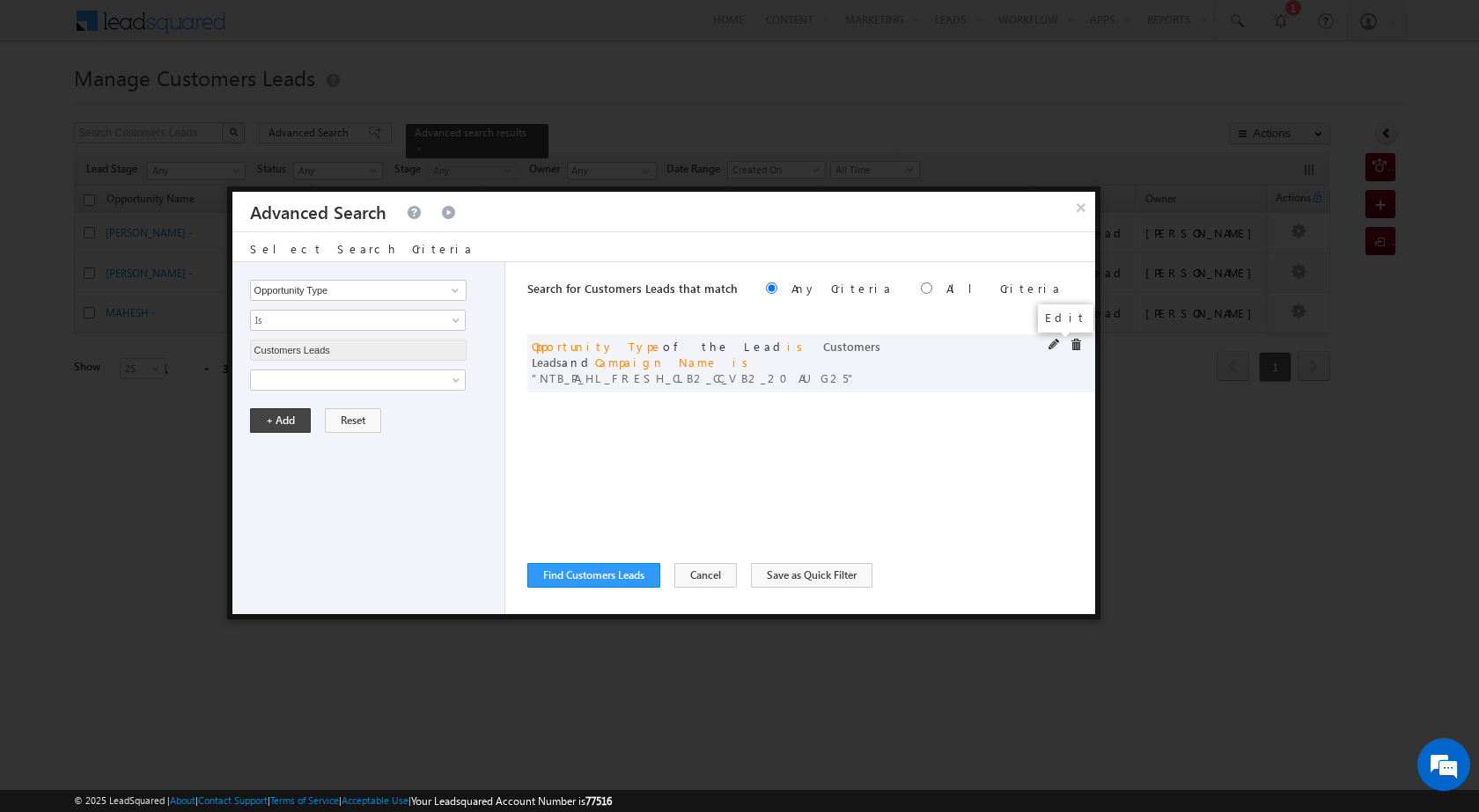
click at [1049, 347] on span at bounding box center [1055, 345] width 13 height 13
click at [345, 440] on input "NTB_PA_HL_FRESH_CLB2_CC_VB2_20AUG25" at bounding box center [358, 440] width 216 height 21
paste input "4"
type input "NTB_PA_HL_FRESH_CLB4_CC_VB2_20AUG25"
click at [274, 488] on button "+ Add" at bounding box center [281, 481] width 61 height 25
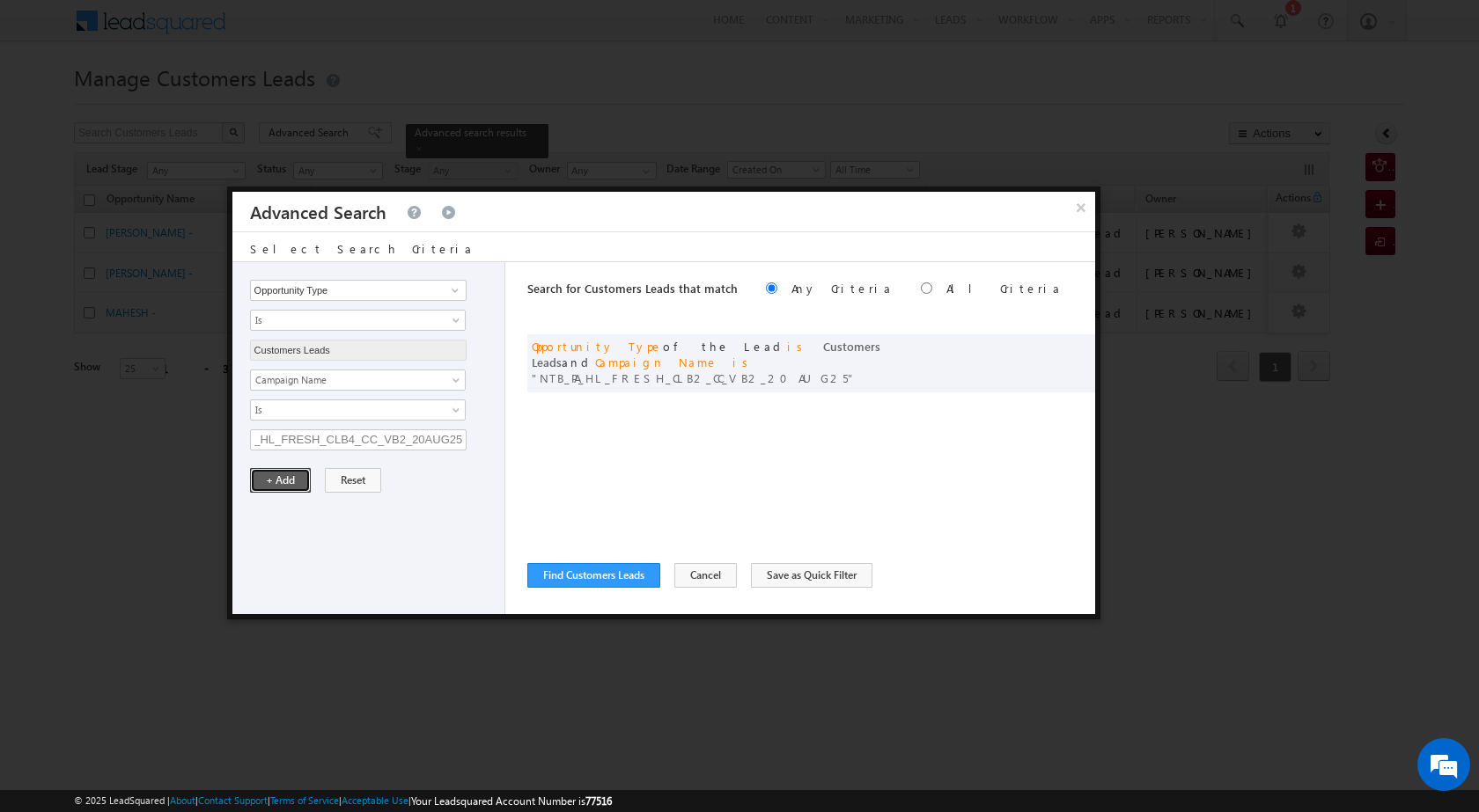
scroll to position [0, 0]
click at [604, 580] on button "Find Customers Leads" at bounding box center [593, 575] width 133 height 25
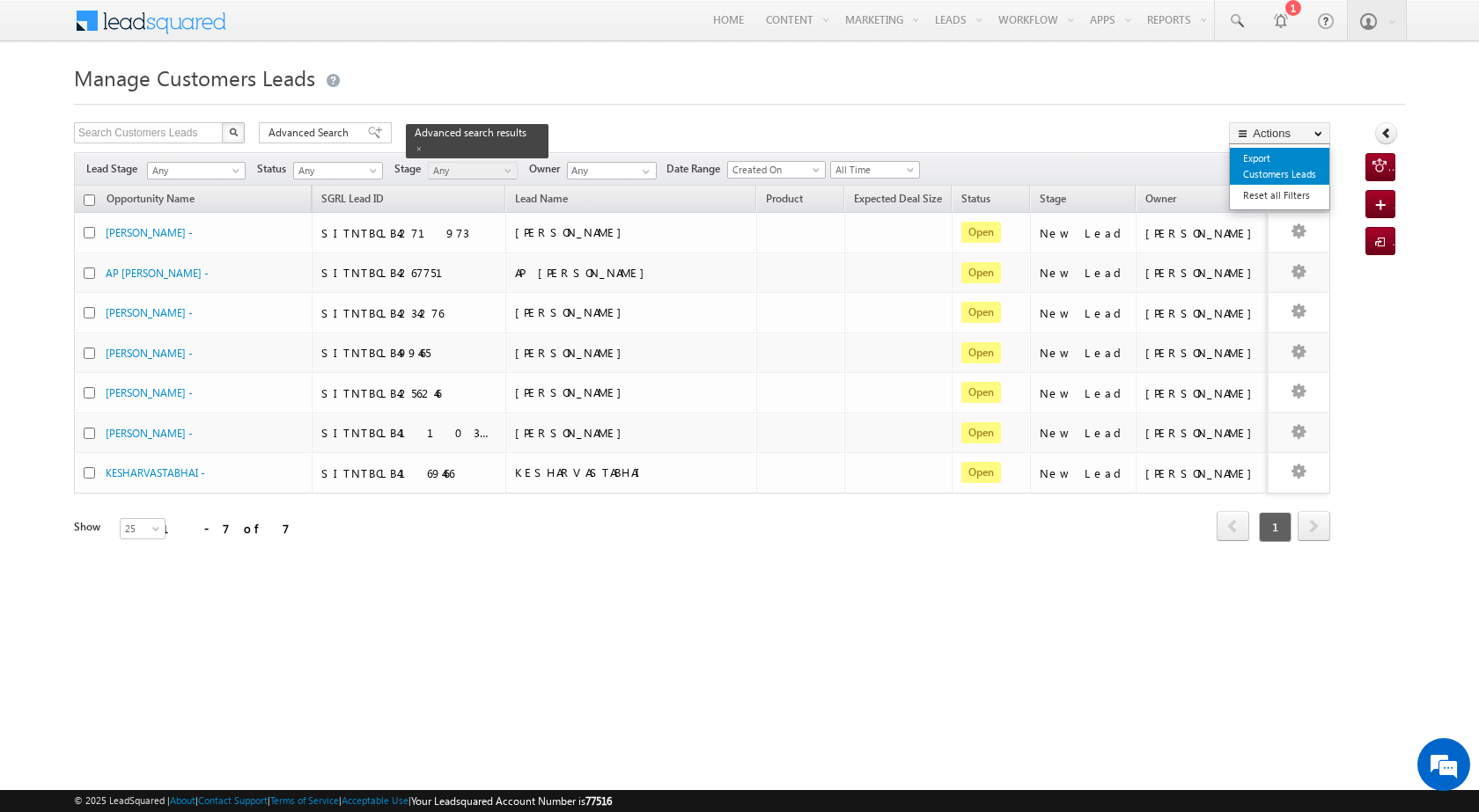
click at [1290, 167] on link "Export Customers Leads" at bounding box center [1279, 165] width 99 height 37
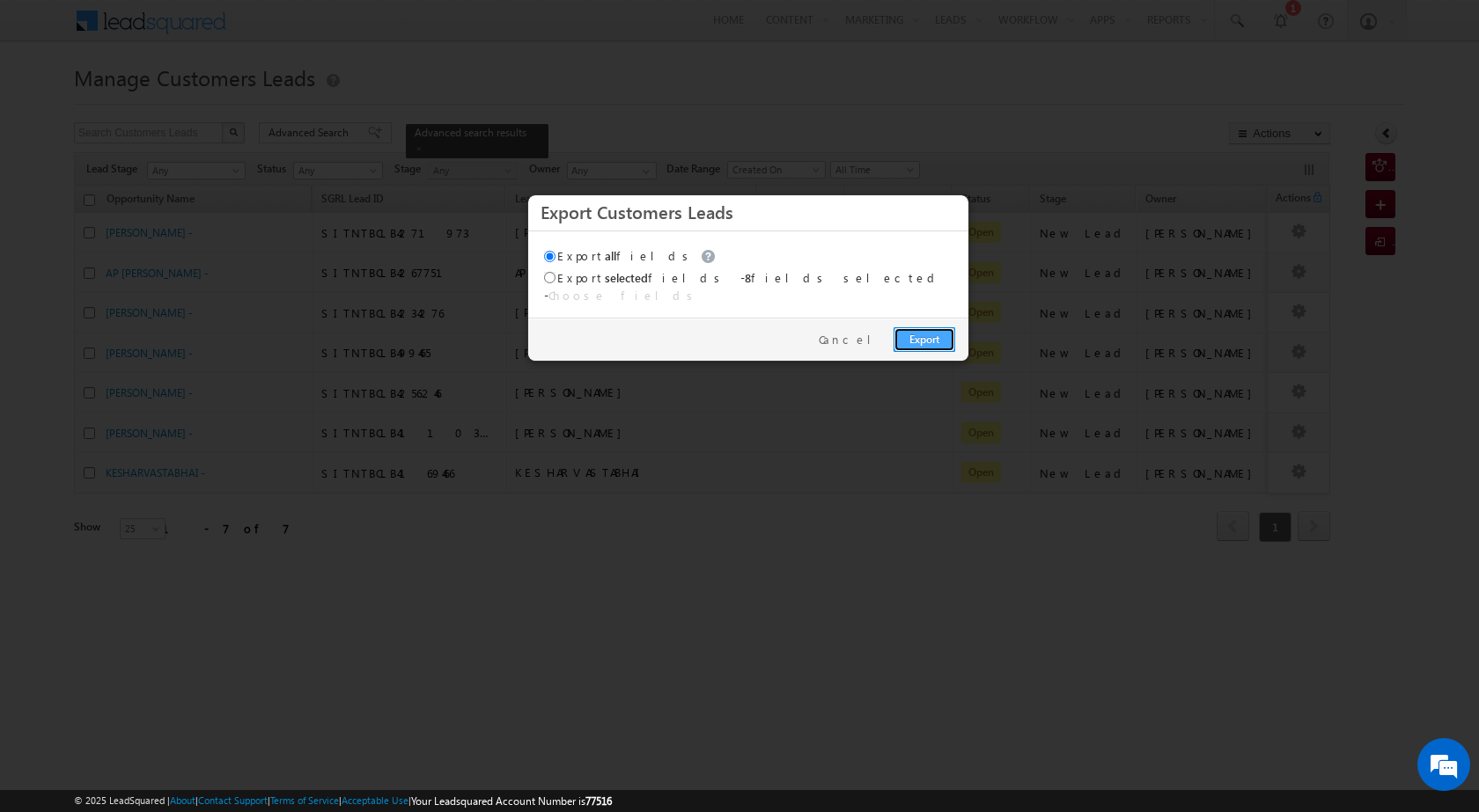
click at [920, 327] on link "Export" at bounding box center [924, 339] width 62 height 25
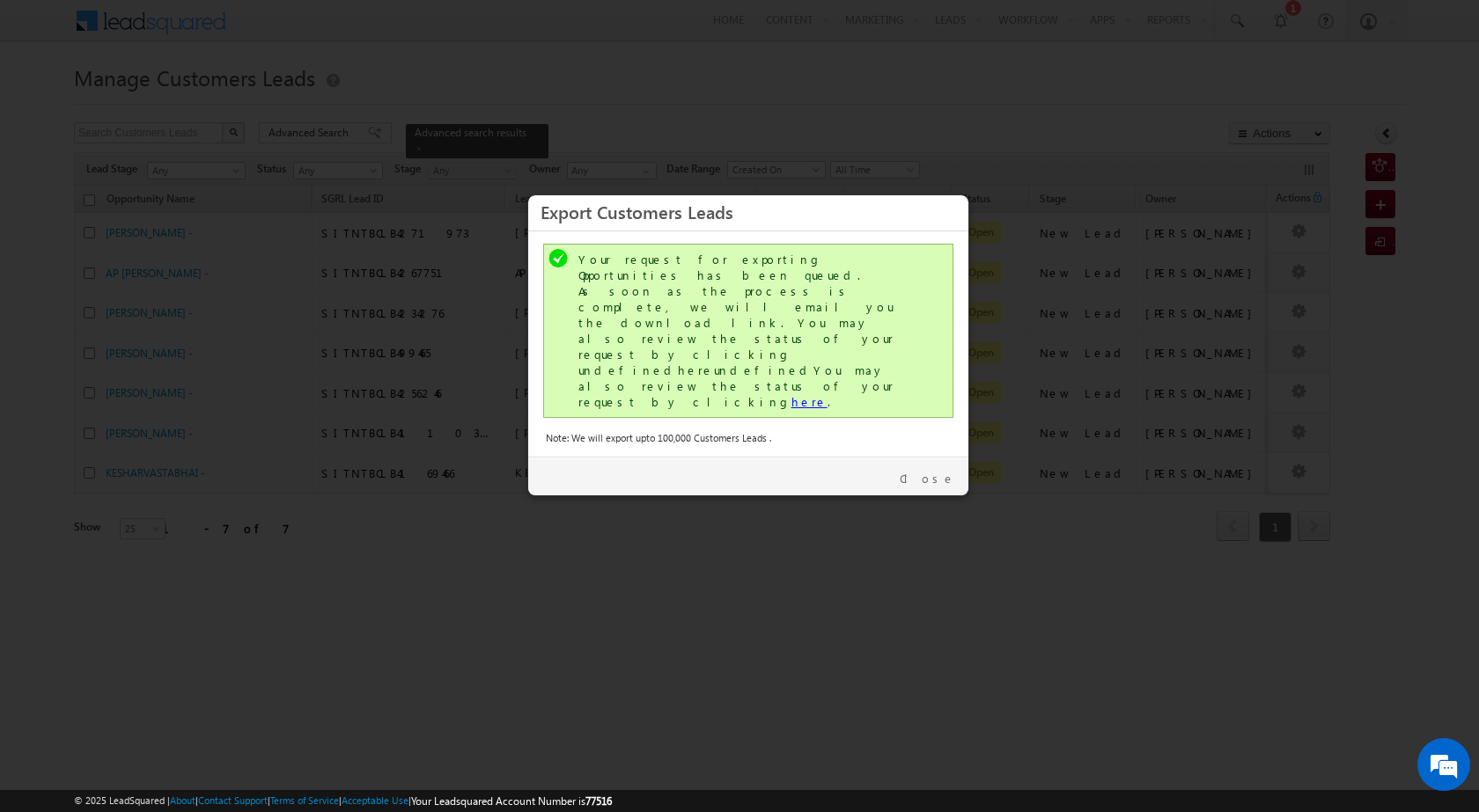
click at [791, 394] on link "here" at bounding box center [809, 401] width 36 height 15
click at [940, 471] on link "Close" at bounding box center [928, 479] width 55 height 16
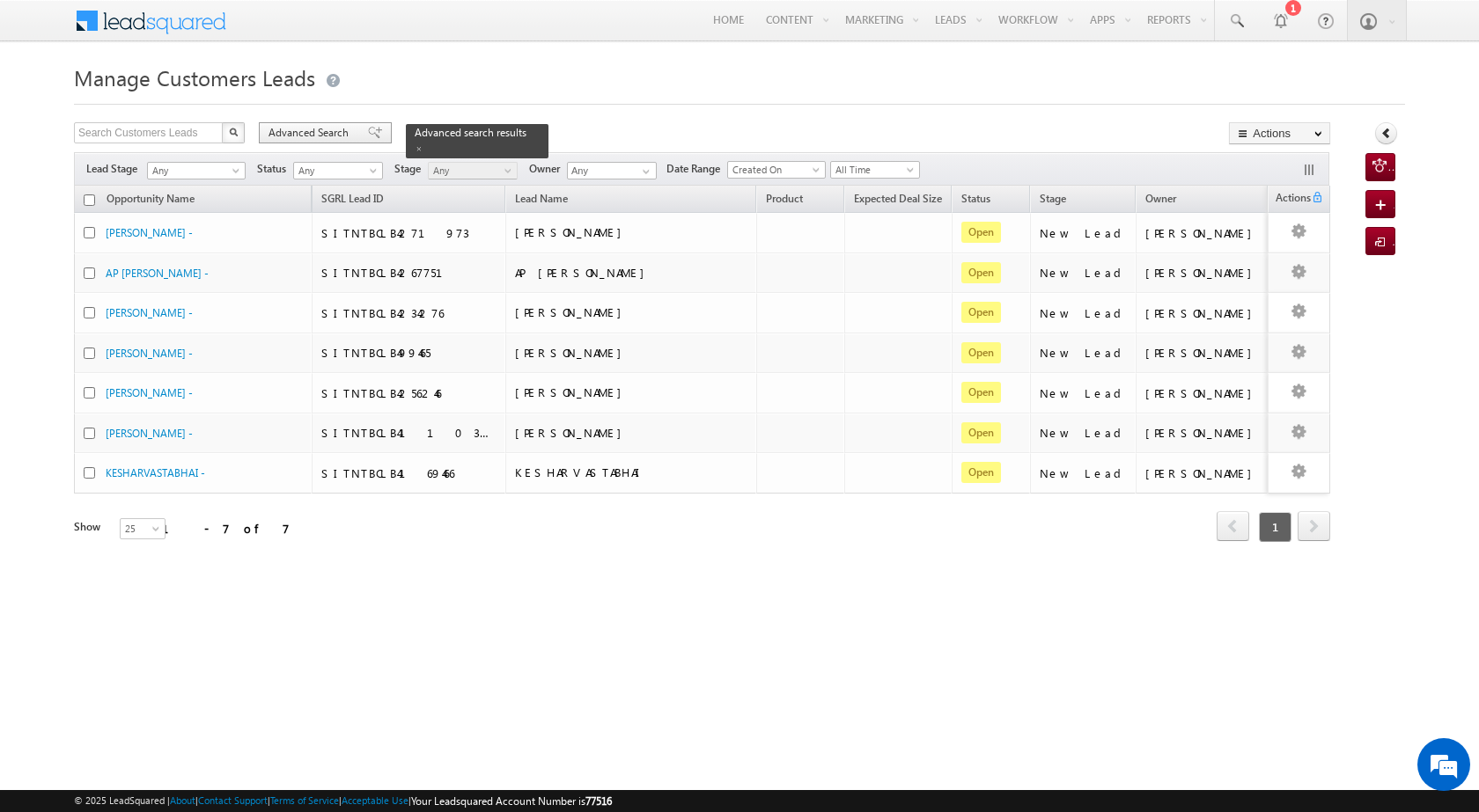
click at [334, 142] on div "Advanced Search" at bounding box center [325, 133] width 133 height 21
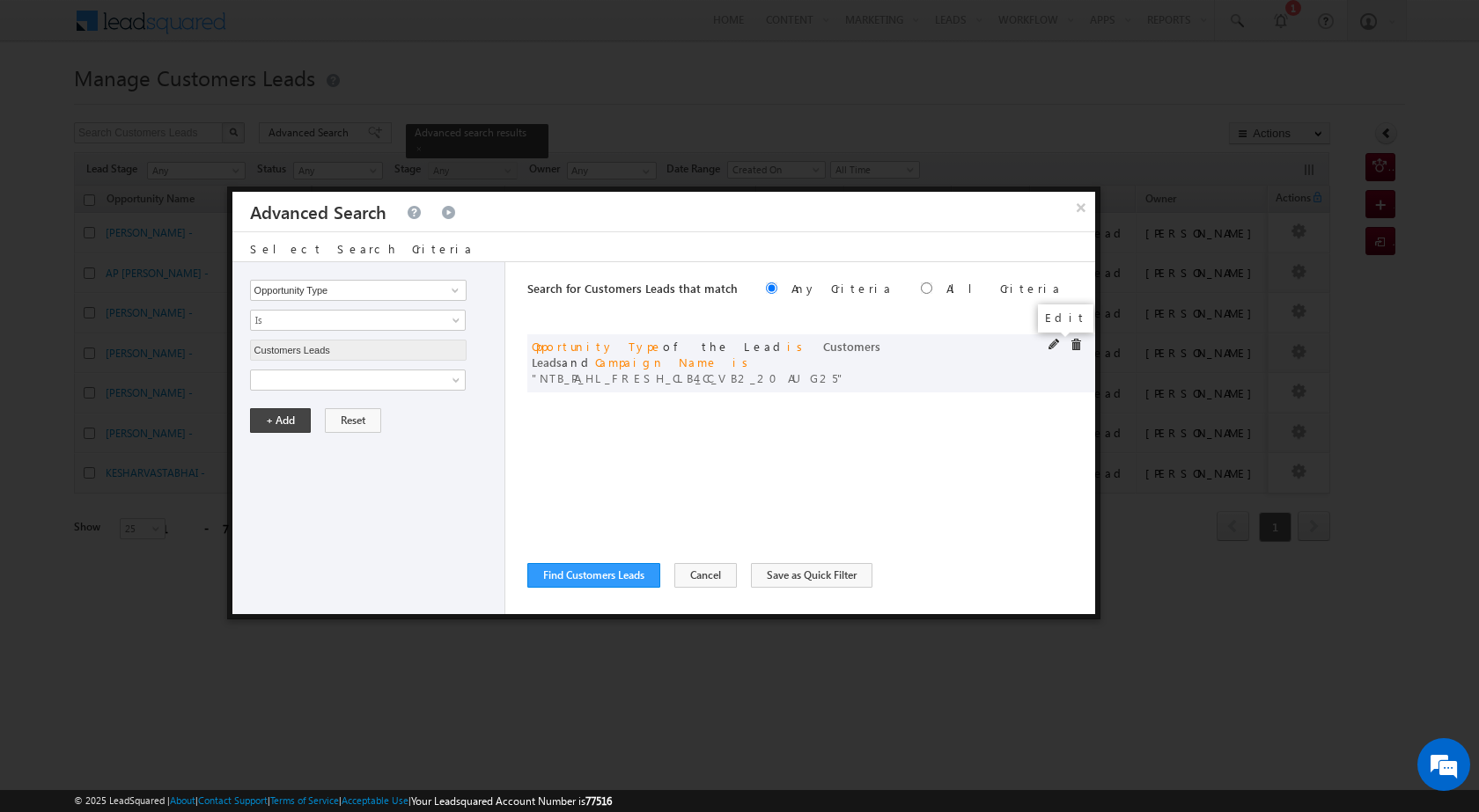
click at [1049, 348] on span at bounding box center [1055, 345] width 13 height 13
click at [357, 433] on input "NTB_PA_HL_FRESH_CLB4_CC_VB2_20AUG25" at bounding box center [358, 440] width 216 height 21
paste input "SDB2"
type input "NTB_PA_HL_FRESH_SDB2_CC_VB2_20AUG25"
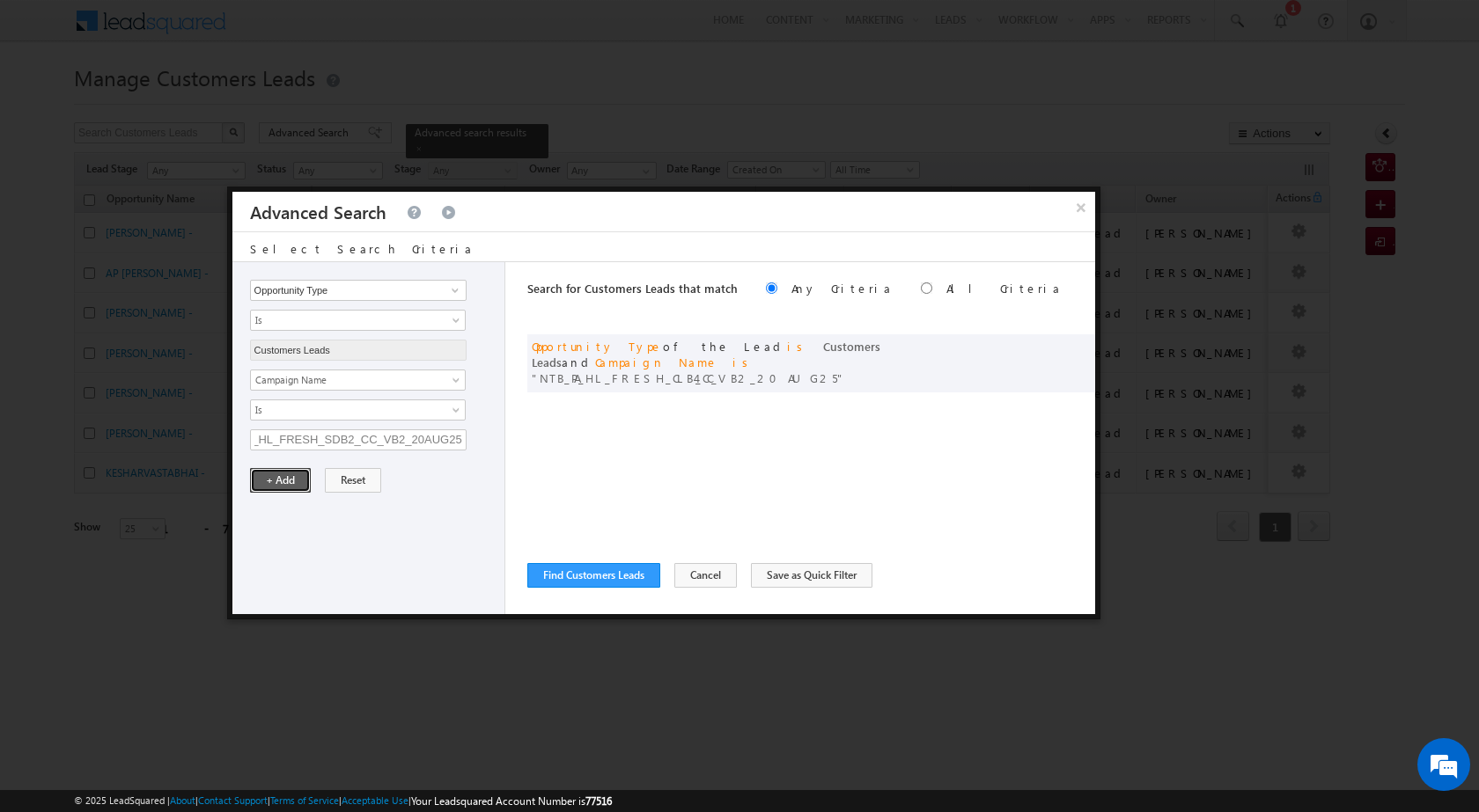
click at [279, 476] on button "+ Add" at bounding box center [281, 481] width 61 height 25
click at [611, 580] on button "Find Customers Leads" at bounding box center [593, 575] width 133 height 25
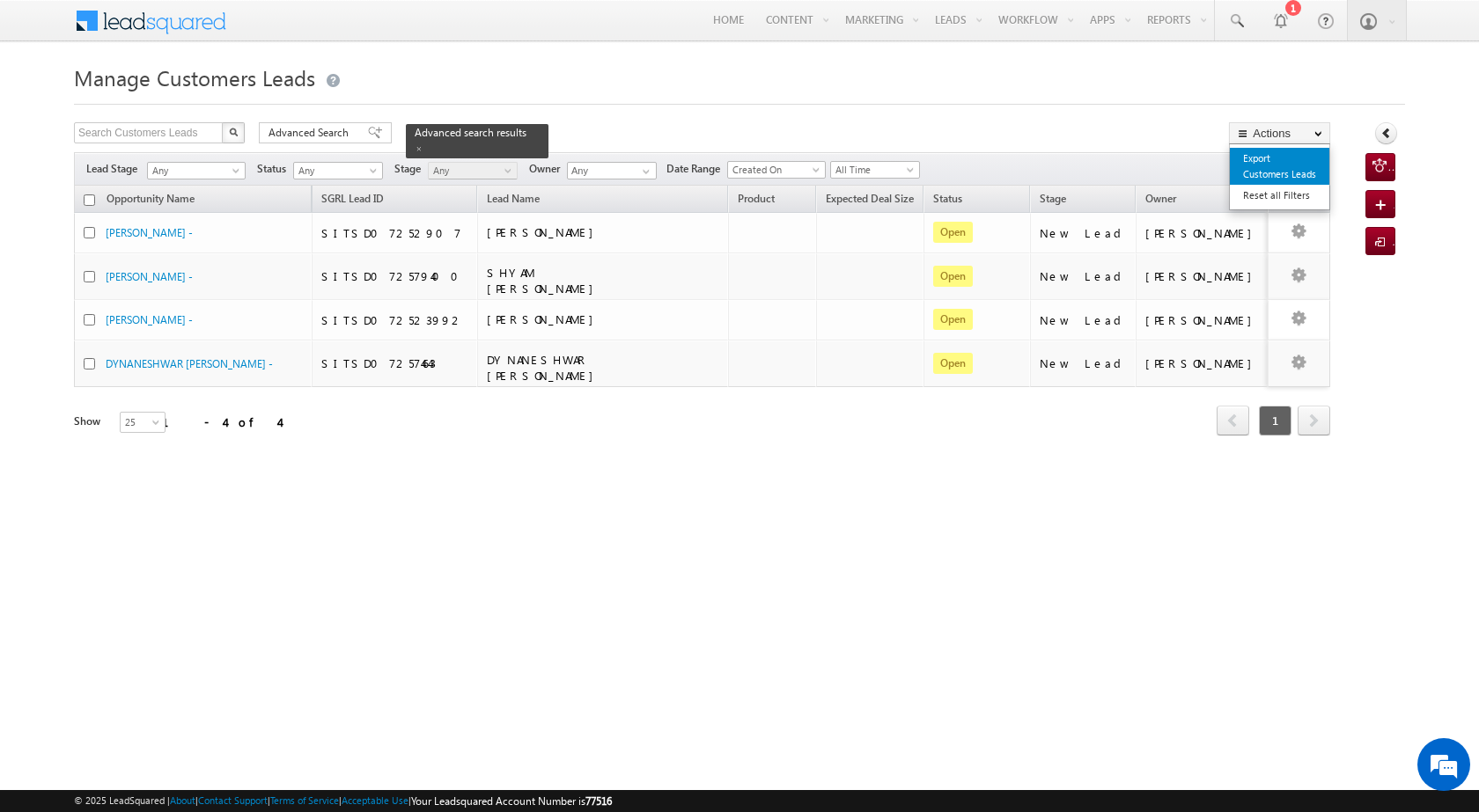
click at [1266, 162] on link "Export Customers Leads" at bounding box center [1279, 165] width 99 height 37
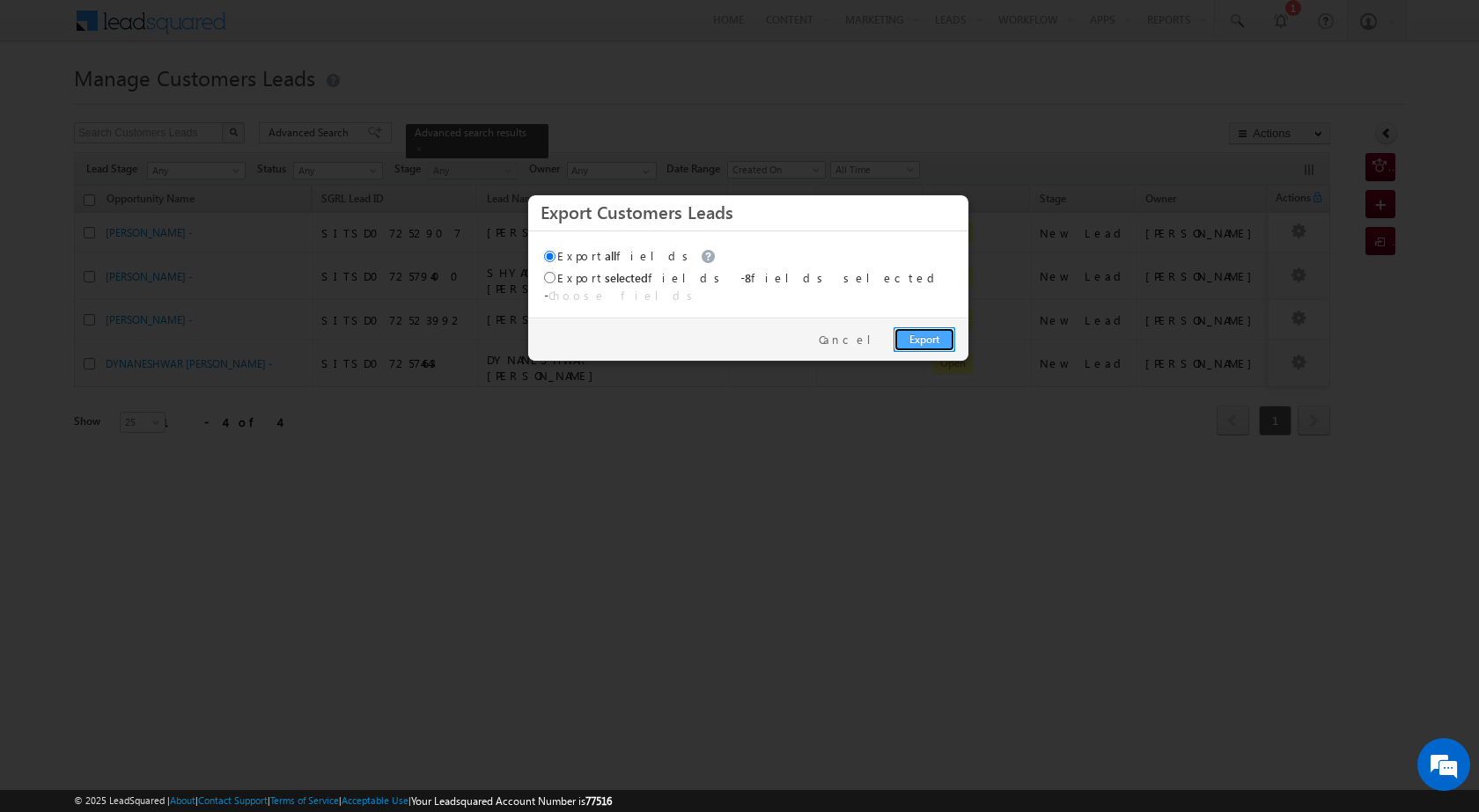
click at [910, 333] on link "Export" at bounding box center [924, 339] width 62 height 25
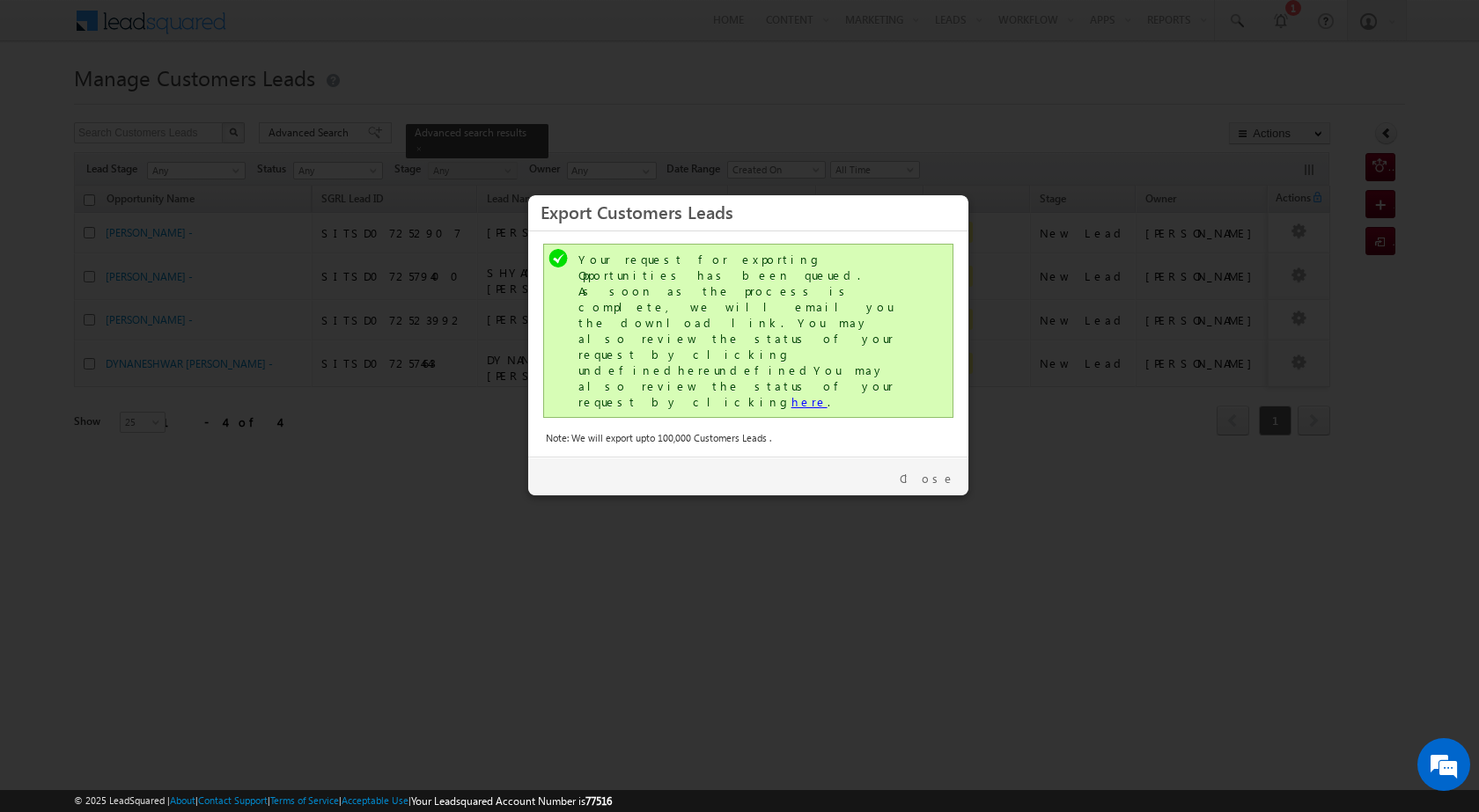
click at [791, 394] on link "here" at bounding box center [809, 401] width 36 height 15
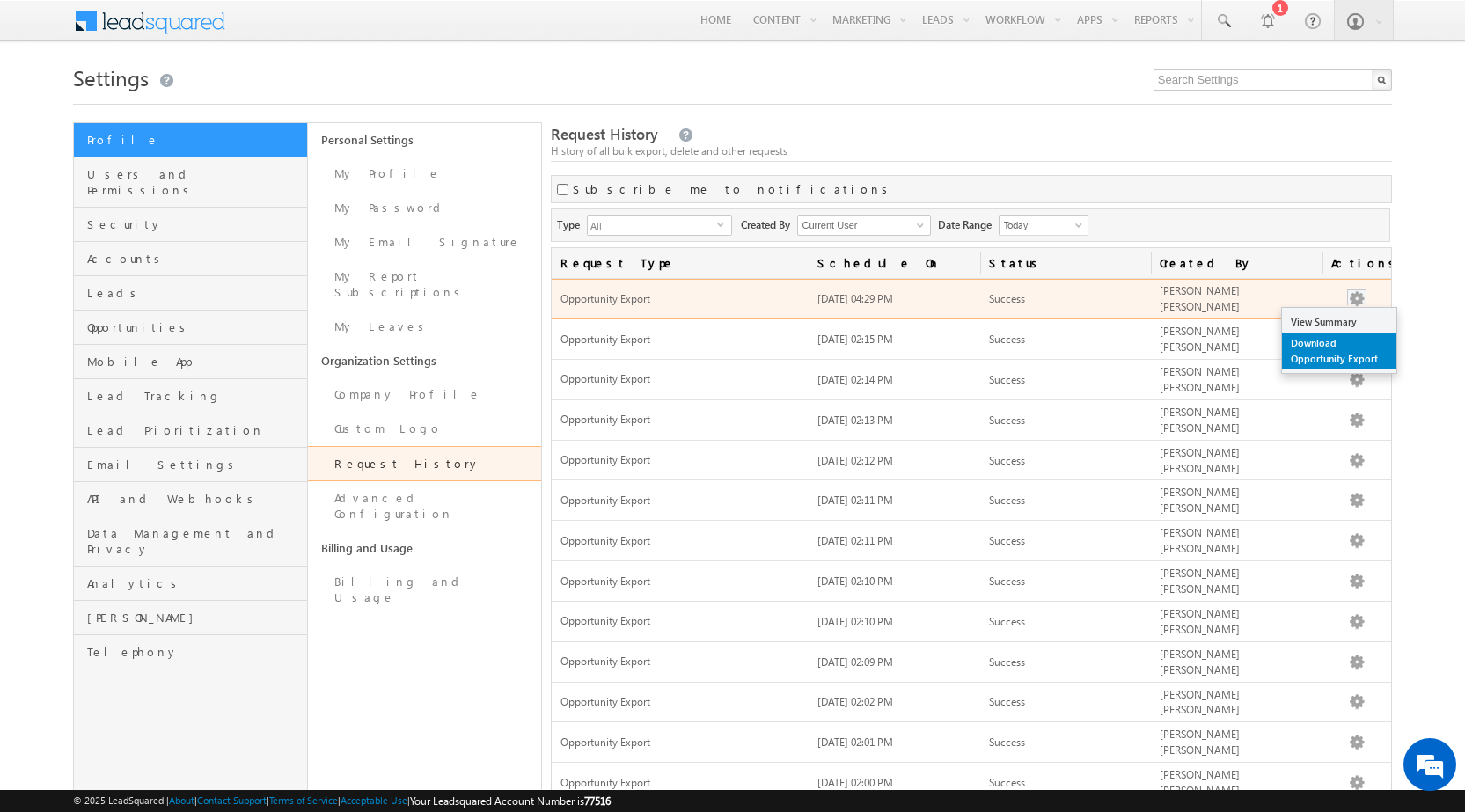
click at [1357, 333] on link "Download Opportunity Export" at bounding box center [1339, 350] width 114 height 37
click at [1352, 344] on link "Download Opportunity Export" at bounding box center [1339, 350] width 114 height 37
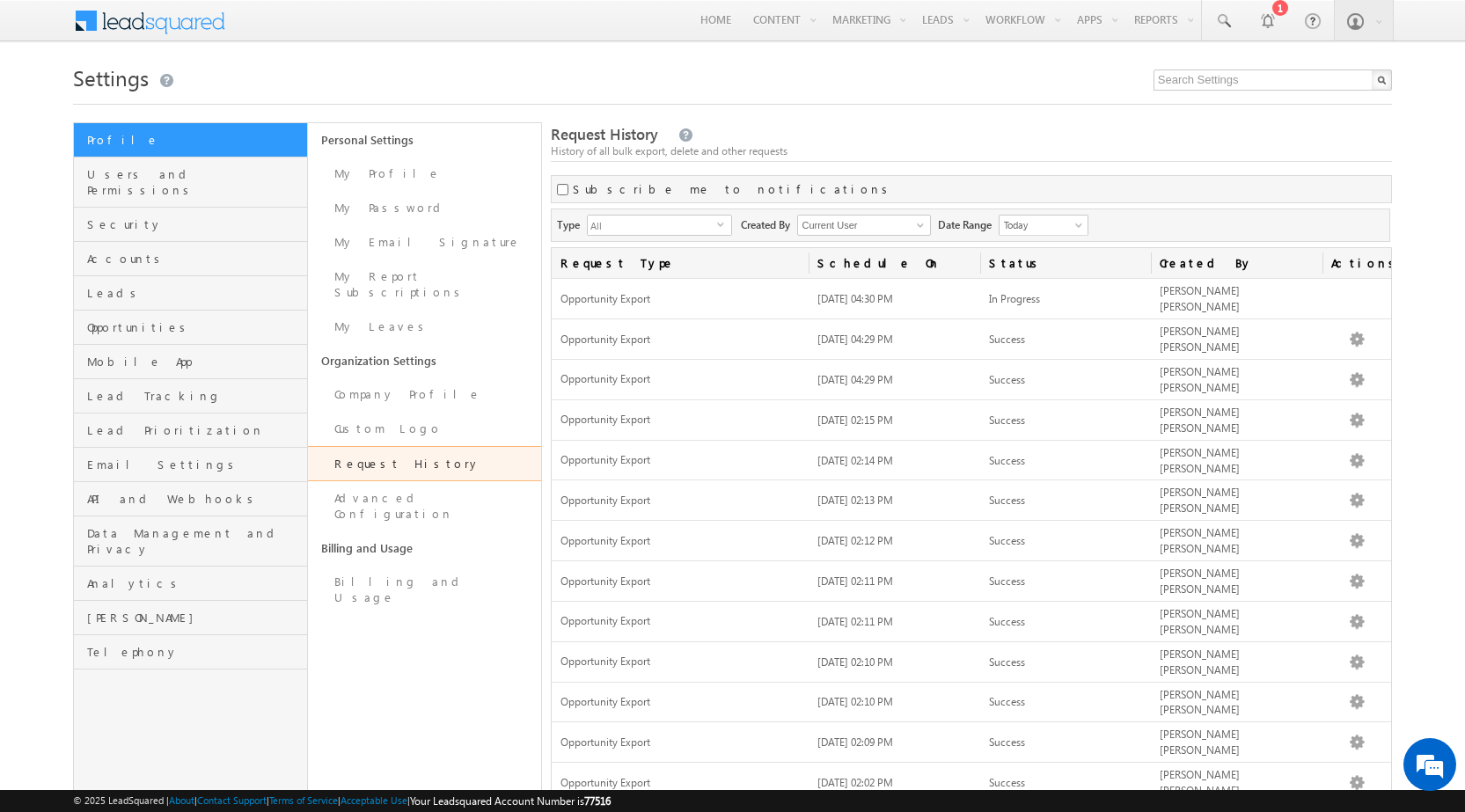
drag, startPoint x: 989, startPoint y: 88, endPoint x: 960, endPoint y: 81, distance: 29.8
click at [989, 88] on h1 "Settings" at bounding box center [732, 76] width 1318 height 34
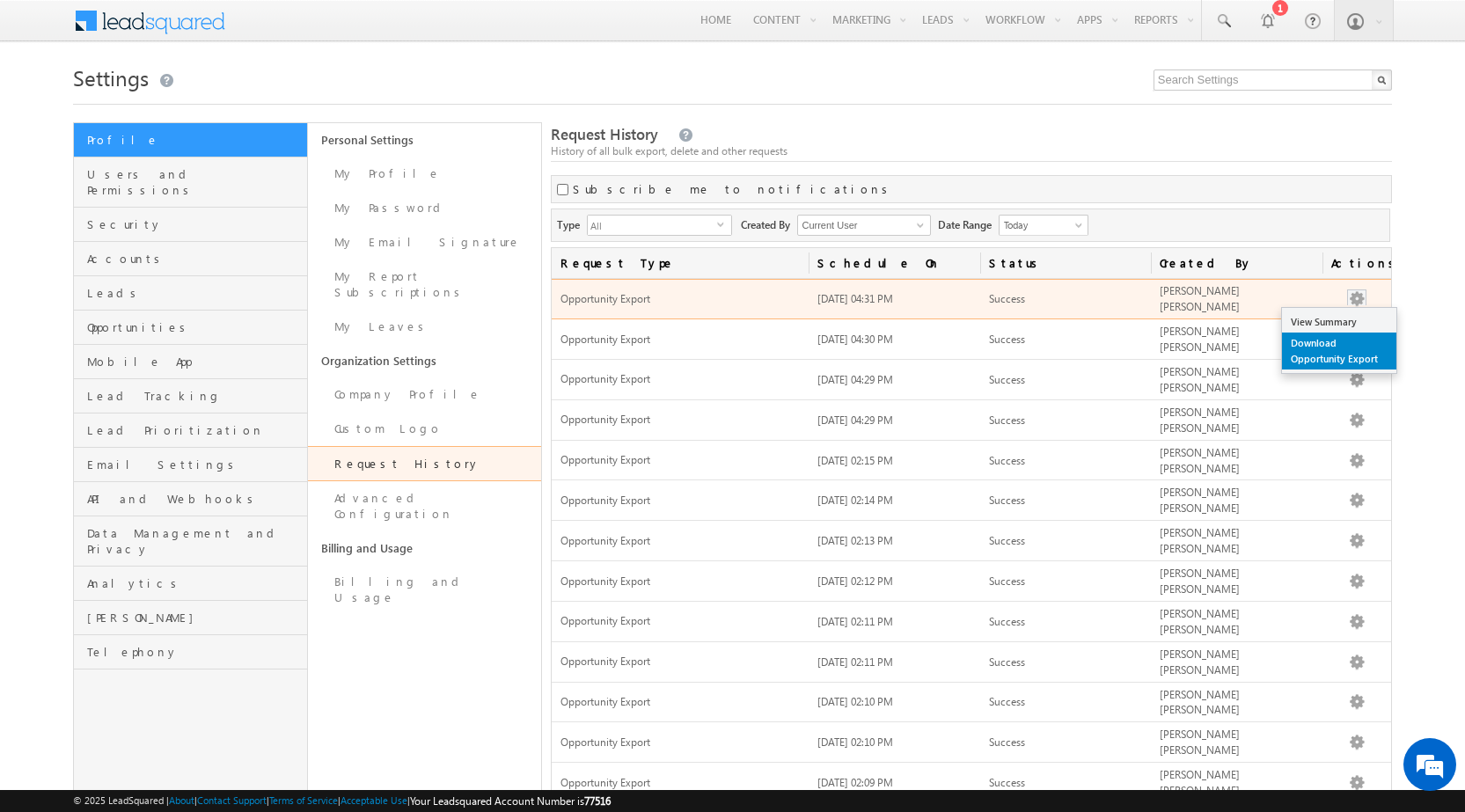
click at [1343, 351] on link "Download Opportunity Export" at bounding box center [1339, 350] width 114 height 37
click at [1353, 336] on link "Download Opportunity Export" at bounding box center [1339, 350] width 114 height 37
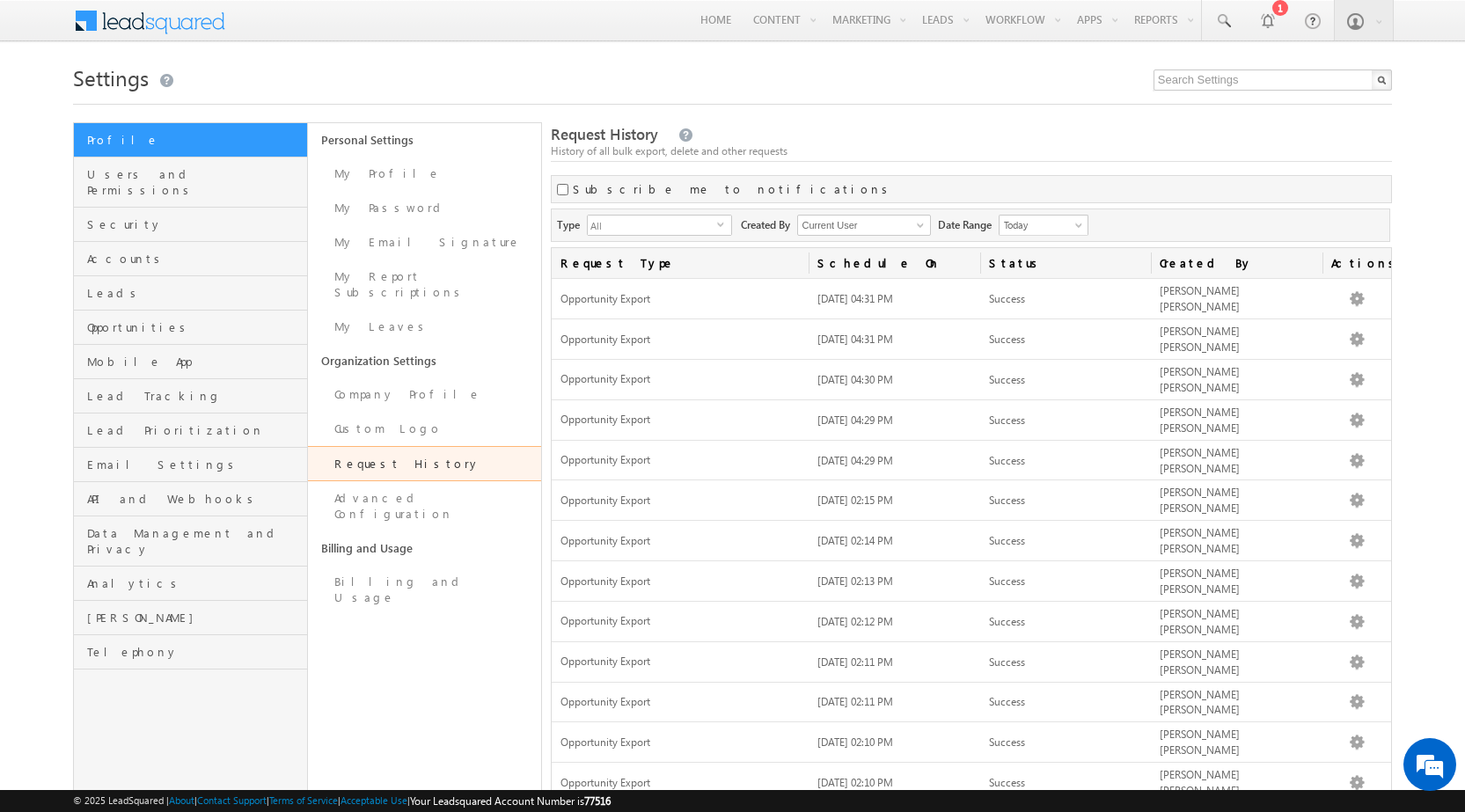
click at [953, 124] on div "Request History History of all bulk export, delete and other requests" at bounding box center [971, 143] width 841 height 38
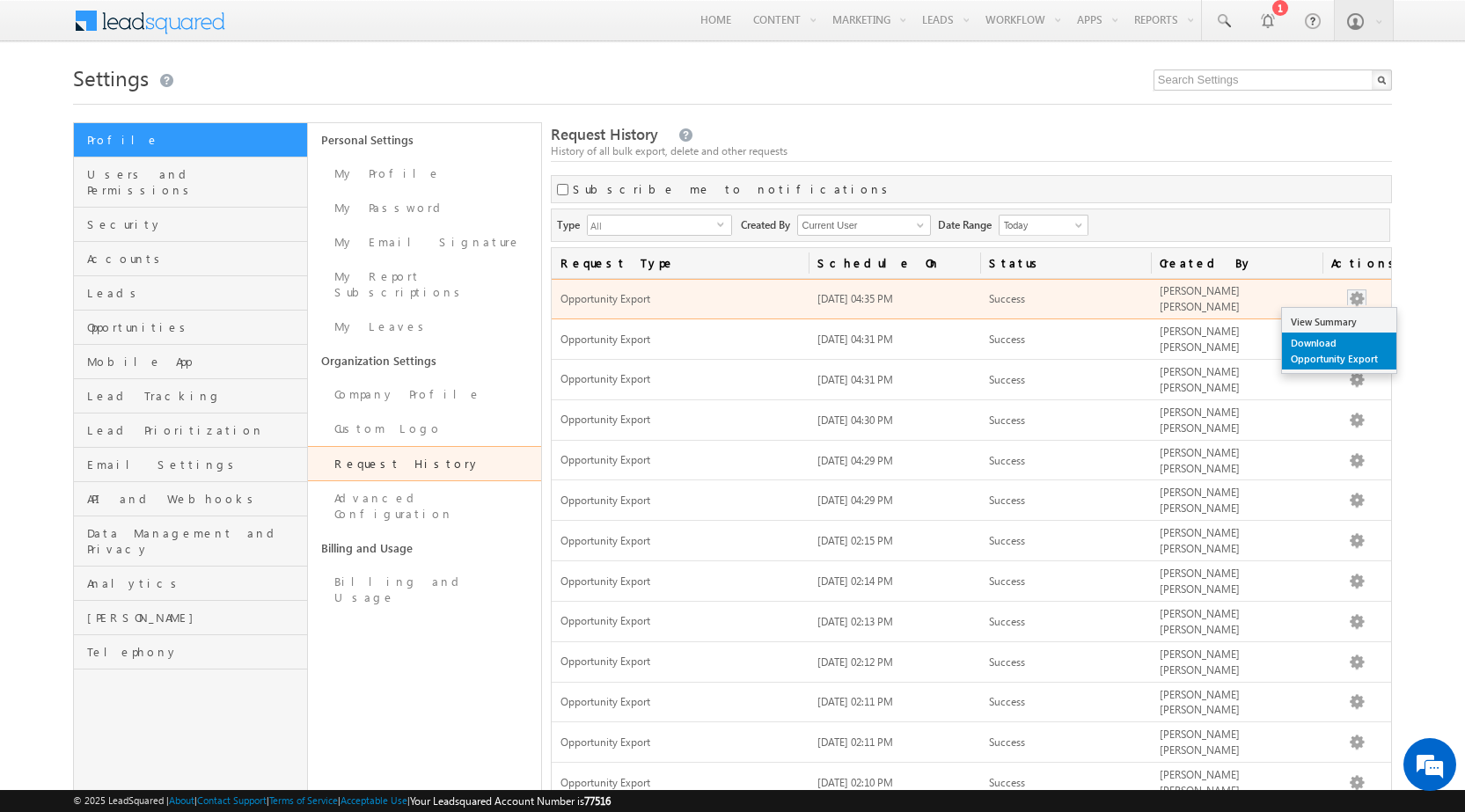
click at [1351, 356] on link "Download Opportunity Export" at bounding box center [1339, 350] width 114 height 37
click at [1342, 347] on link "Download Opportunity Export" at bounding box center [1339, 350] width 114 height 37
click at [1344, 345] on link "Download Opportunity Export" at bounding box center [1339, 350] width 114 height 37
click at [1347, 341] on link "Download Opportunity Export" at bounding box center [1339, 350] width 114 height 37
click at [1347, 345] on link "Download Opportunity Export" at bounding box center [1339, 350] width 114 height 37
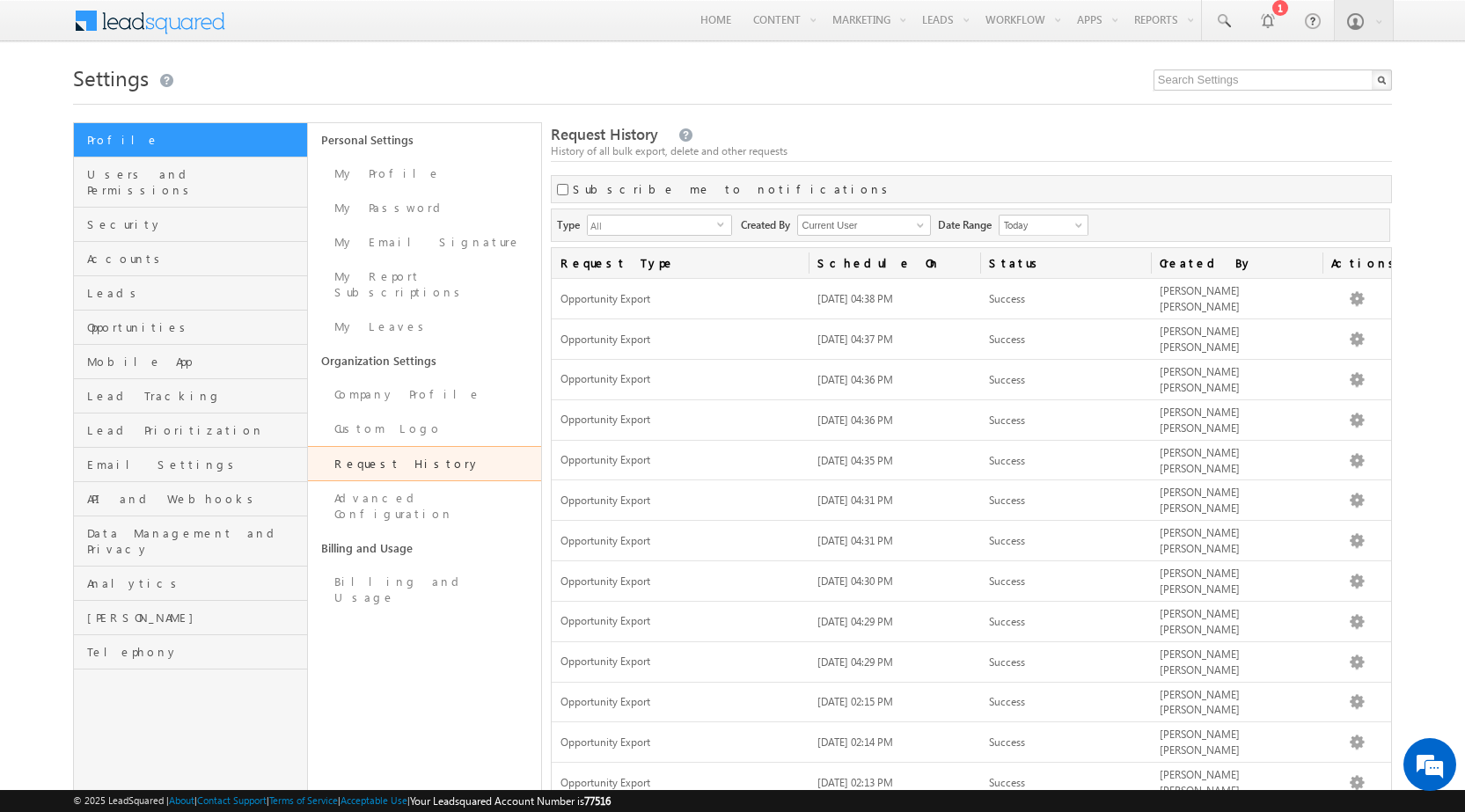
click at [901, 106] on div "Settings Profile Users and Permissions Security Accounts Leads Opportunities Mo…" at bounding box center [732, 683] width 1318 height 1250
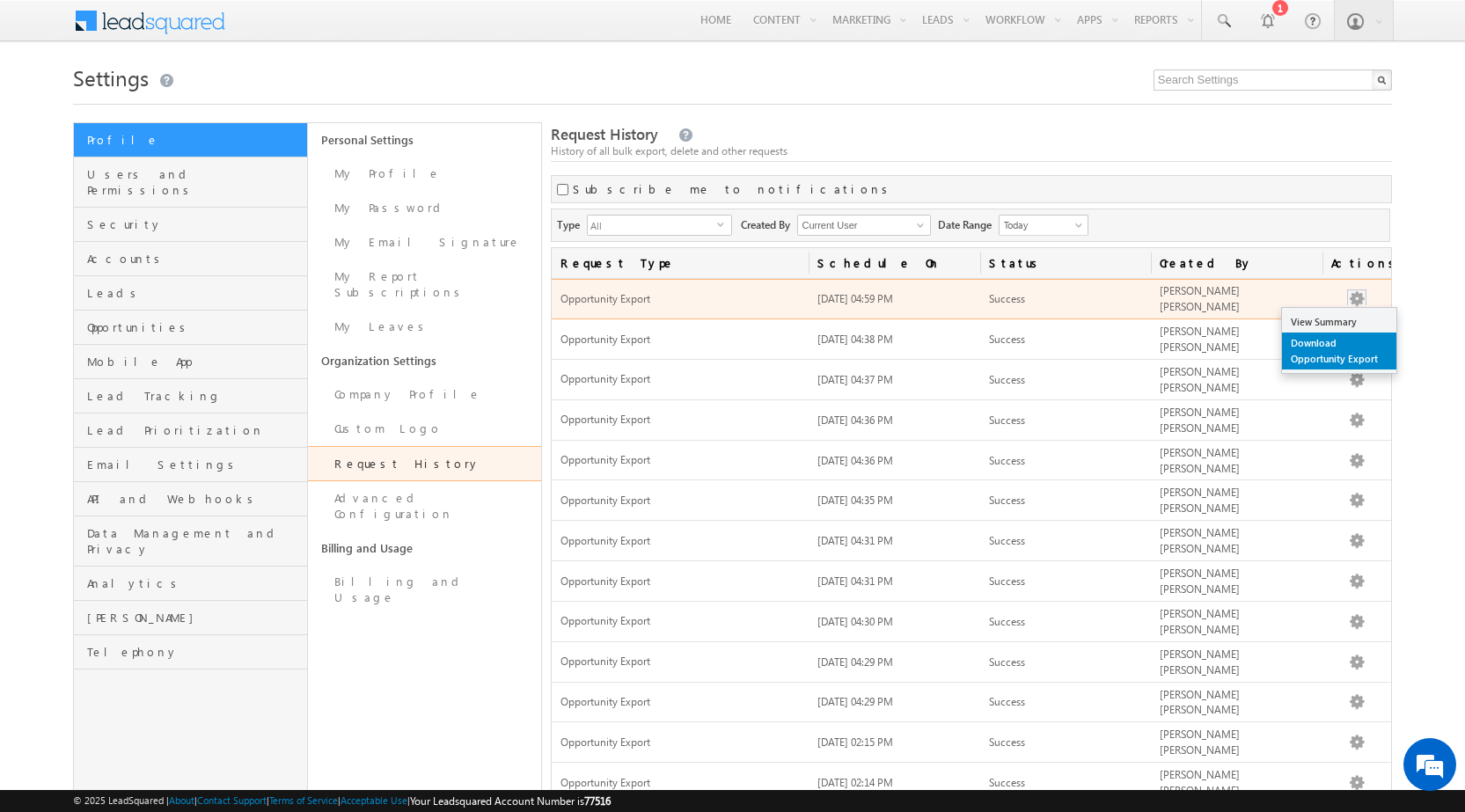
click at [1346, 351] on link "Download Opportunity Export" at bounding box center [1339, 350] width 114 height 37
click at [1352, 356] on link "Download Opportunity Export" at bounding box center [1339, 350] width 114 height 37
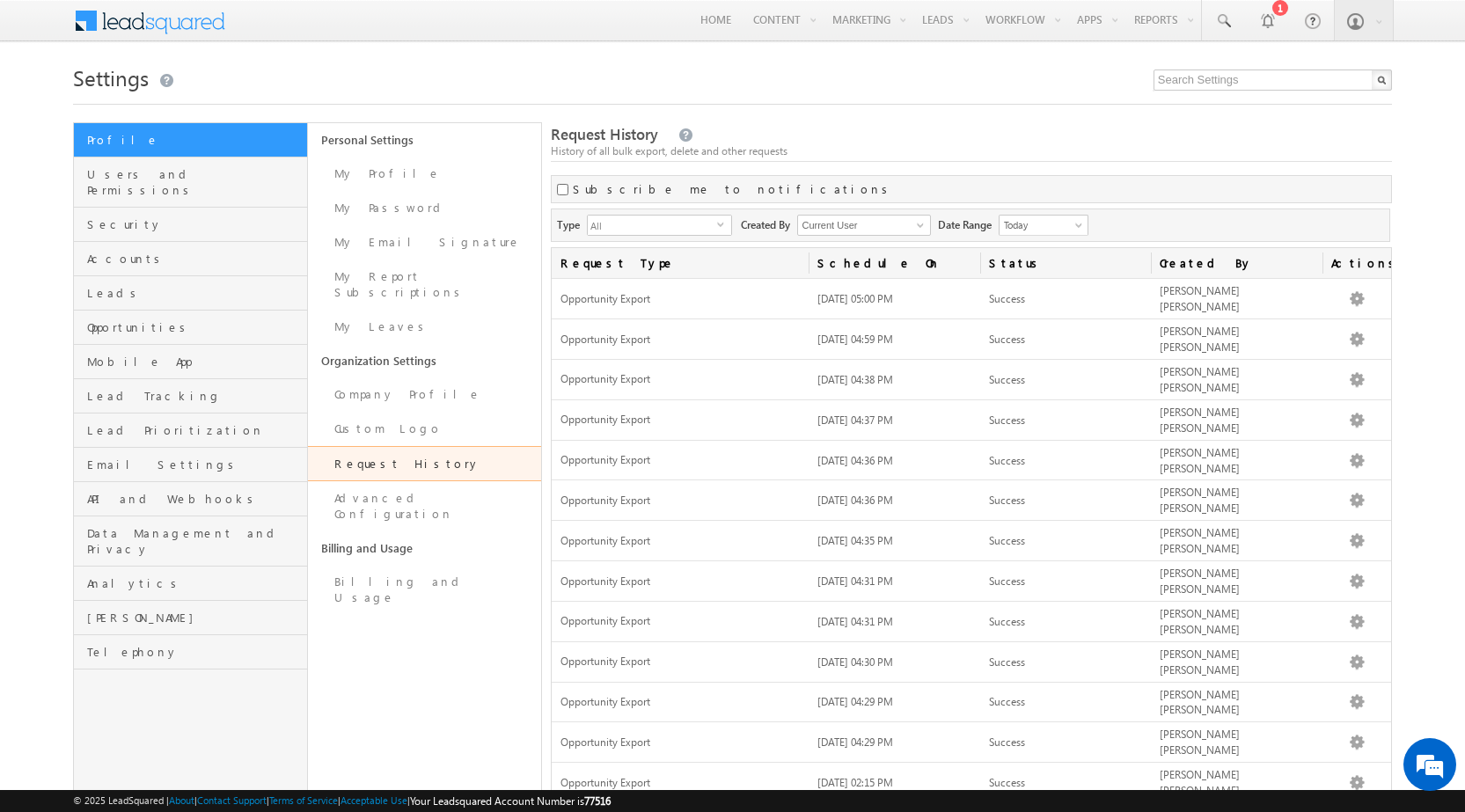
drag, startPoint x: 1076, startPoint y: 137, endPoint x: 1087, endPoint y: 145, distance: 13.6
click at [1076, 137] on div "Request History History of all bulk export, delete and other requests" at bounding box center [971, 143] width 841 height 38
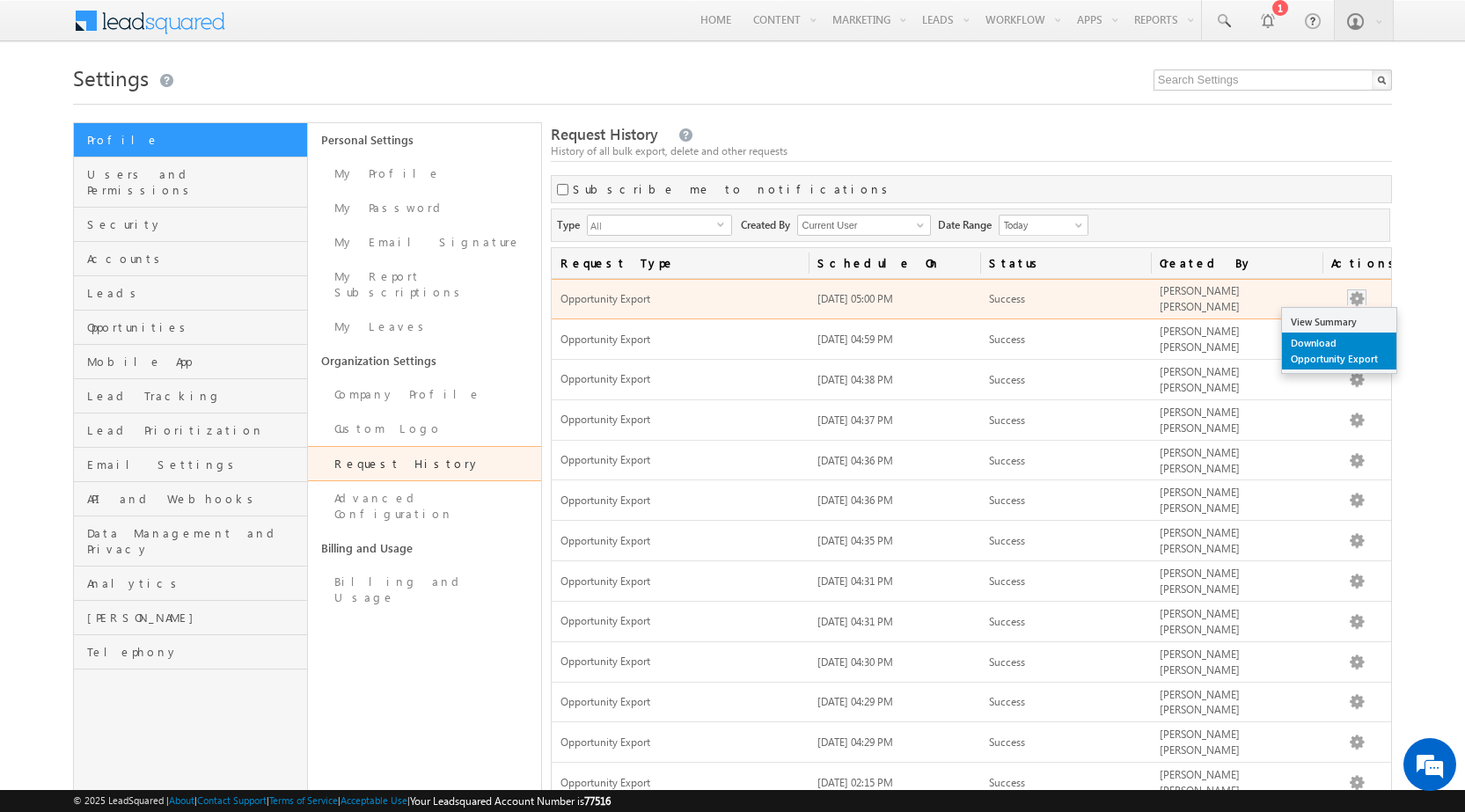
click at [1335, 349] on link "Download Opportunity Export" at bounding box center [1339, 350] width 114 height 37
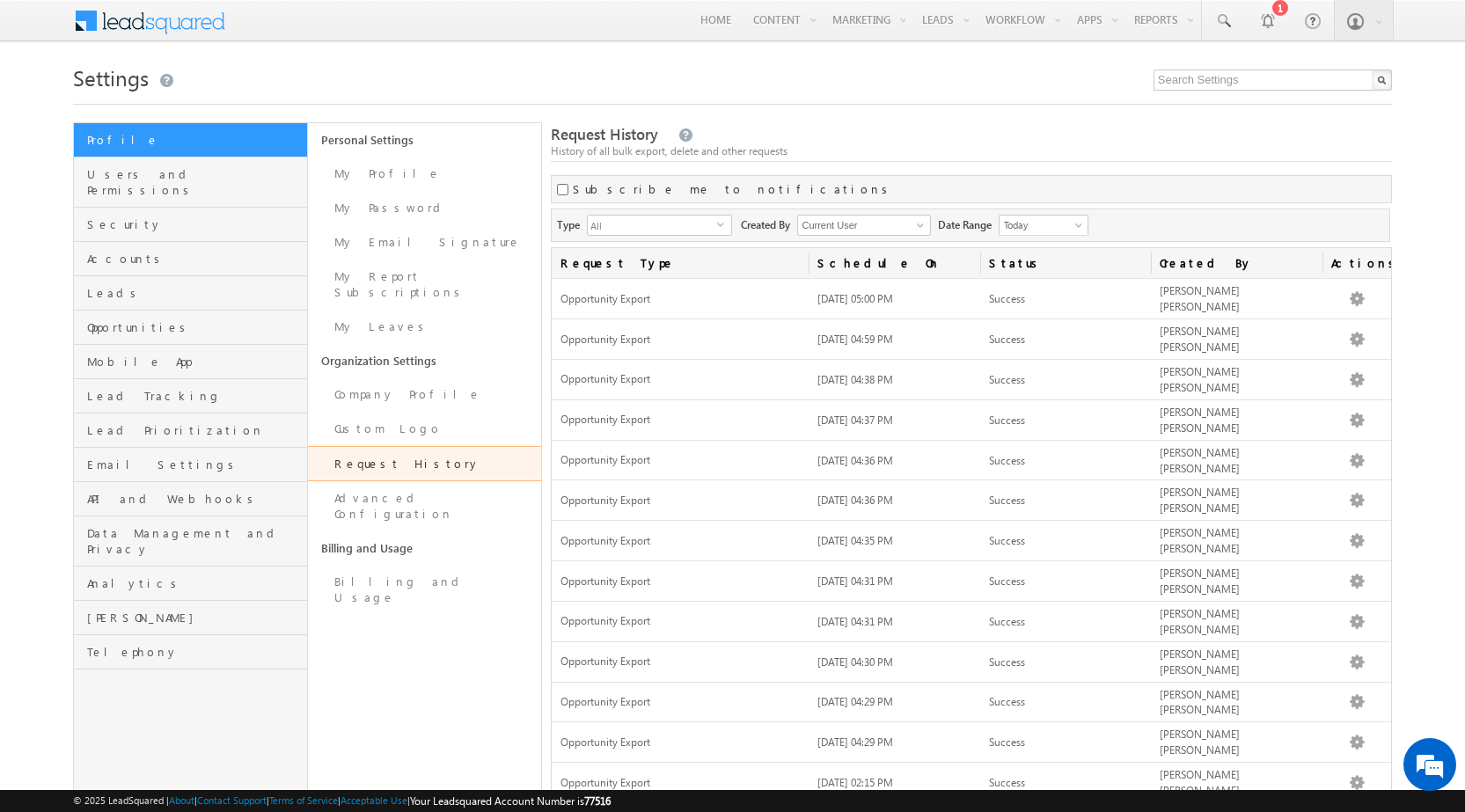
click at [1003, 94] on div at bounding box center [732, 98] width 1318 height 12
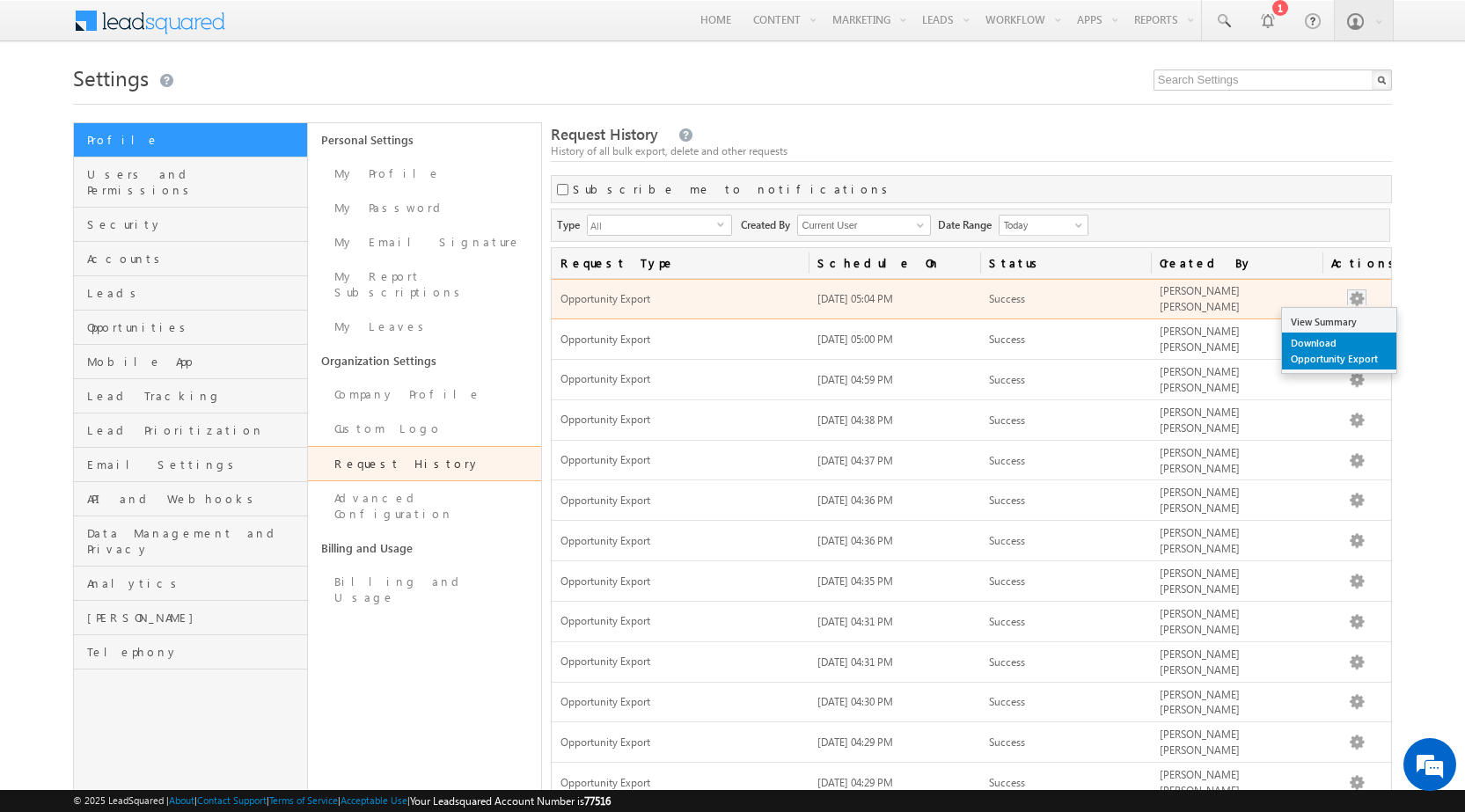
click at [1352, 339] on link "Download Opportunity Export" at bounding box center [1339, 350] width 114 height 37
click at [1351, 343] on link "Download Opportunity Export" at bounding box center [1339, 350] width 114 height 37
click at [1345, 347] on link "Download Opportunity Export" at bounding box center [1339, 350] width 114 height 37
click at [1356, 332] on link "Download Opportunity Export" at bounding box center [1339, 350] width 114 height 37
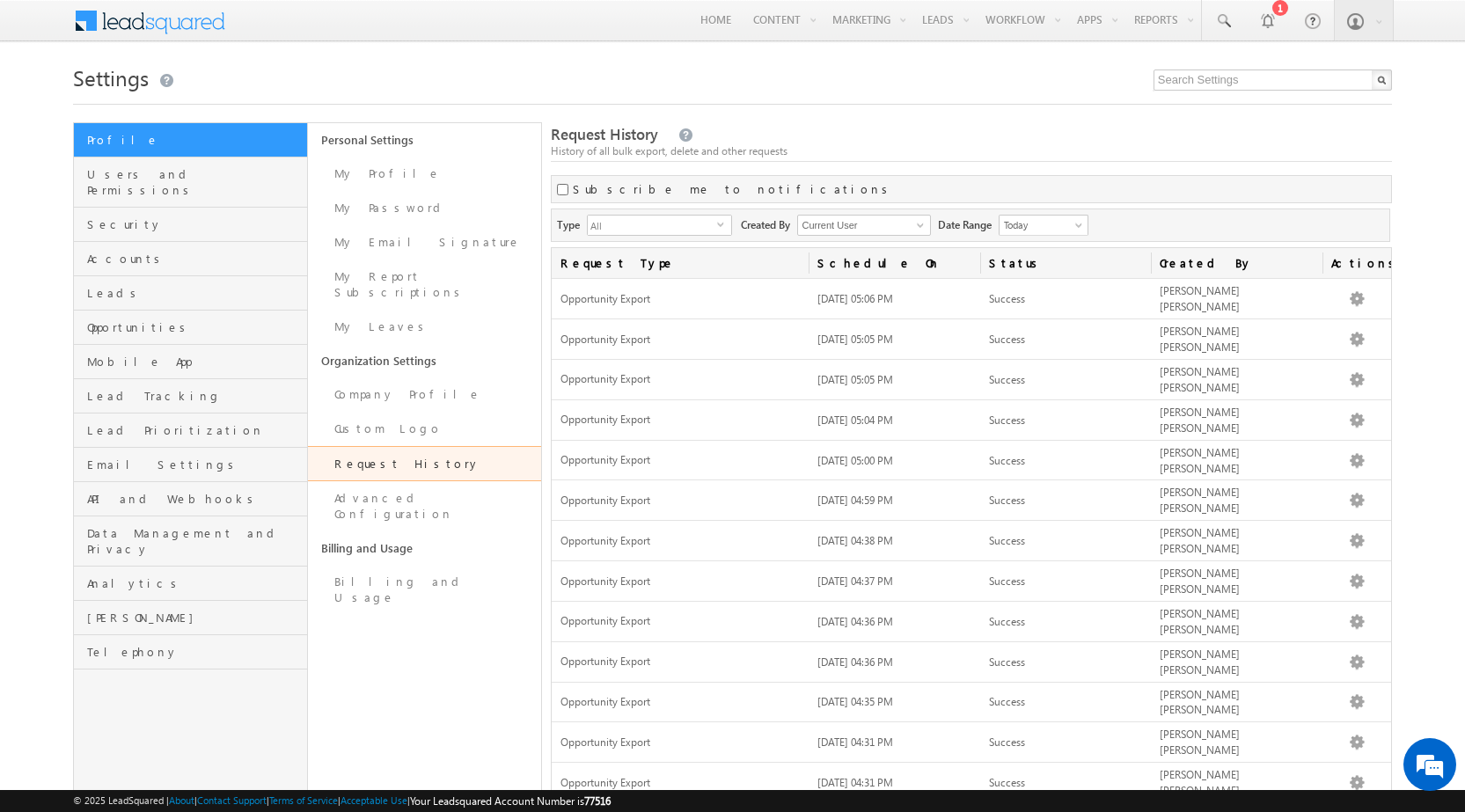
click at [835, 118] on div "Settings Profile Users and Permissions Security Accounts Leads Opportunities Mo…" at bounding box center [732, 704] width 1318 height 1290
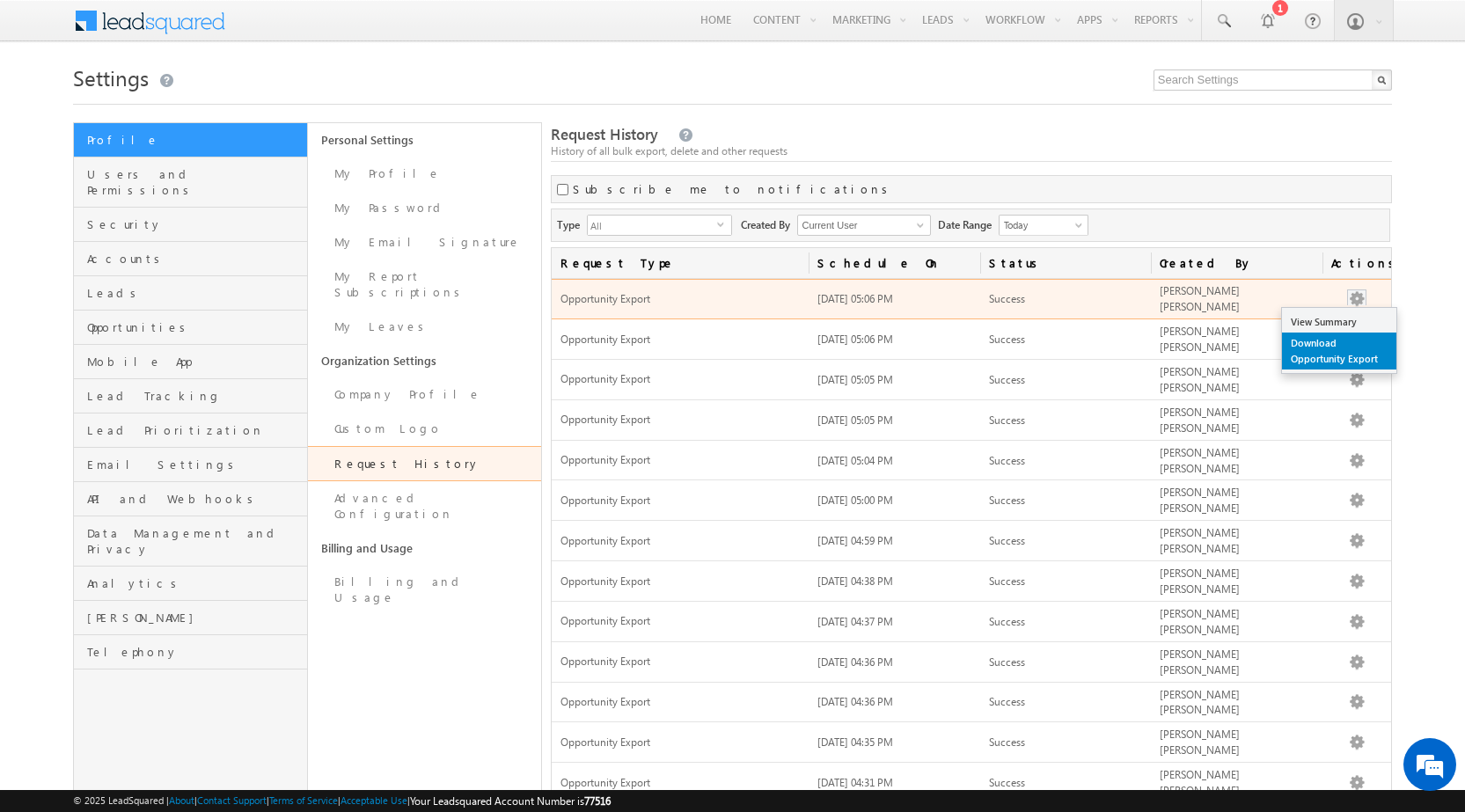
click at [1349, 332] on link "Download Opportunity Export" at bounding box center [1339, 350] width 114 height 37
click at [1337, 340] on link "Download Opportunity Export" at bounding box center [1339, 350] width 114 height 37
click at [1345, 332] on link "Download Opportunity Export" at bounding box center [1339, 350] width 114 height 37
